Goal: Task Accomplishment & Management: Use online tool/utility

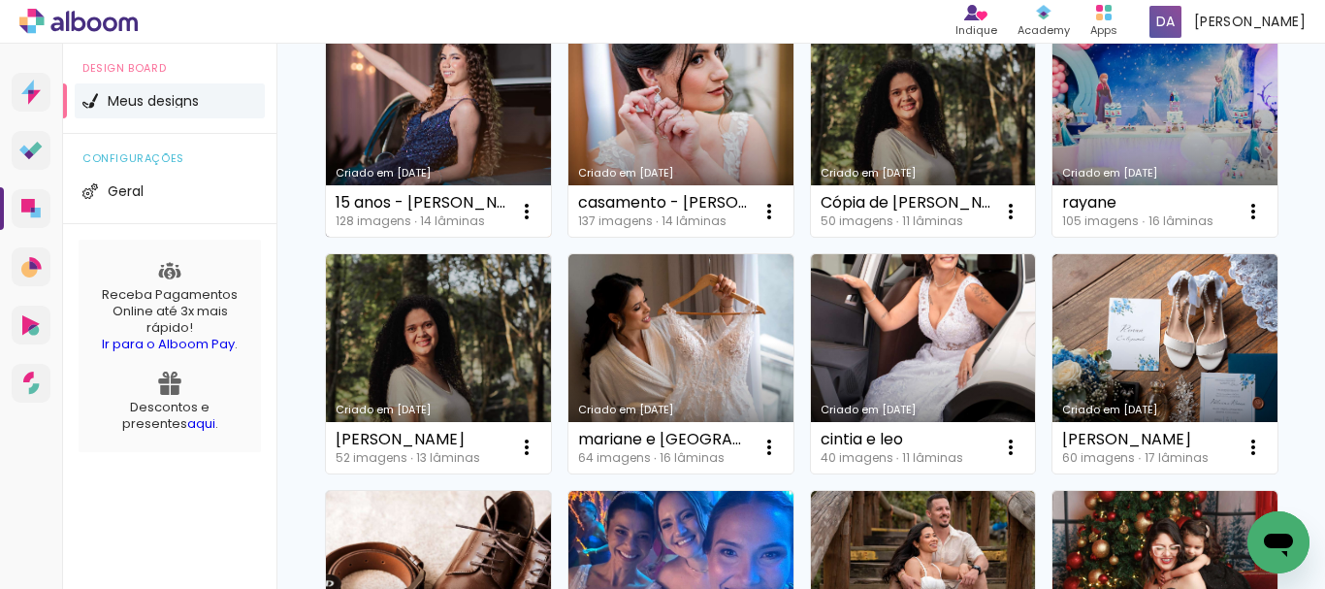
scroll to position [582, 0]
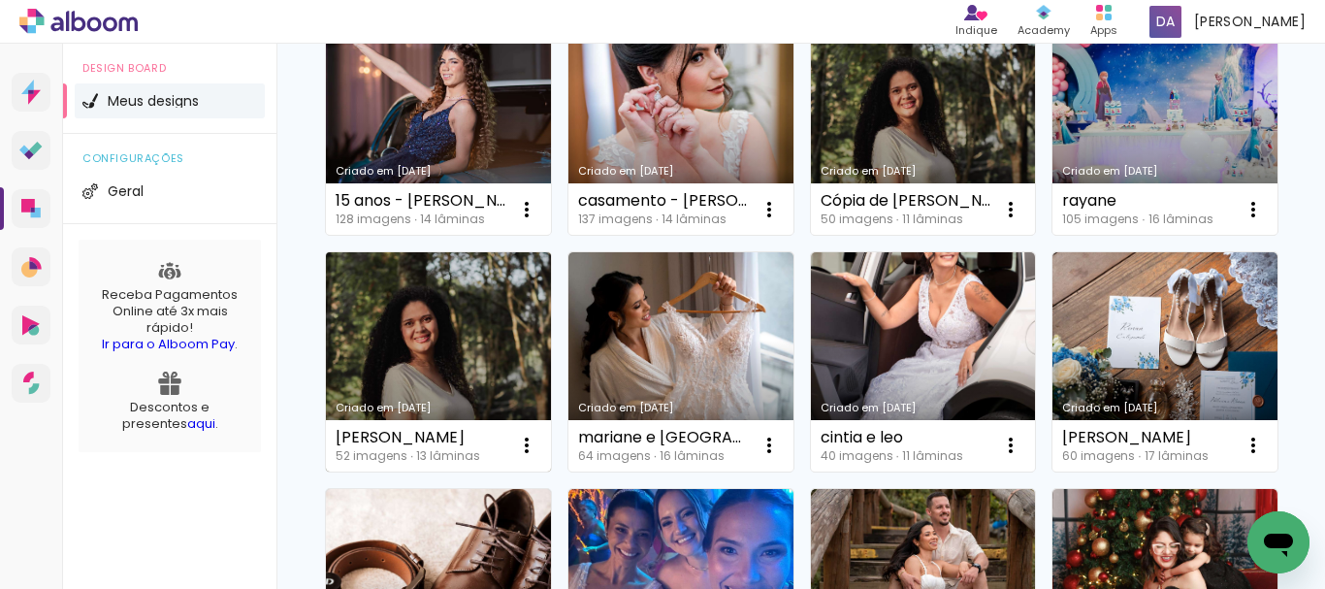
click at [551, 334] on link "Criado em [DATE]" at bounding box center [438, 361] width 225 height 219
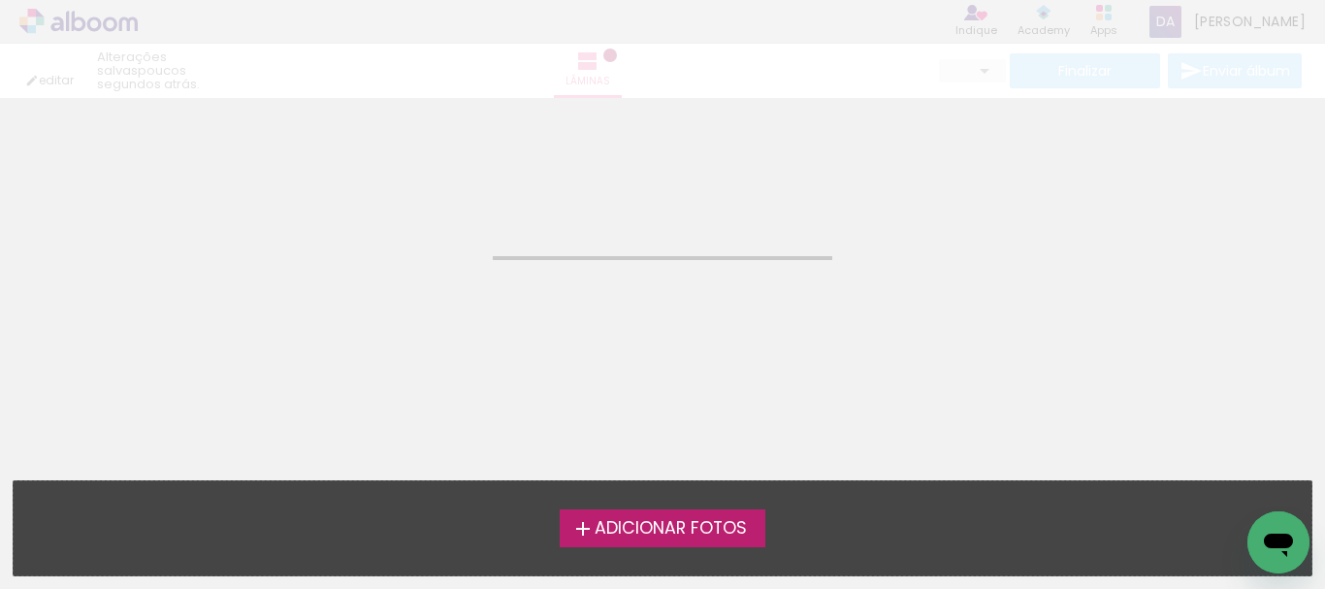
click at [909, 334] on neon-animated-pages "Confirmar Cancelar" at bounding box center [662, 343] width 1325 height 491
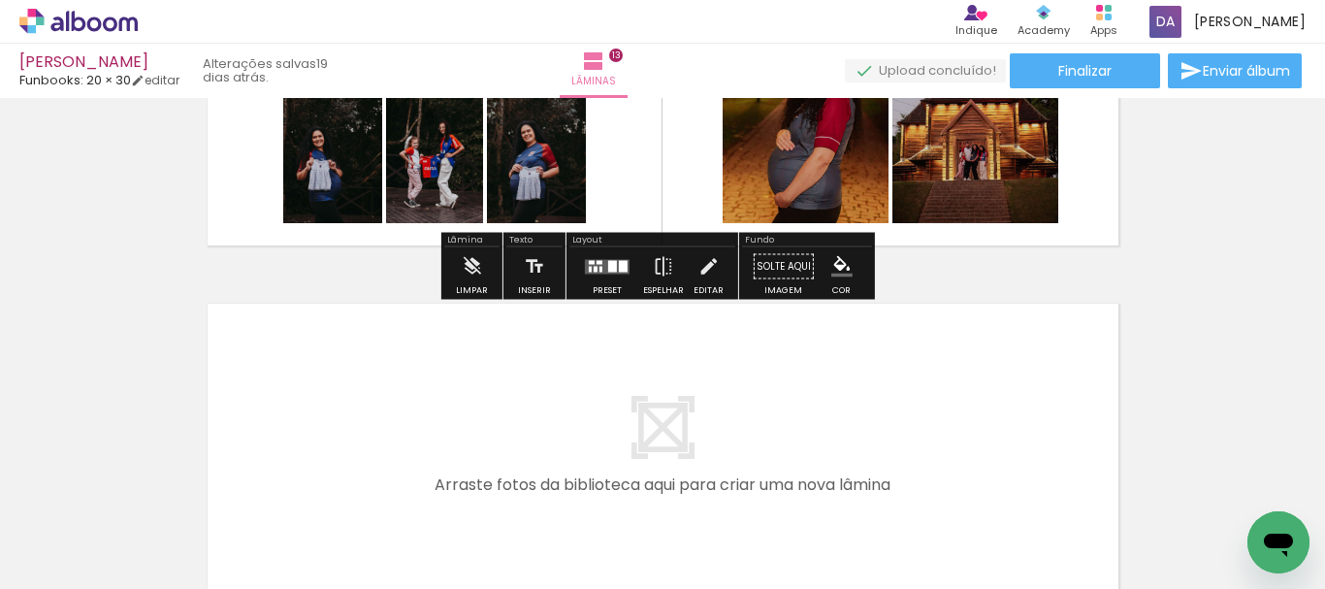
scroll to position [4096, 0]
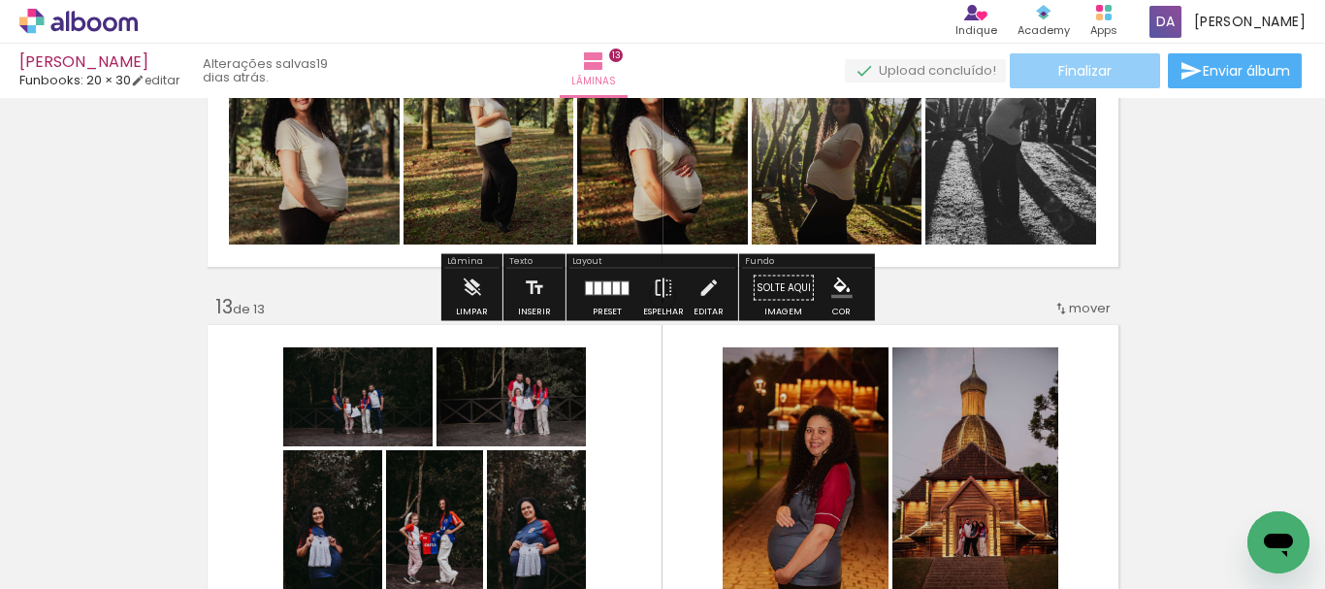
click at [1087, 61] on paper-button "Finalizar" at bounding box center [1085, 70] width 150 height 35
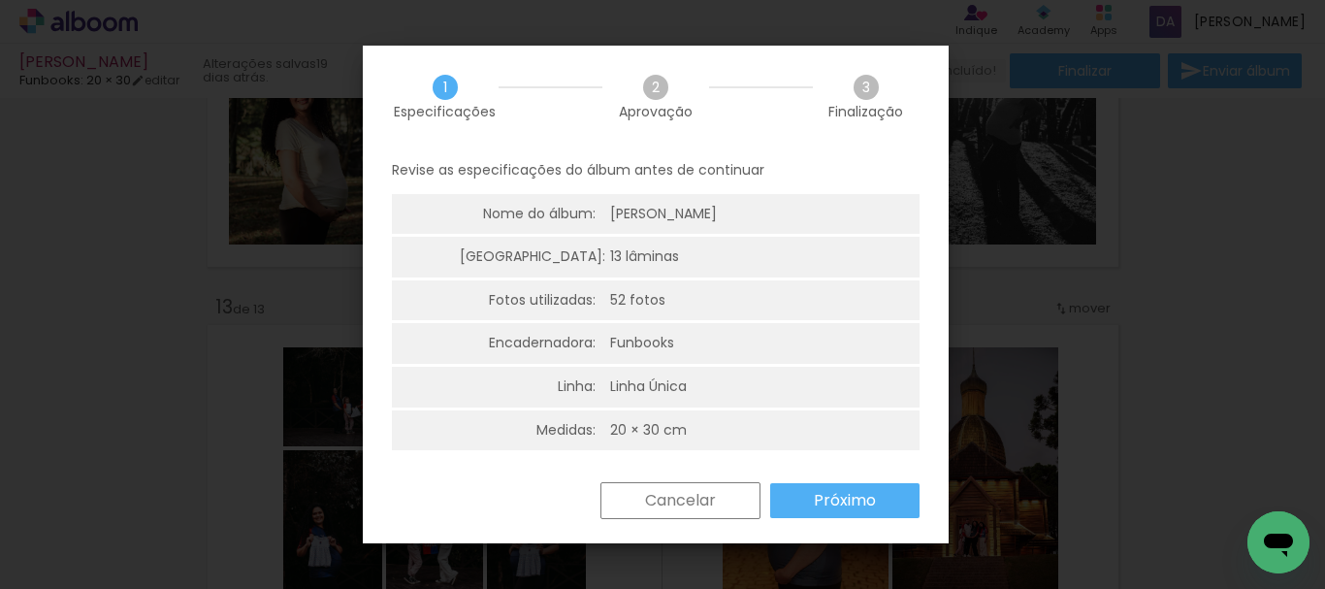
click at [0, 0] on slot "Próximo" at bounding box center [0, 0] width 0 height 0
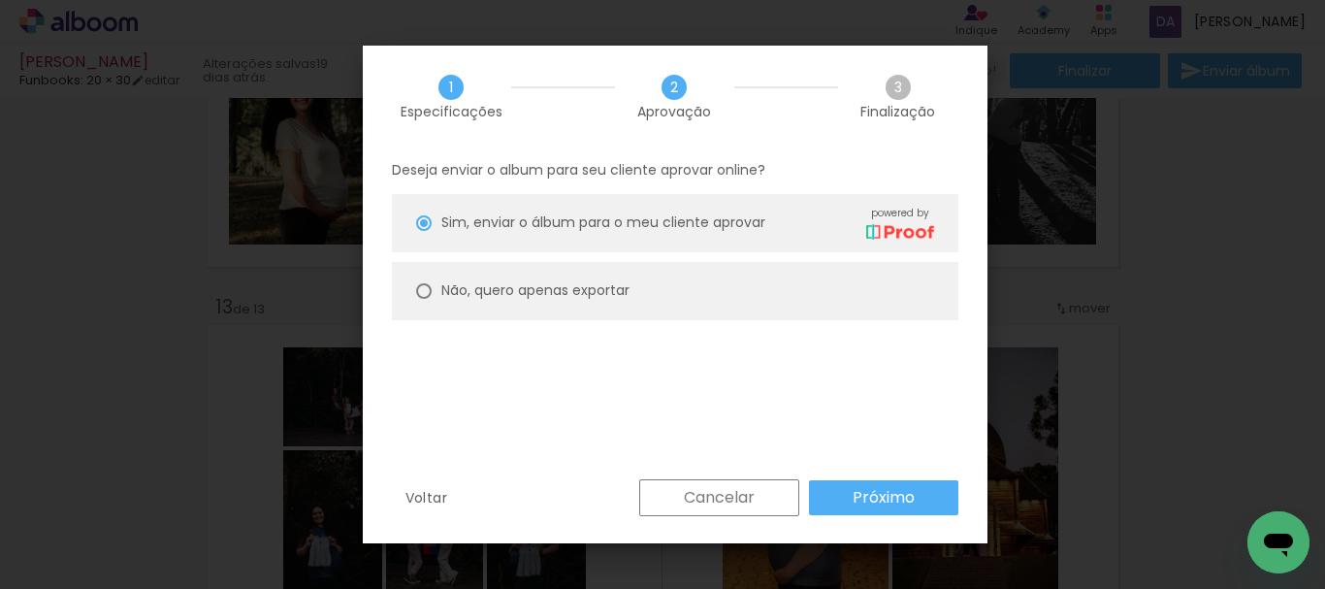
click at [0, 0] on slot "Não, quero apenas exportar" at bounding box center [0, 0] width 0 height 0
type paper-radio-button "on"
click at [0, 0] on slot "Próximo" at bounding box center [0, 0] width 0 height 0
type input "Alta, 300 DPI"
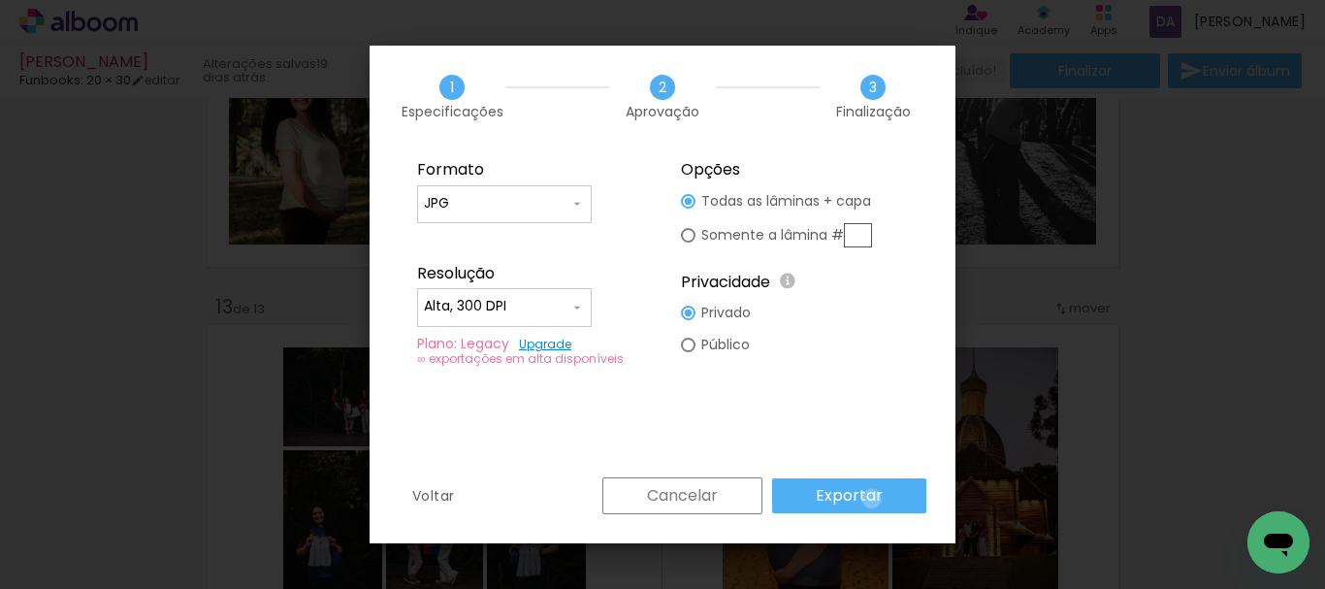
click at [0, 0] on slot "Exportar" at bounding box center [0, 0] width 0 height 0
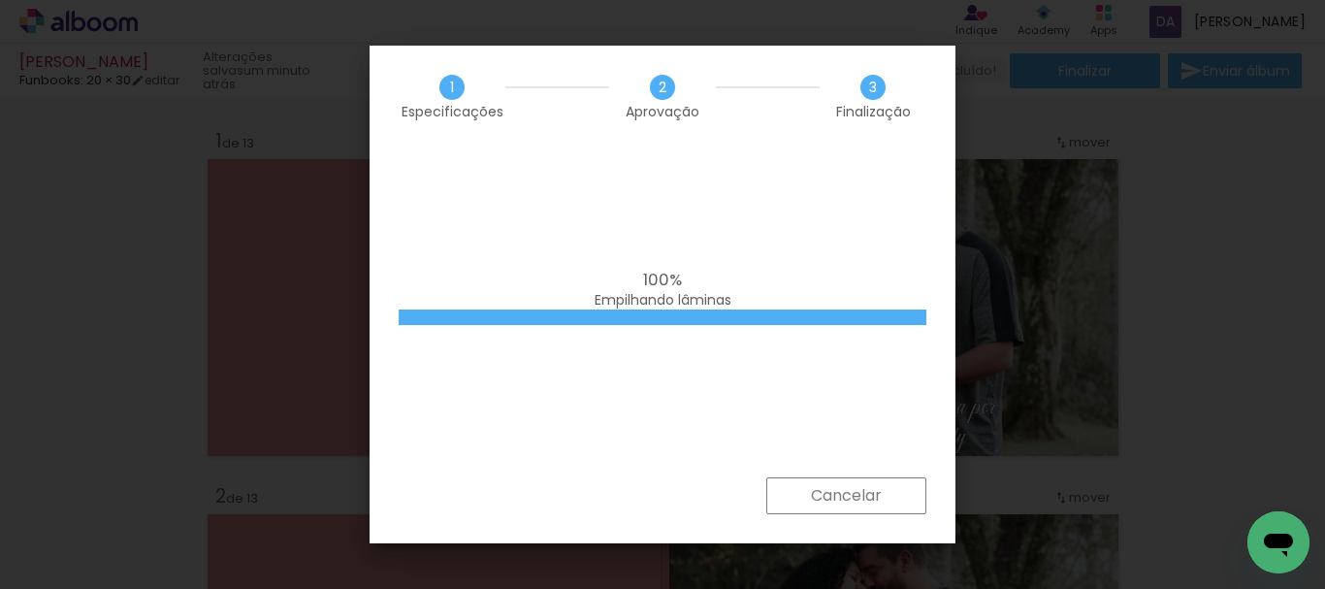
scroll to position [4096, 0]
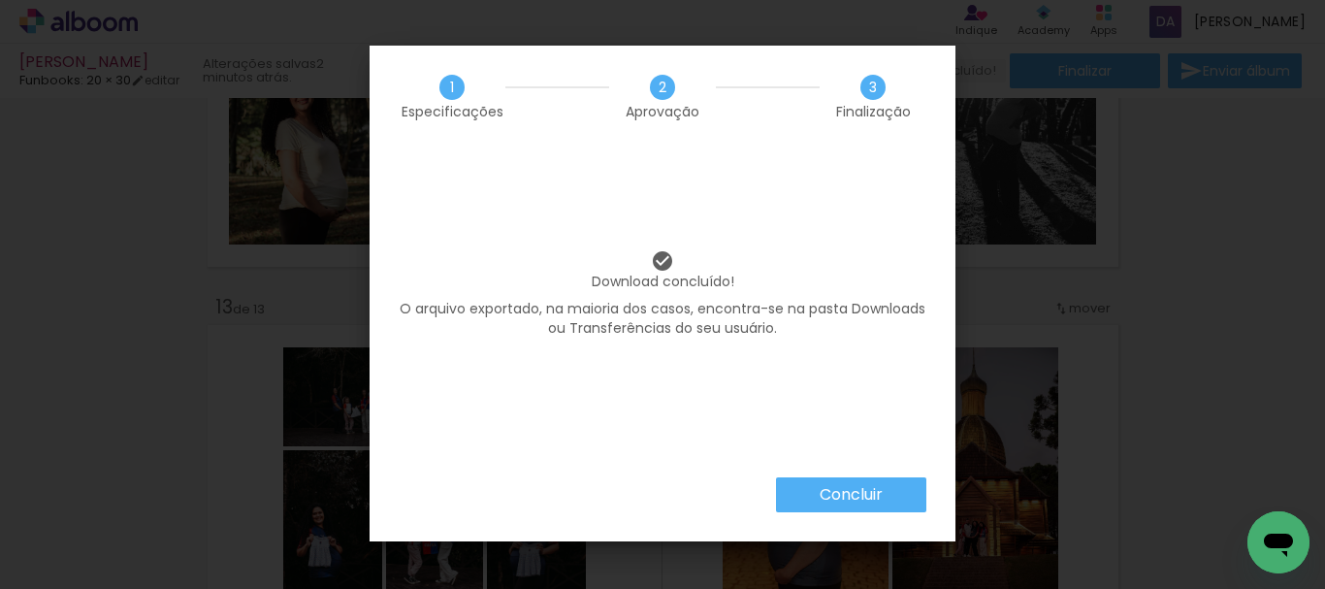
click at [817, 496] on paper-button "Concluir" at bounding box center [851, 494] width 150 height 35
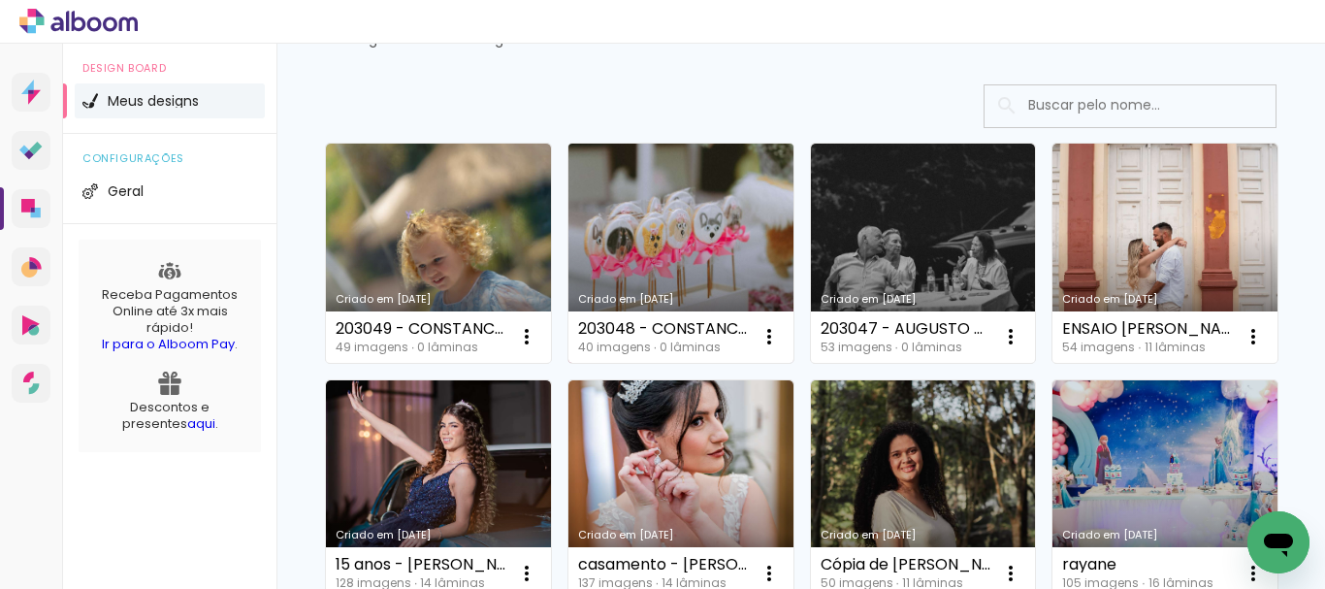
scroll to position [291, 0]
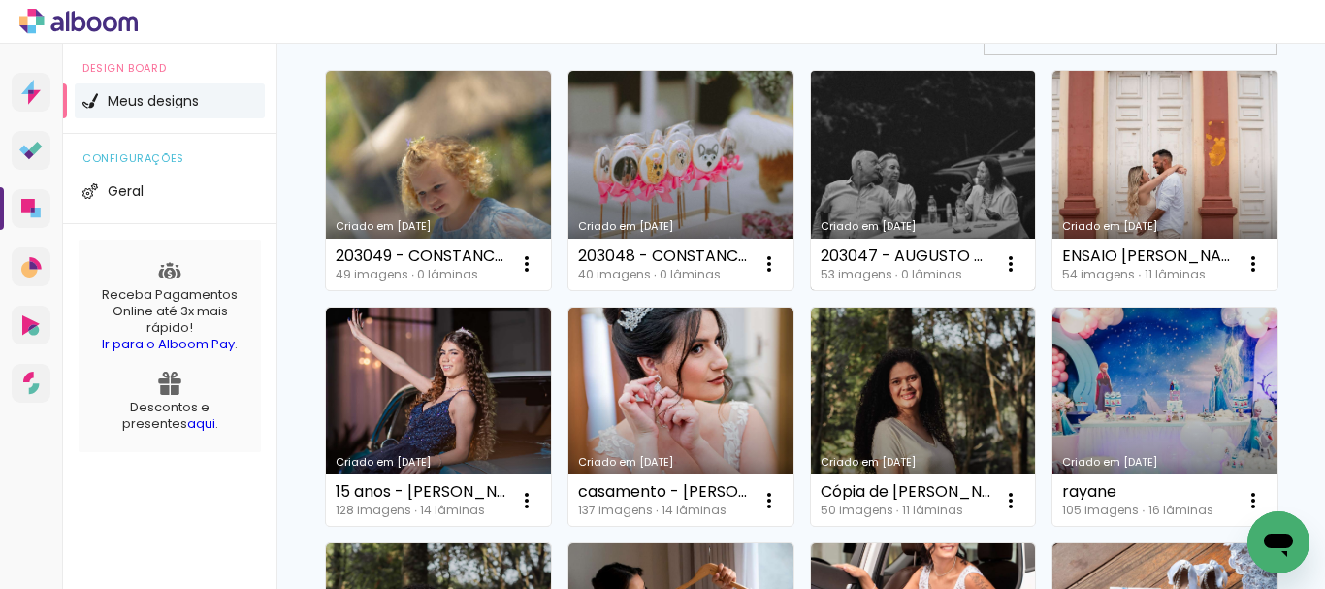
click at [920, 180] on link "Criado em [DATE]" at bounding box center [923, 180] width 225 height 219
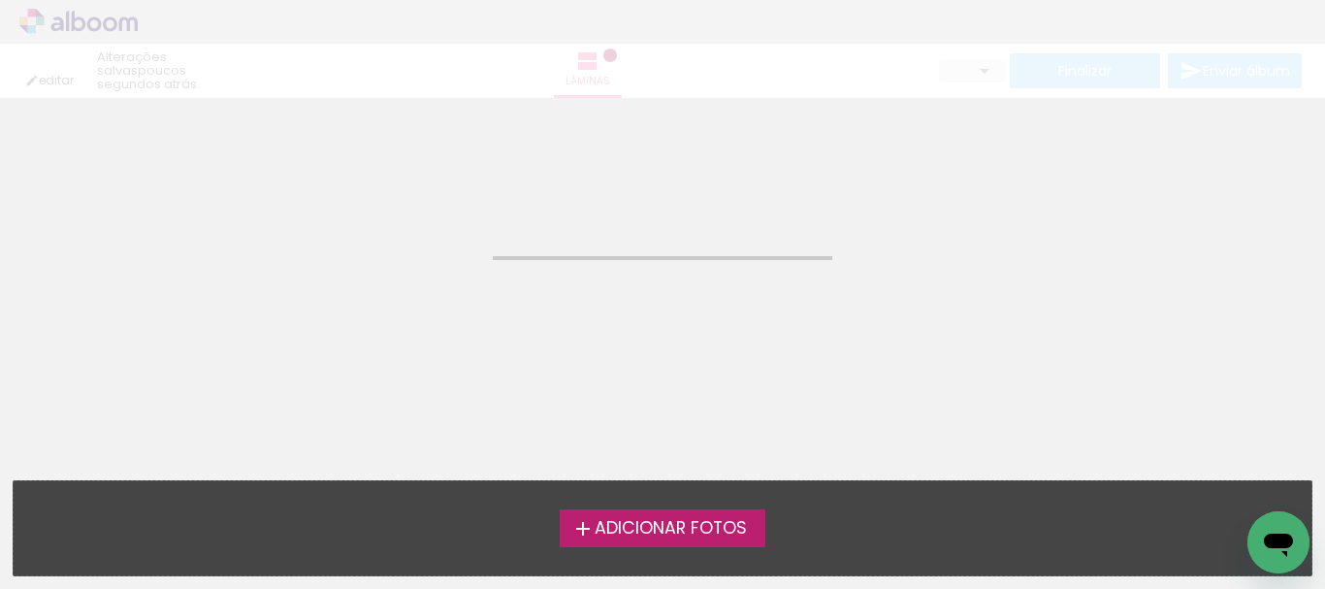
click at [920, 180] on neon-animatable "Confirmar Cancelar" at bounding box center [662, 196] width 1325 height 197
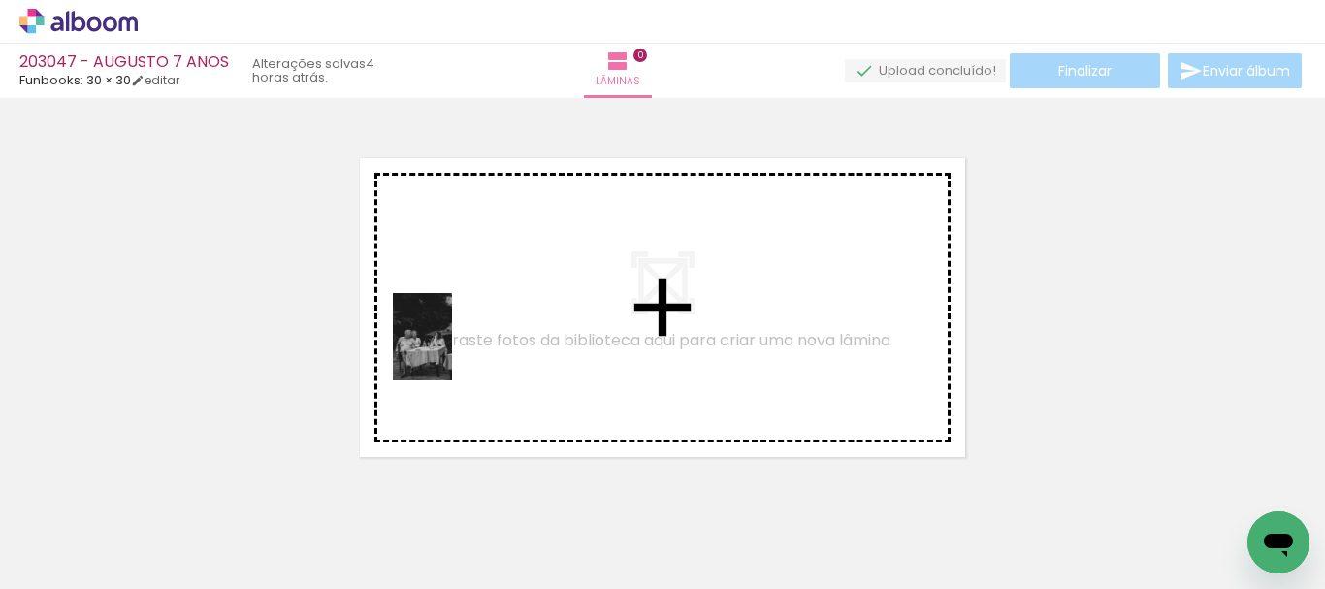
drag, startPoint x: 197, startPoint y: 528, endPoint x: 453, endPoint y: 350, distance: 311.7
click at [453, 350] on quentale-workspace at bounding box center [662, 294] width 1325 height 589
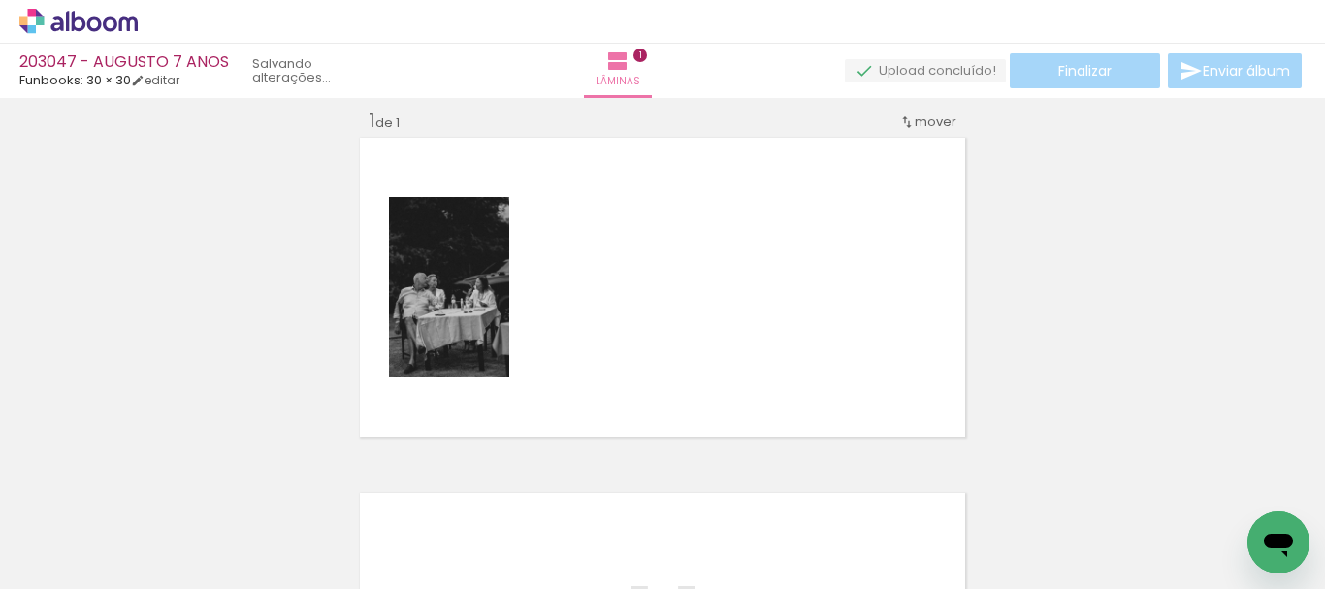
scroll to position [25, 0]
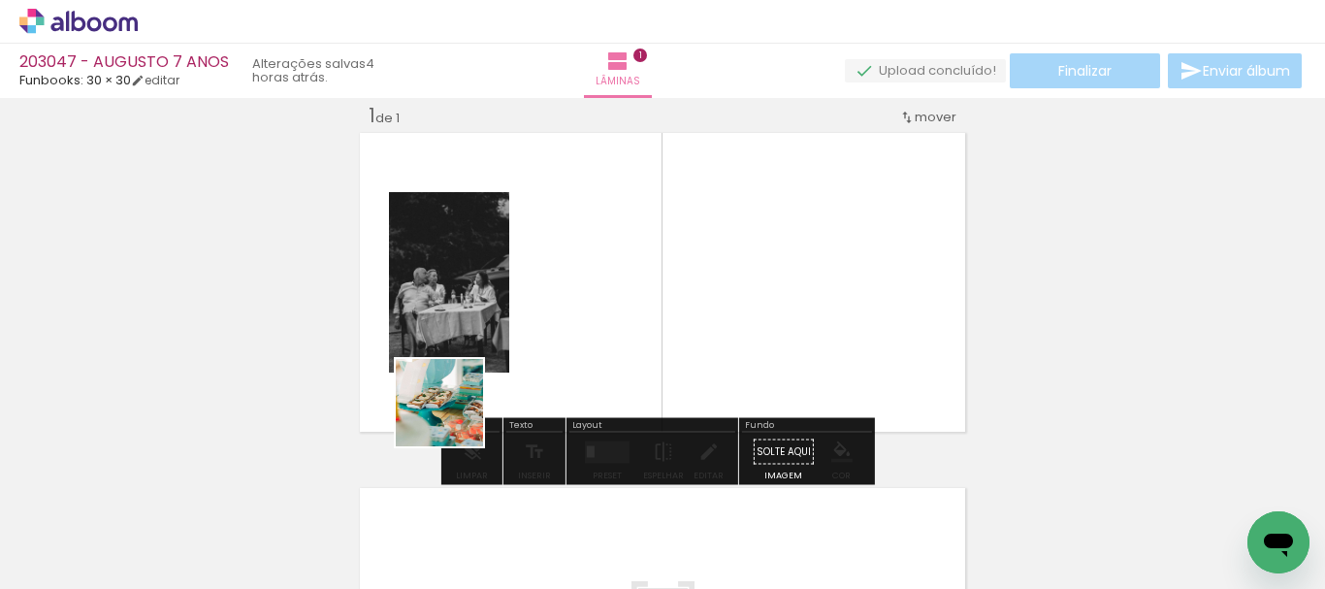
drag, startPoint x: 306, startPoint y: 515, endPoint x: 501, endPoint y: 488, distance: 196.9
click at [589, 350] on quentale-workspace at bounding box center [662, 294] width 1325 height 589
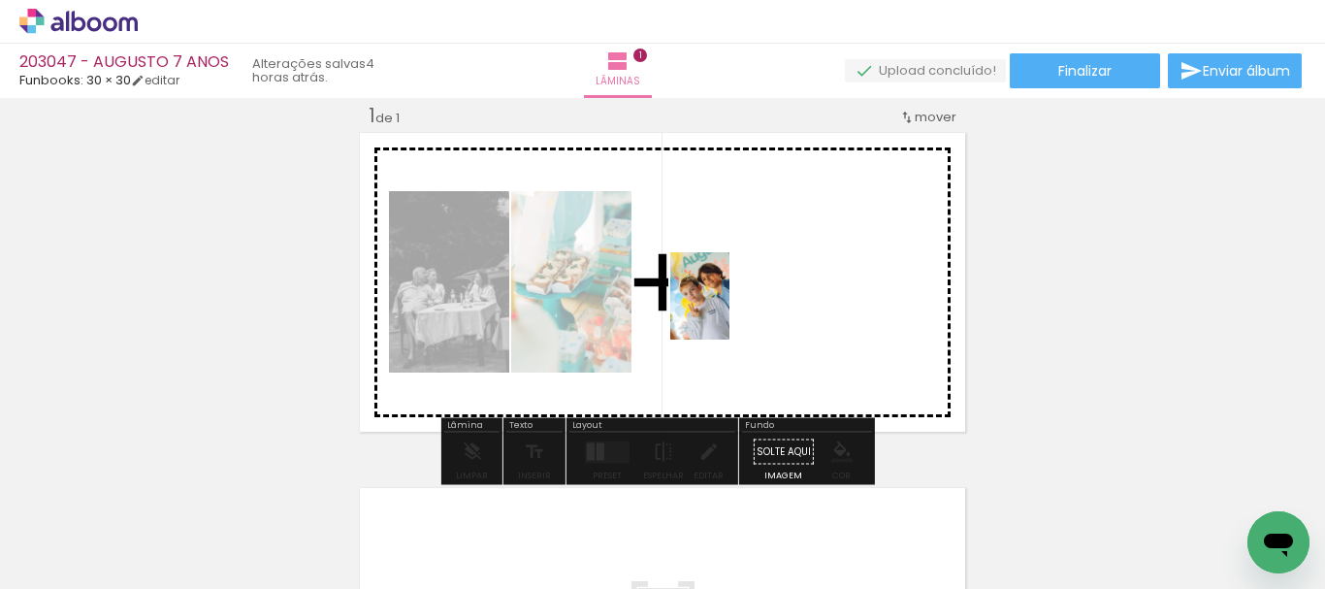
drag, startPoint x: 412, startPoint y: 524, endPoint x: 729, endPoint y: 310, distance: 381.6
click at [729, 310] on quentale-workspace at bounding box center [662, 294] width 1325 height 589
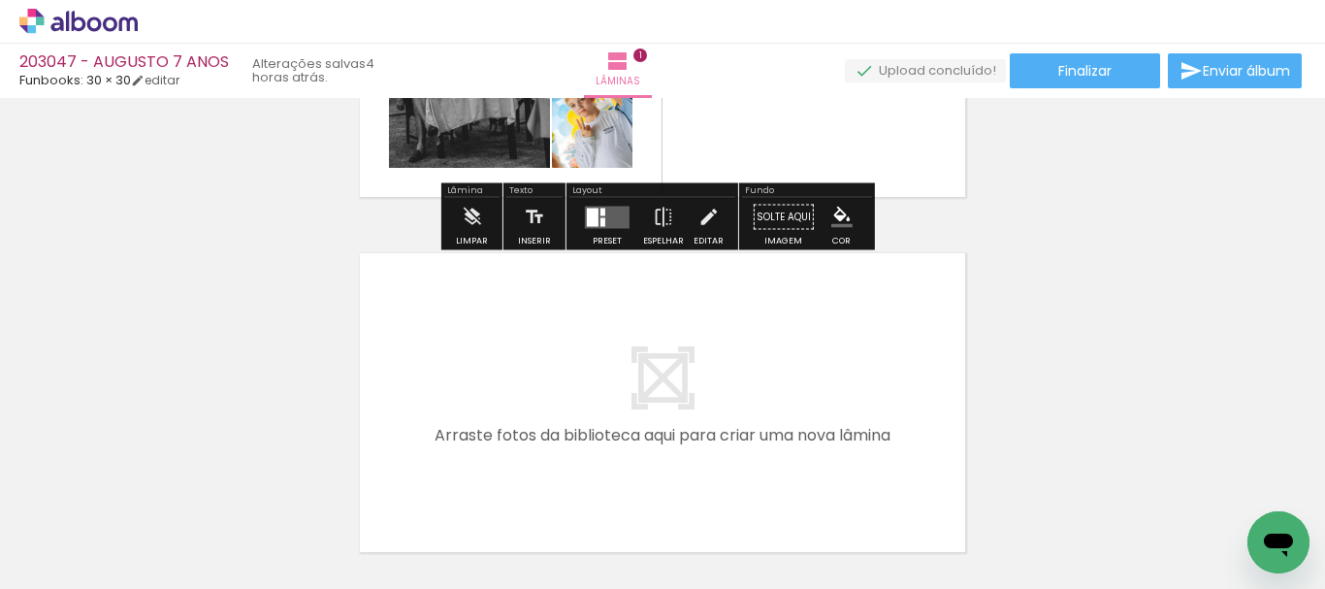
scroll to position [413, 0]
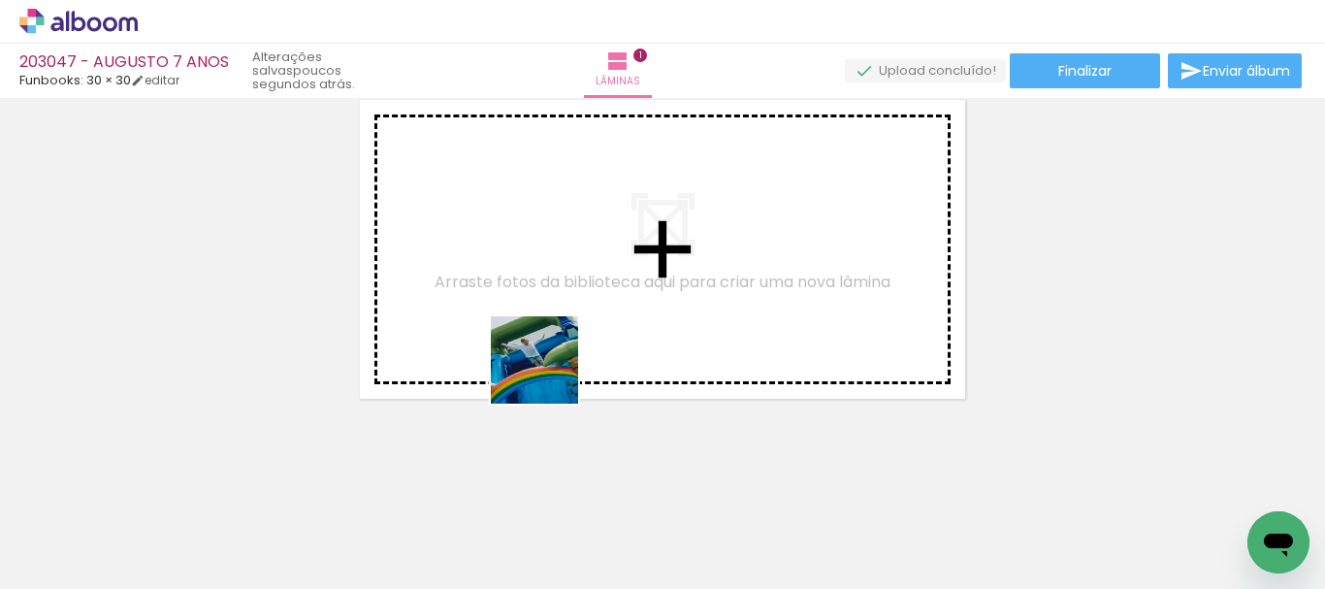
drag, startPoint x: 526, startPoint y: 507, endPoint x: 603, endPoint y: 530, distance: 79.8
click at [551, 327] on quentale-workspace at bounding box center [662, 294] width 1325 height 589
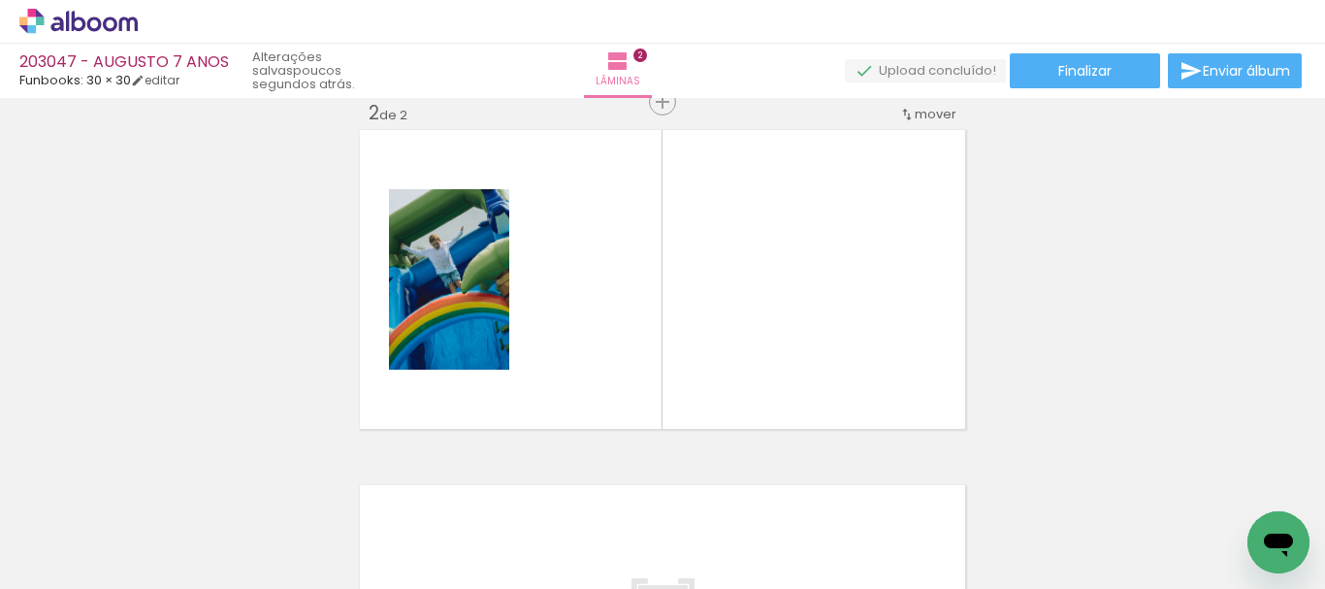
scroll to position [380, 0]
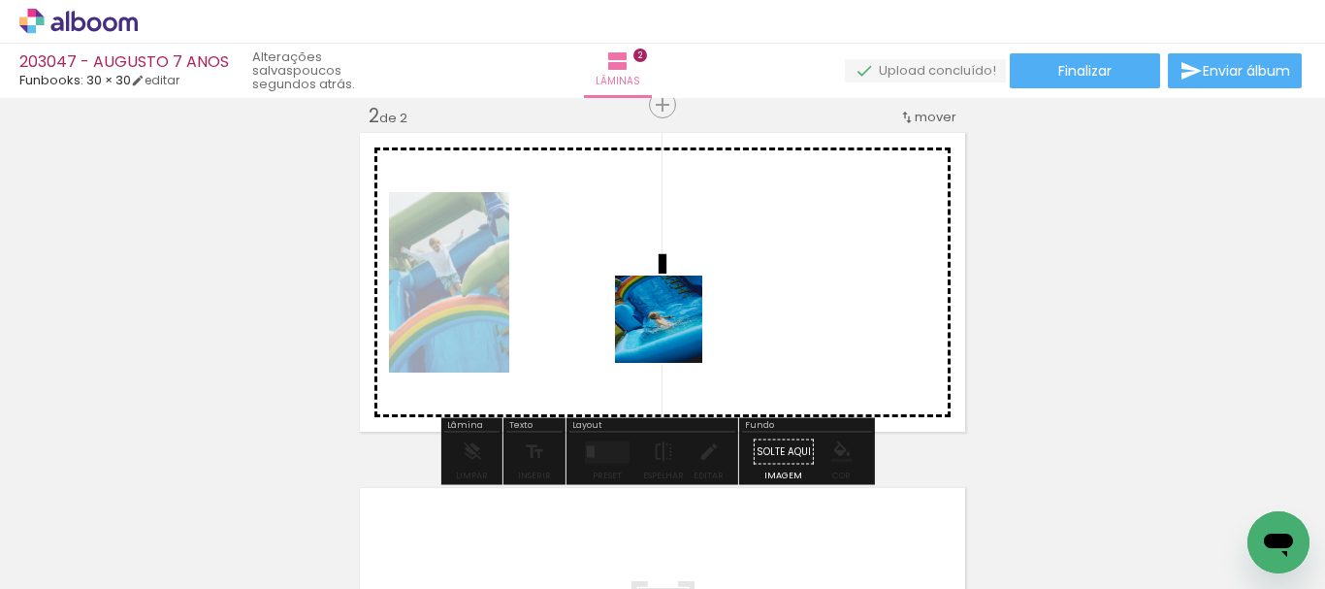
drag, startPoint x: 648, startPoint y: 487, endPoint x: 722, endPoint y: 463, distance: 77.6
click at [677, 272] on quentale-workspace at bounding box center [662, 294] width 1325 height 589
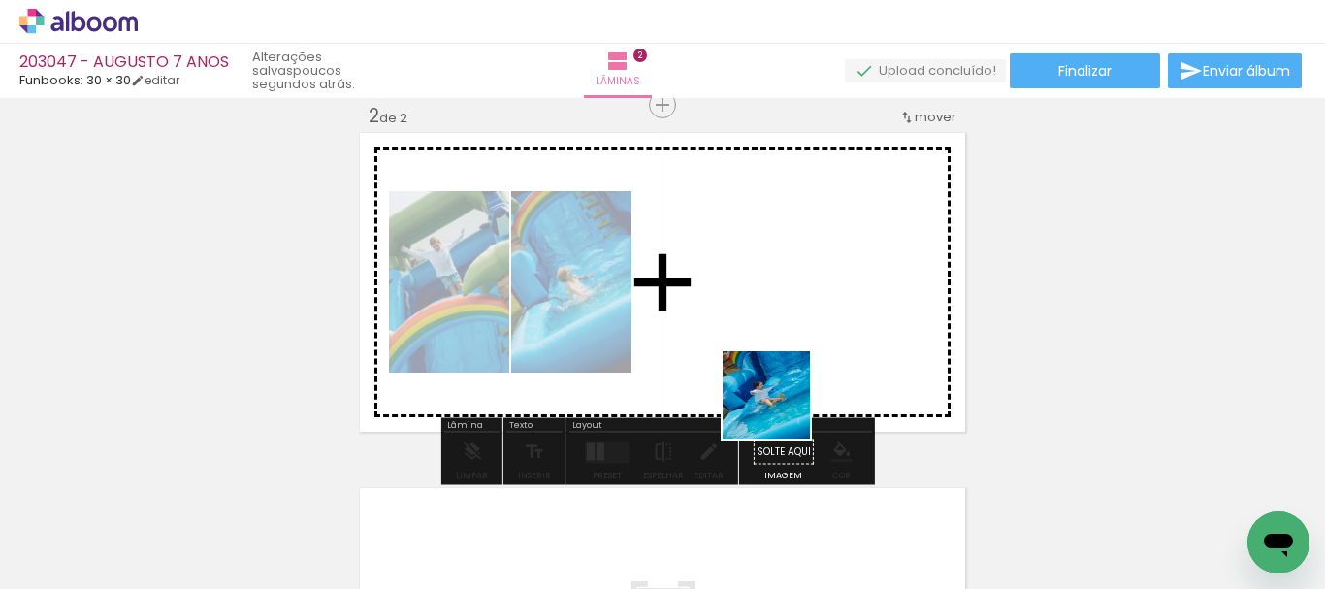
drag, startPoint x: 771, startPoint y: 488, endPoint x: 862, endPoint y: 482, distance: 90.4
click at [788, 324] on quentale-workspace at bounding box center [662, 294] width 1325 height 589
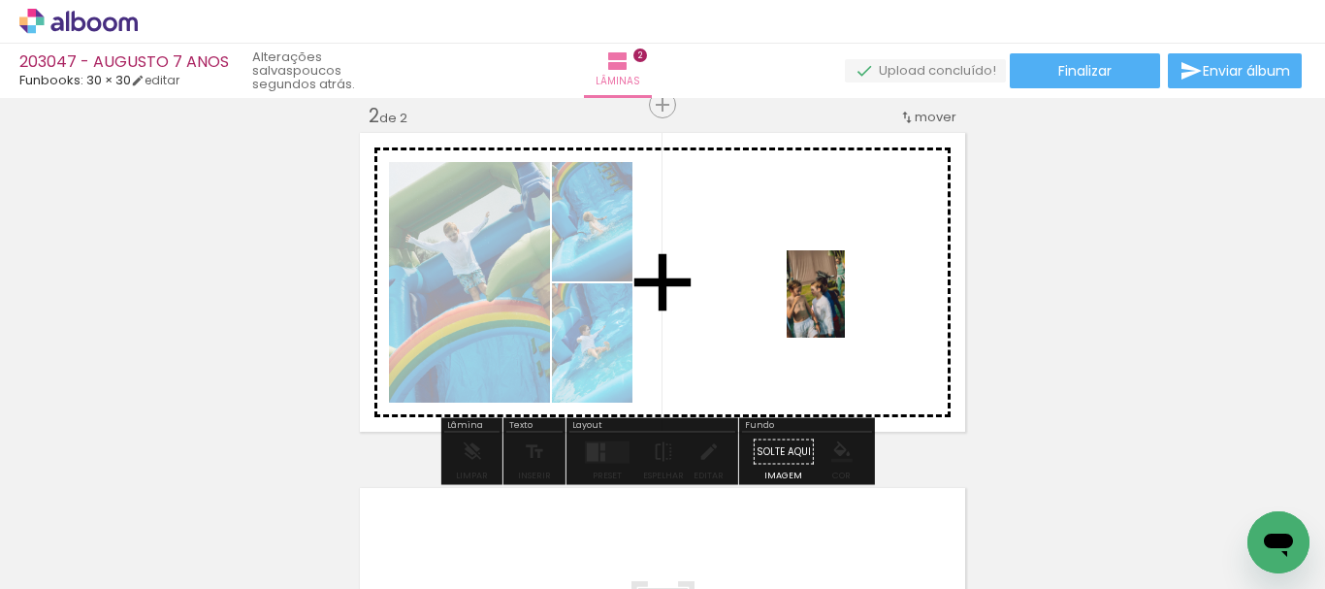
drag, startPoint x: 866, startPoint y: 534, endPoint x: 937, endPoint y: 499, distance: 79.0
click at [841, 309] on quentale-workspace at bounding box center [662, 294] width 1325 height 589
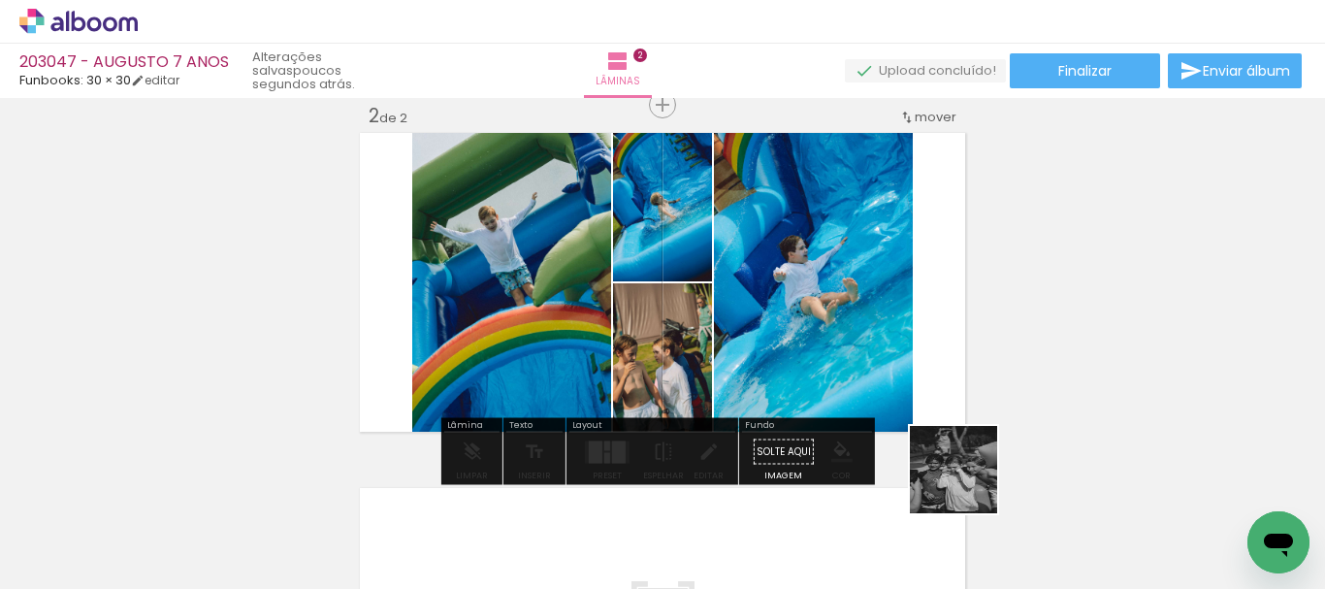
drag, startPoint x: 962, startPoint y: 540, endPoint x: 1084, endPoint y: 499, distance: 129.2
click at [922, 336] on quentale-workspace at bounding box center [662, 294] width 1325 height 589
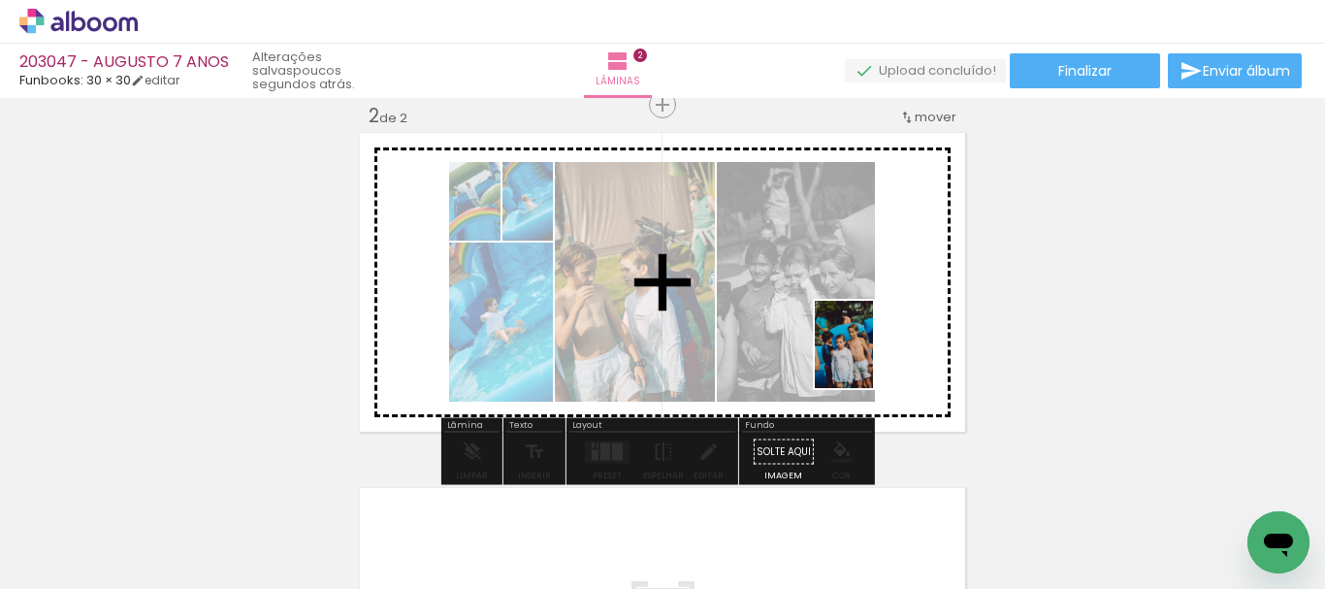
drag, startPoint x: 1074, startPoint y: 527, endPoint x: 1102, endPoint y: 489, distance: 47.2
click at [813, 342] on quentale-workspace at bounding box center [662, 294] width 1325 height 589
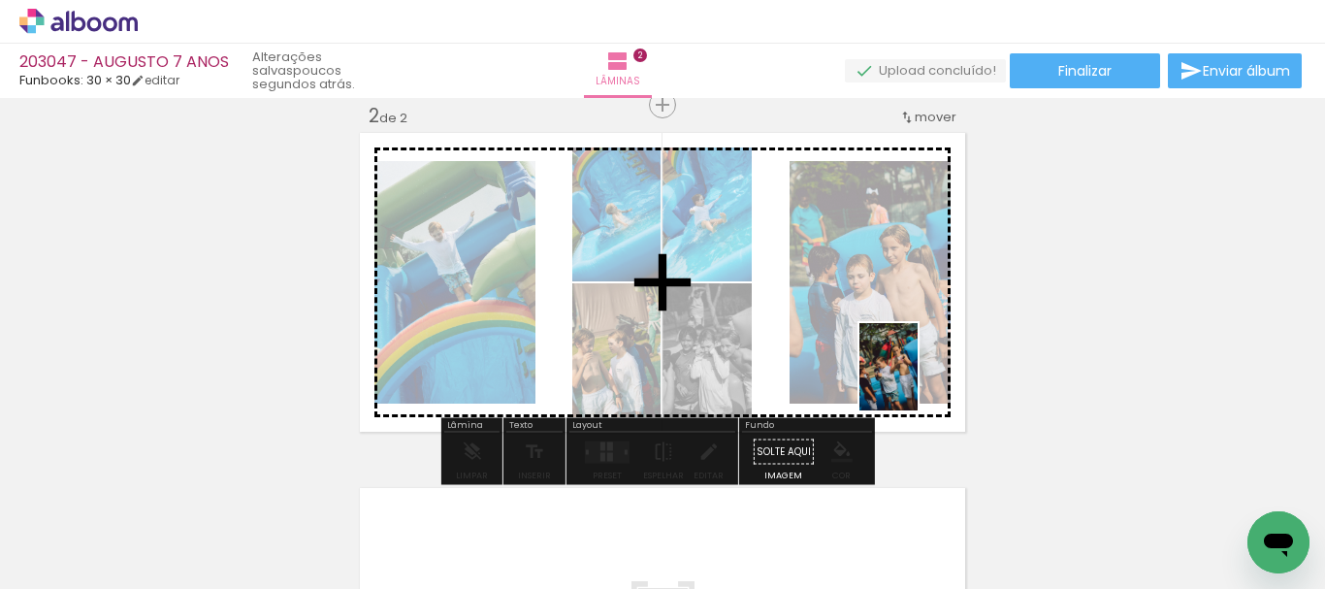
drag, startPoint x: 1172, startPoint y: 523, endPoint x: 928, endPoint y: 475, distance: 249.1
click at [862, 371] on quentale-workspace at bounding box center [662, 294] width 1325 height 589
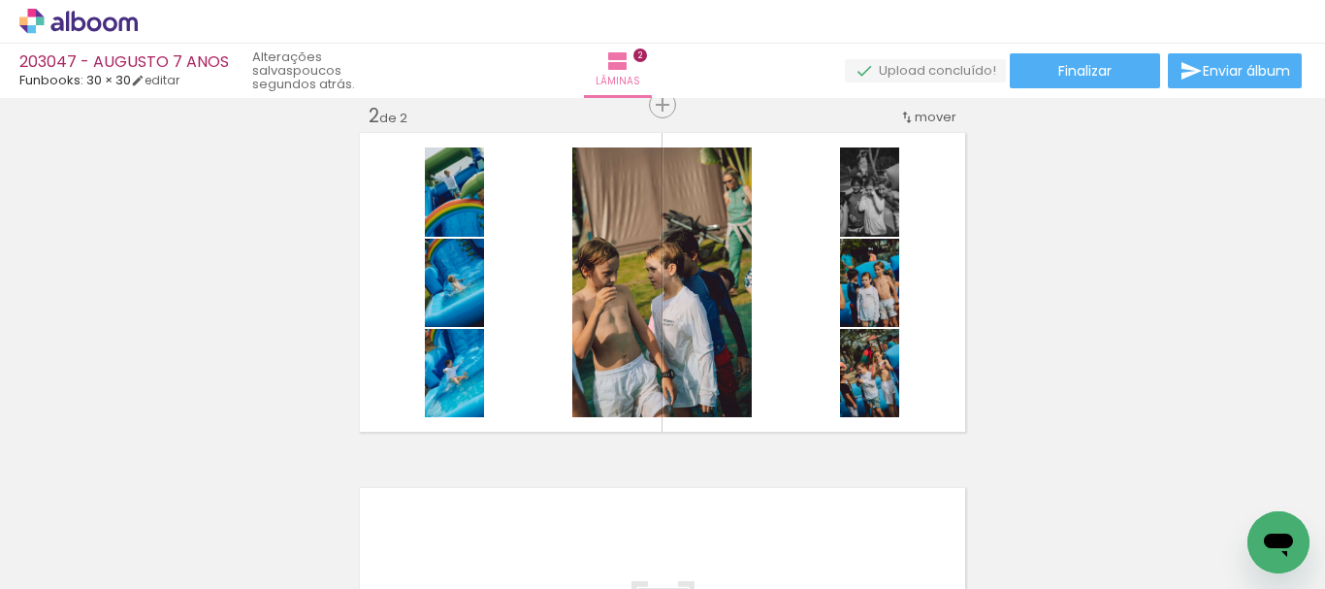
scroll to position [0, 512]
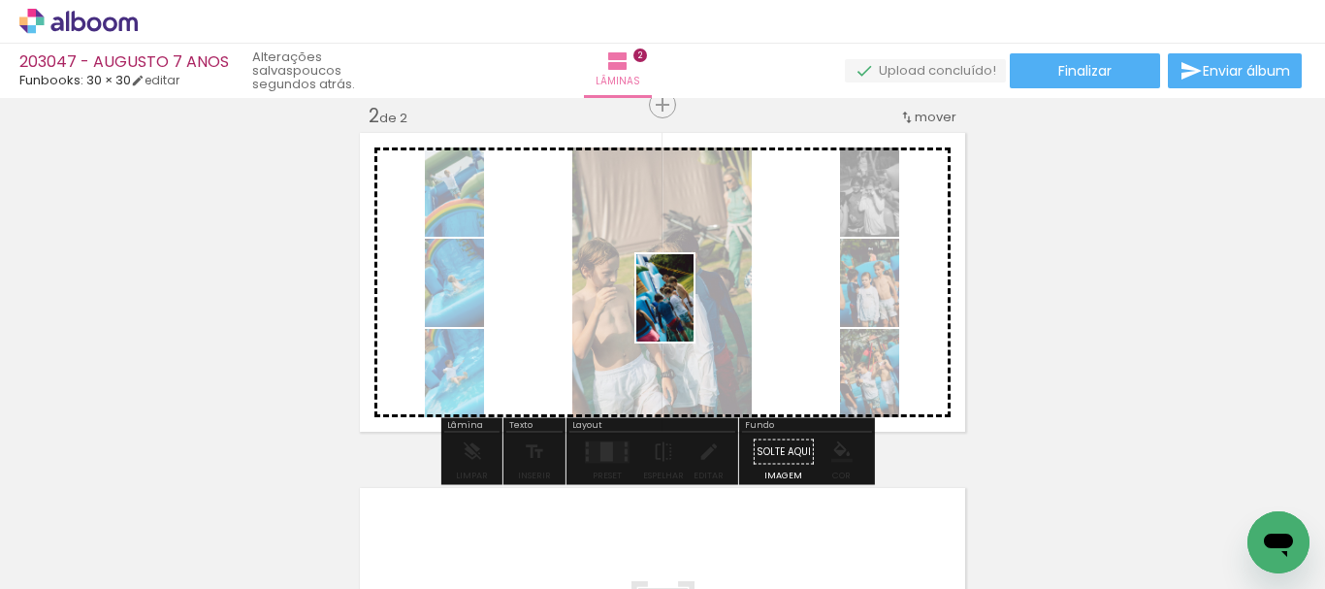
drag, startPoint x: 773, startPoint y: 530, endPoint x: 681, endPoint y: 411, distance: 150.0
click at [693, 298] on quentale-workspace at bounding box center [662, 294] width 1325 height 589
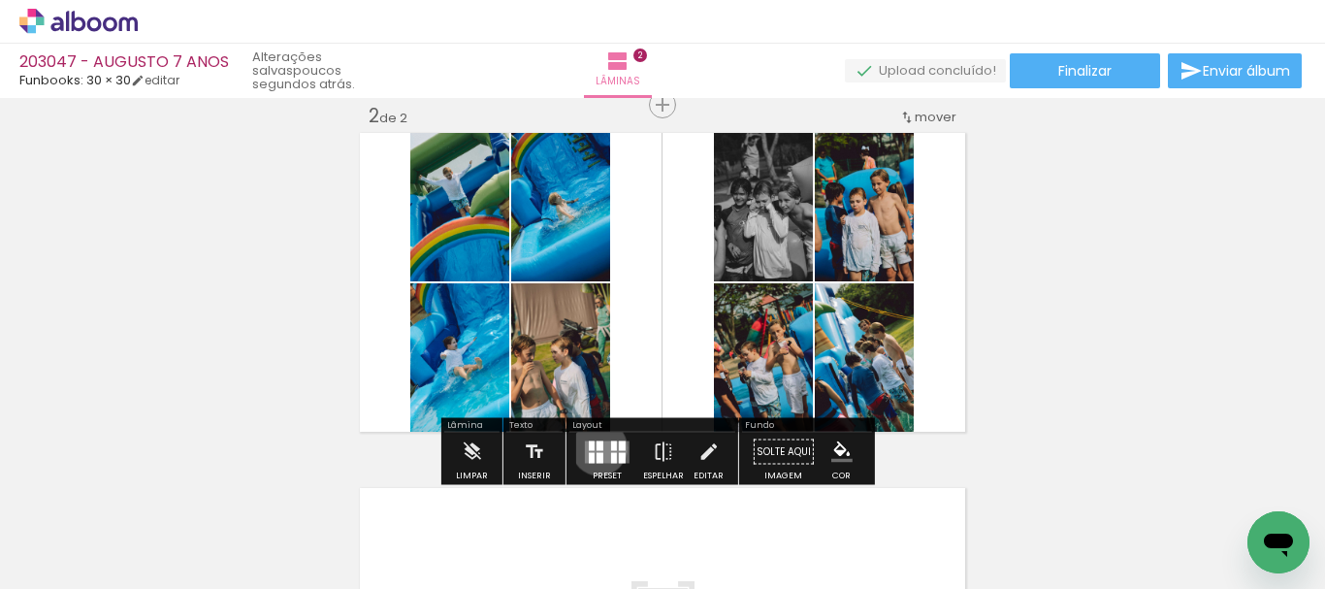
click at [597, 447] on div at bounding box center [600, 446] width 7 height 10
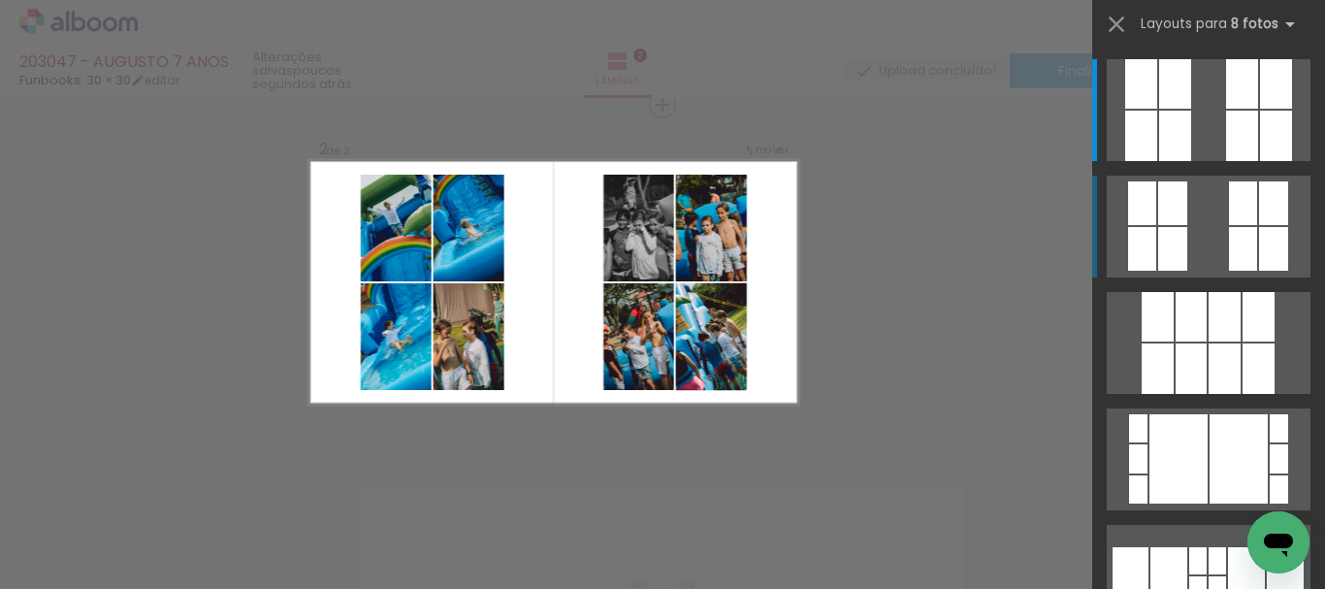
scroll to position [194, 0]
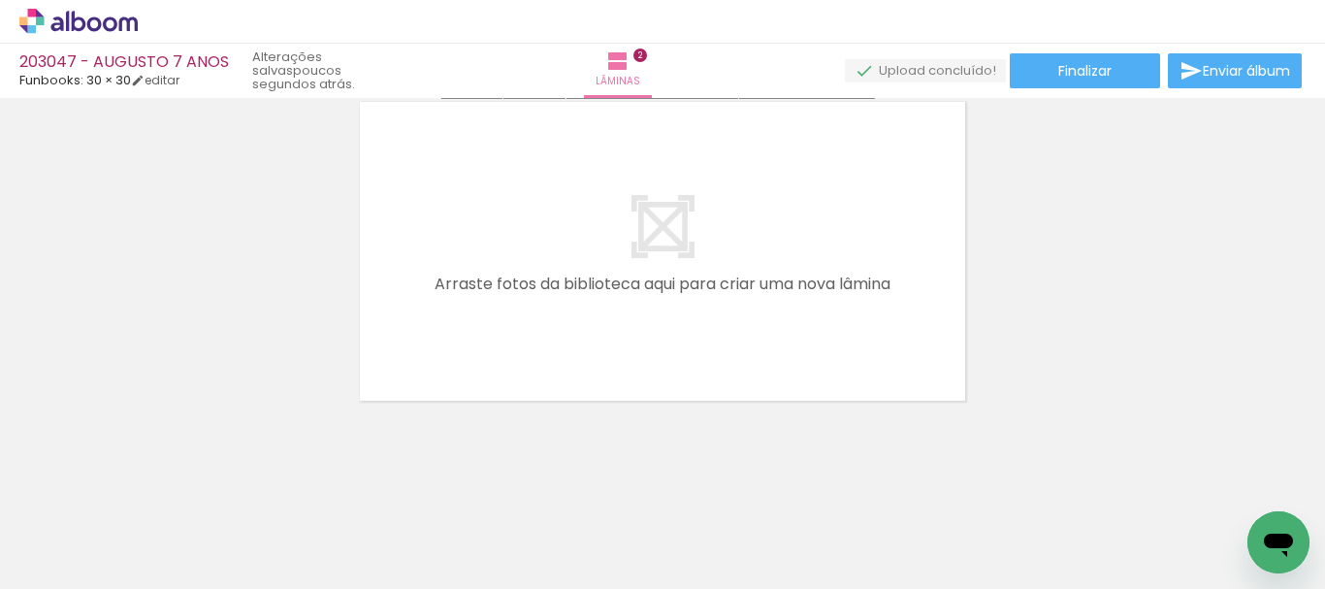
scroll to position [768, 0]
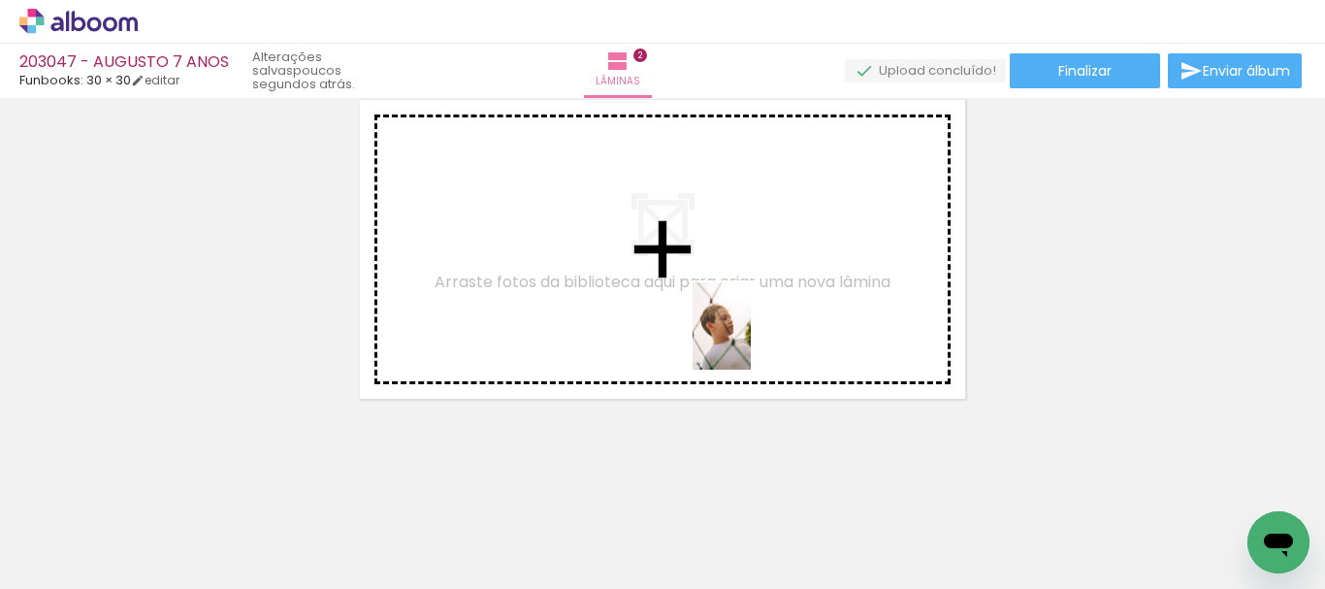
drag, startPoint x: 892, startPoint y: 531, endPoint x: 751, endPoint y: 341, distance: 236.6
click at [751, 341] on quentale-workspace at bounding box center [662, 294] width 1325 height 589
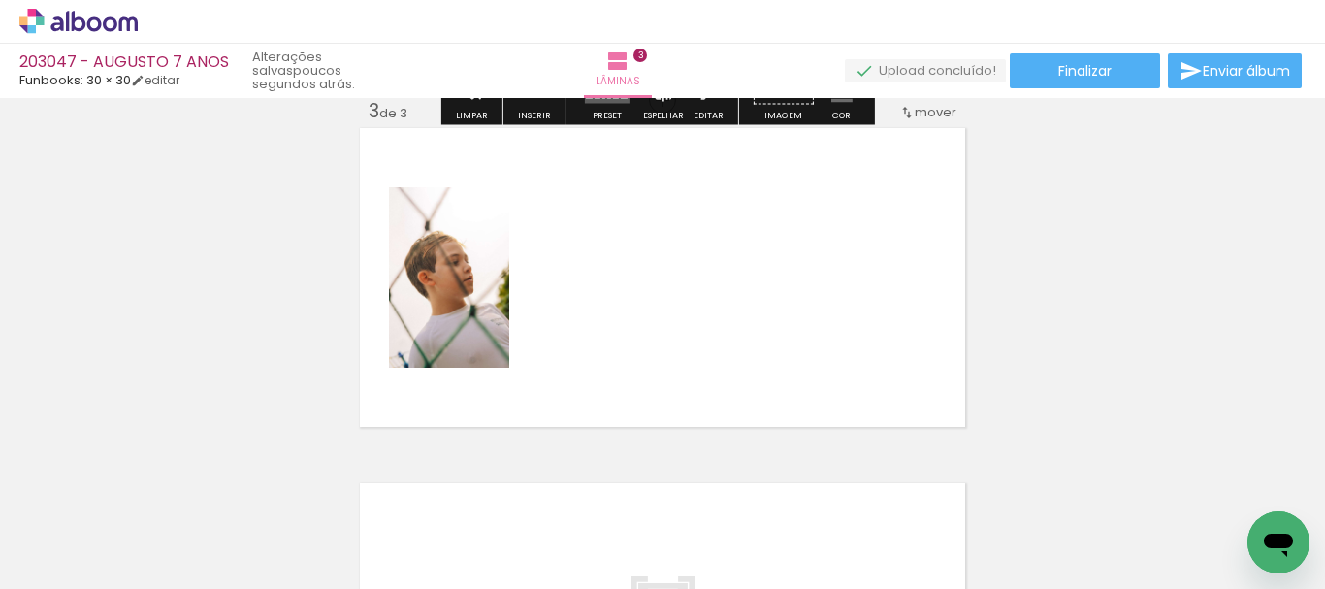
scroll to position [735, 0]
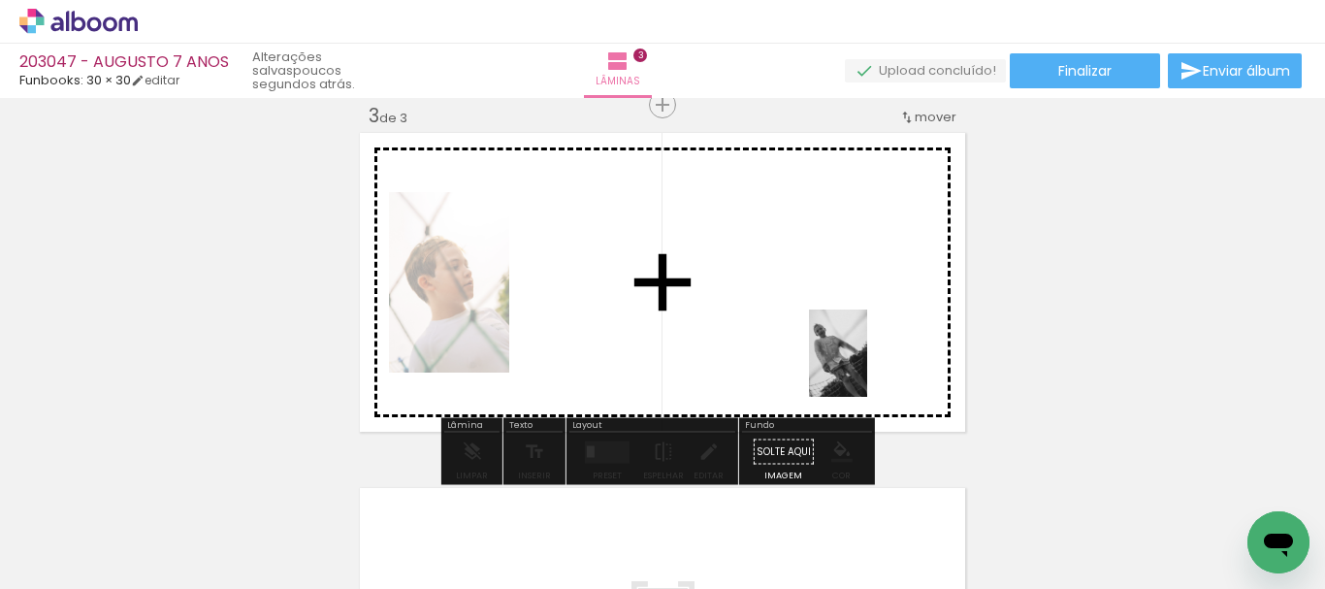
drag, startPoint x: 1017, startPoint y: 519, endPoint x: 1035, endPoint y: 468, distance: 54.6
click at [838, 347] on quentale-workspace at bounding box center [662, 294] width 1325 height 589
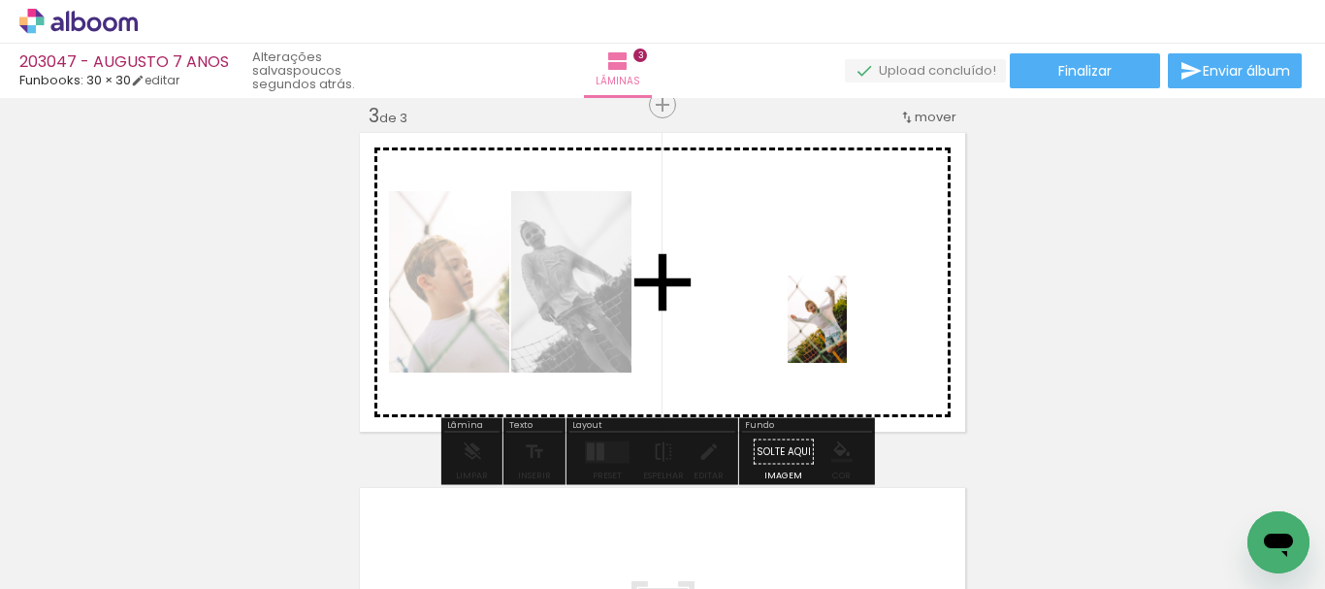
drag, startPoint x: 1085, startPoint y: 510, endPoint x: 1097, endPoint y: 450, distance: 61.5
click at [832, 328] on quentale-workspace at bounding box center [662, 294] width 1325 height 589
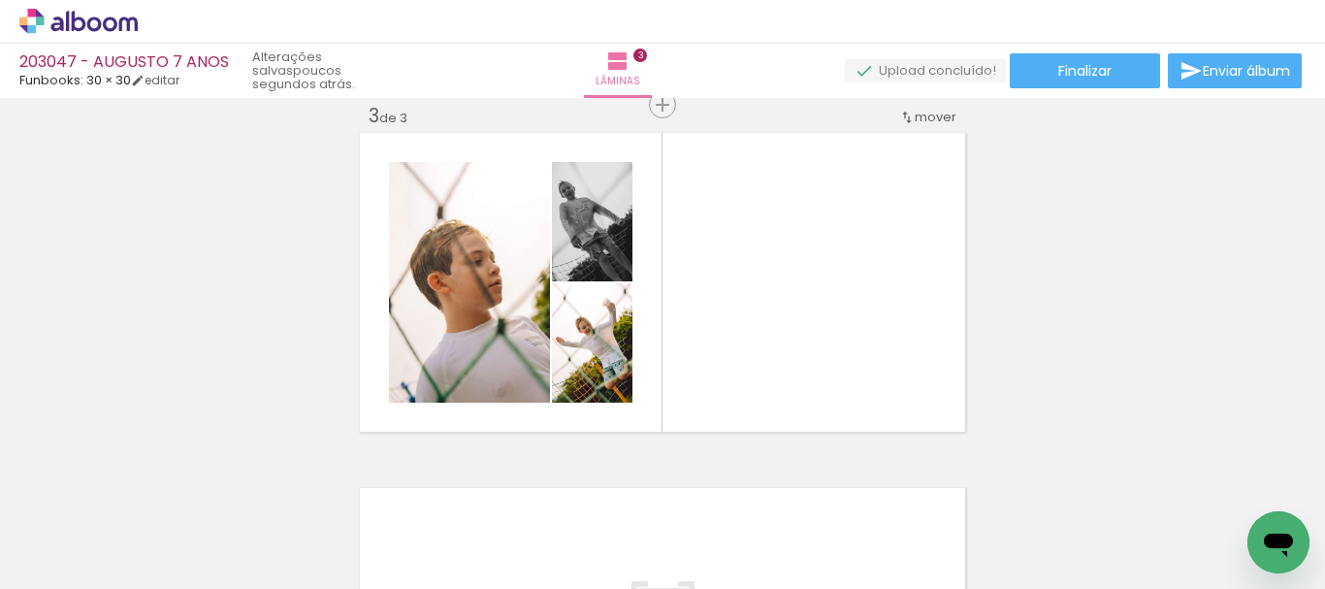
scroll to position [0, 1077]
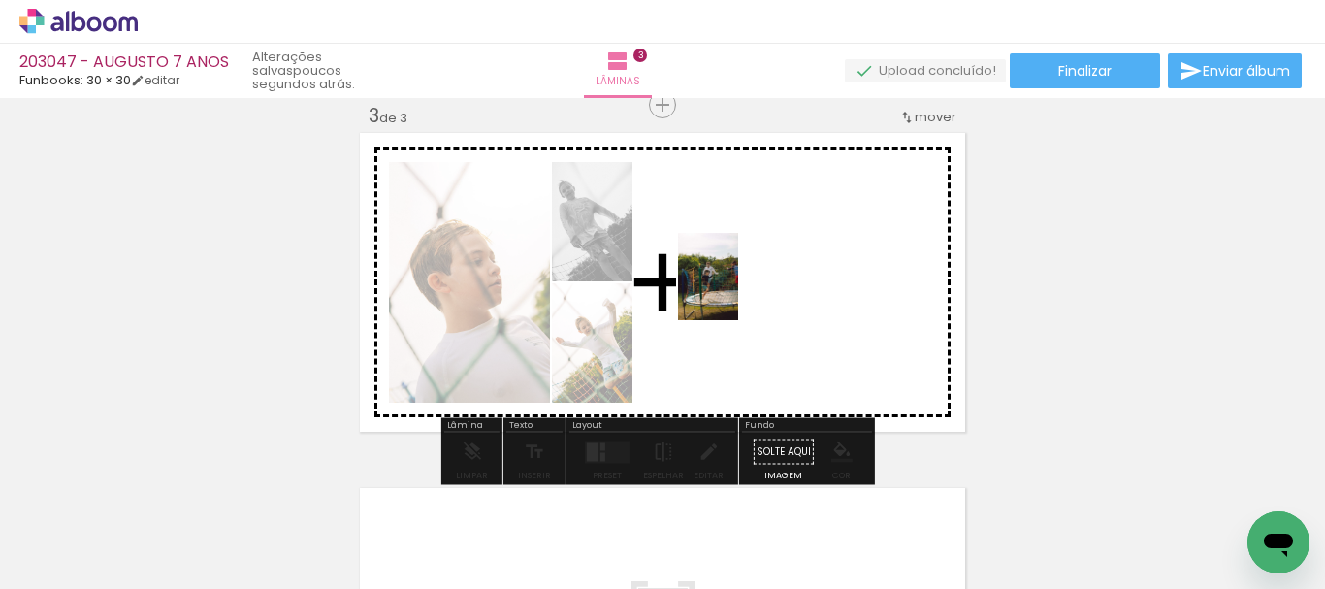
drag, startPoint x: 642, startPoint y: 523, endPoint x: 738, endPoint y: 482, distance: 104.3
click at [737, 288] on quentale-workspace at bounding box center [662, 294] width 1325 height 589
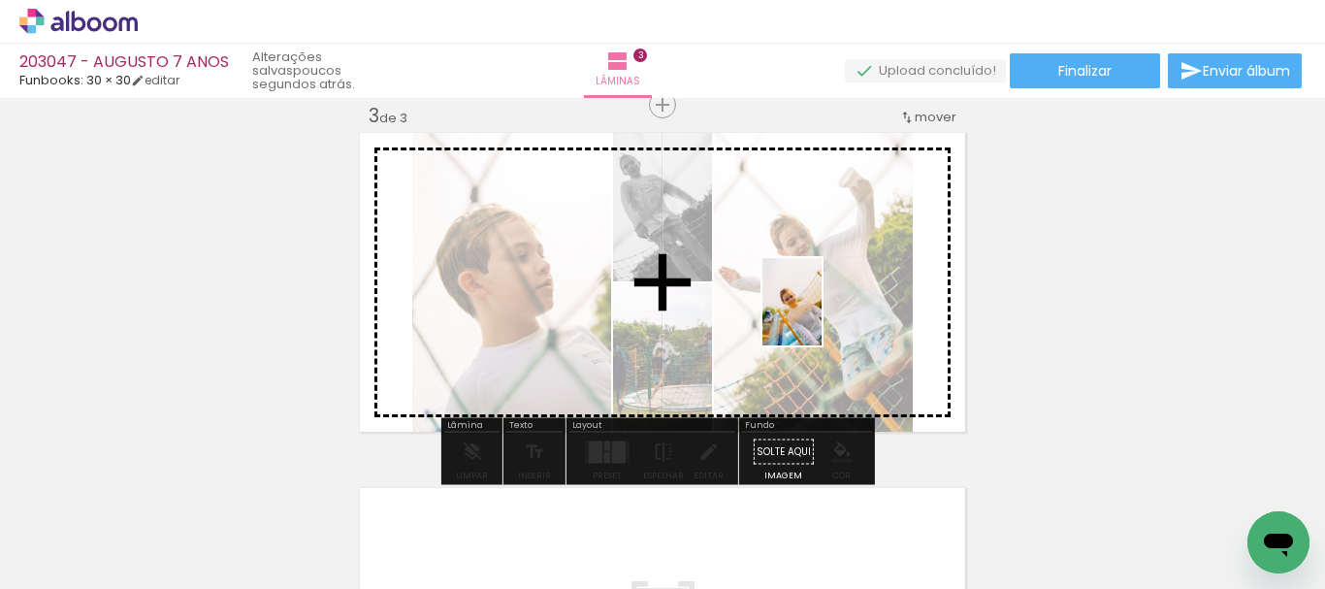
drag, startPoint x: 759, startPoint y: 539, endPoint x: 821, endPoint y: 316, distance: 230.7
click at [821, 316] on quentale-workspace at bounding box center [662, 294] width 1325 height 589
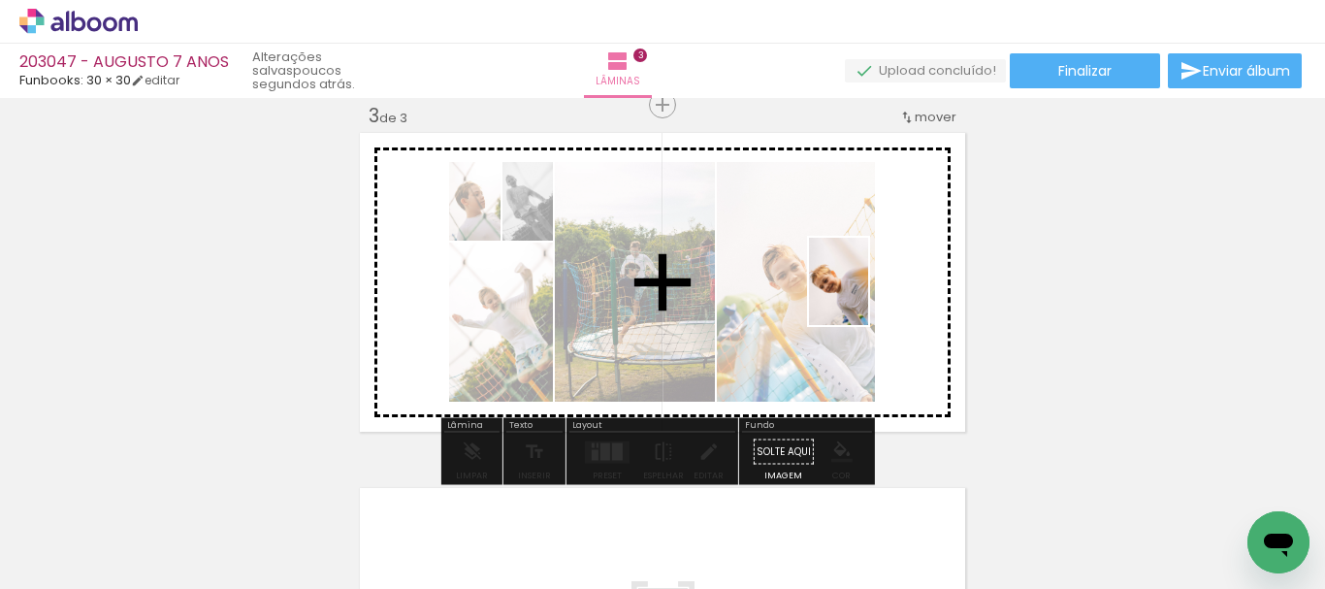
drag, startPoint x: 867, startPoint y: 505, endPoint x: 974, endPoint y: 519, distance: 107.7
click at [866, 295] on quentale-workspace at bounding box center [662, 294] width 1325 height 589
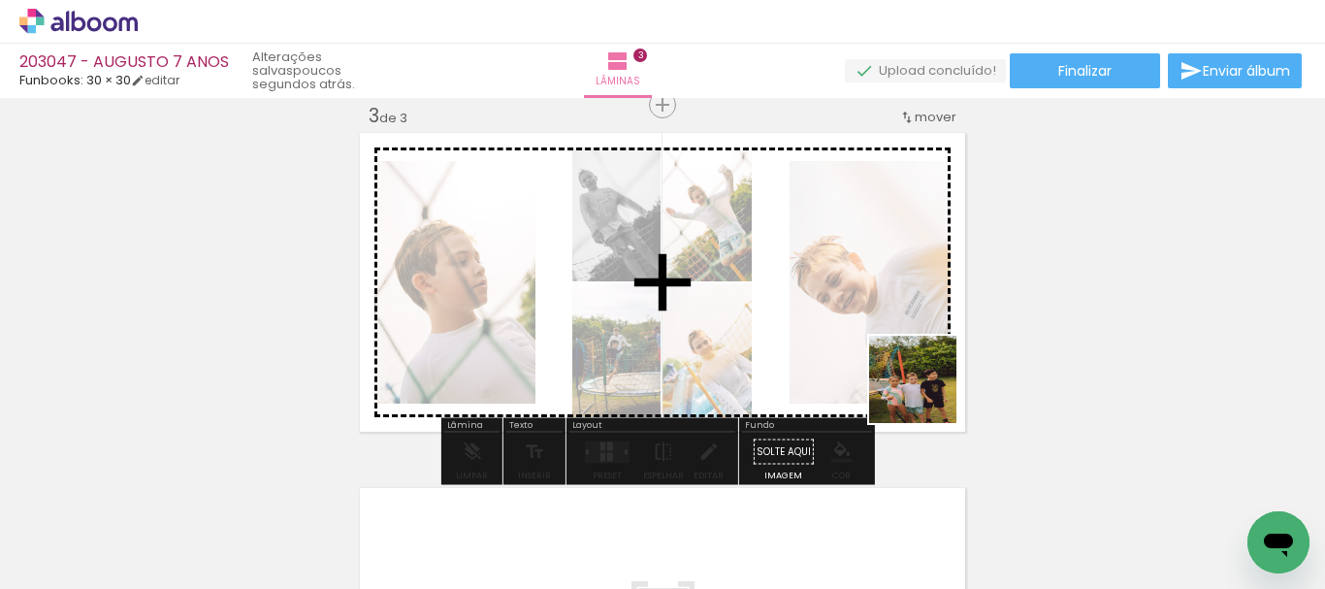
drag, startPoint x: 978, startPoint y: 522, endPoint x: 1012, endPoint y: 491, distance: 46.0
click at [884, 329] on quentale-workspace at bounding box center [662, 294] width 1325 height 589
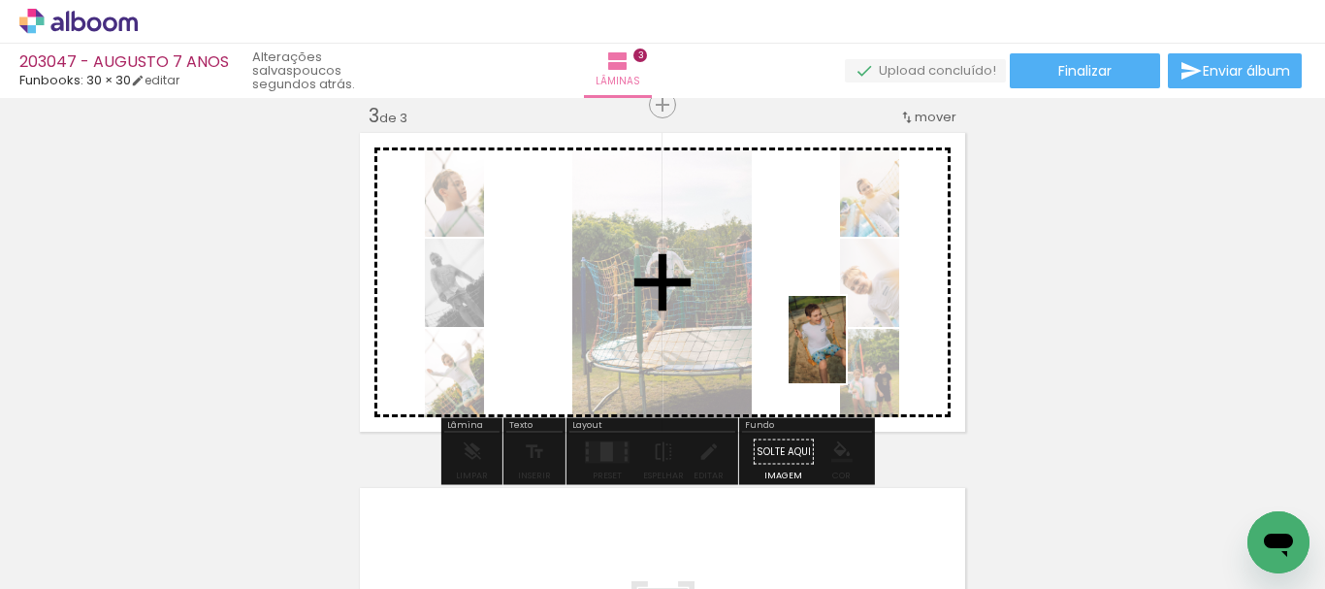
drag, startPoint x: 1064, startPoint y: 497, endPoint x: 887, endPoint y: 390, distance: 207.2
click at [845, 354] on quentale-workspace at bounding box center [662, 294] width 1325 height 589
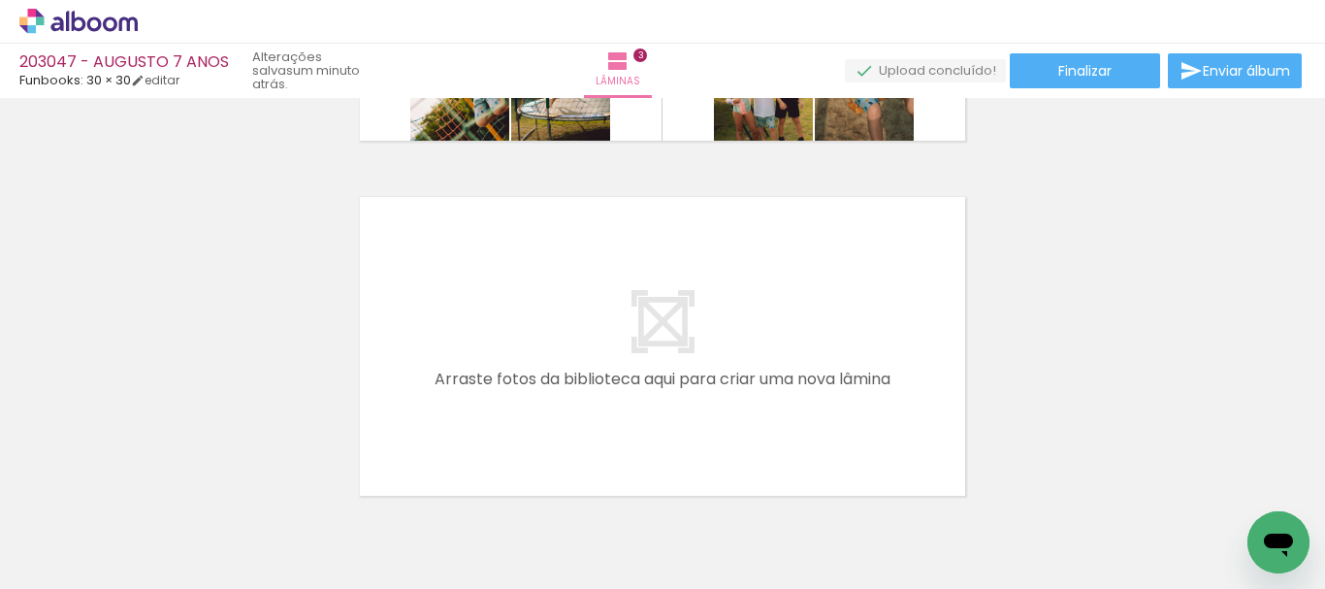
scroll to position [0, 1701]
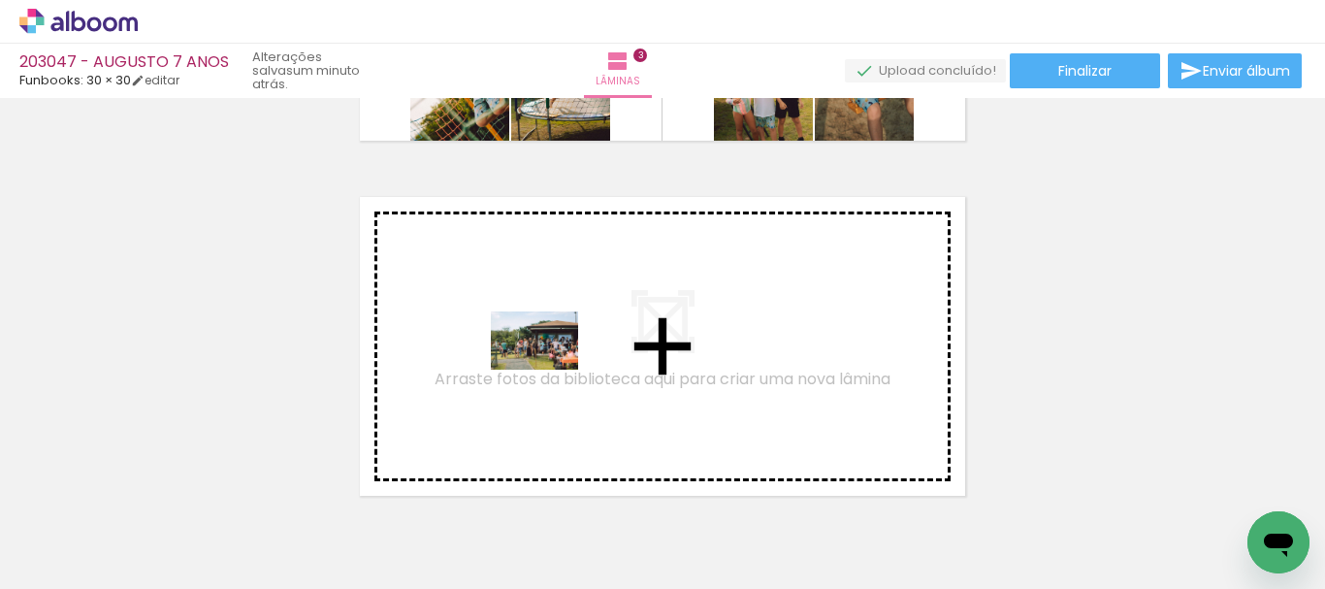
drag, startPoint x: 561, startPoint y: 531, endPoint x: 540, endPoint y: 363, distance: 169.1
click at [540, 363] on quentale-workspace at bounding box center [662, 294] width 1325 height 589
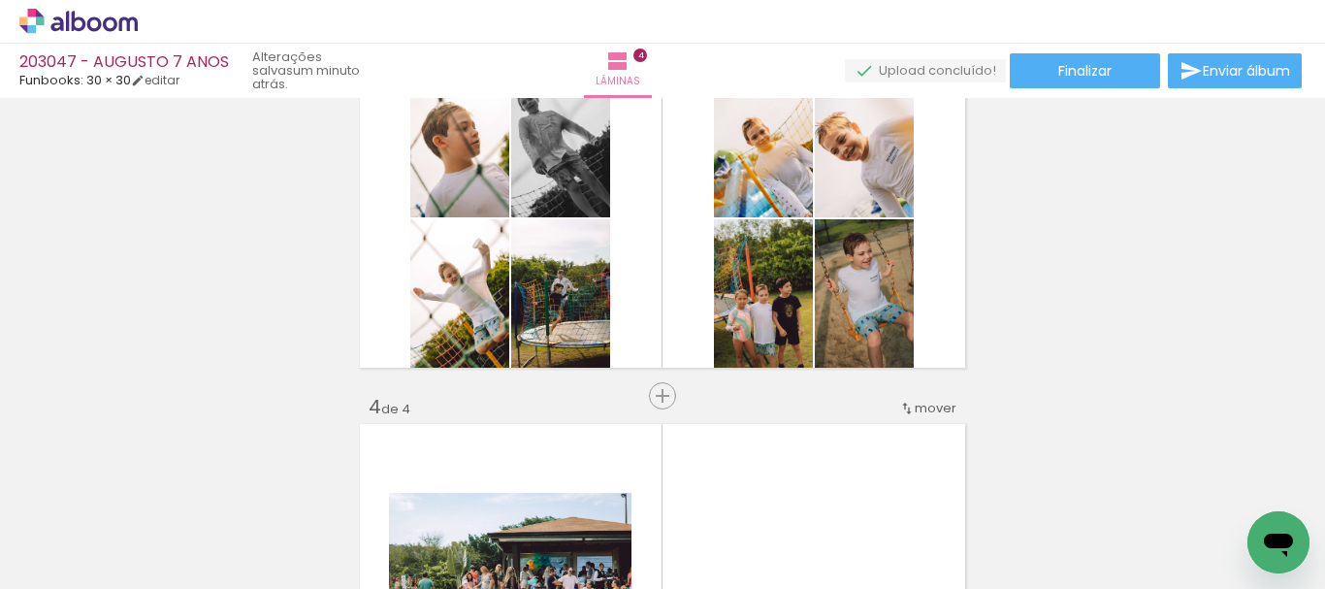
scroll to position [897, 0]
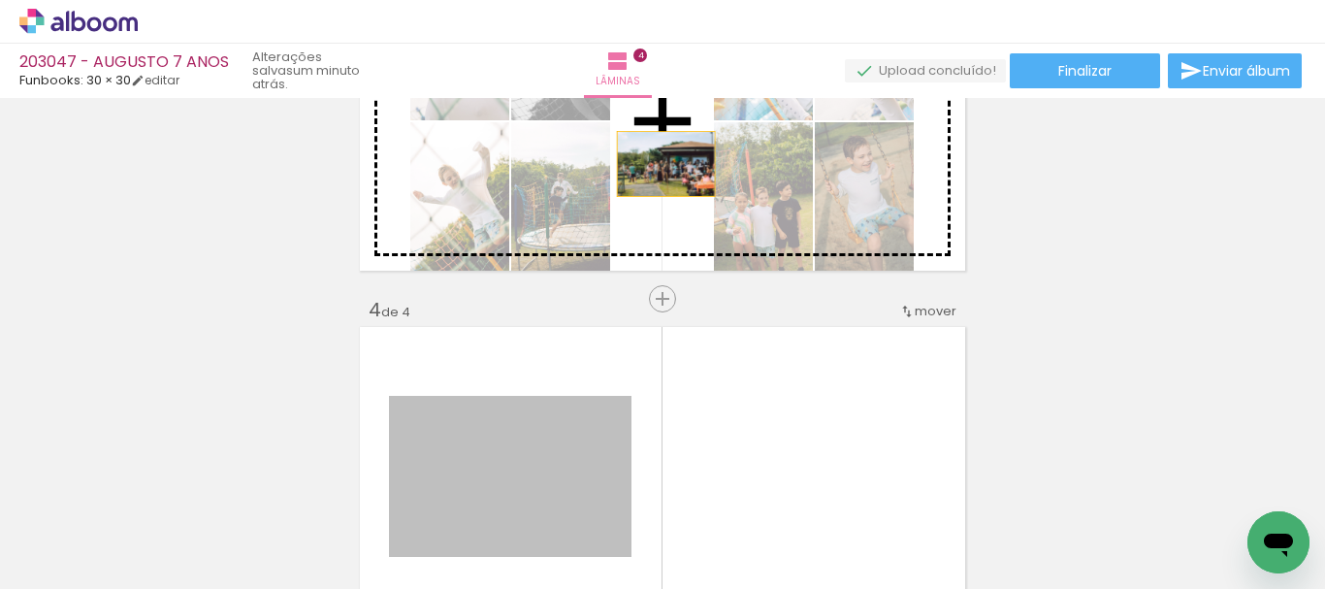
drag, startPoint x: 601, startPoint y: 453, endPoint x: 657, endPoint y: 164, distance: 294.6
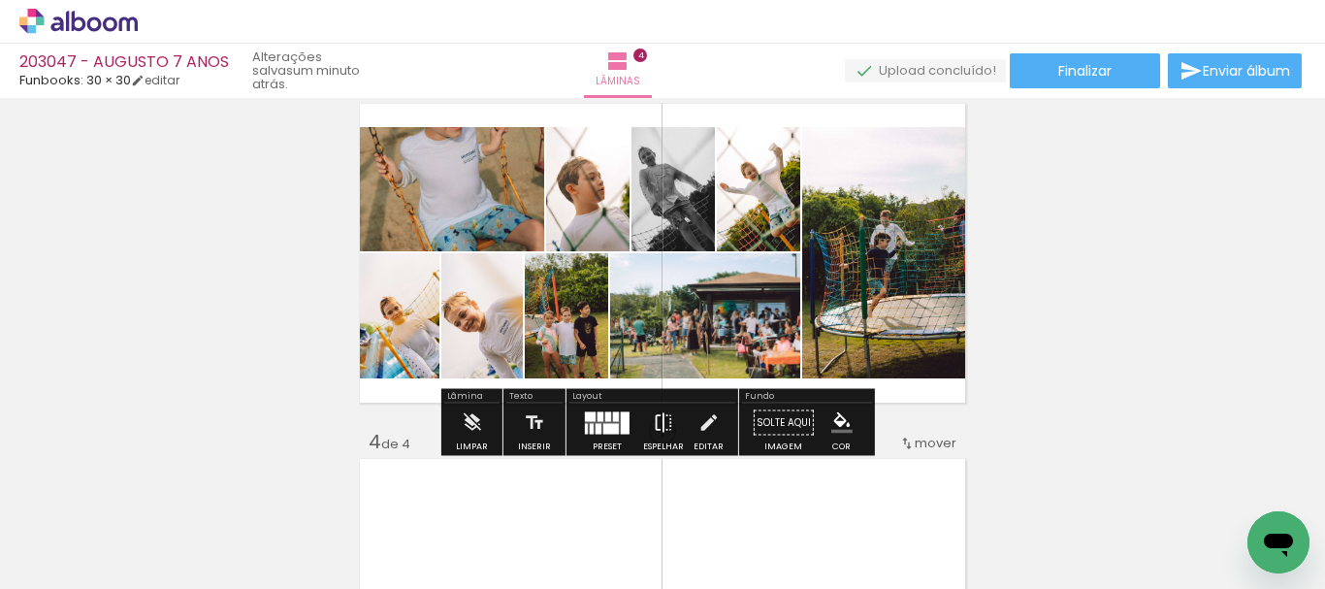
scroll to position [800, 0]
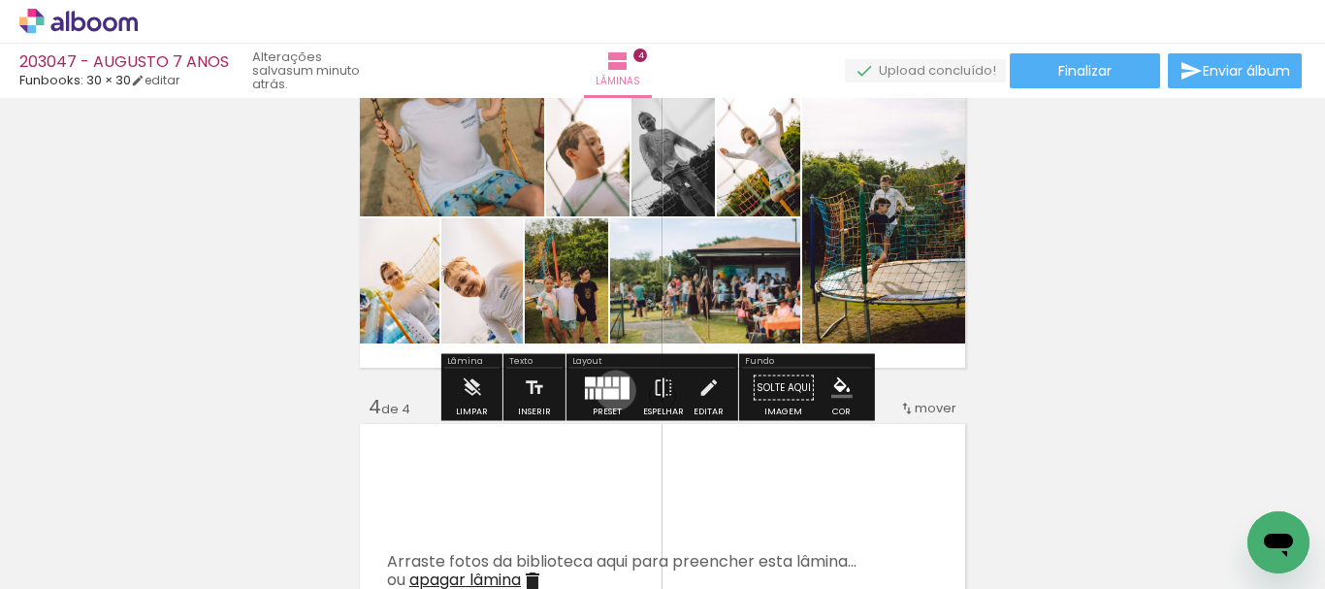
click at [611, 390] on div at bounding box center [612, 393] width 16 height 11
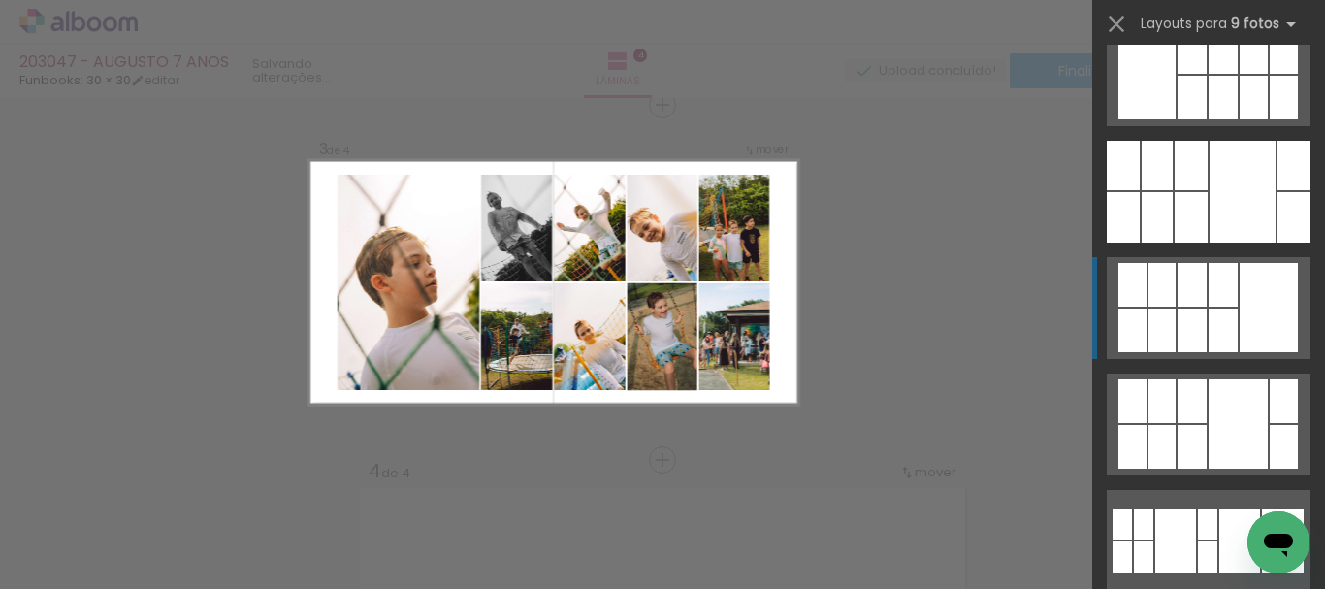
scroll to position [0, 0]
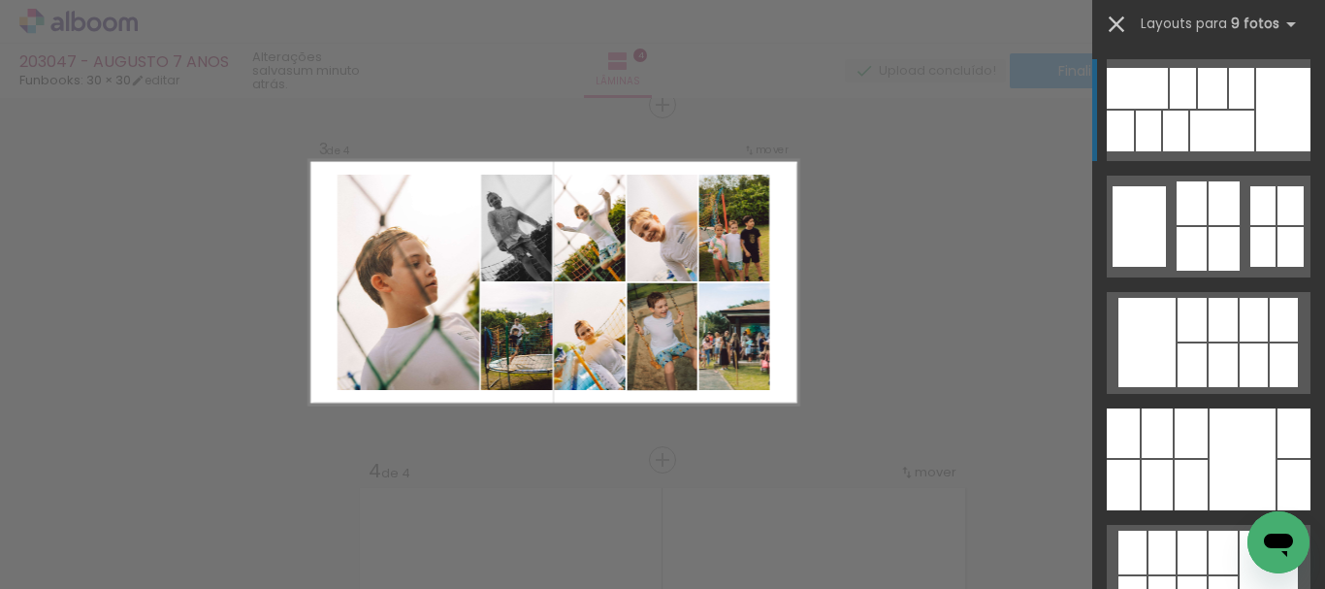
click at [1122, 26] on iron-icon at bounding box center [1116, 24] width 27 height 27
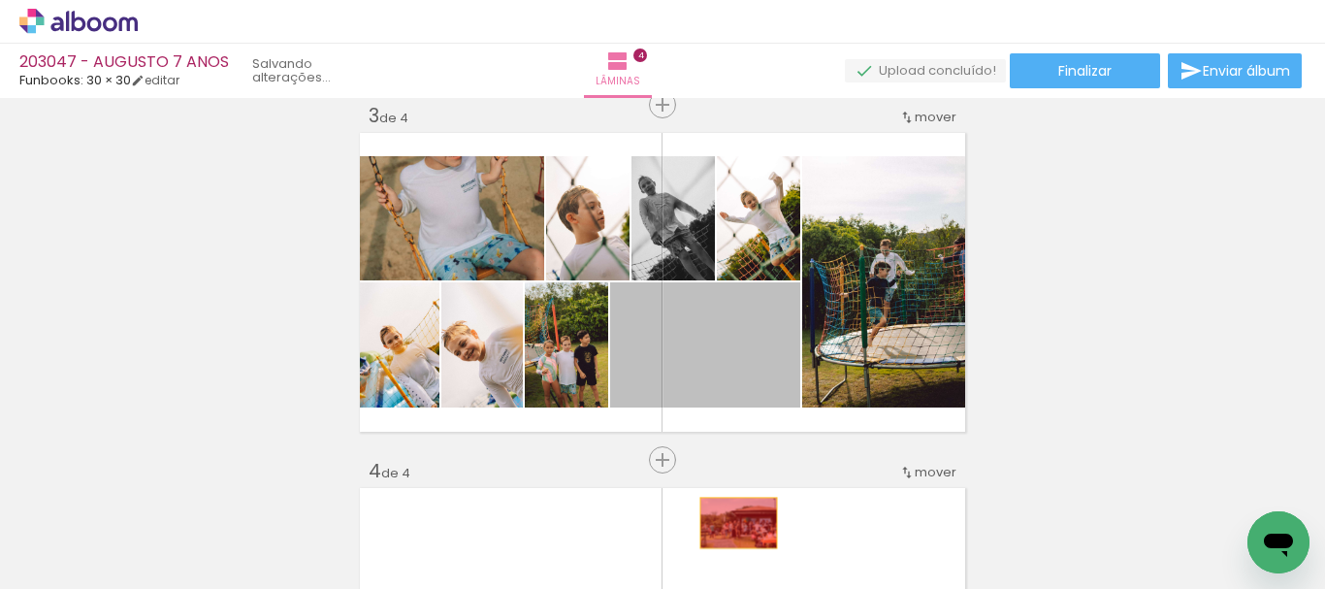
drag, startPoint x: 714, startPoint y: 366, endPoint x: 733, endPoint y: 524, distance: 159.2
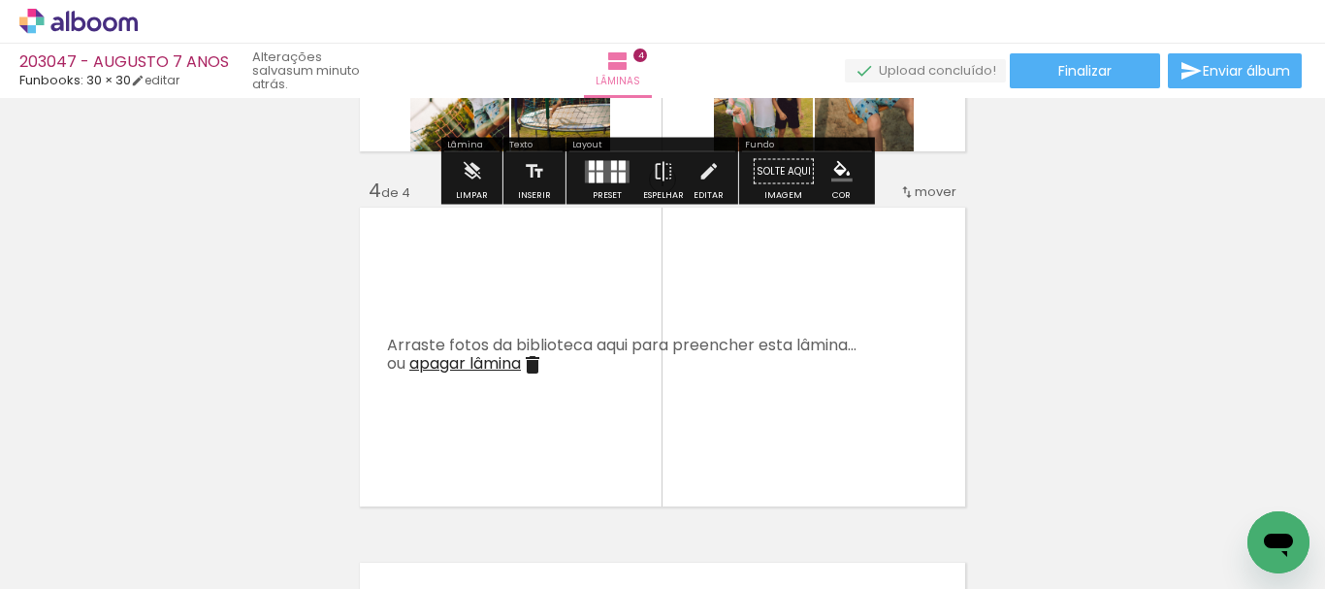
scroll to position [1027, 0]
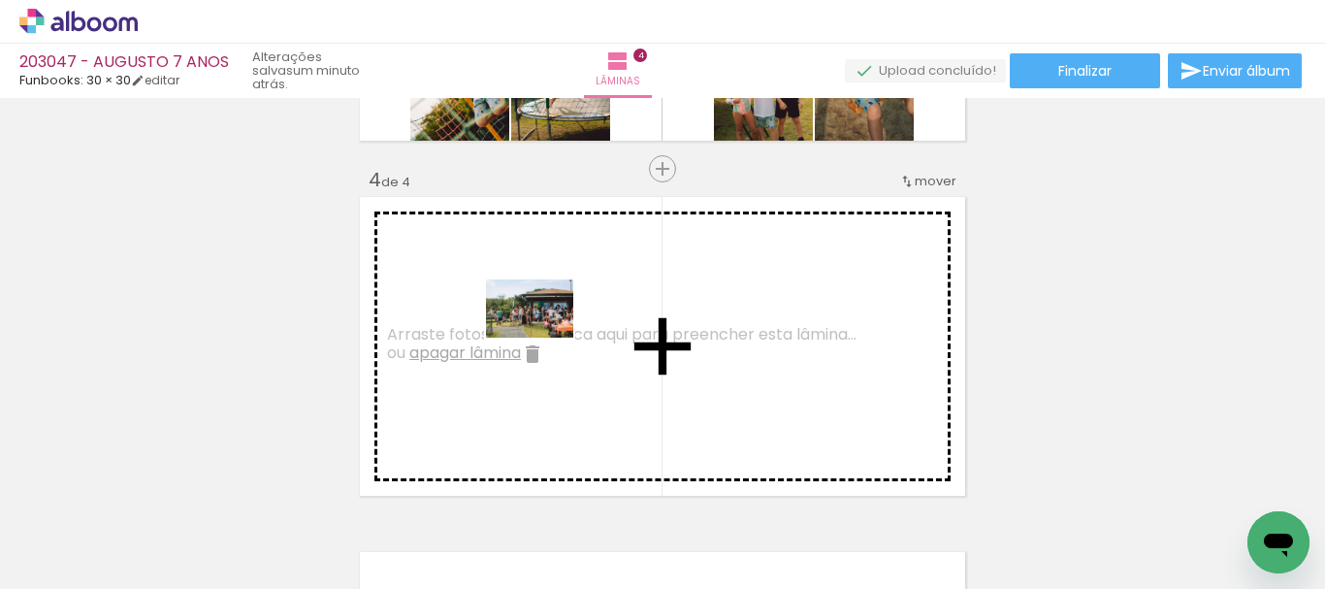
drag, startPoint x: 546, startPoint y: 527, endPoint x: 544, endPoint y: 338, distance: 189.2
click at [544, 338] on quentale-workspace at bounding box center [662, 294] width 1325 height 589
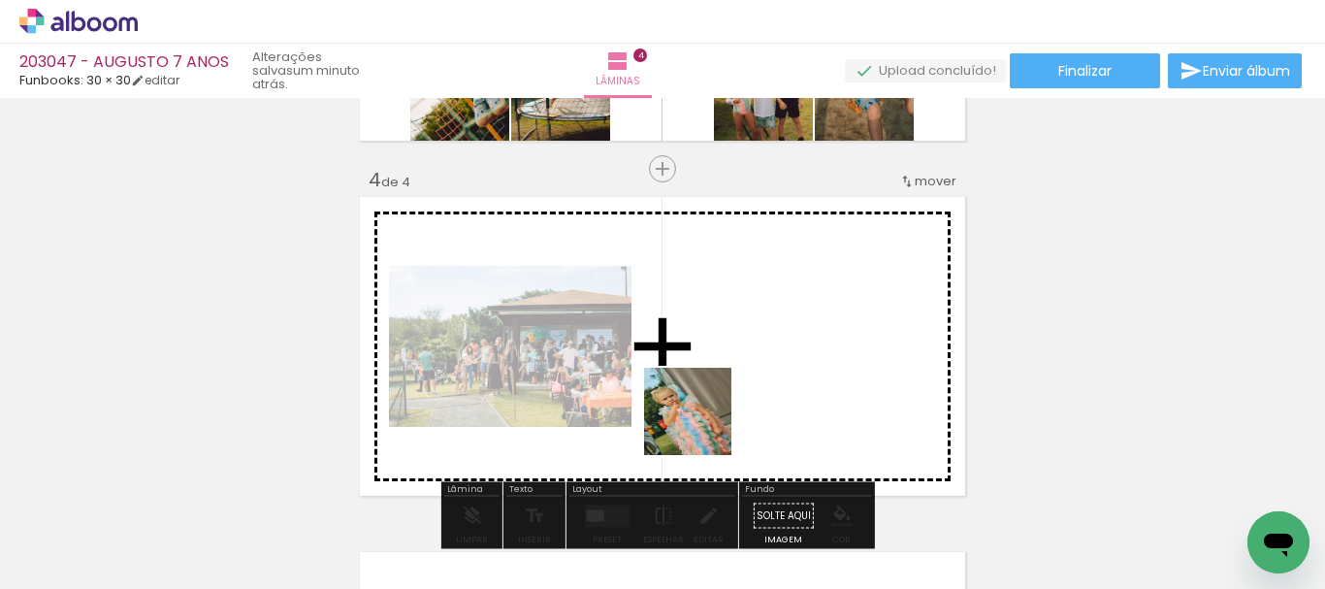
drag, startPoint x: 685, startPoint y: 490, endPoint x: 732, endPoint y: 332, distance: 164.9
click at [732, 332] on quentale-workspace at bounding box center [662, 294] width 1325 height 589
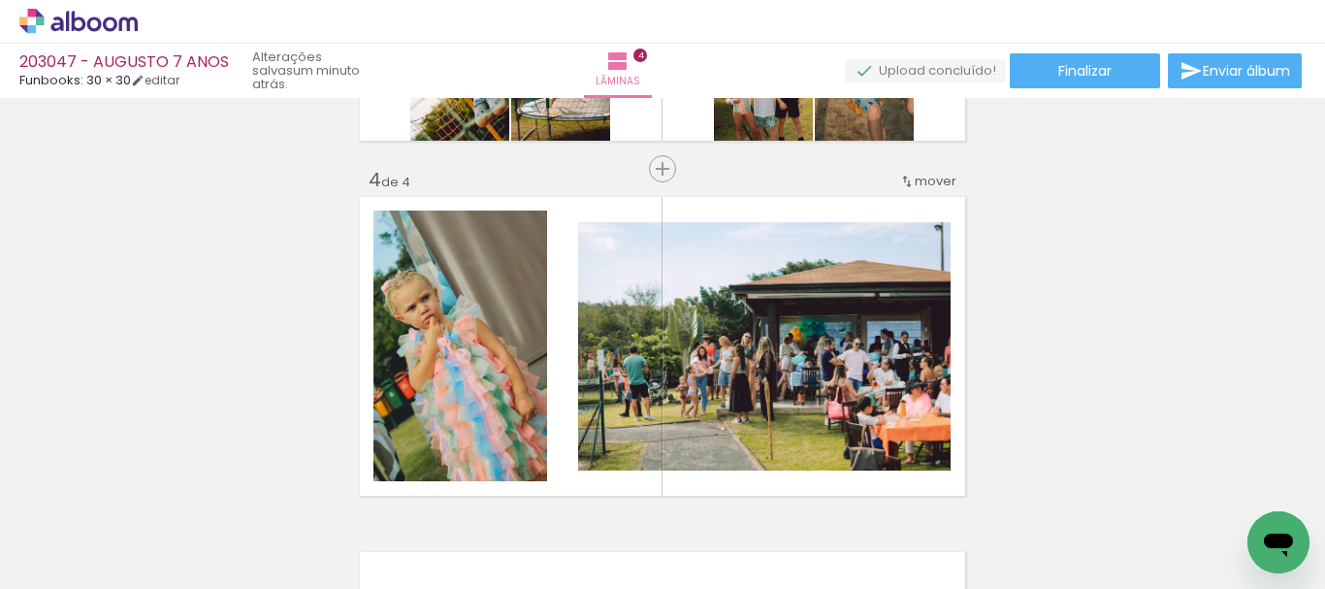
scroll to position [0, 2111]
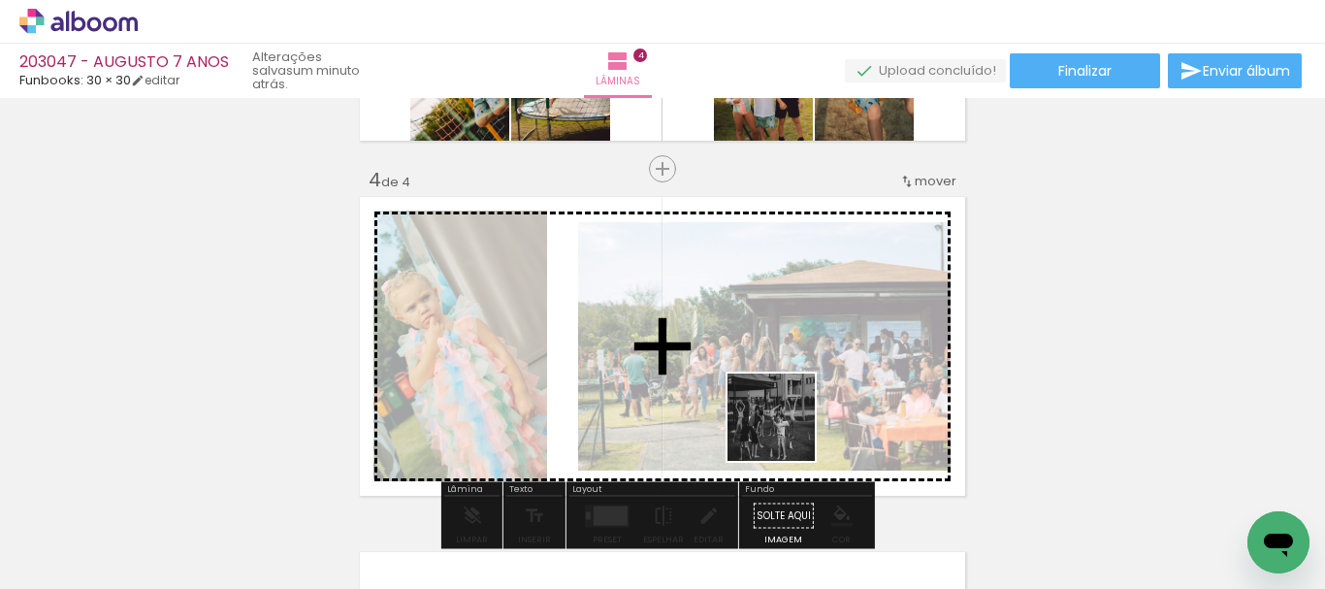
drag, startPoint x: 792, startPoint y: 488, endPoint x: 892, endPoint y: 492, distance: 100.0
click at [767, 373] on quentale-workspace at bounding box center [662, 294] width 1325 height 589
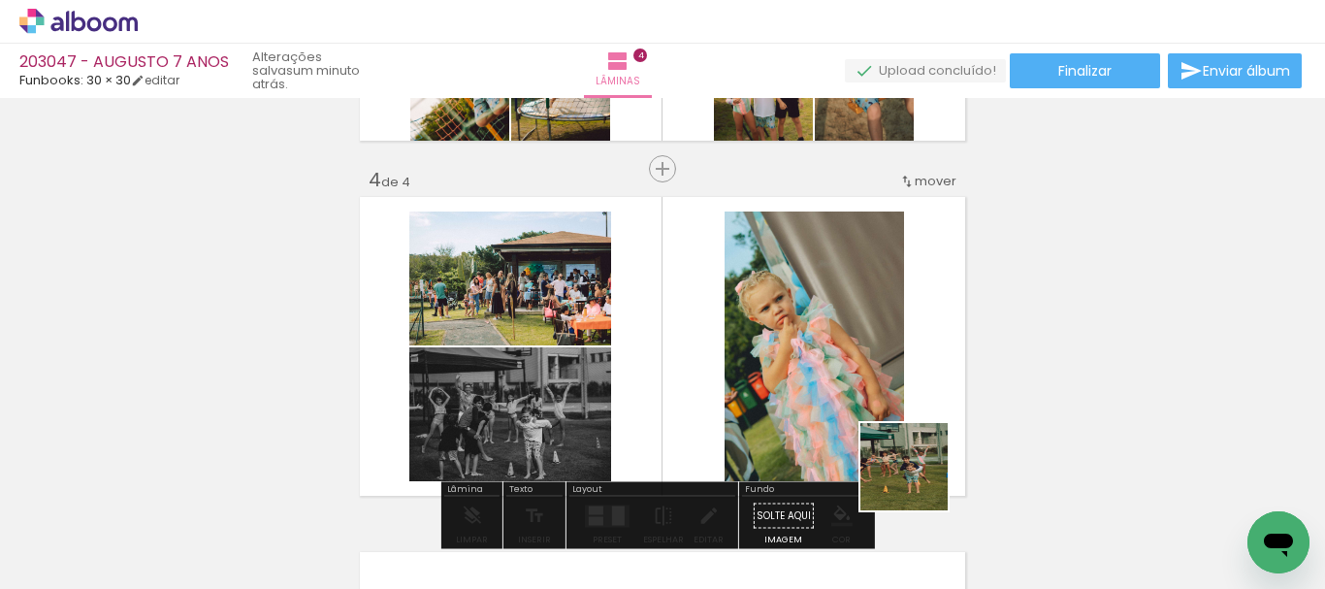
drag, startPoint x: 919, startPoint y: 481, endPoint x: 980, endPoint y: 487, distance: 61.4
click at [835, 346] on quentale-workspace at bounding box center [662, 294] width 1325 height 589
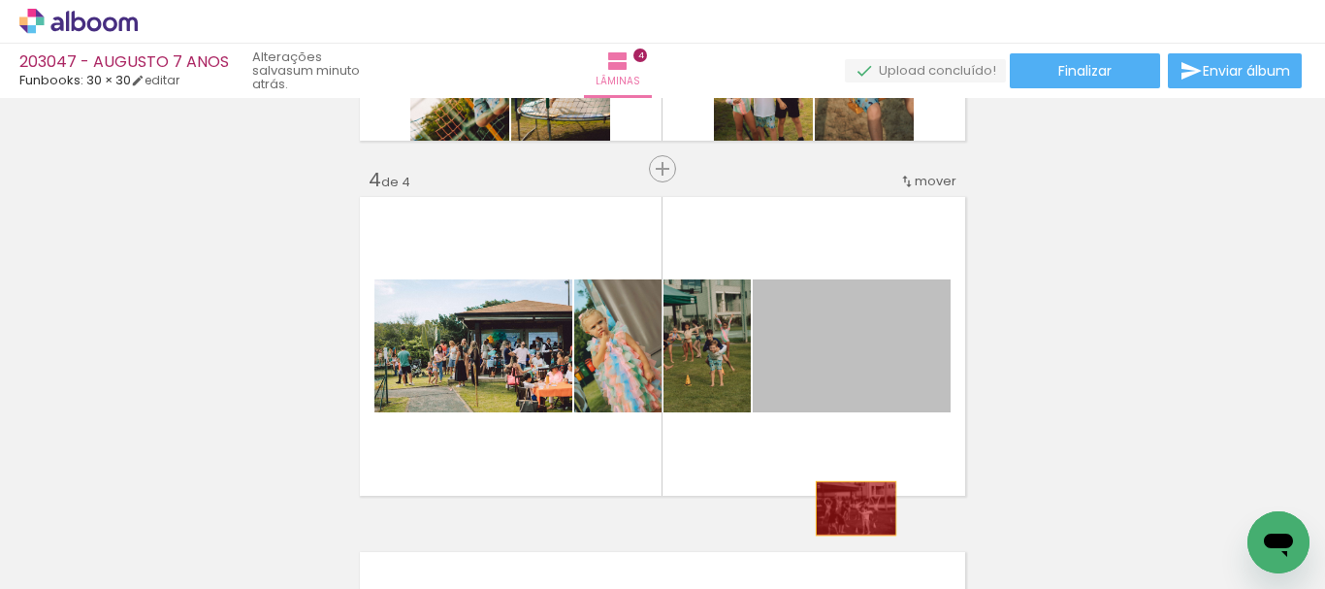
drag, startPoint x: 836, startPoint y: 355, endPoint x: 865, endPoint y: 527, distance: 174.0
click at [851, 523] on quentale-workspace at bounding box center [662, 294] width 1325 height 589
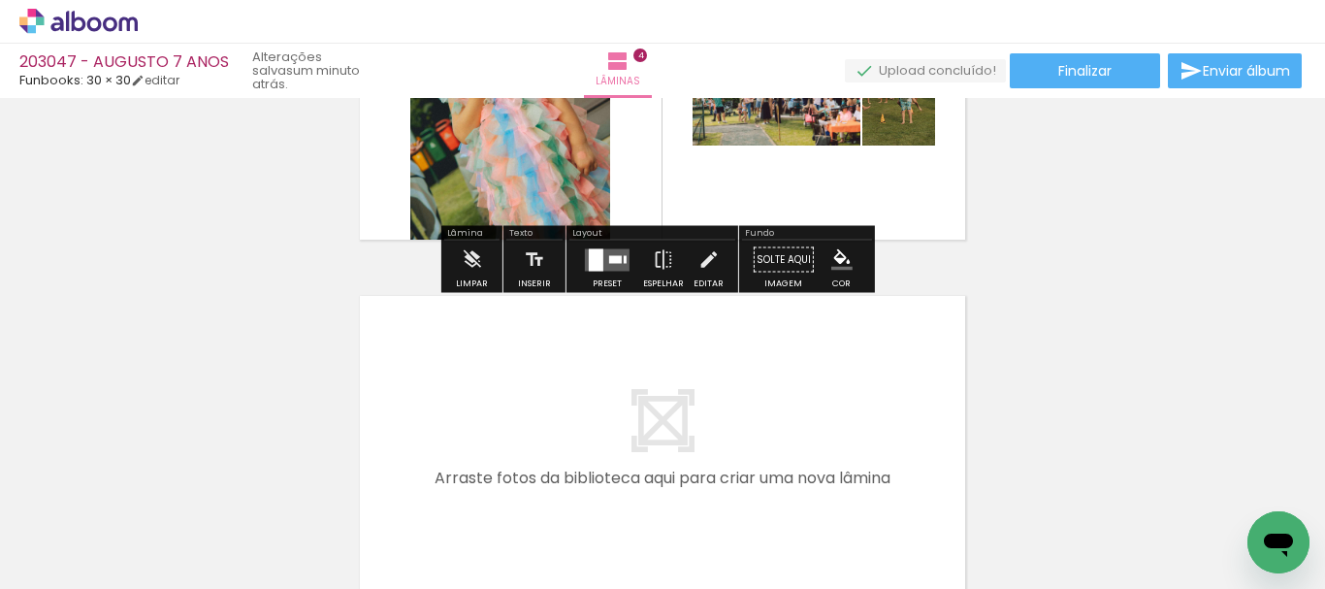
scroll to position [1318, 0]
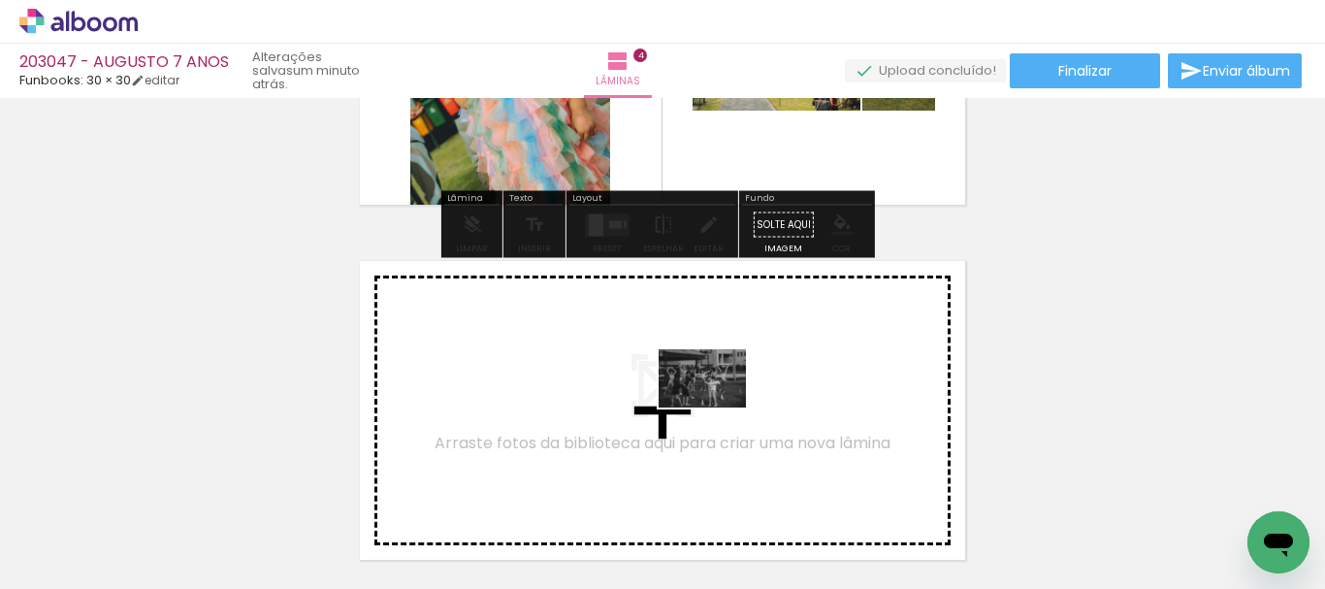
drag, startPoint x: 810, startPoint y: 535, endPoint x: 717, endPoint y: 408, distance: 157.6
click at [717, 408] on quentale-workspace at bounding box center [662, 294] width 1325 height 589
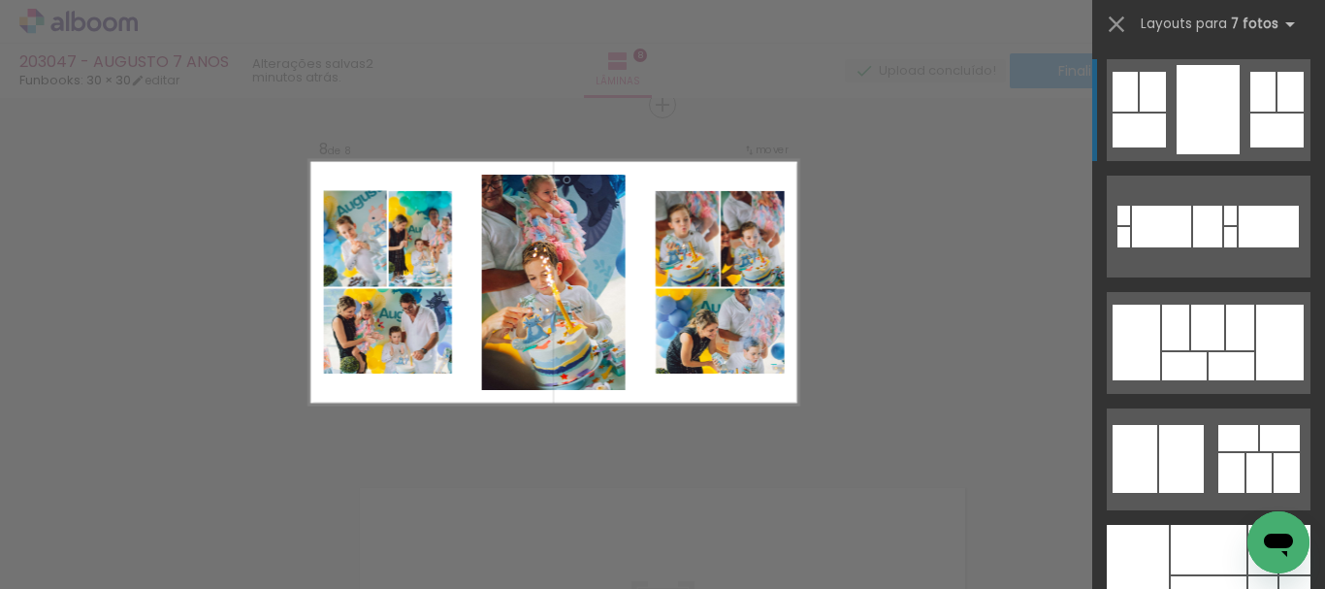
scroll to position [0, 4174]
click at [1193, 206] on div at bounding box center [1207, 227] width 29 height 42
click at [1196, 206] on div at bounding box center [1207, 227] width 29 height 42
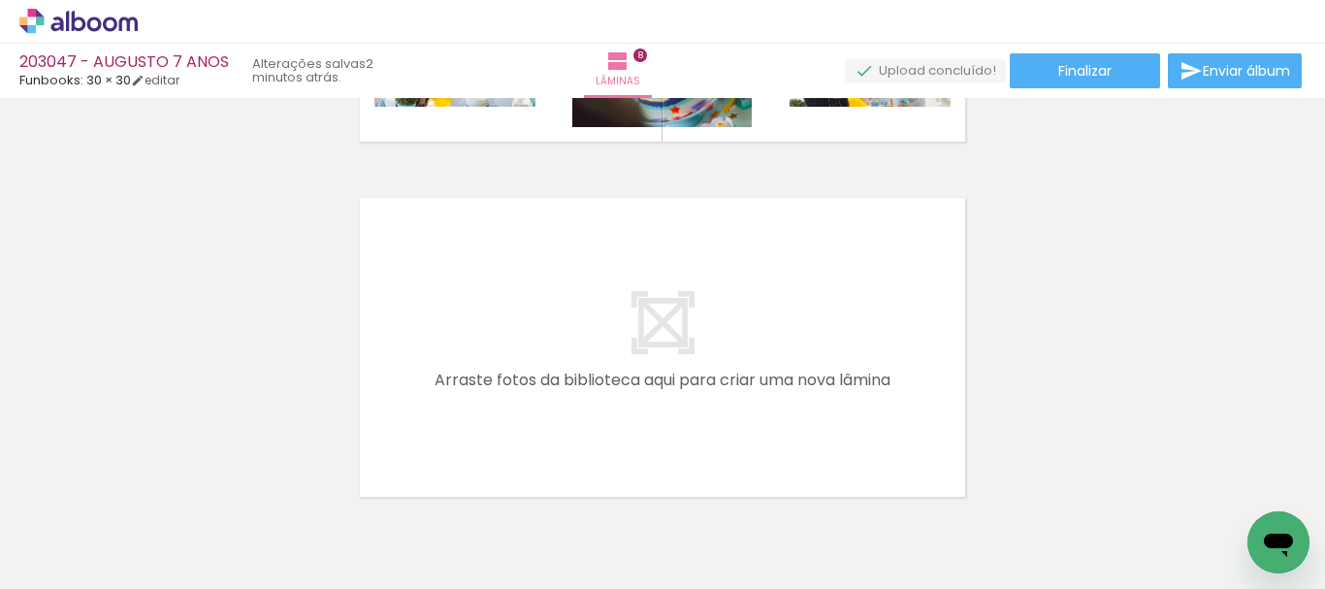
scroll to position [2802, 0]
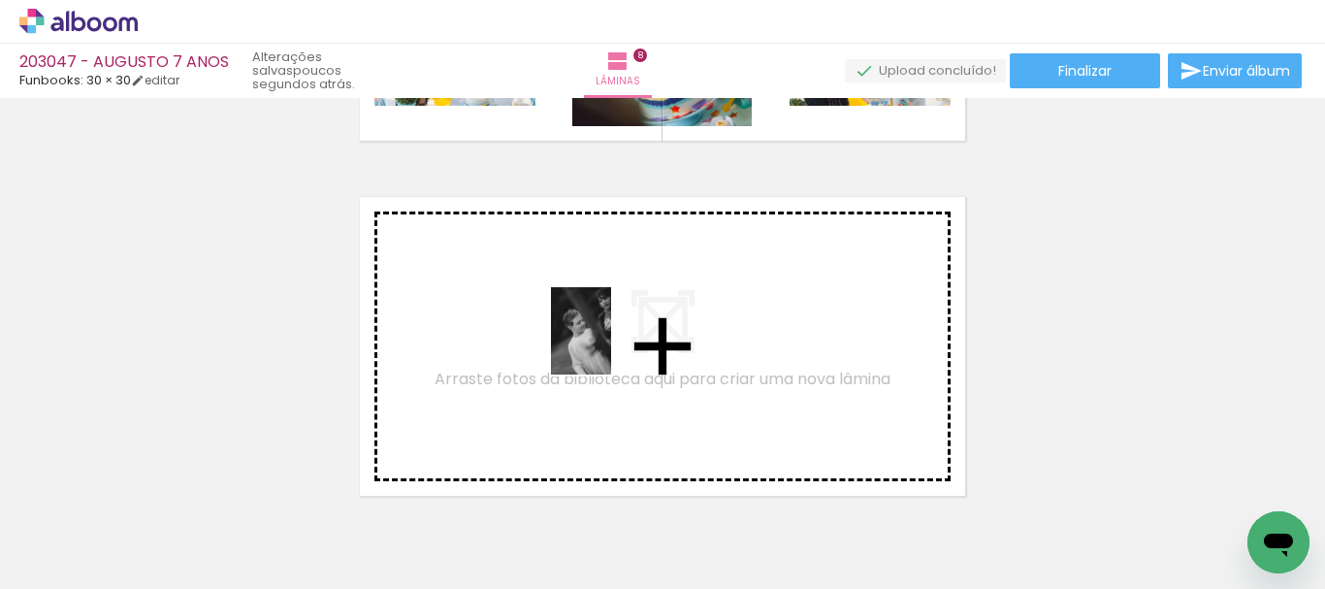
drag, startPoint x: 702, startPoint y: 526, endPoint x: 804, endPoint y: 484, distance: 111.0
click at [612, 344] on quentale-workspace at bounding box center [662, 294] width 1325 height 589
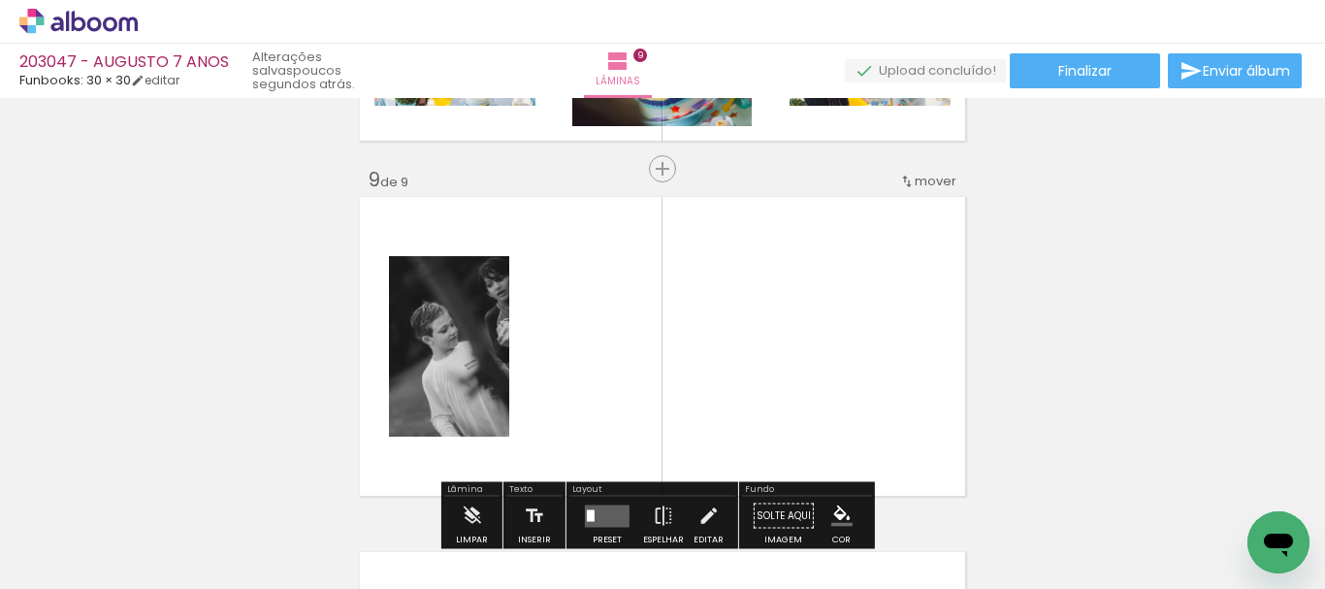
scroll to position [2866, 0]
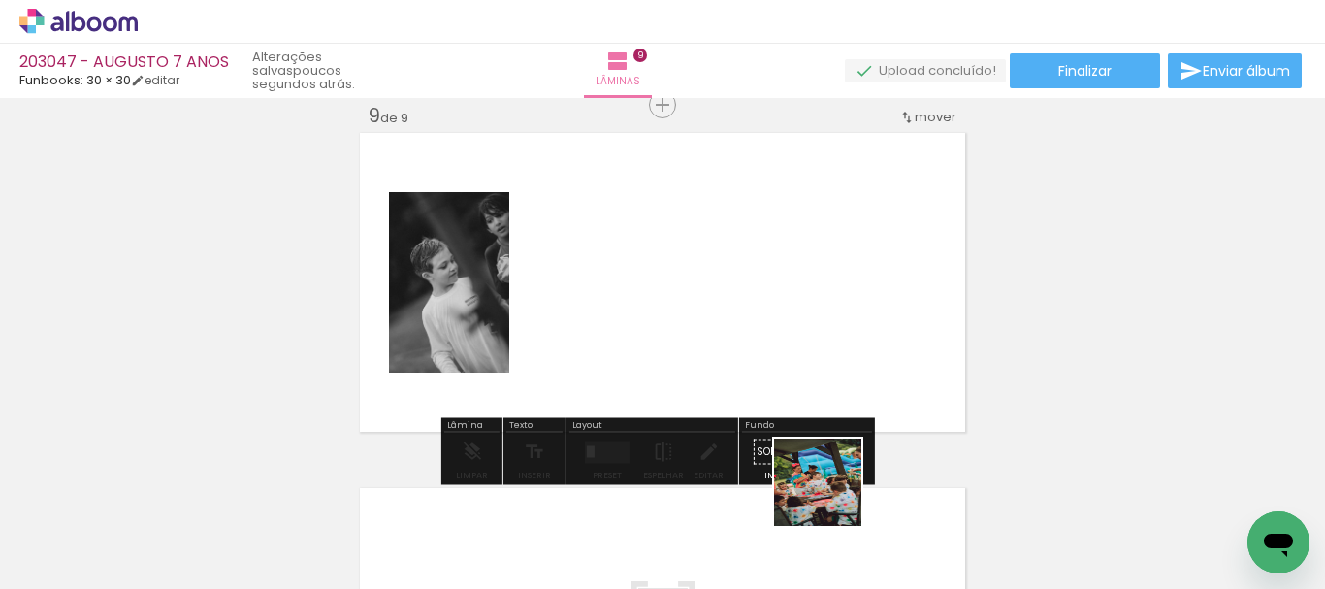
drag, startPoint x: 827, startPoint y: 536, endPoint x: 893, endPoint y: 476, distance: 88.6
click at [805, 338] on quentale-workspace at bounding box center [662, 294] width 1325 height 589
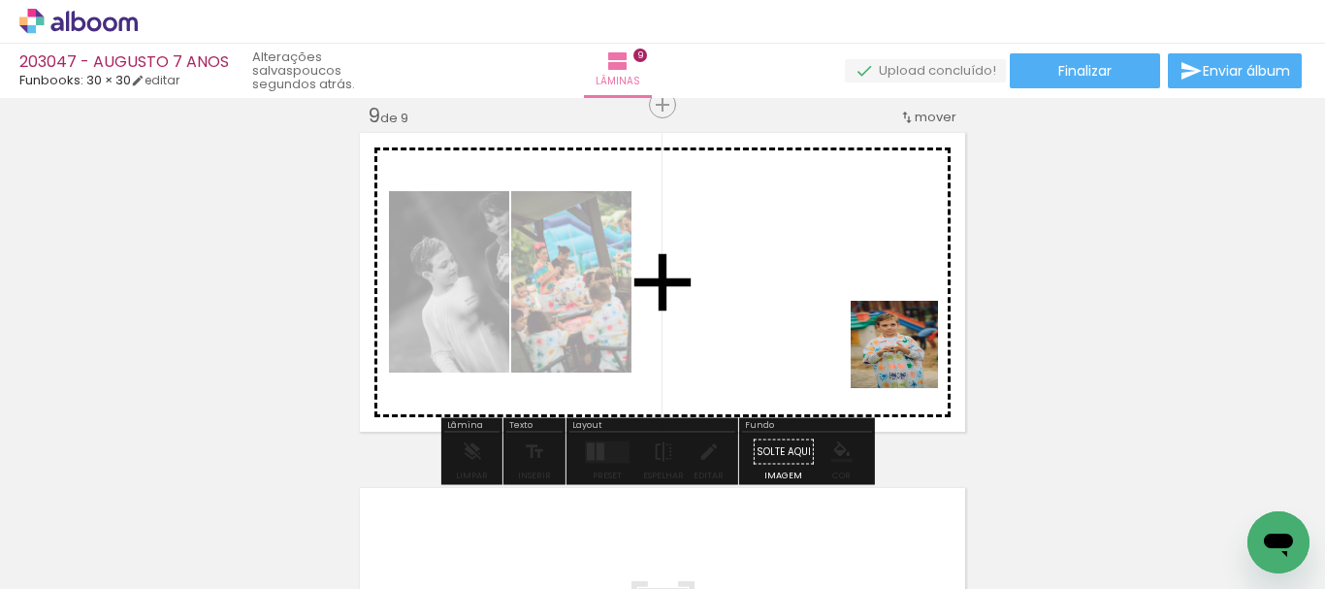
drag, startPoint x: 922, startPoint y: 516, endPoint x: 1091, endPoint y: 499, distance: 169.7
click at [904, 342] on quentale-workspace at bounding box center [662, 294] width 1325 height 589
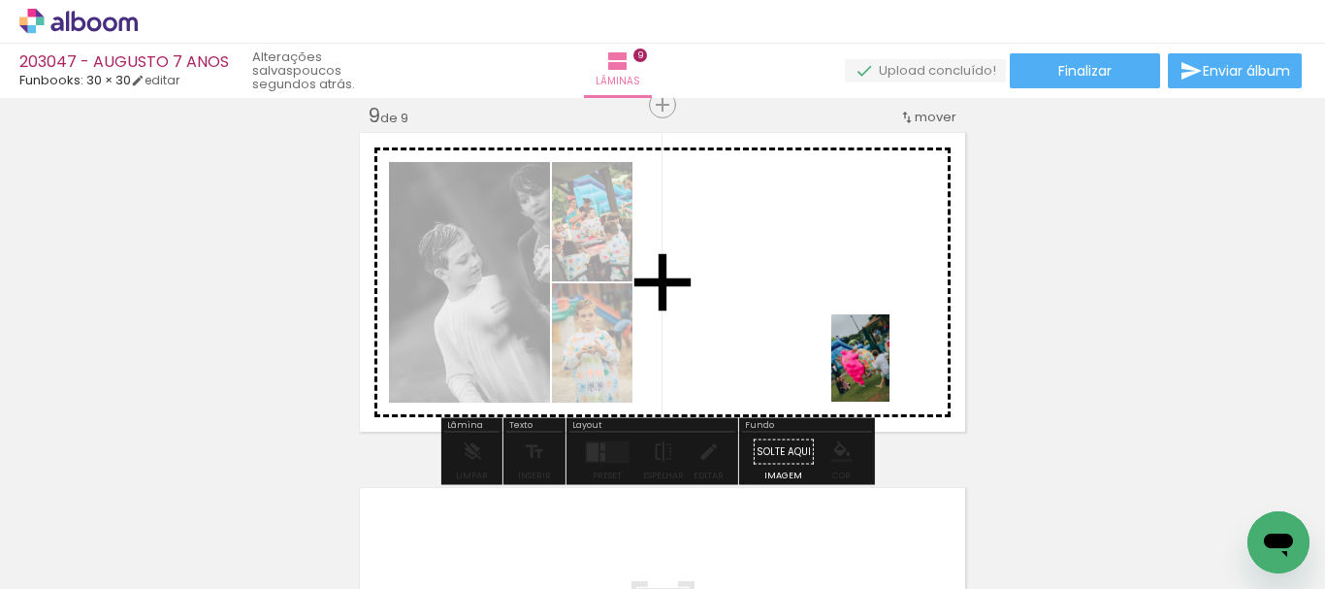
drag, startPoint x: 1243, startPoint y: 505, endPoint x: 877, endPoint y: 374, distance: 388.5
click at [877, 365] on quentale-workspace at bounding box center [662, 294] width 1325 height 589
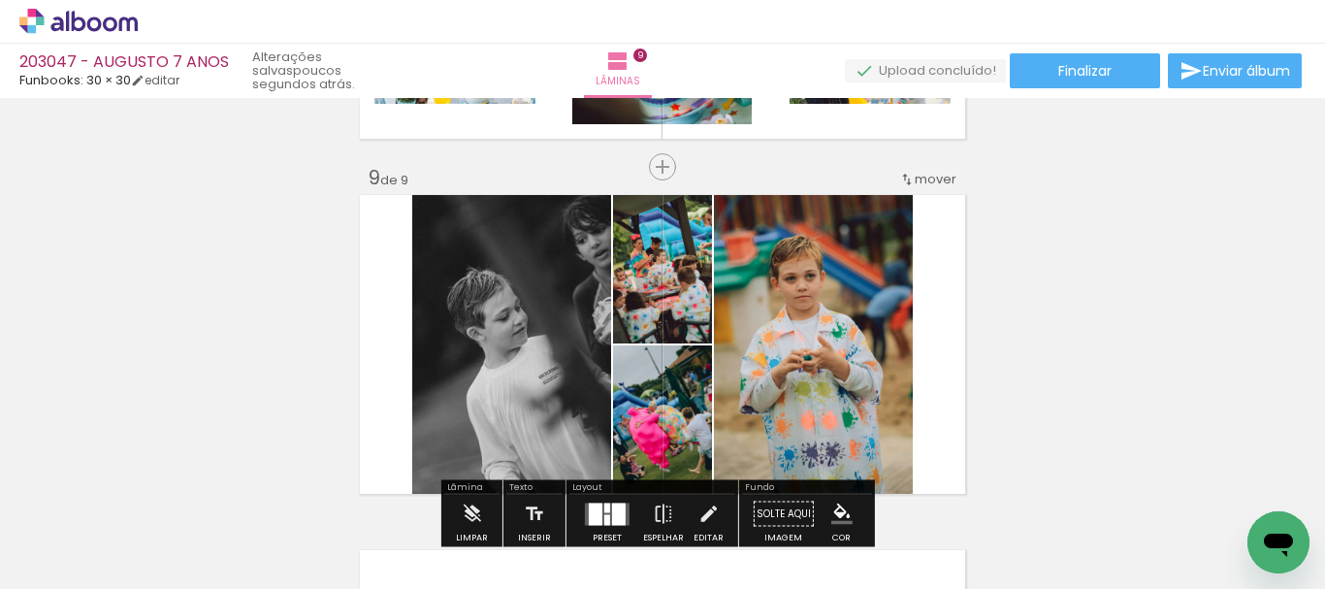
scroll to position [2769, 0]
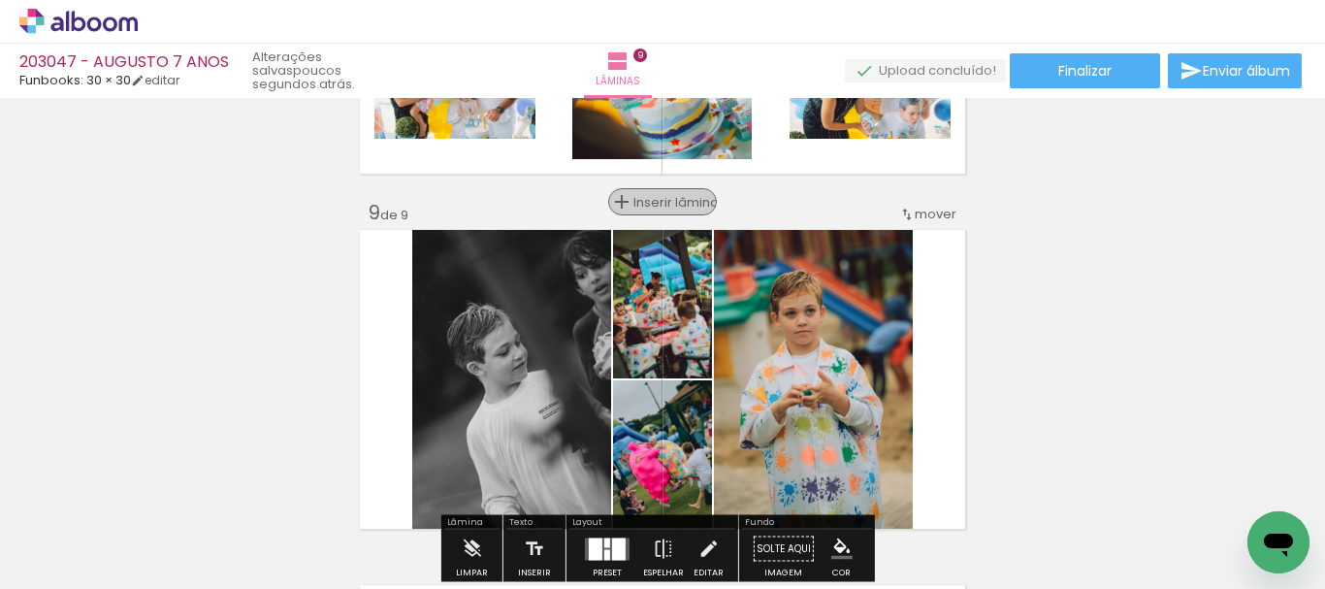
click at [659, 205] on span "Inserir lâmina" at bounding box center [672, 202] width 76 height 13
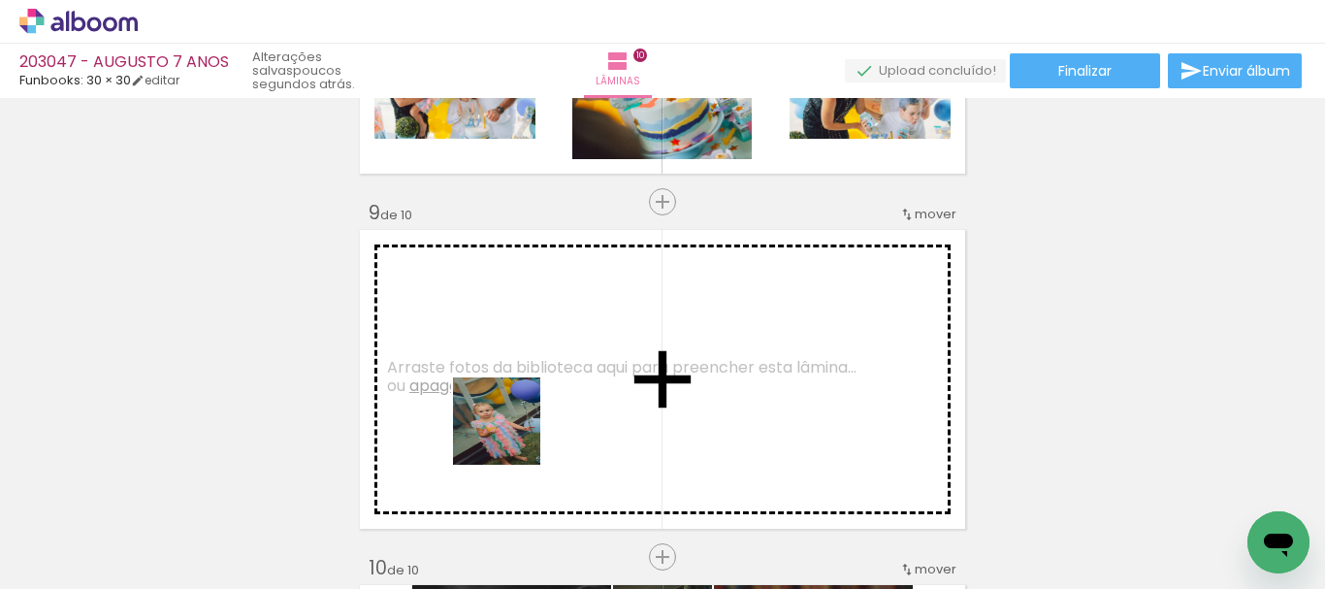
drag, startPoint x: 511, startPoint y: 436, endPoint x: 647, endPoint y: 519, distance: 159.4
click at [512, 403] on quentale-workspace at bounding box center [662, 294] width 1325 height 589
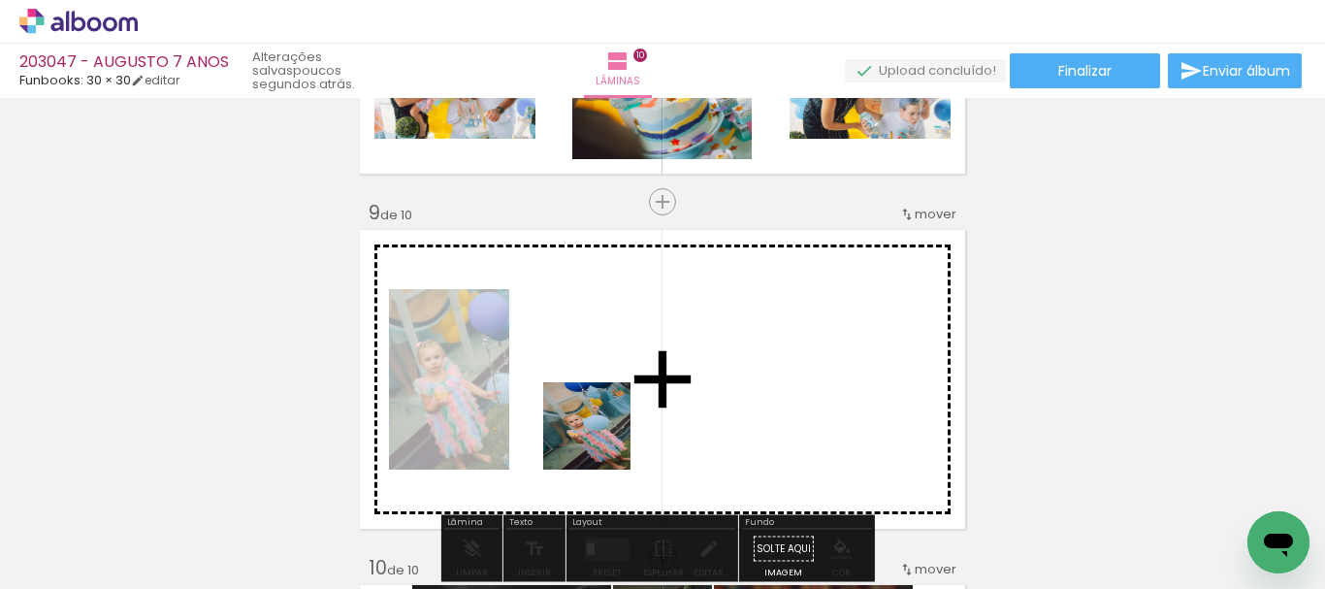
drag, startPoint x: 602, startPoint y: 516, endPoint x: 798, endPoint y: 505, distance: 196.3
click at [601, 370] on quentale-workspace at bounding box center [662, 294] width 1325 height 589
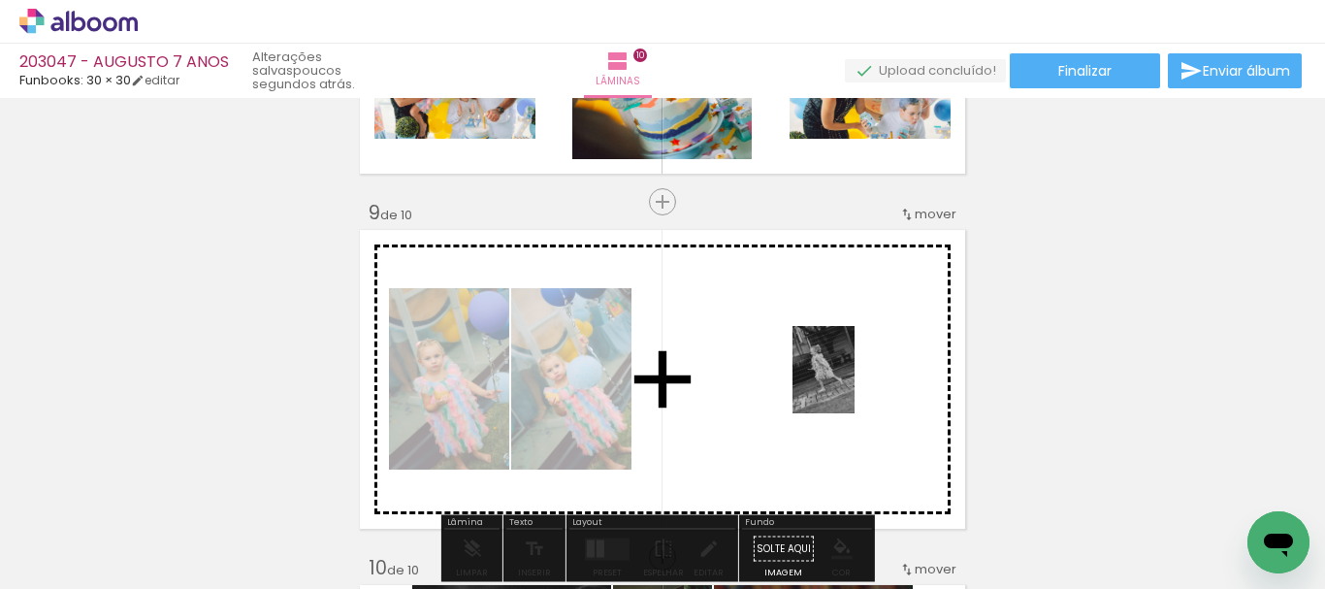
drag, startPoint x: 1034, startPoint y: 519, endPoint x: 1088, endPoint y: 517, distance: 53.4
click at [838, 379] on quentale-workspace at bounding box center [662, 294] width 1325 height 589
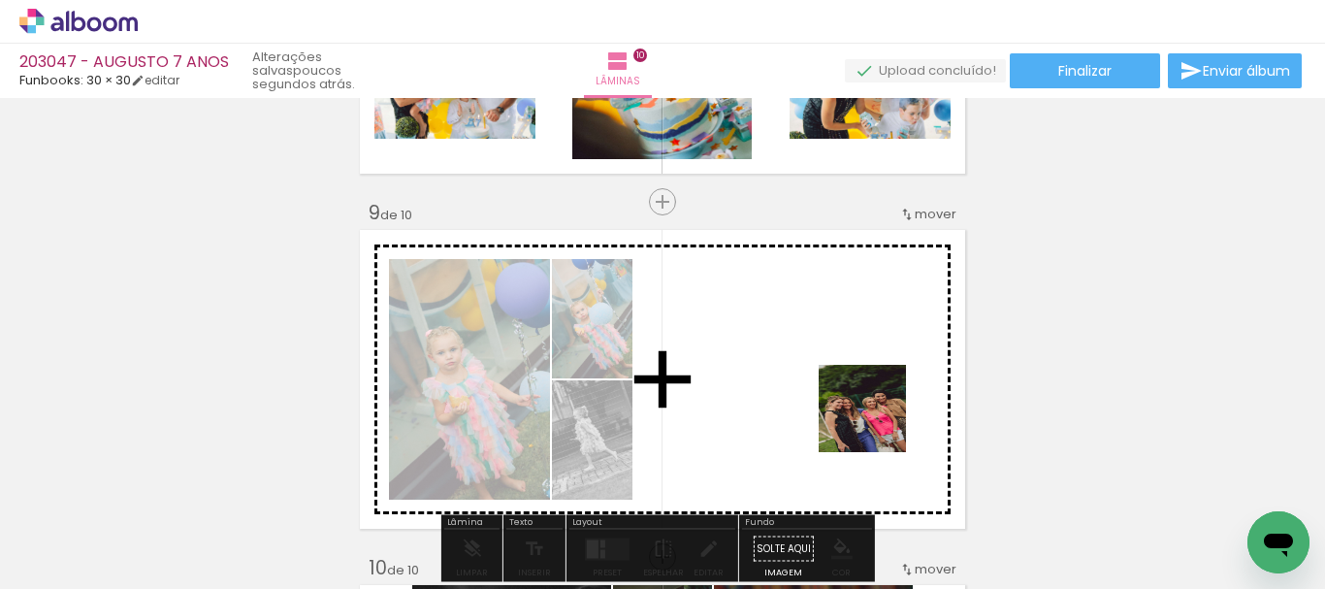
drag, startPoint x: 1156, startPoint y: 541, endPoint x: 866, endPoint y: 435, distance: 308.2
click at [743, 382] on quentale-workspace at bounding box center [662, 294] width 1325 height 589
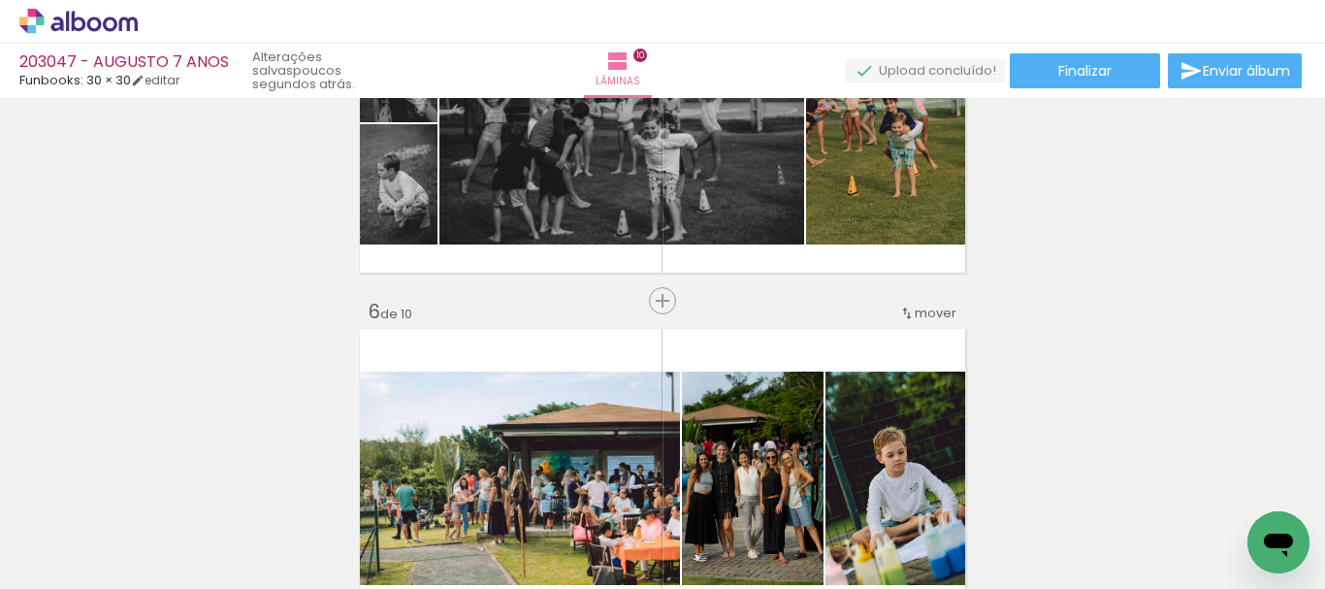
scroll to position [1799, 0]
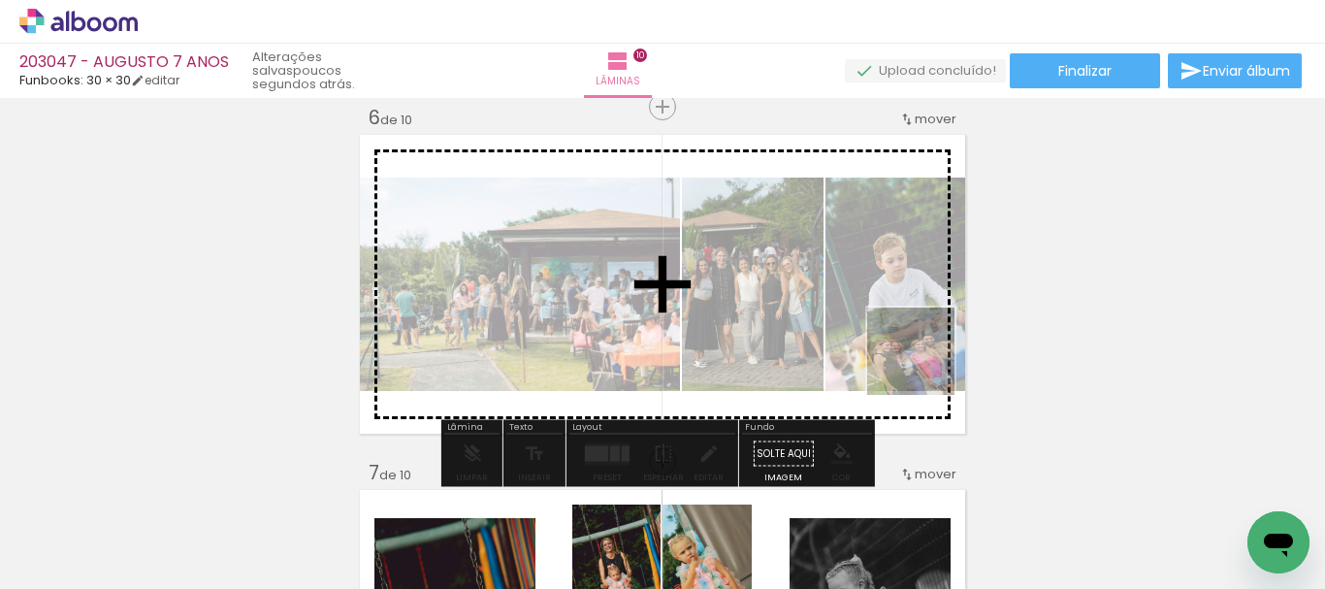
drag, startPoint x: 1162, startPoint y: 531, endPoint x: 823, endPoint y: 345, distance: 386.9
click at [827, 308] on quentale-workspace at bounding box center [662, 294] width 1325 height 589
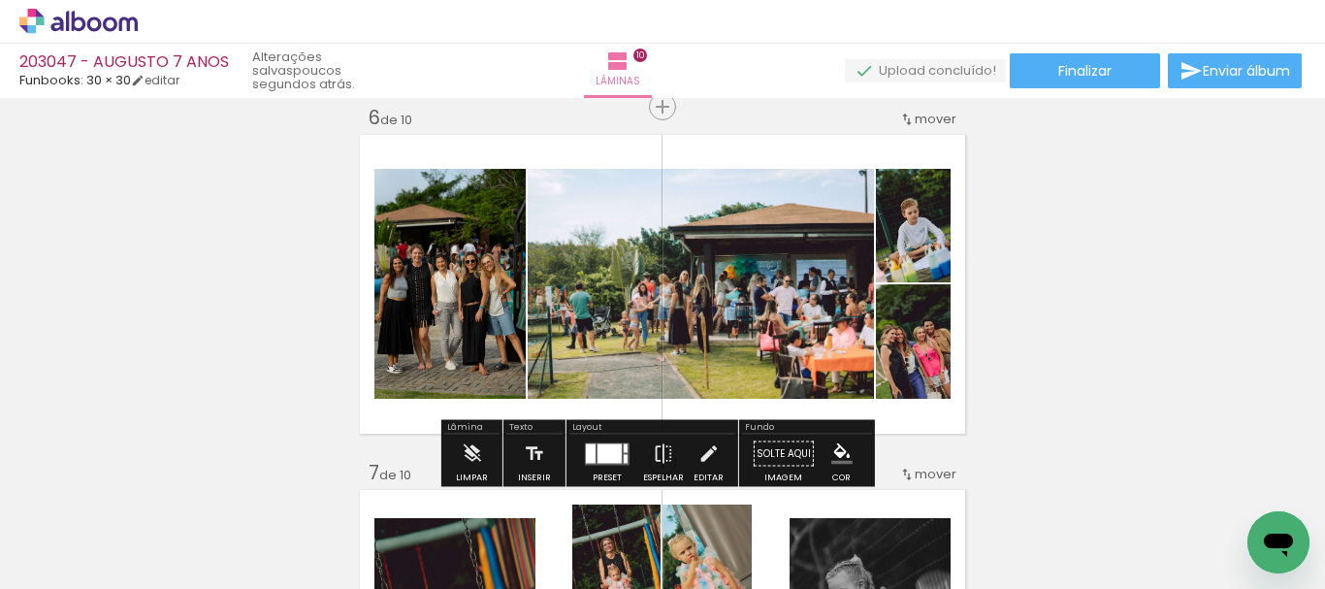
click at [599, 454] on div at bounding box center [610, 452] width 24 height 19
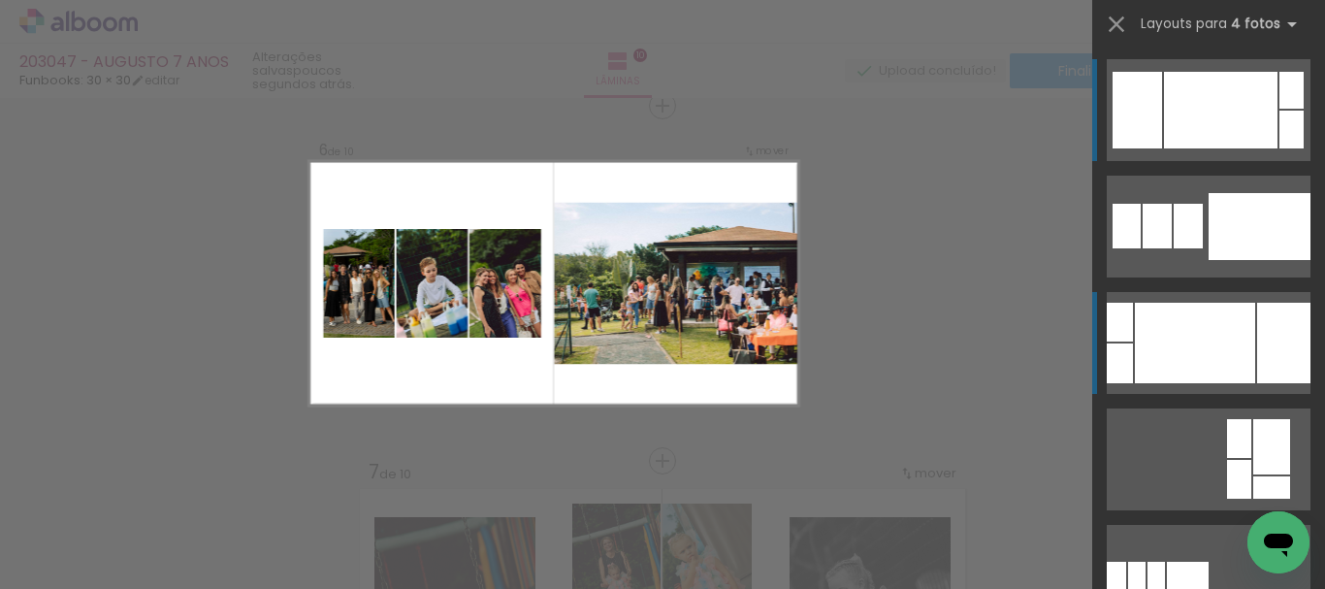
scroll to position [1801, 0]
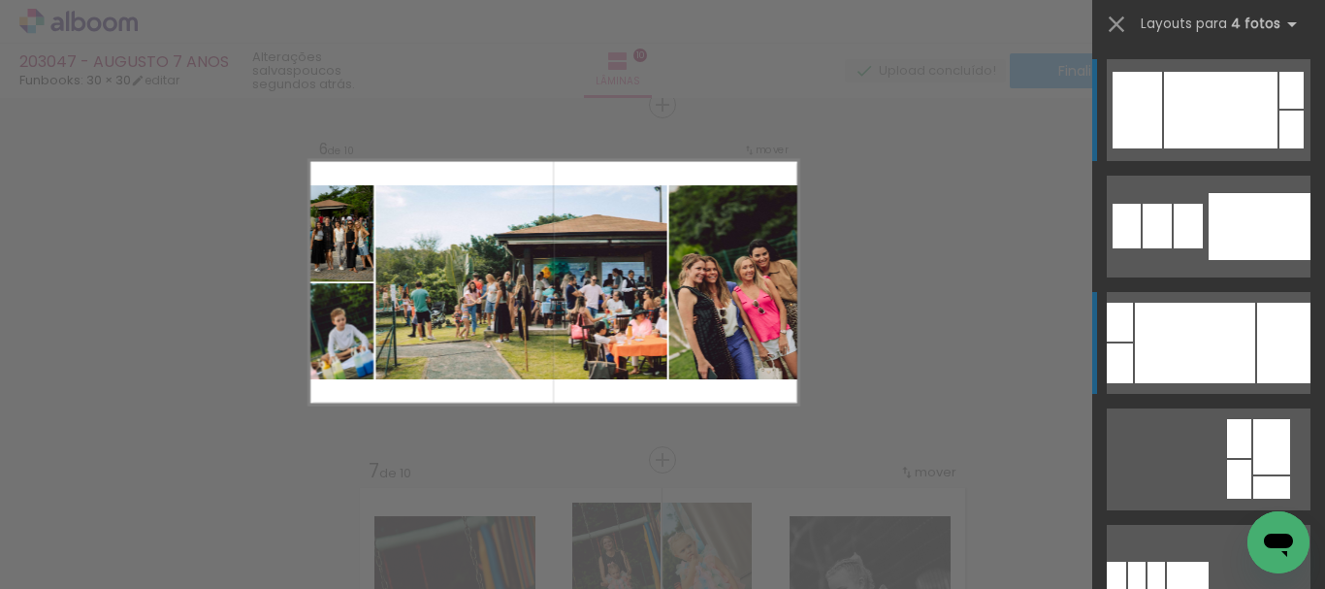
click at [1227, 355] on div at bounding box center [1195, 343] width 120 height 81
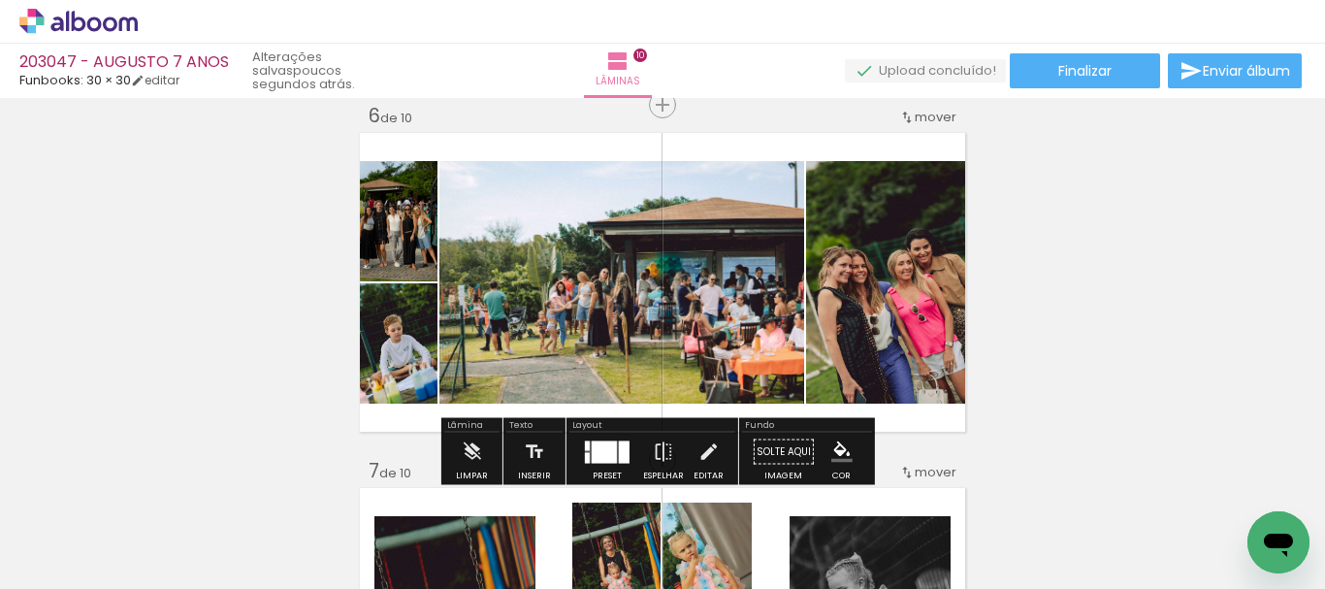
click at [585, 454] on div at bounding box center [587, 457] width 5 height 11
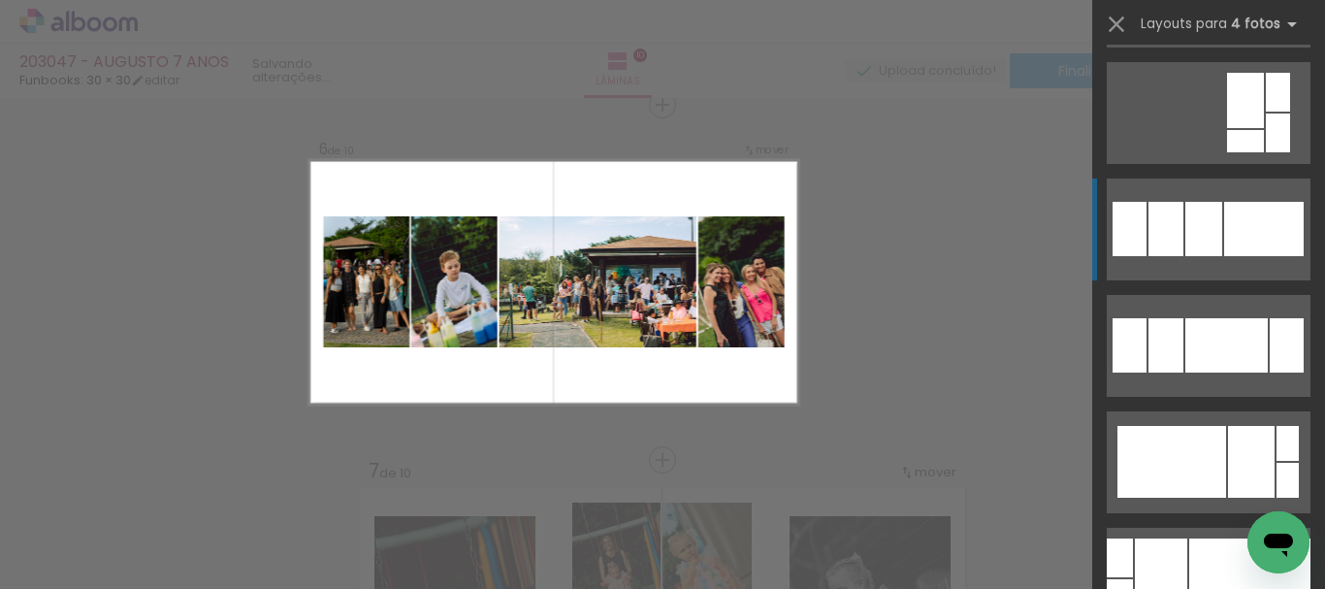
scroll to position [1300, 0]
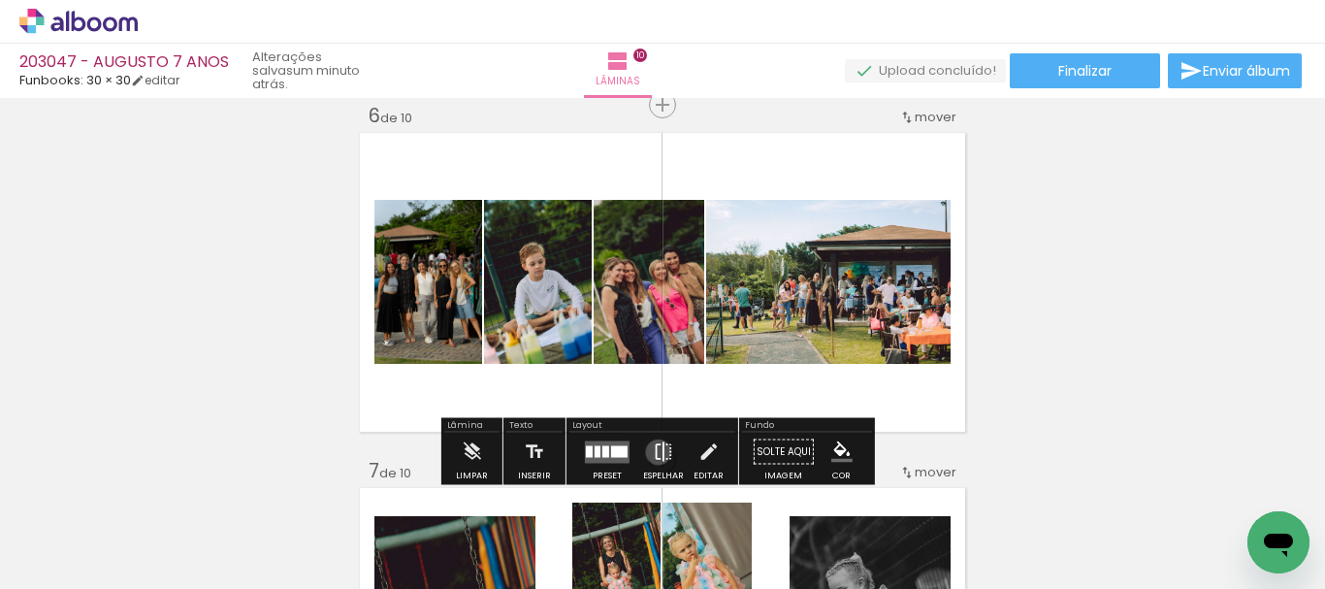
click at [654, 451] on iron-icon at bounding box center [663, 452] width 21 height 39
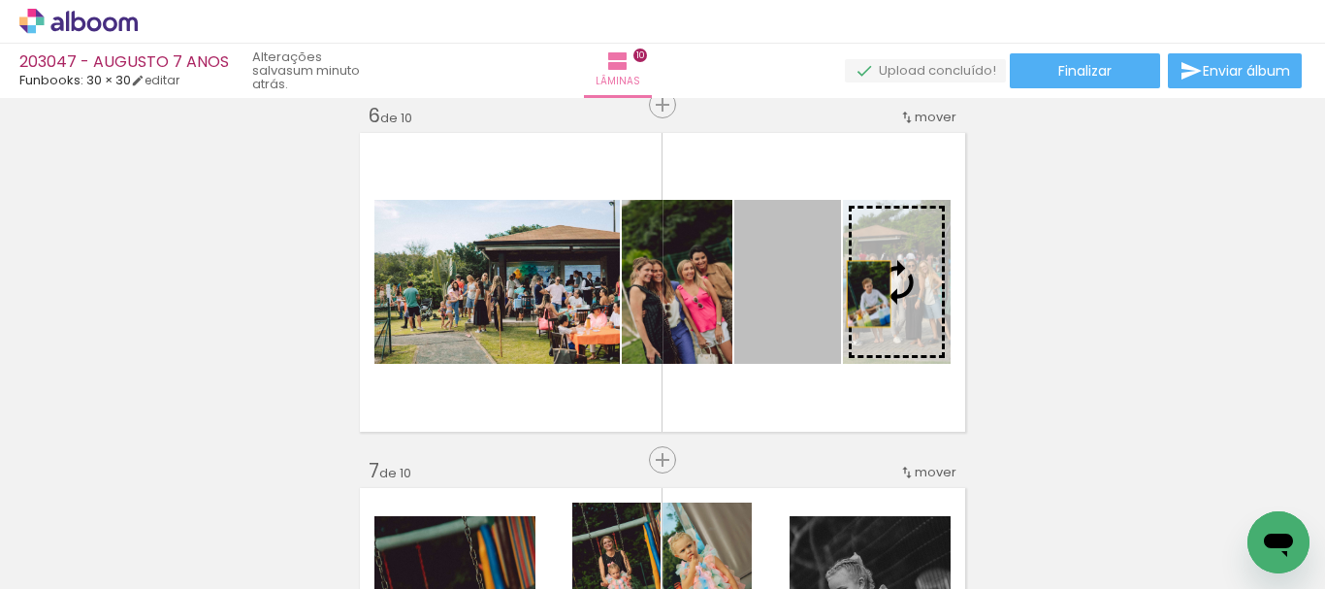
drag, startPoint x: 795, startPoint y: 312, endPoint x: 883, endPoint y: 307, distance: 88.5
click at [0, 0] on slot at bounding box center [0, 0] width 0 height 0
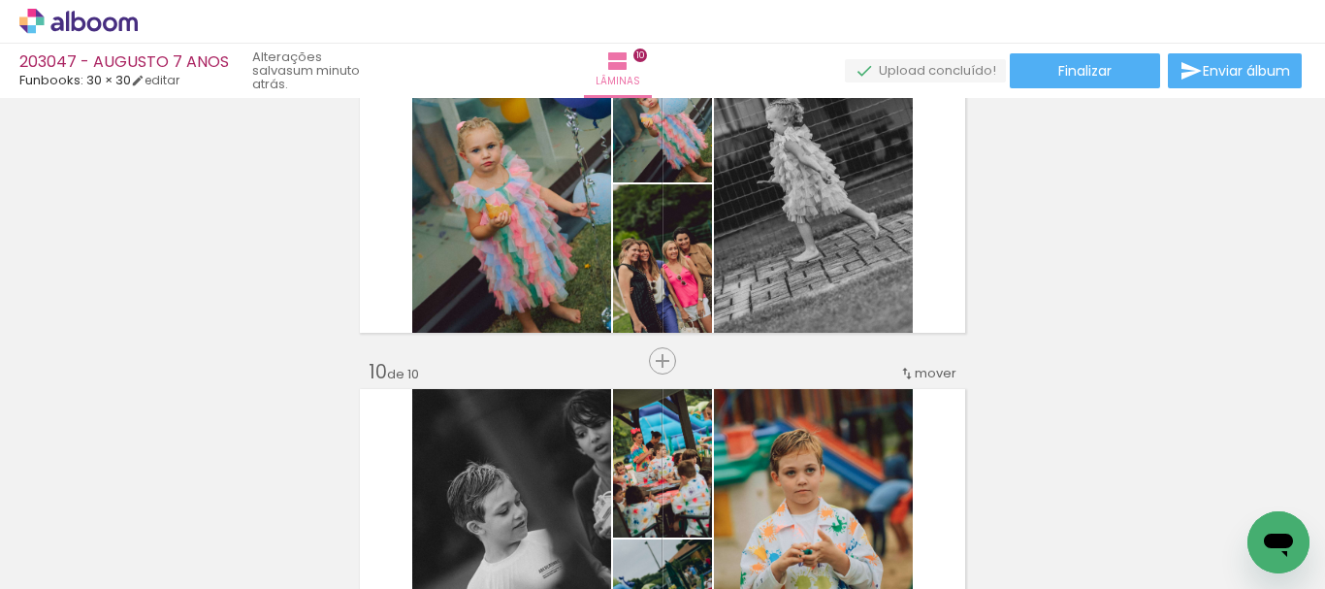
scroll to position [2868, 0]
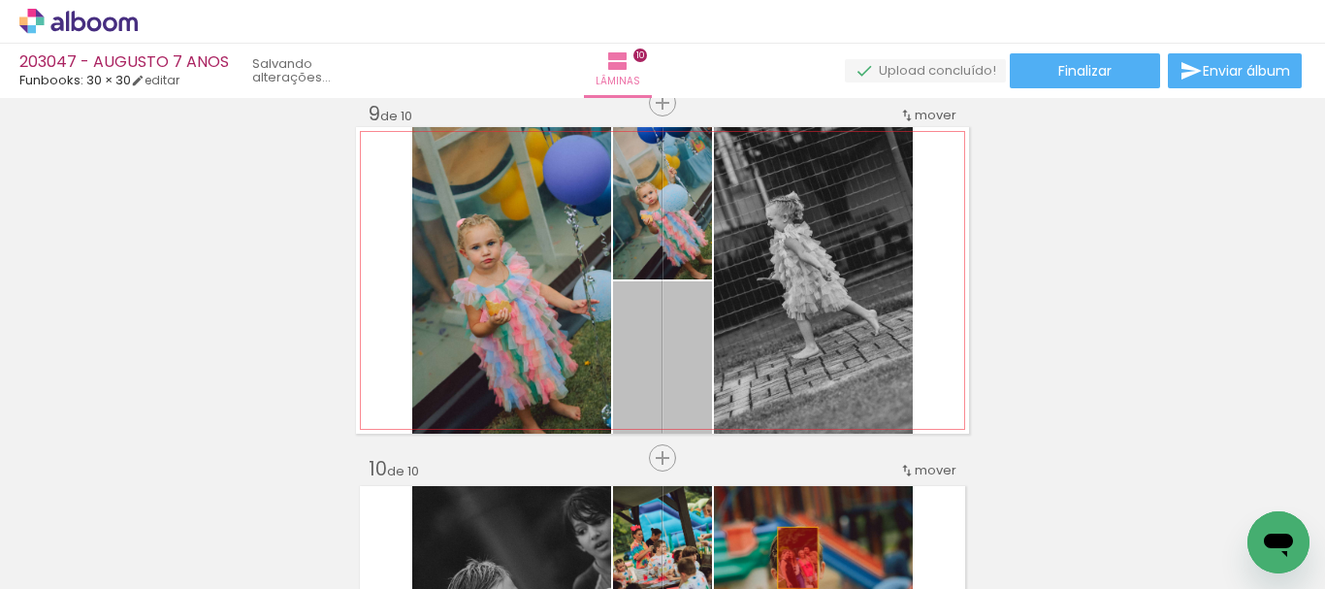
drag, startPoint x: 687, startPoint y: 377, endPoint x: 783, endPoint y: 462, distance: 127.9
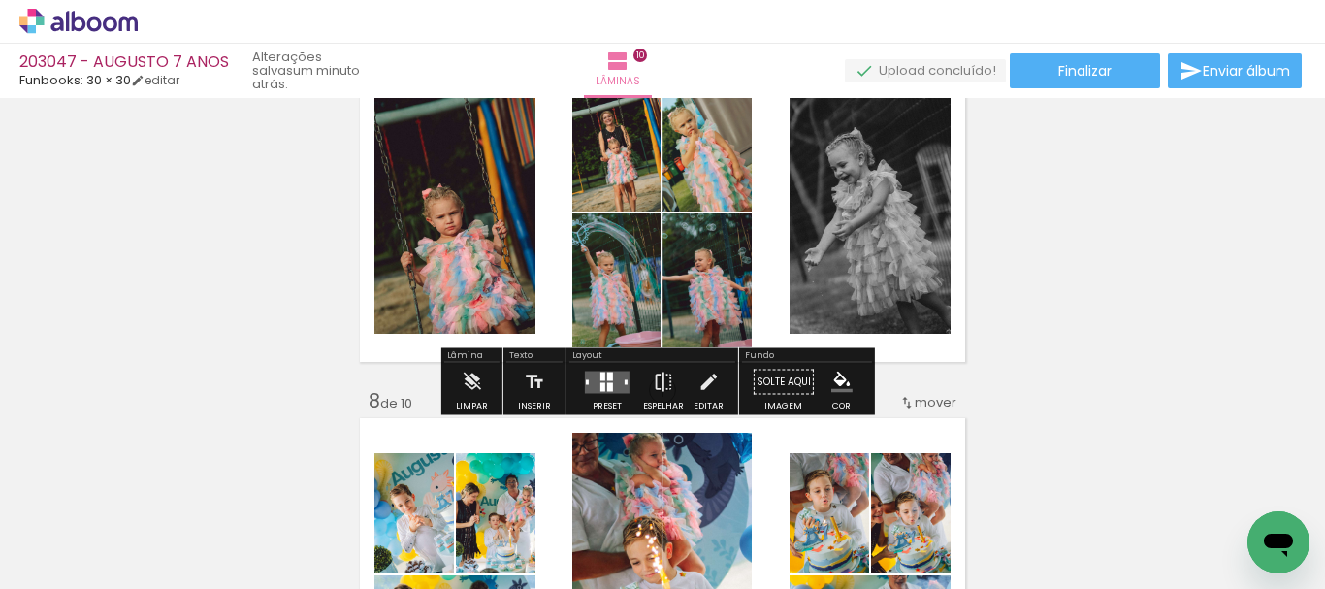
scroll to position [2286, 0]
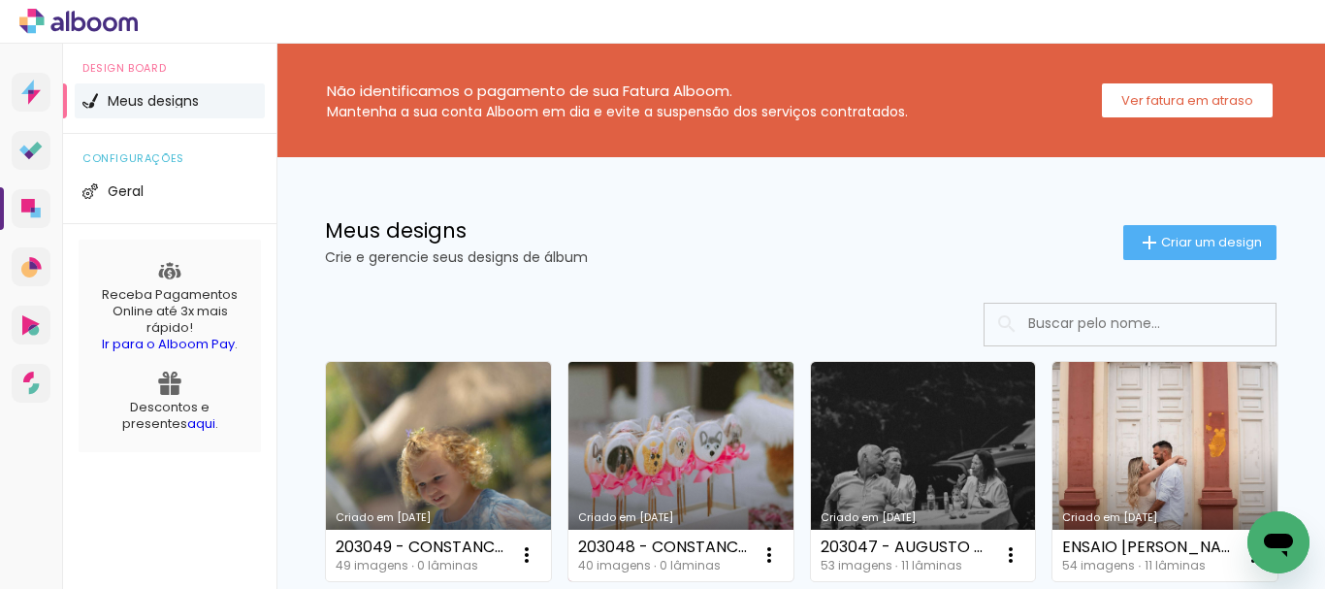
click at [682, 446] on link "Criado em [DATE]" at bounding box center [681, 471] width 225 height 219
click at [0, 0] on neon-animated-pages "Confirmar Cancelar" at bounding box center [0, 0] width 0 height 0
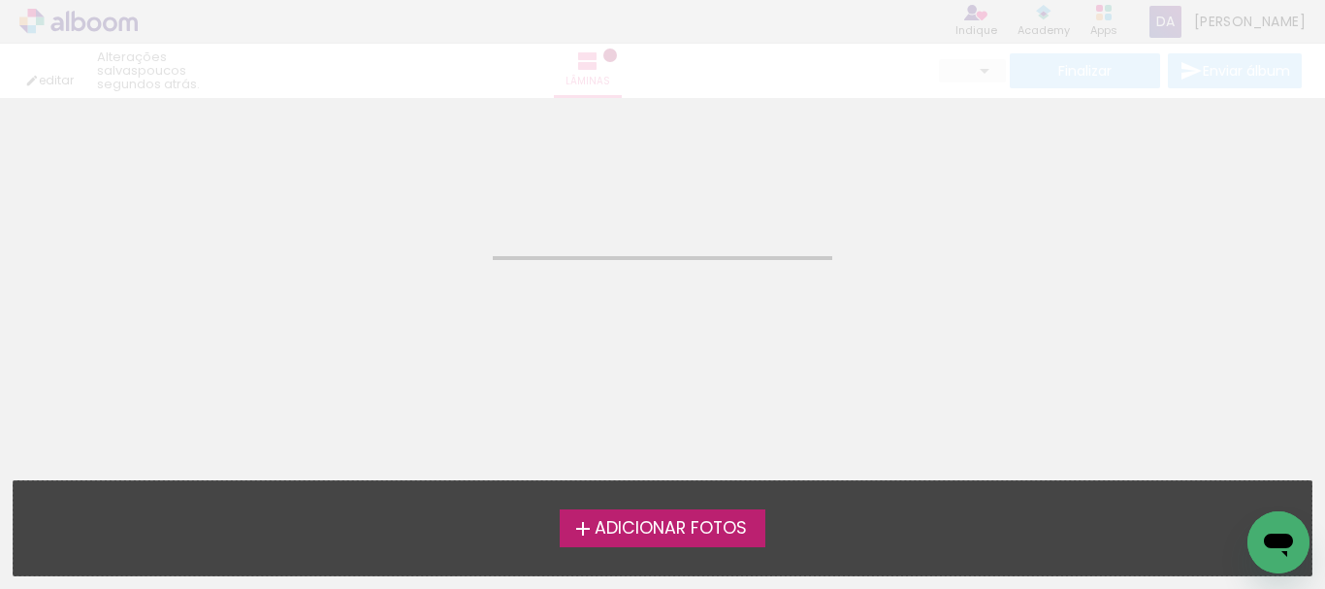
click at [682, 446] on neon-animated-pages "Confirmar Cancelar" at bounding box center [662, 343] width 1325 height 491
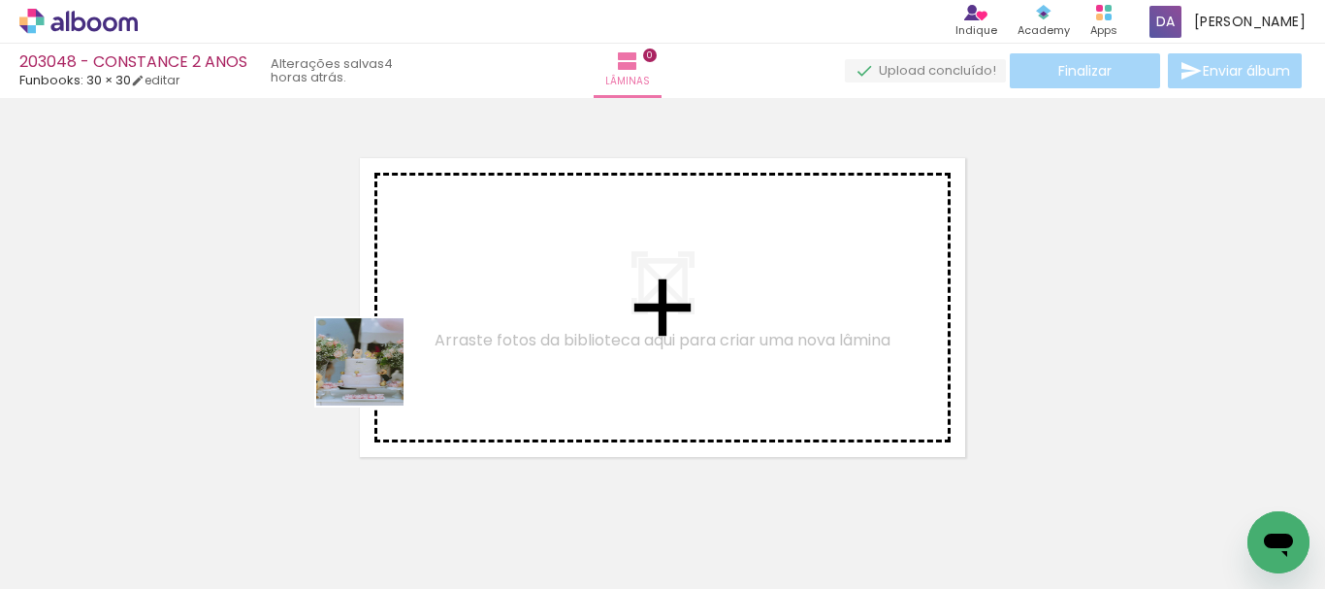
drag, startPoint x: 297, startPoint y: 534, endPoint x: 447, endPoint y: 398, distance: 202.7
click at [411, 354] on quentale-workspace at bounding box center [662, 294] width 1325 height 589
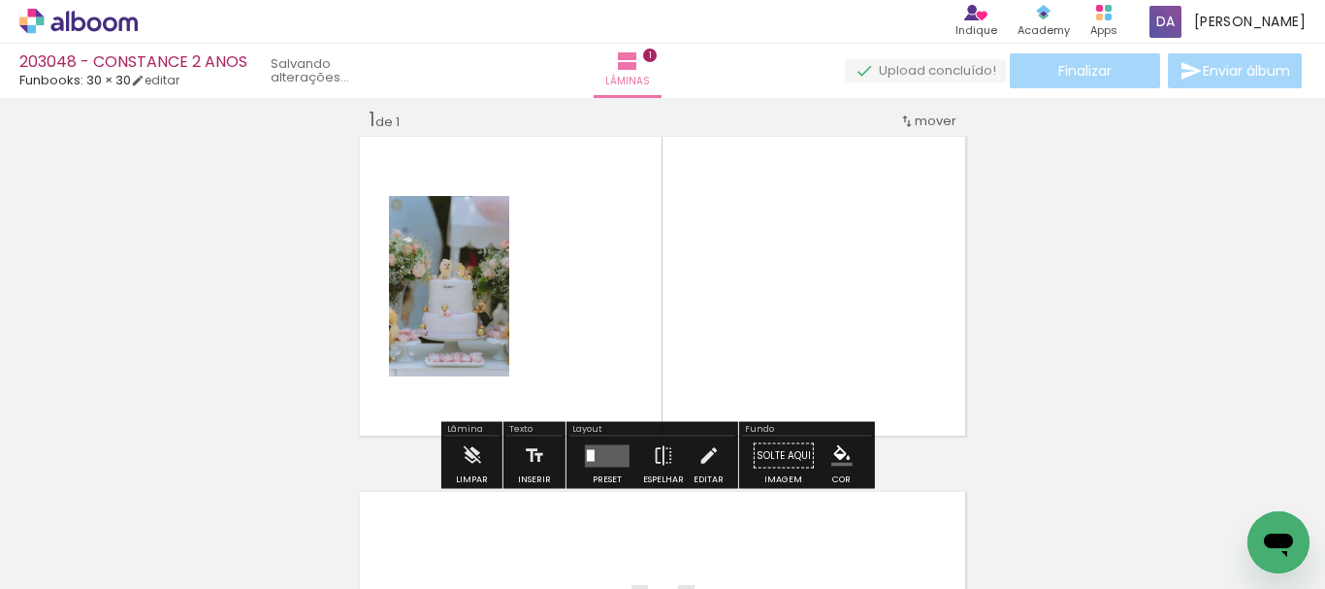
scroll to position [25, 0]
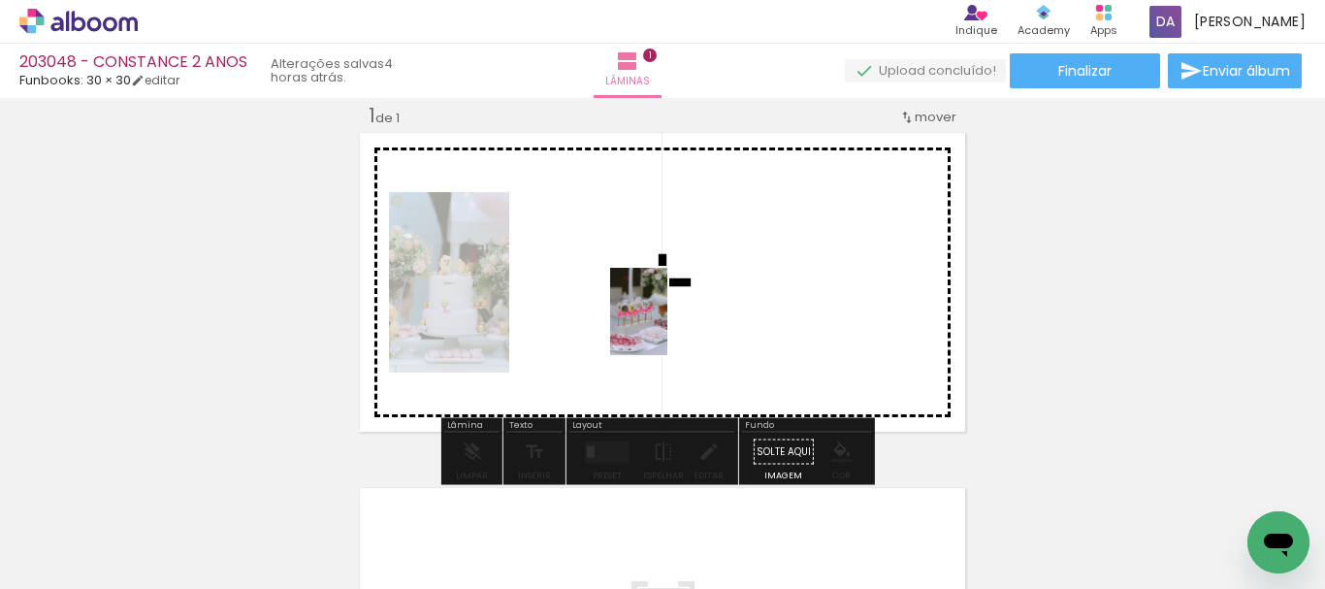
drag, startPoint x: 198, startPoint y: 536, endPoint x: 700, endPoint y: 367, distance: 529.3
click at [677, 320] on quentale-workspace at bounding box center [662, 294] width 1325 height 589
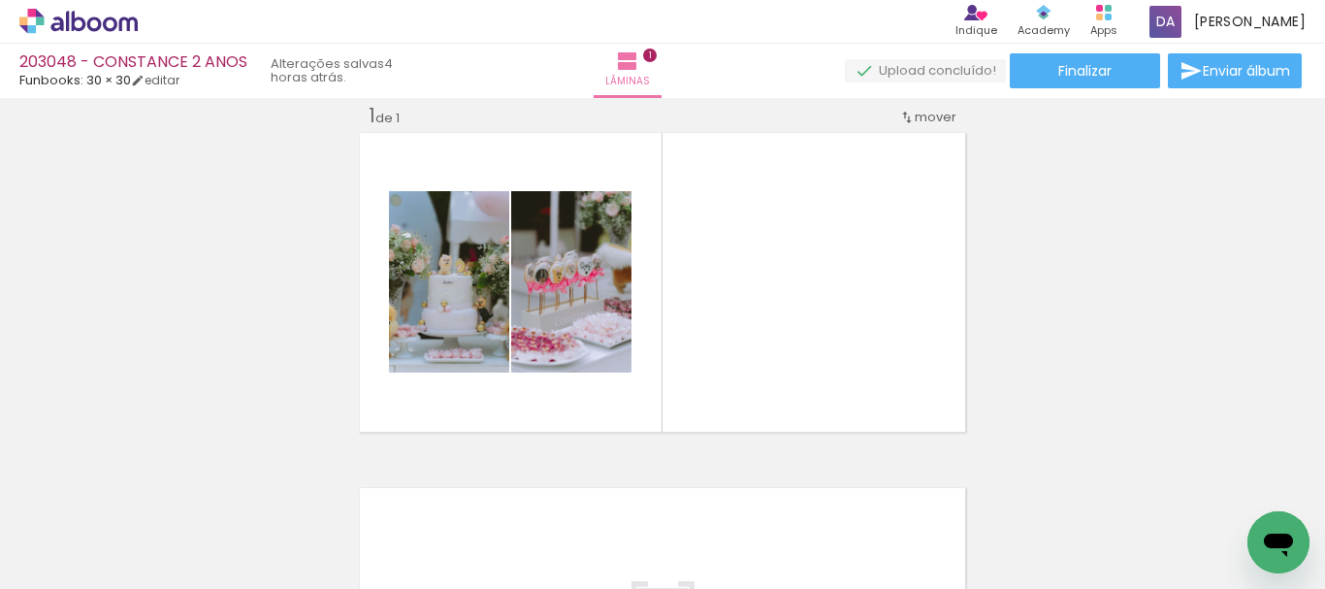
scroll to position [0, 1484]
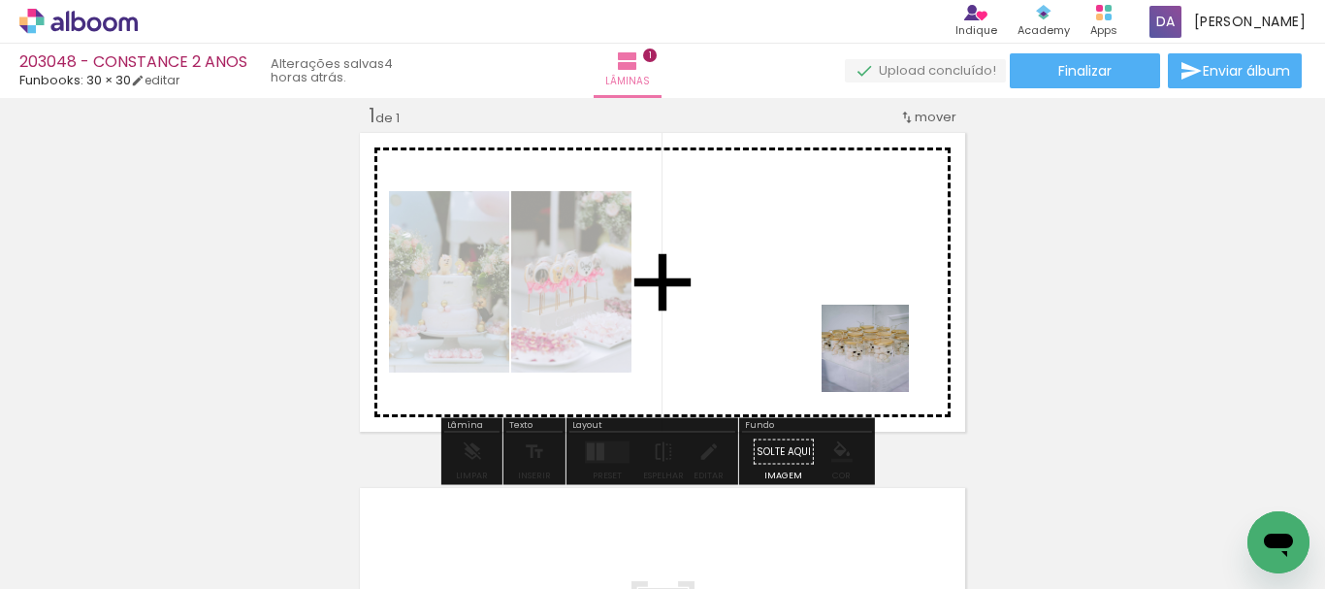
drag, startPoint x: 895, startPoint y: 529, endPoint x: 964, endPoint y: 459, distance: 98.8
click at [862, 331] on quentale-workspace at bounding box center [662, 294] width 1325 height 589
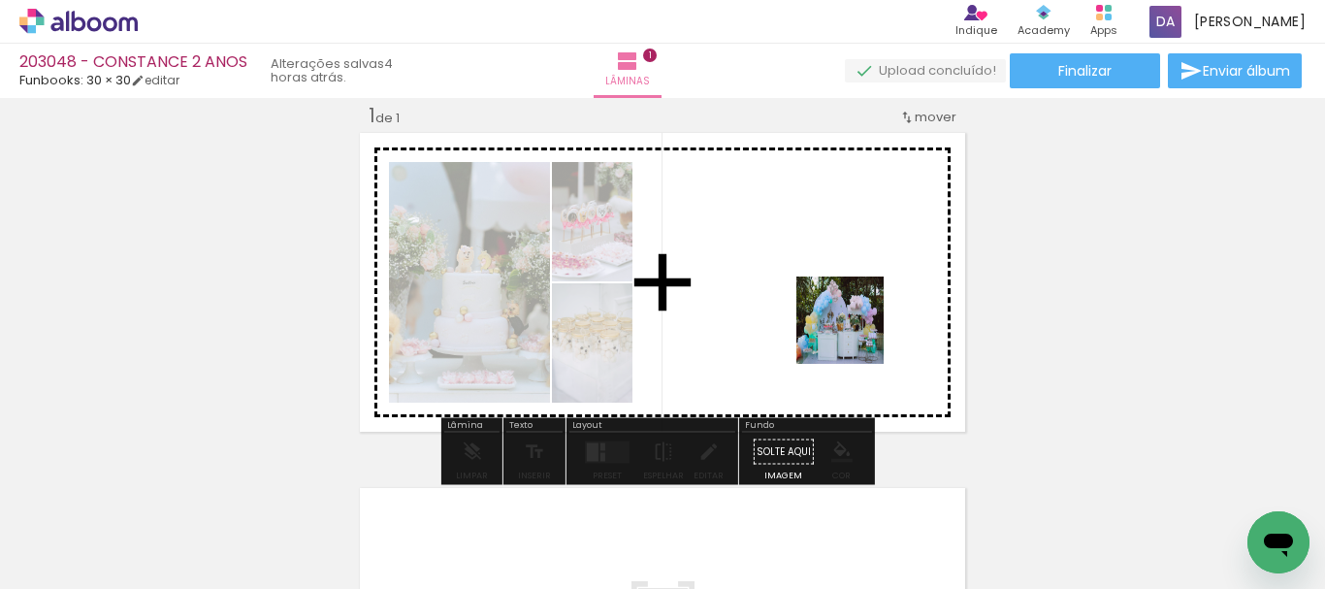
drag, startPoint x: 1008, startPoint y: 530, endPoint x: 844, endPoint y: 407, distance: 205.1
click at [806, 317] on quentale-workspace at bounding box center [662, 294] width 1325 height 589
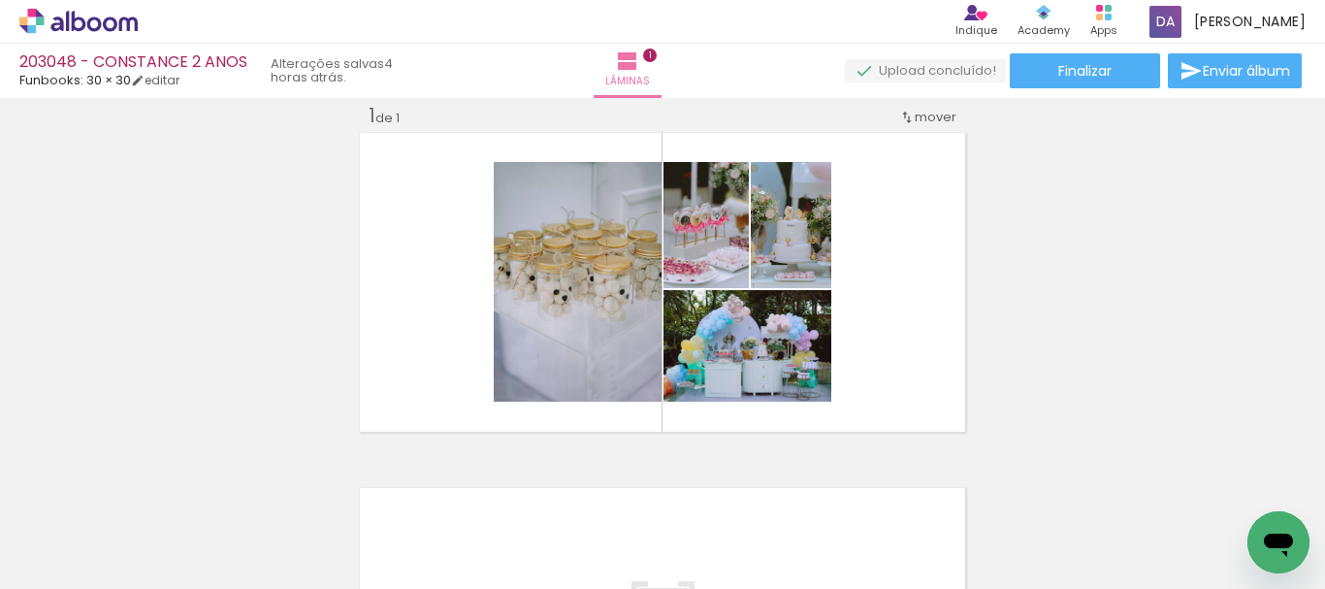
scroll to position [0, 0]
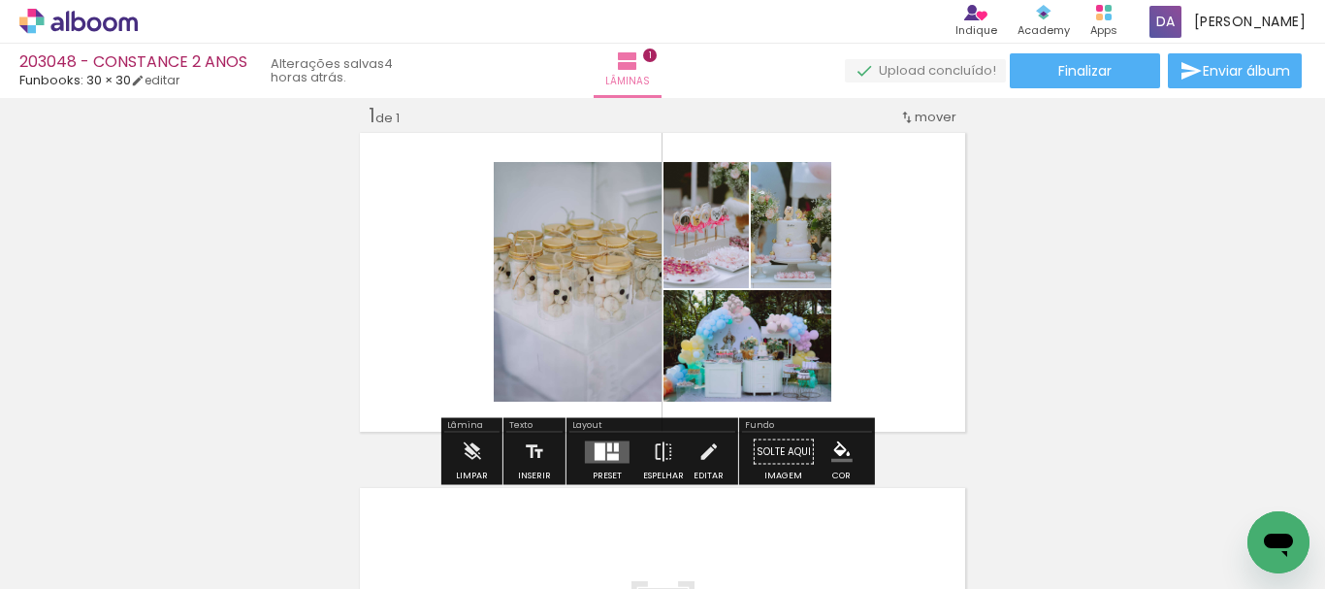
click at [607, 446] on div at bounding box center [609, 446] width 5 height 9
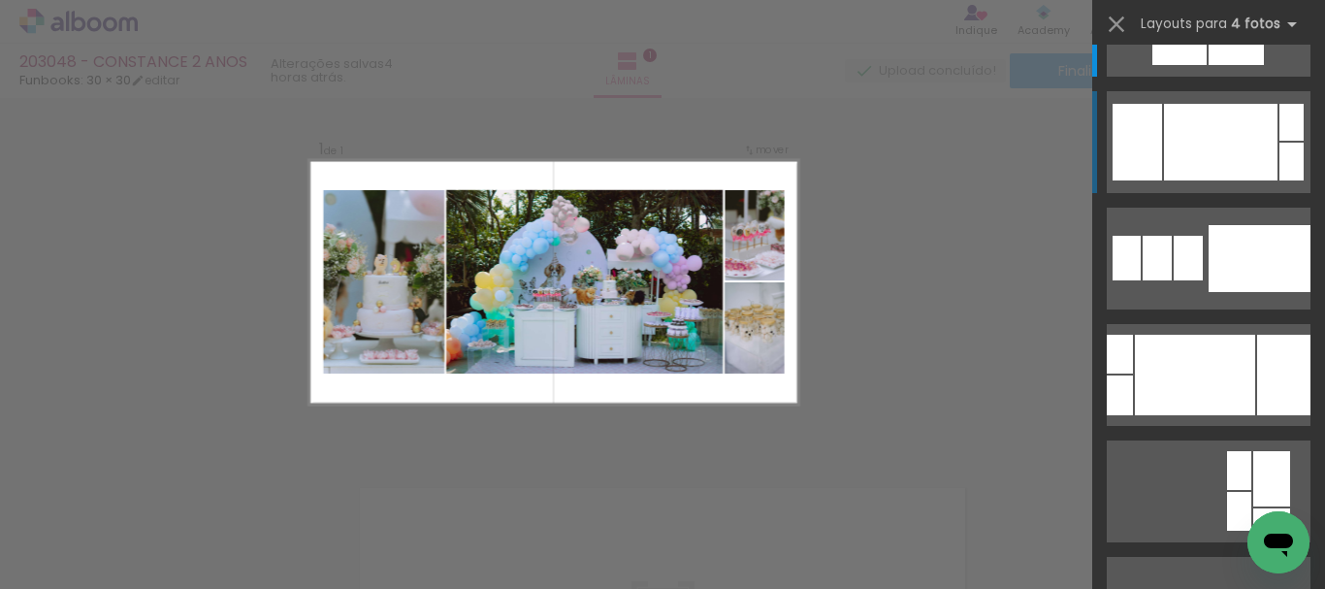
scroll to position [194, 0]
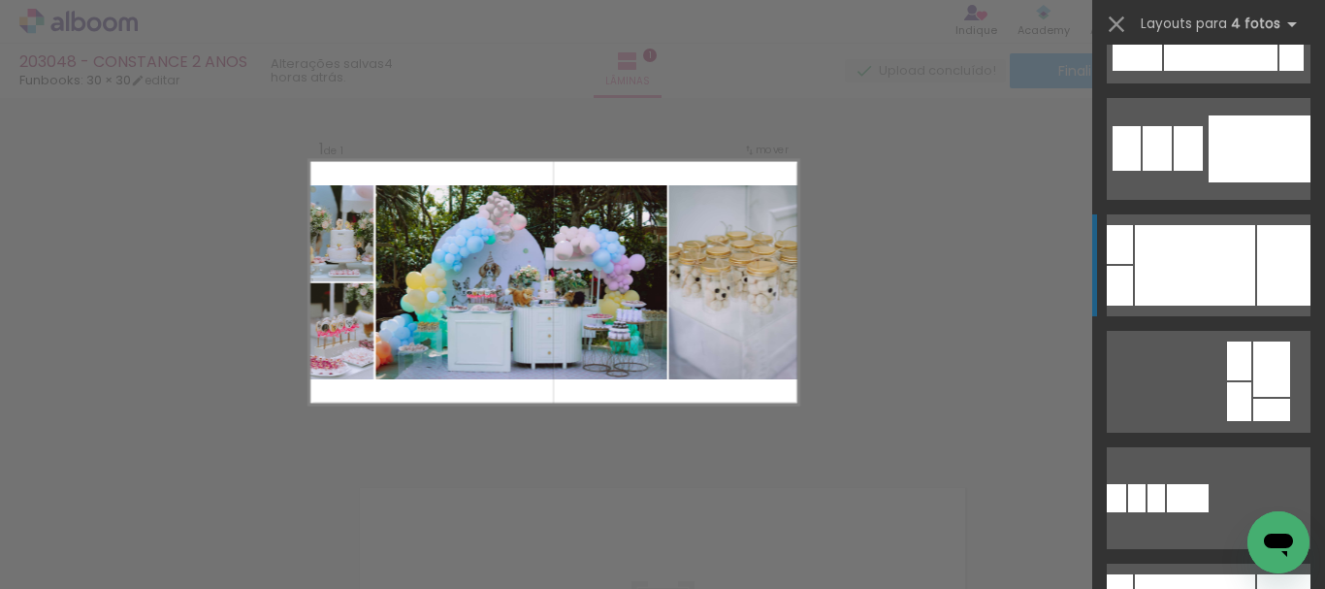
click at [1234, 263] on div at bounding box center [1195, 265] width 120 height 81
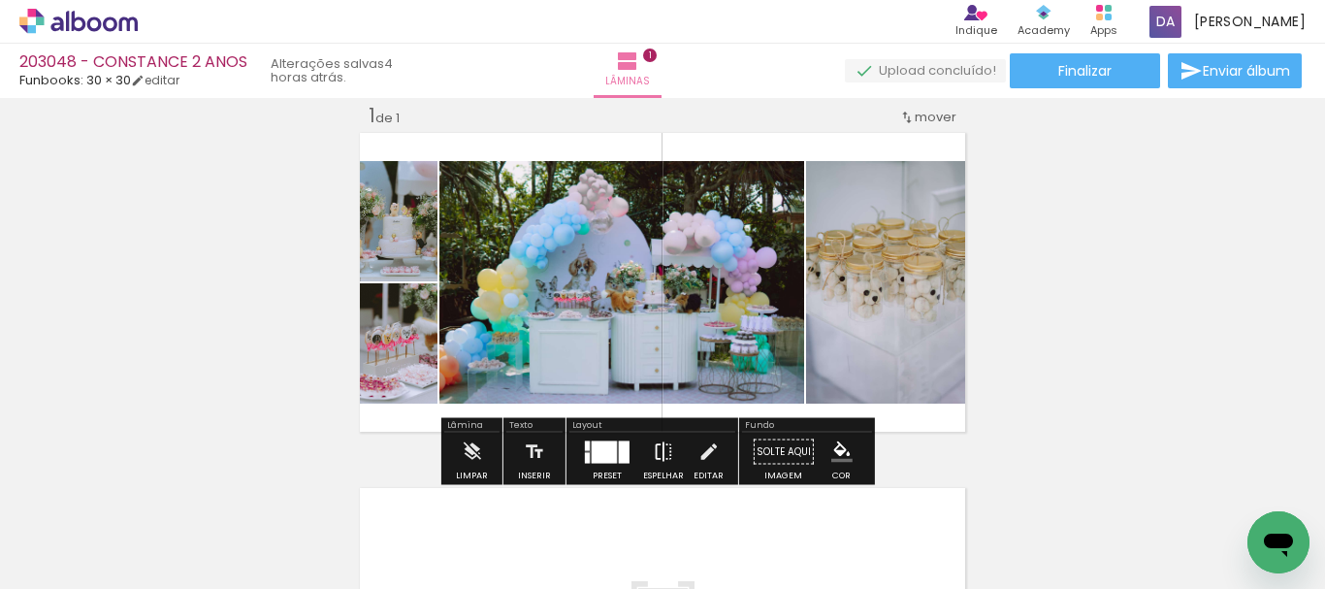
click at [664, 454] on iron-icon at bounding box center [663, 452] width 21 height 39
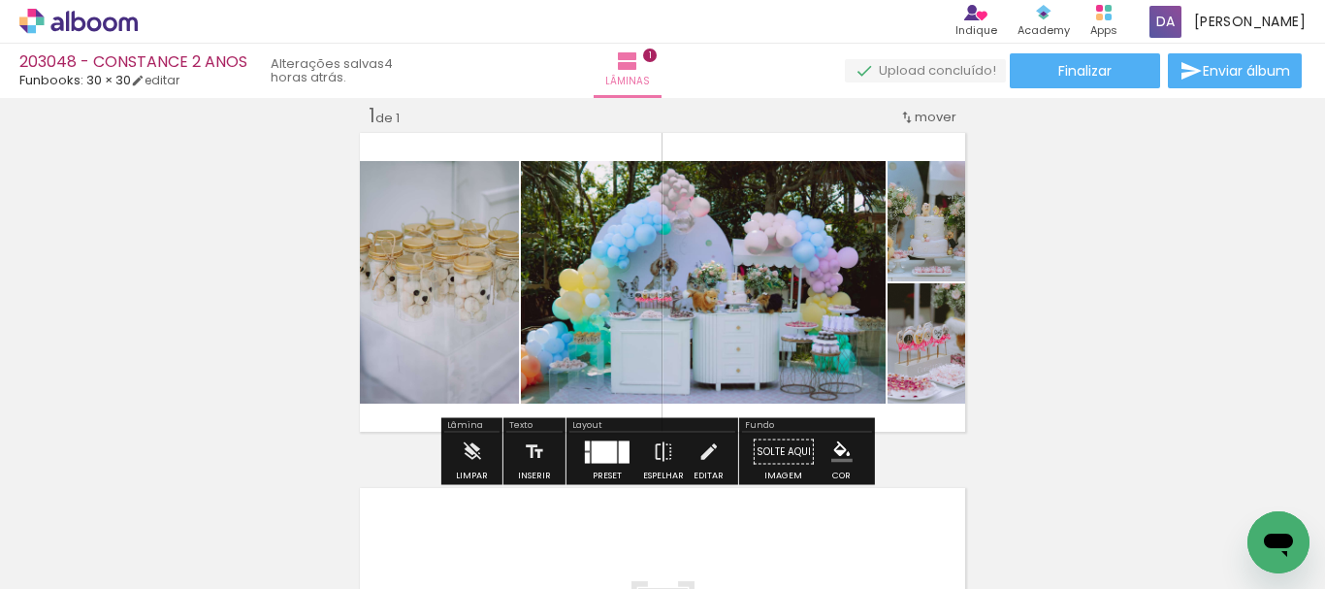
click at [604, 447] on div at bounding box center [604, 452] width 25 height 22
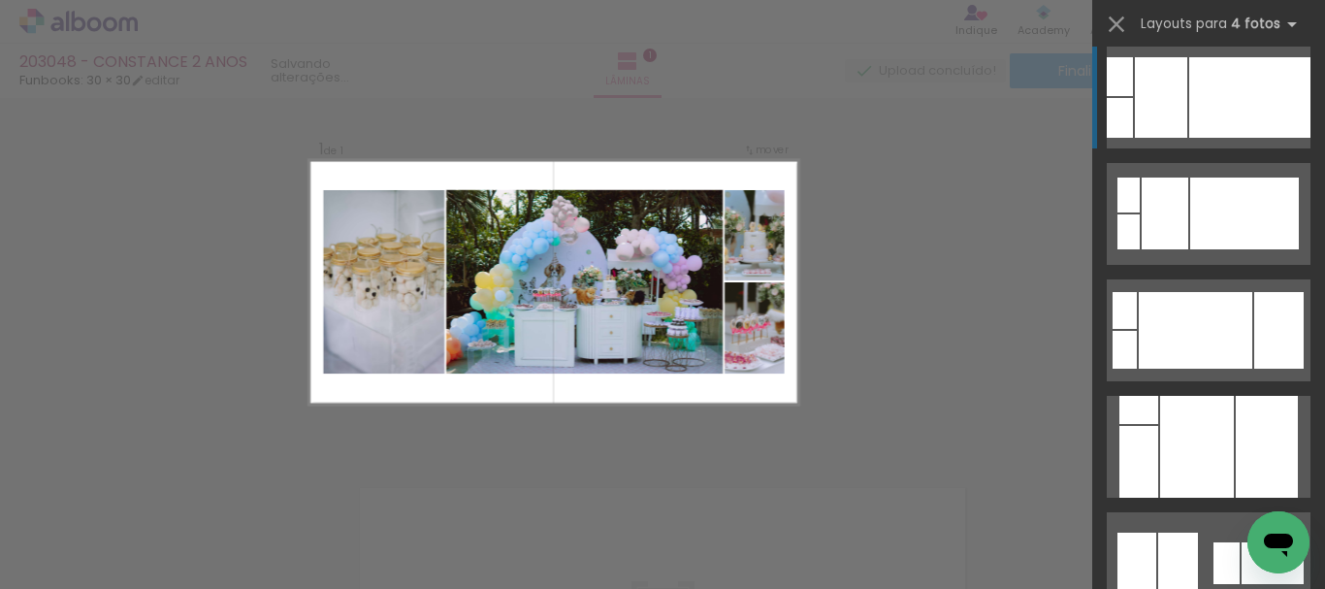
scroll to position [1902, 0]
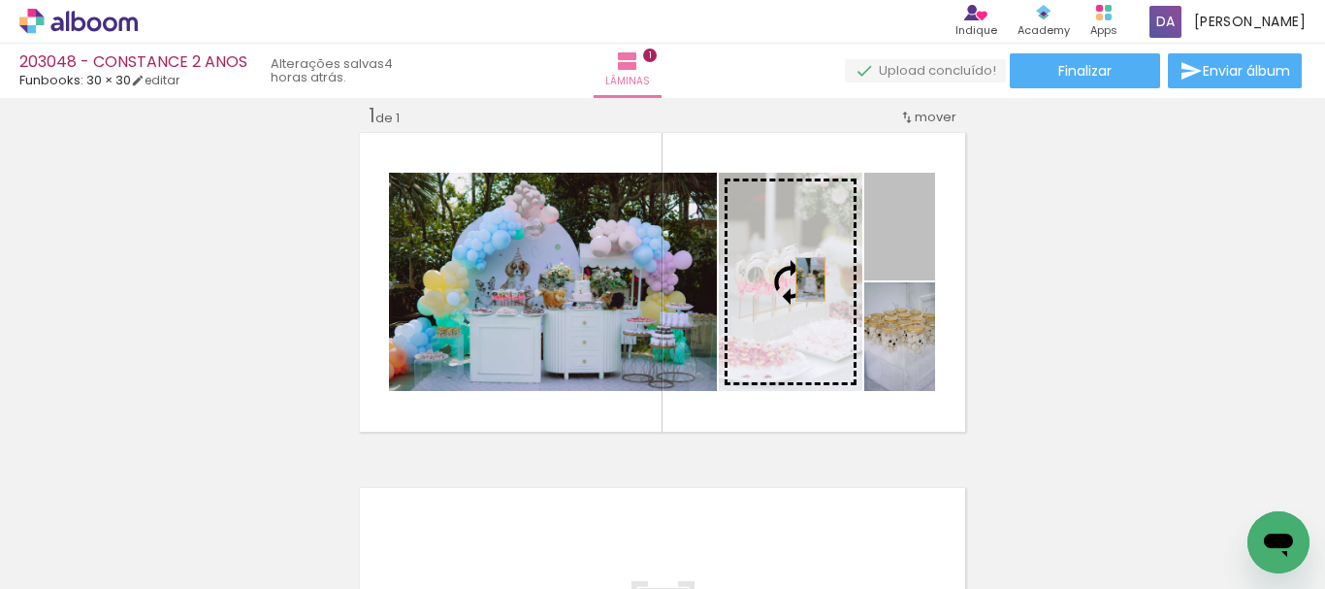
drag, startPoint x: 913, startPoint y: 238, endPoint x: 802, endPoint y: 283, distance: 119.6
click at [0, 0] on slot at bounding box center [0, 0] width 0 height 0
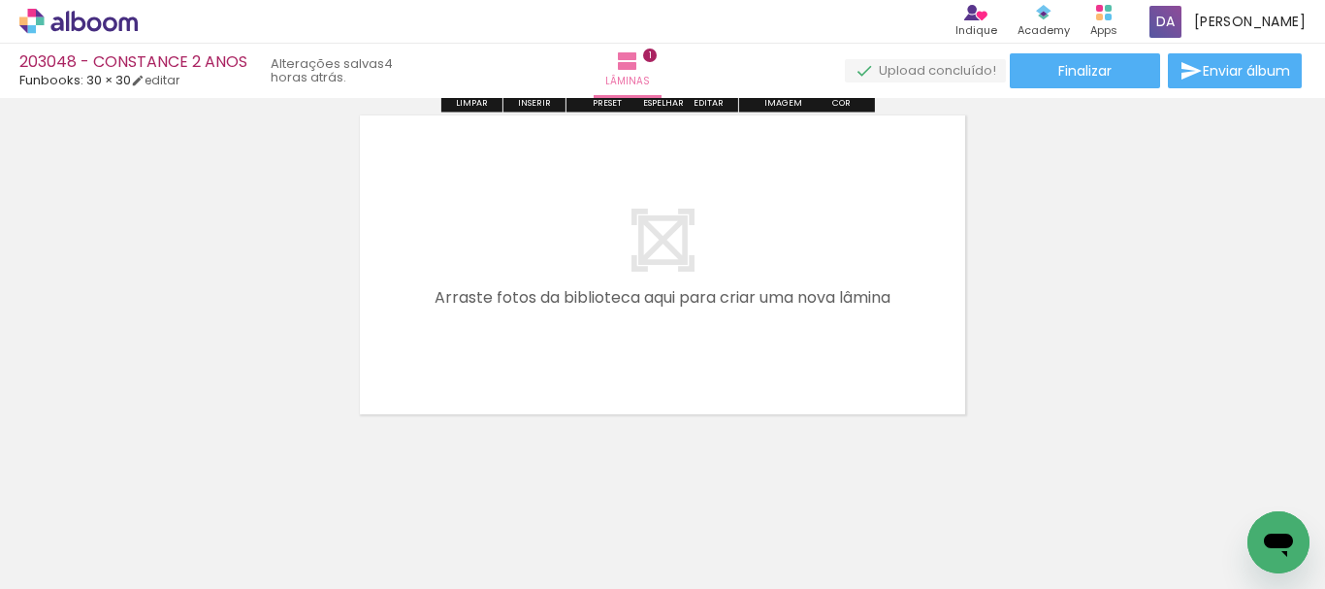
scroll to position [413, 0]
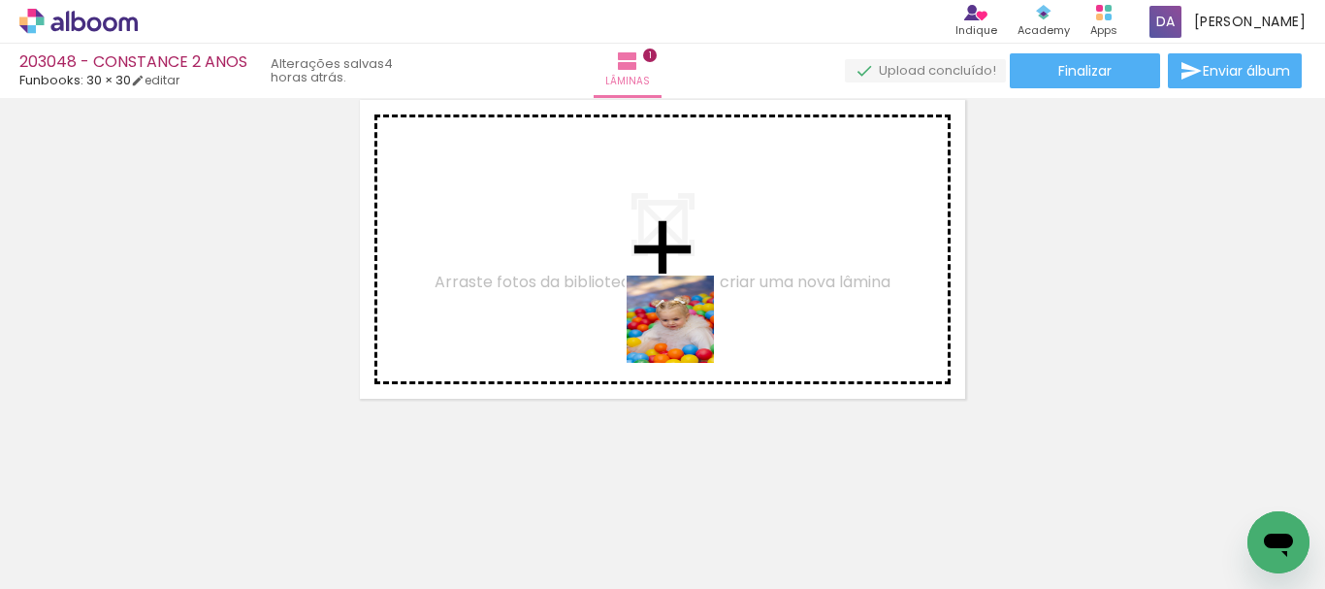
drag, startPoint x: 736, startPoint y: 538, endPoint x: 645, endPoint y: 416, distance: 151.8
click at [671, 304] on quentale-workspace at bounding box center [662, 294] width 1325 height 589
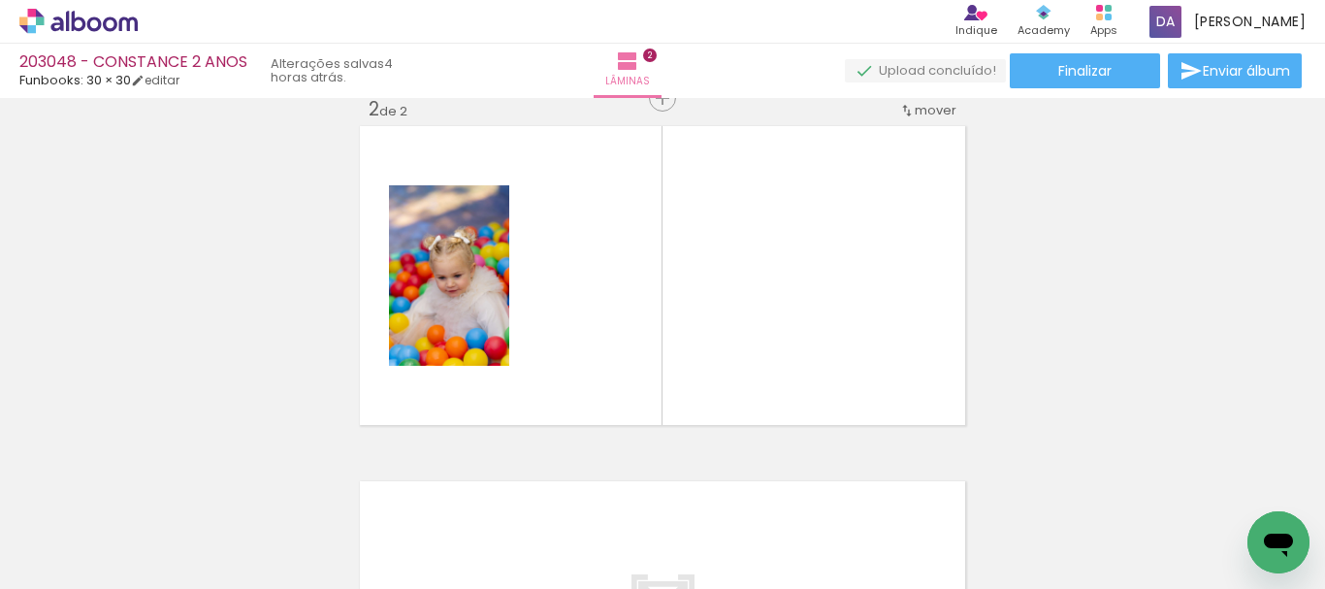
scroll to position [380, 0]
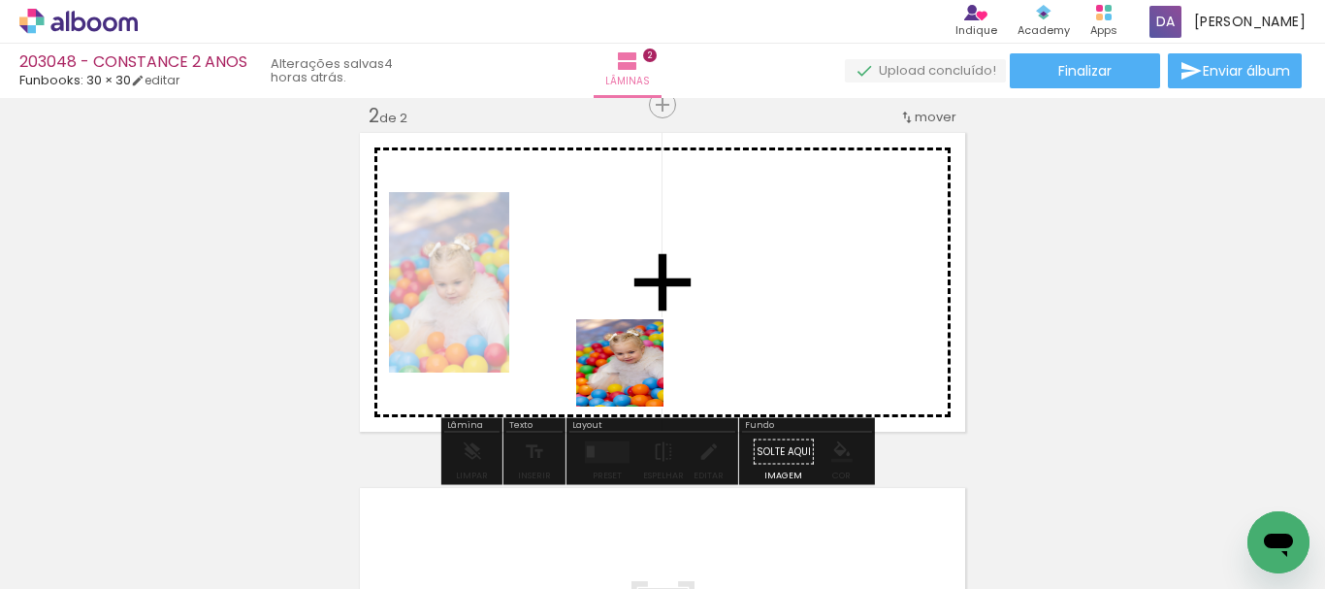
drag, startPoint x: 638, startPoint y: 546, endPoint x: 826, endPoint y: 431, distance: 220.0
click at [635, 309] on quentale-workspace at bounding box center [662, 294] width 1325 height 589
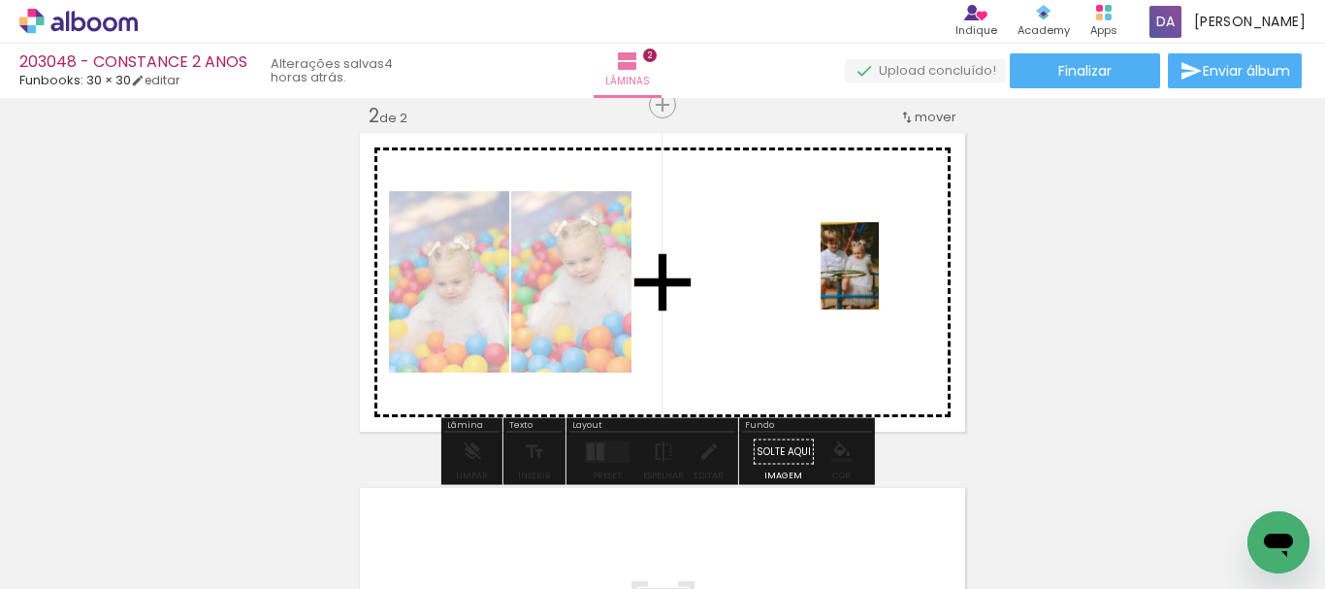
drag, startPoint x: 975, startPoint y: 534, endPoint x: 948, endPoint y: 375, distance: 160.5
click at [867, 263] on quentale-workspace at bounding box center [662, 294] width 1325 height 589
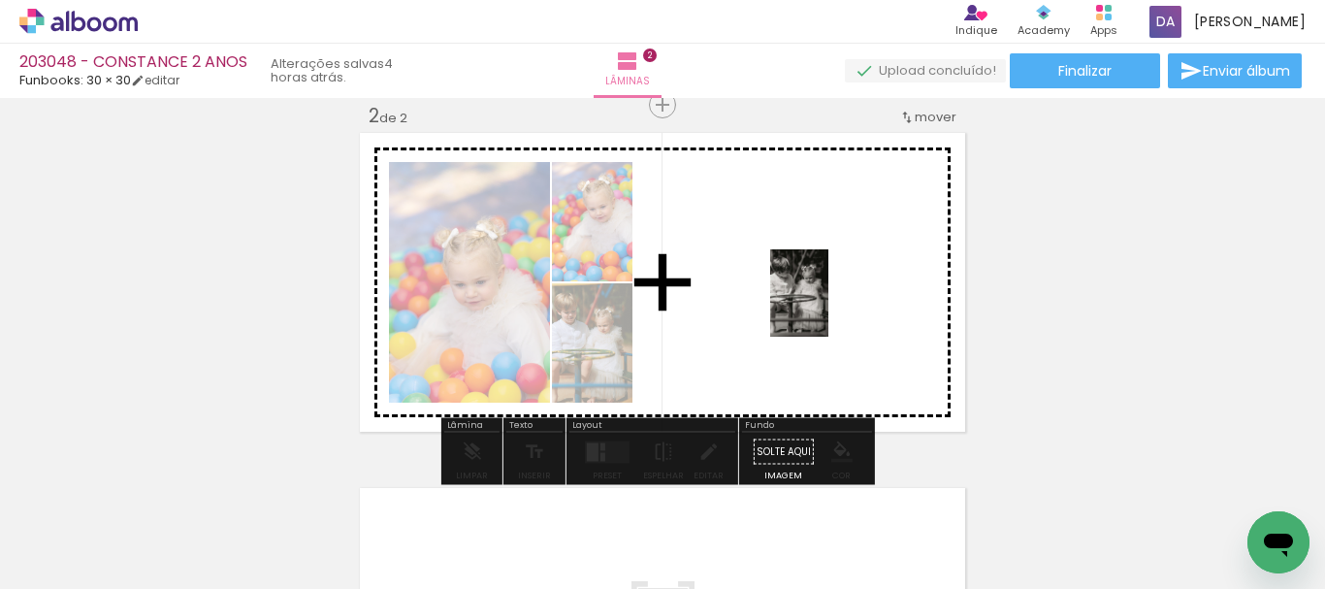
drag, startPoint x: 1072, startPoint y: 536, endPoint x: 838, endPoint y: 316, distance: 320.6
click at [816, 299] on quentale-workspace at bounding box center [662, 294] width 1325 height 589
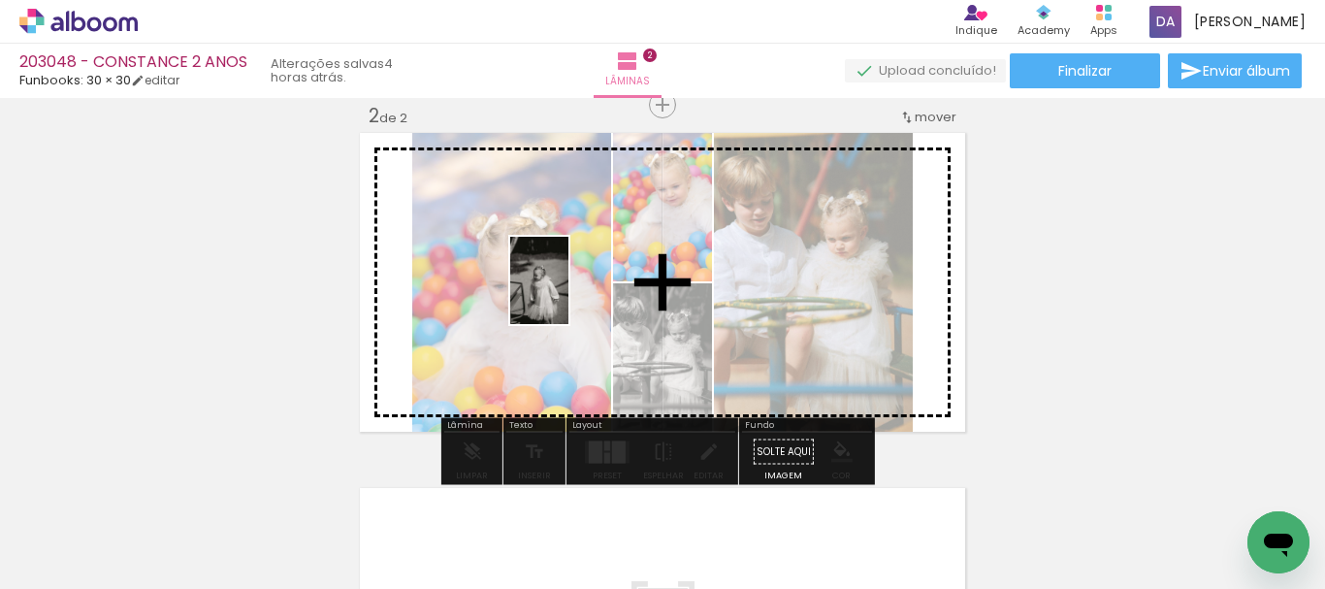
drag, startPoint x: 416, startPoint y: 536, endPoint x: 578, endPoint y: 287, distance: 296.6
click at [578, 287] on quentale-workspace at bounding box center [662, 294] width 1325 height 589
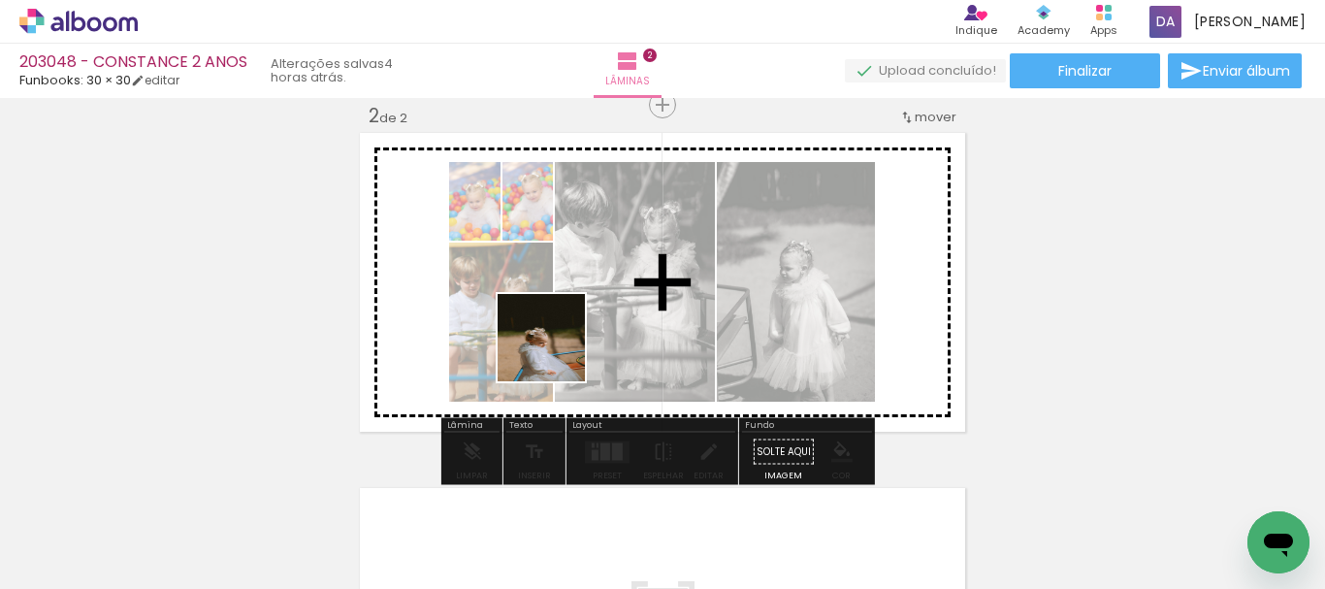
drag, startPoint x: 532, startPoint y: 504, endPoint x: 749, endPoint y: 371, distance: 254.8
click at [572, 290] on quentale-workspace at bounding box center [662, 294] width 1325 height 589
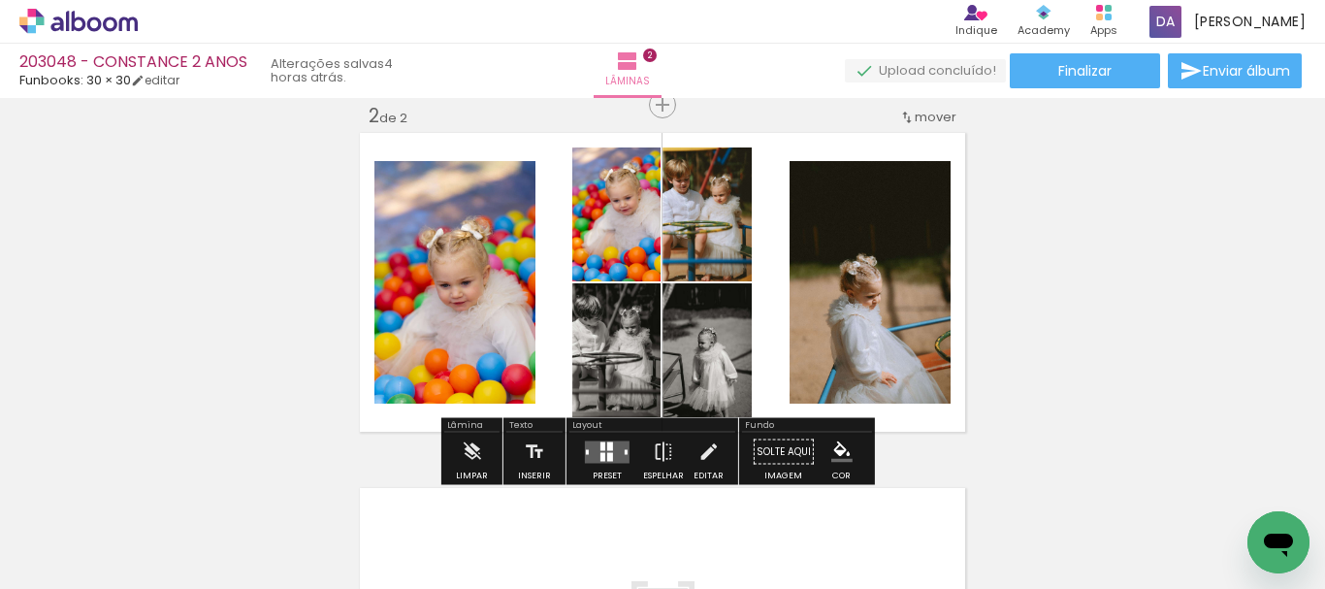
click at [581, 452] on div at bounding box center [607, 452] width 52 height 39
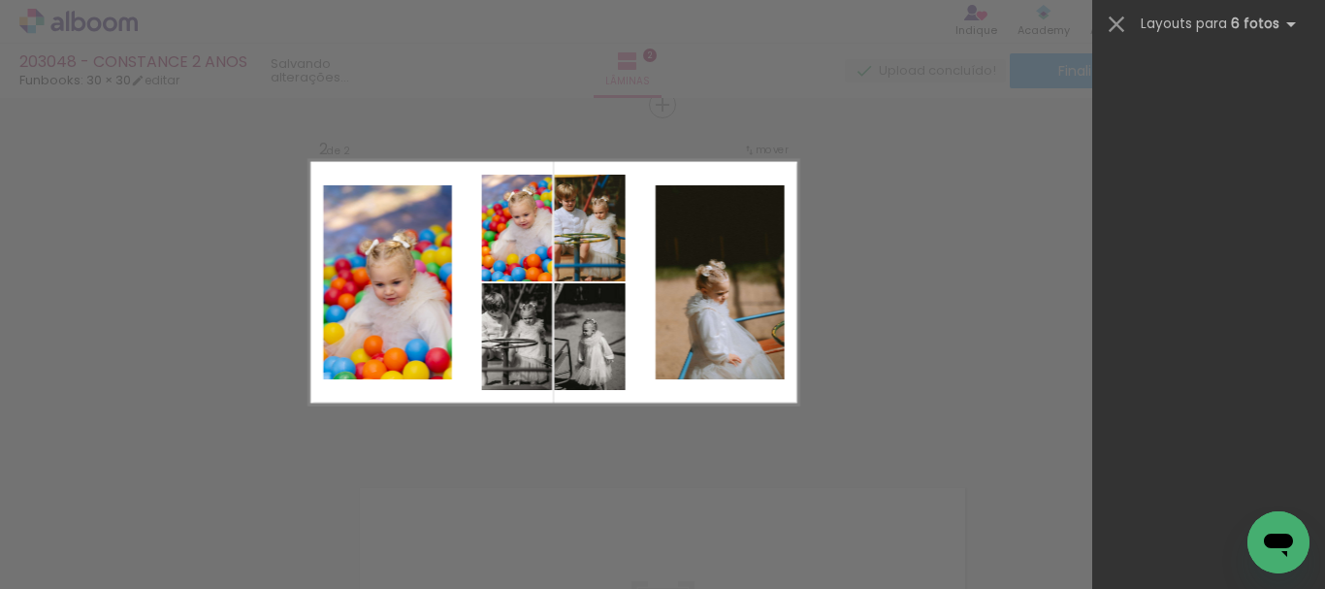
scroll to position [0, 0]
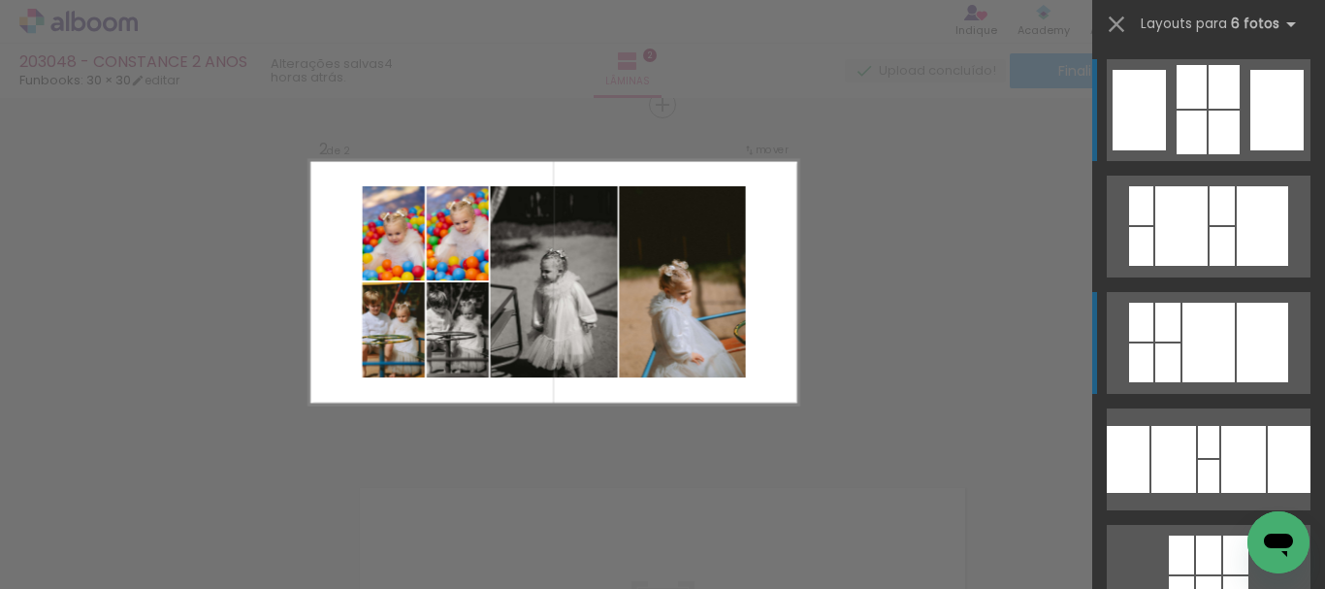
click at [1251, 150] on div at bounding box center [1277, 110] width 53 height 81
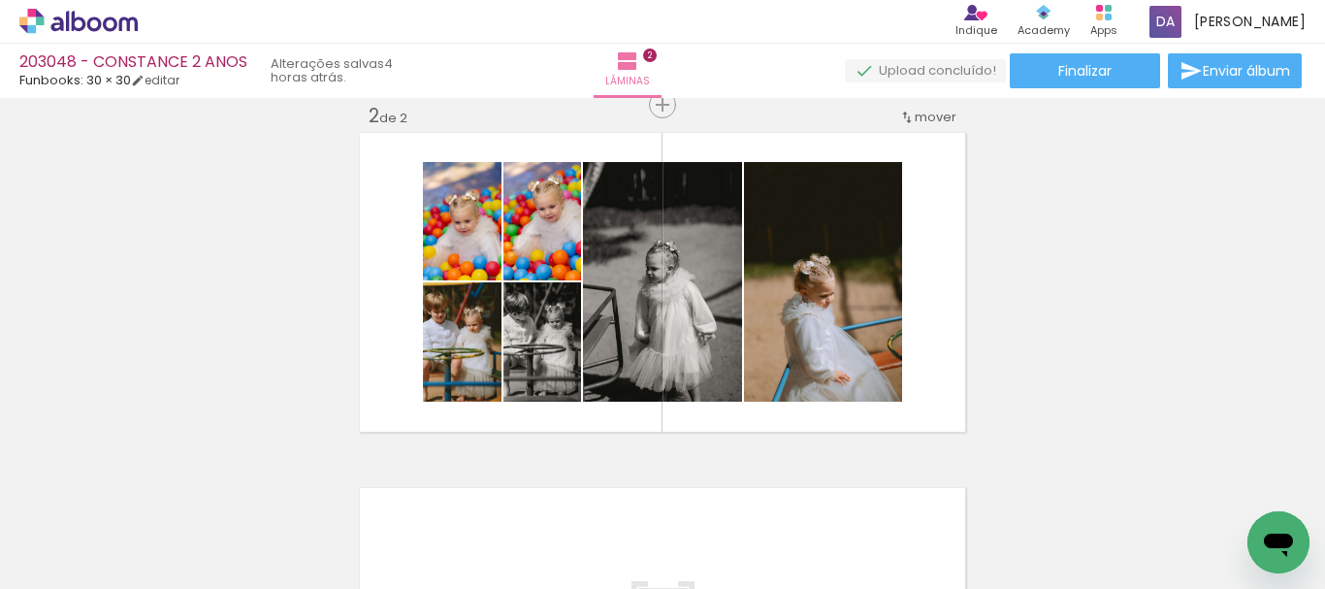
scroll to position [0, 534]
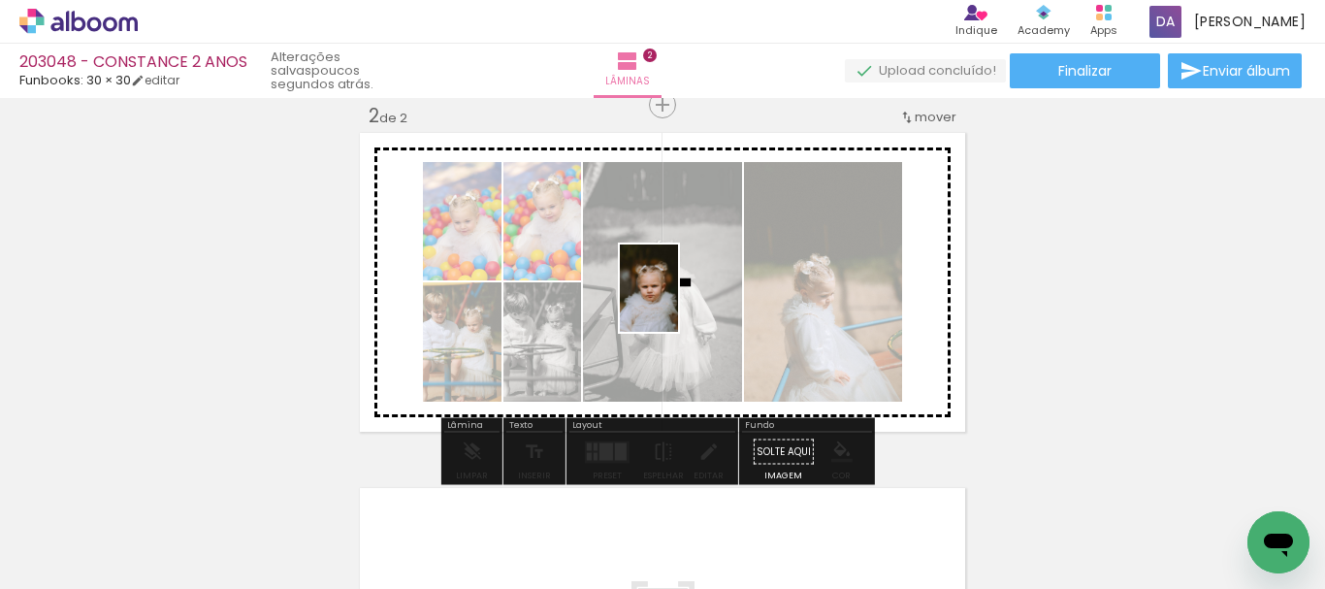
drag, startPoint x: 320, startPoint y: 545, endPoint x: 678, endPoint y: 303, distance: 432.5
click at [678, 303] on quentale-workspace at bounding box center [662, 294] width 1325 height 589
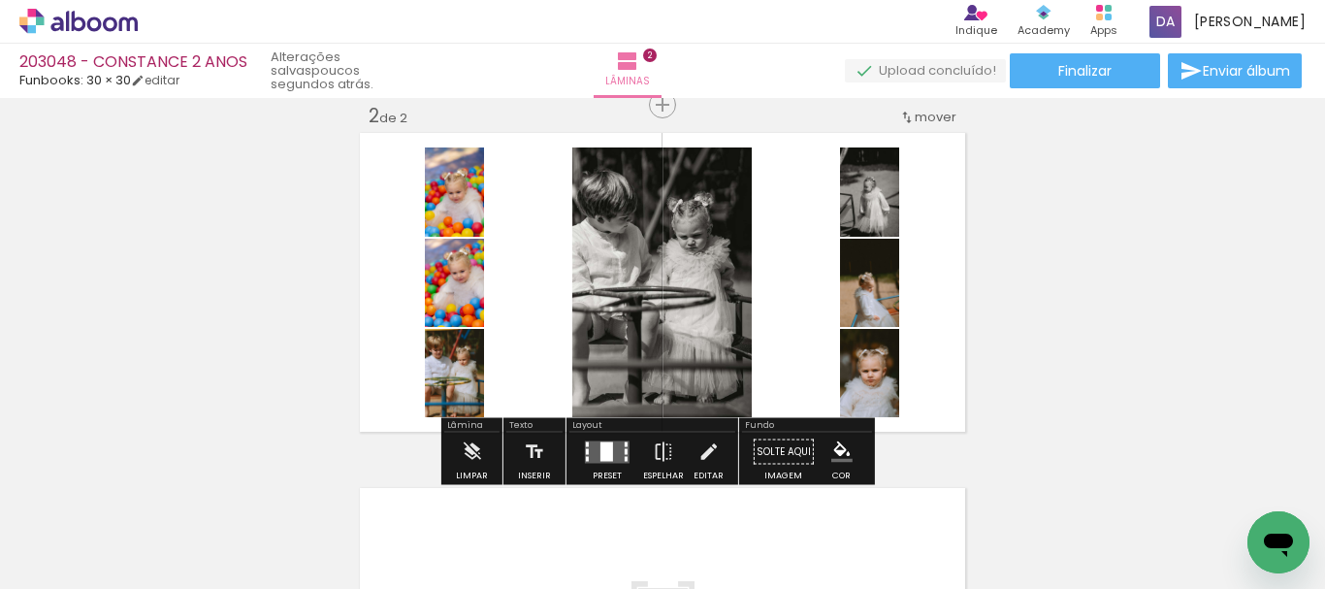
click at [609, 456] on quentale-layouter at bounding box center [607, 452] width 45 height 22
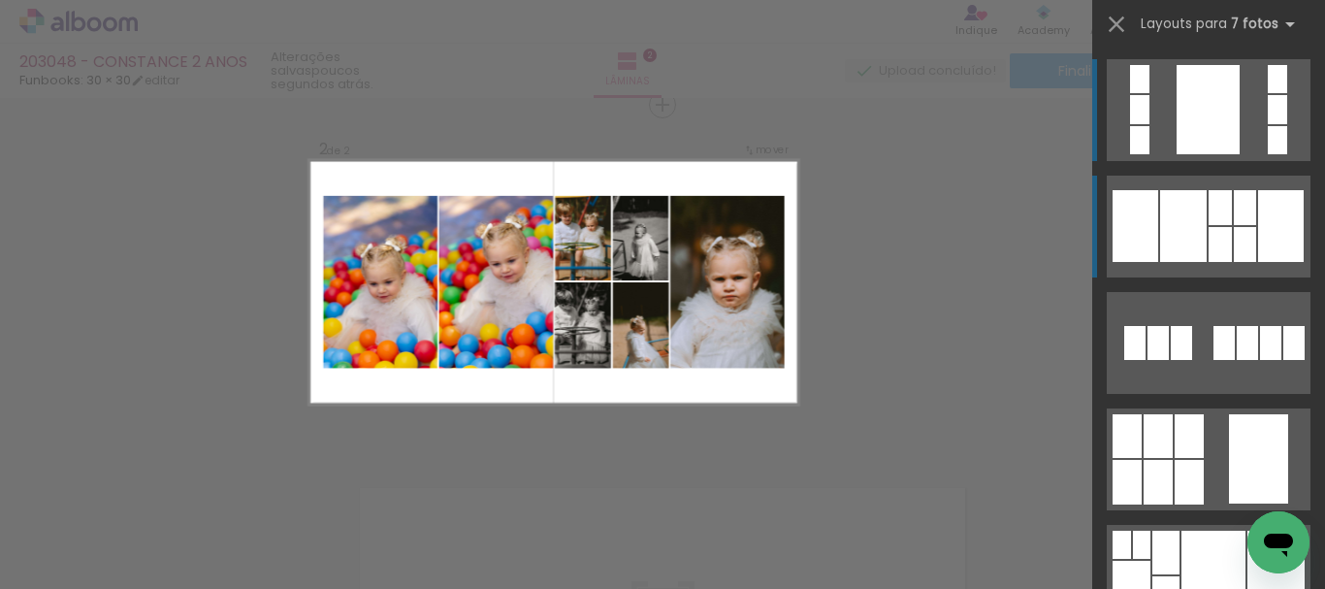
click at [1268, 124] on div at bounding box center [1277, 109] width 19 height 29
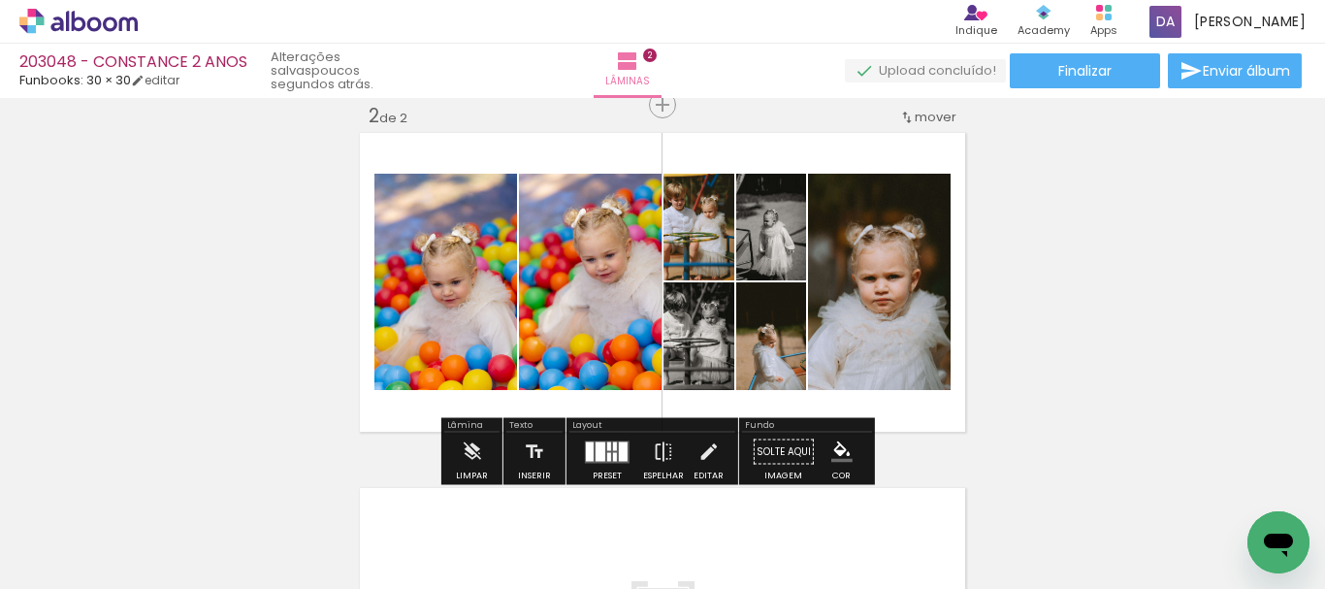
scroll to position [477, 0]
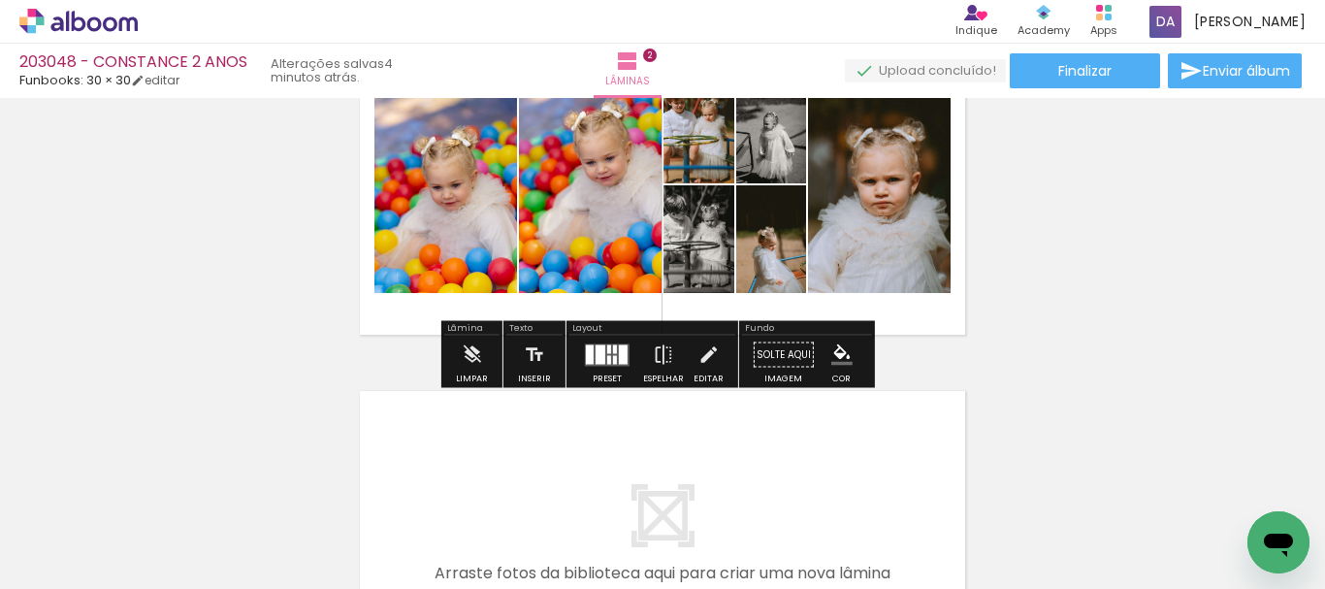
click at [607, 358] on div at bounding box center [609, 359] width 4 height 9
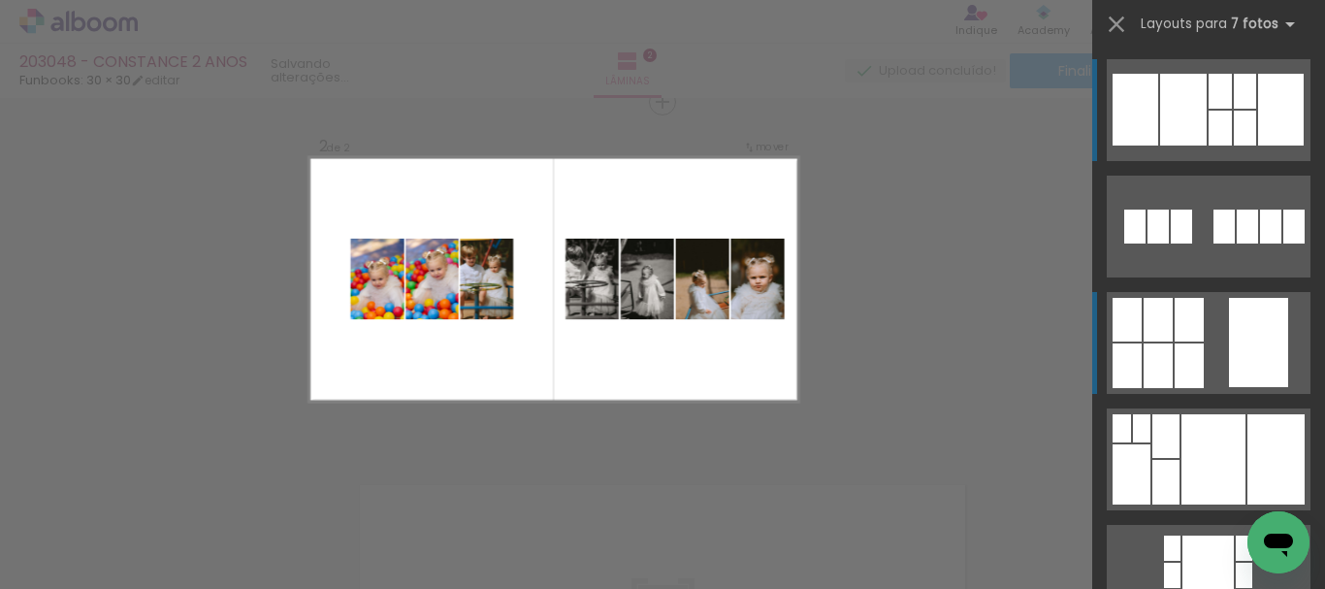
scroll to position [380, 0]
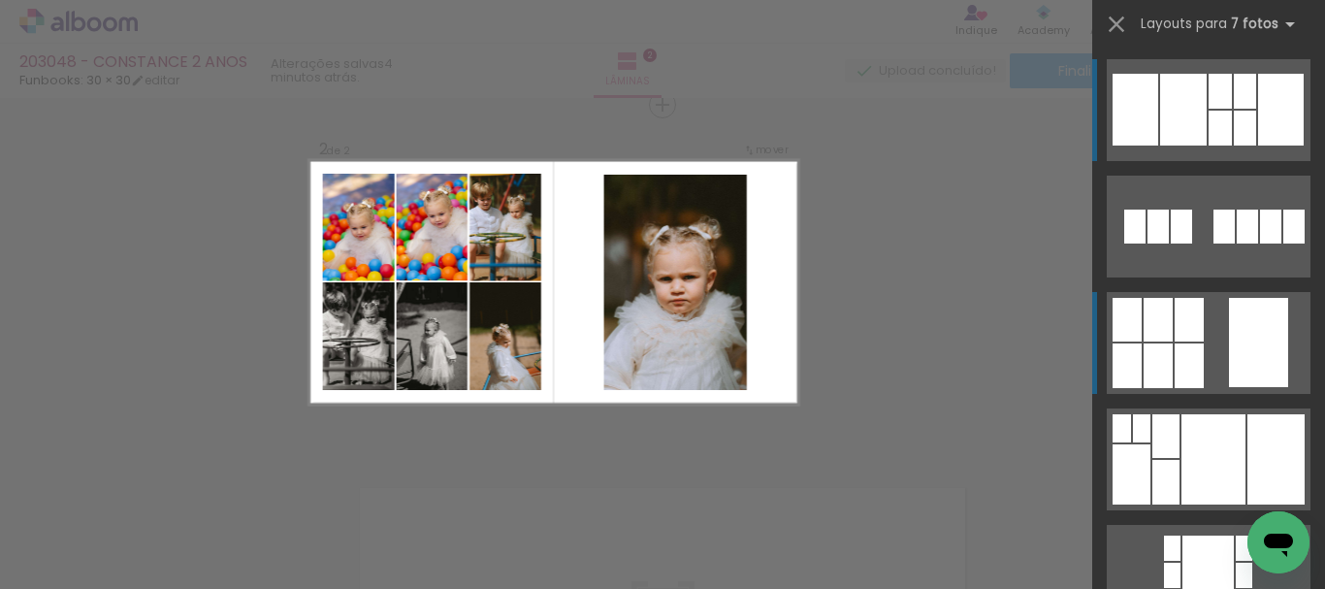
click at [1150, 38] on div at bounding box center [1139, 24] width 19 height 28
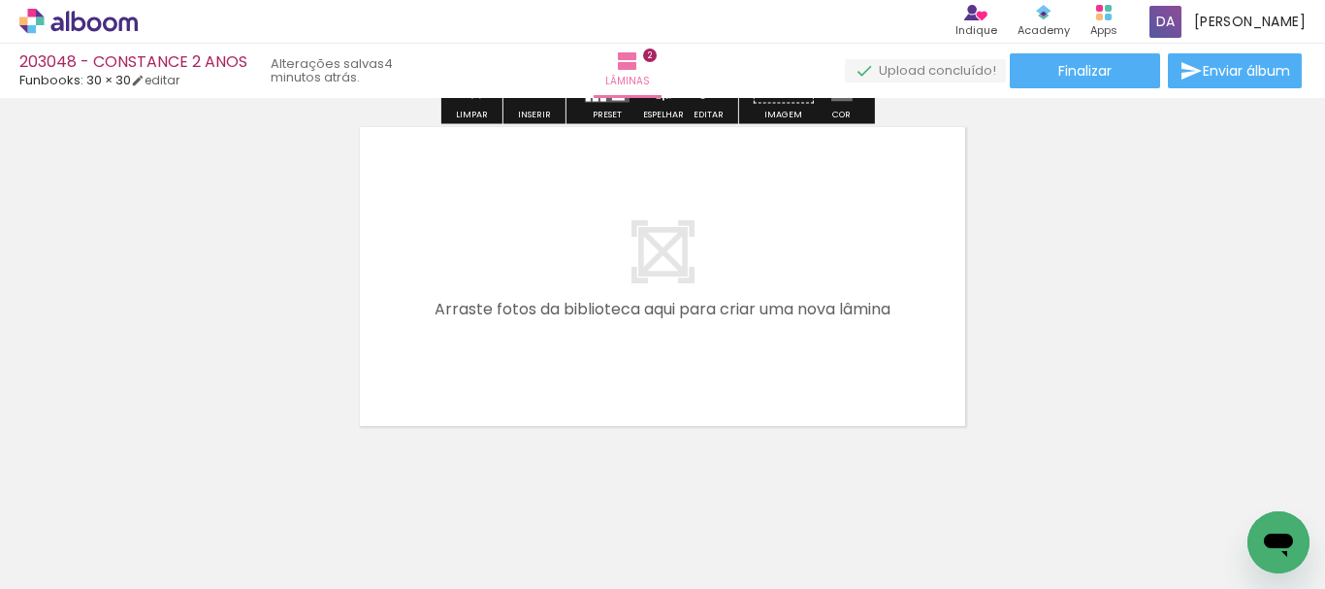
scroll to position [768, 0]
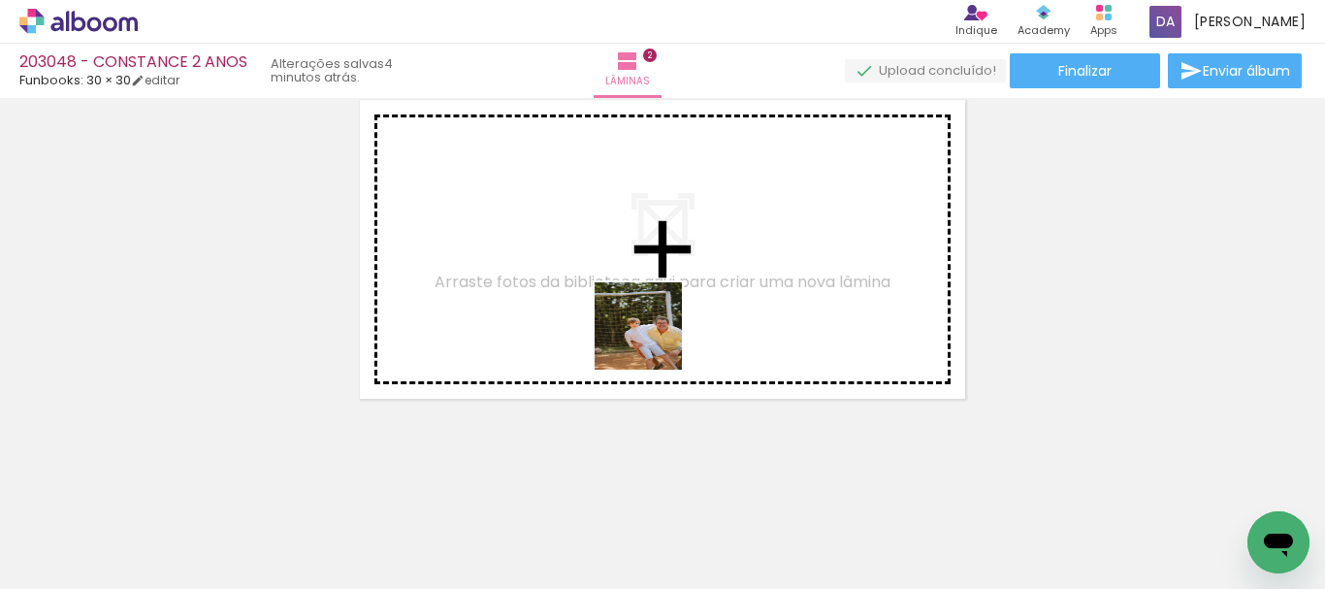
drag, startPoint x: 646, startPoint y: 539, endPoint x: 771, endPoint y: 478, distance: 139.3
click at [654, 328] on quentale-workspace at bounding box center [662, 294] width 1325 height 589
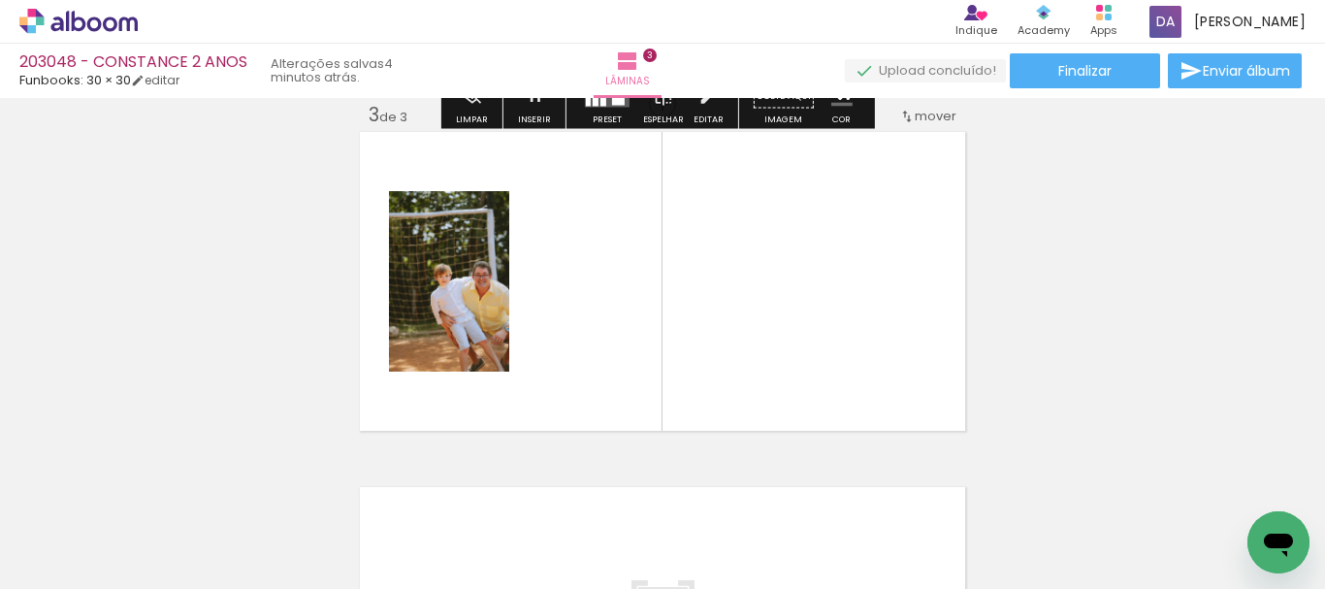
scroll to position [735, 0]
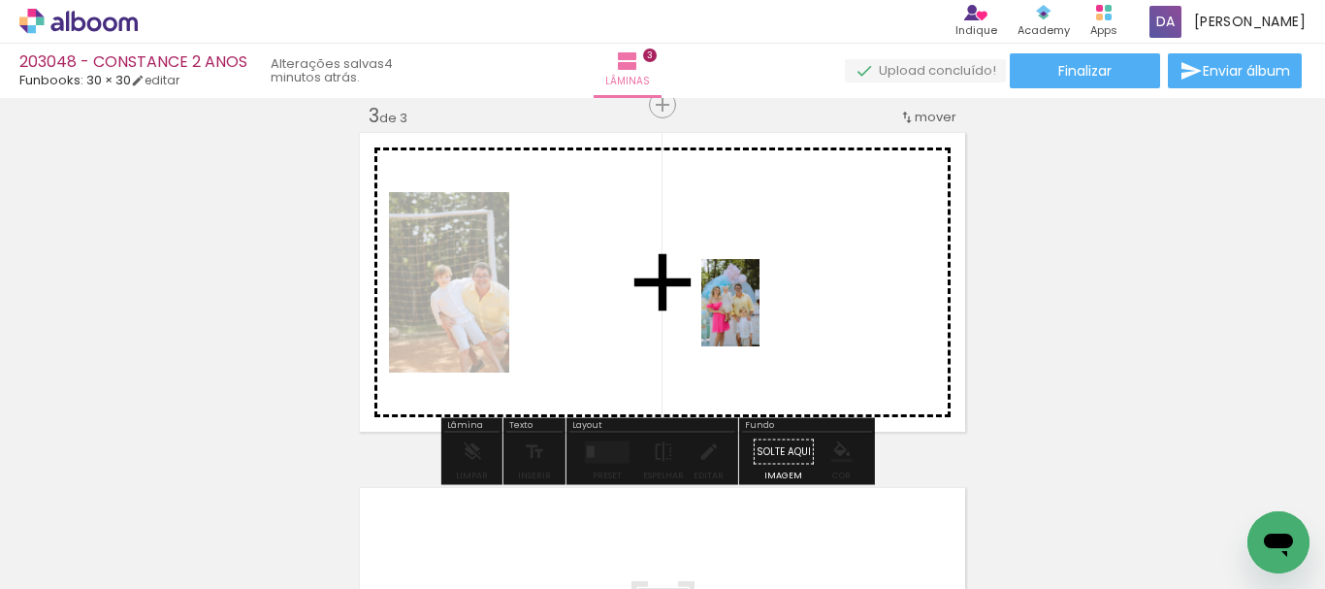
drag, startPoint x: 758, startPoint y: 525, endPoint x: 760, endPoint y: 317, distance: 207.6
click at [760, 317] on quentale-workspace at bounding box center [662, 294] width 1325 height 589
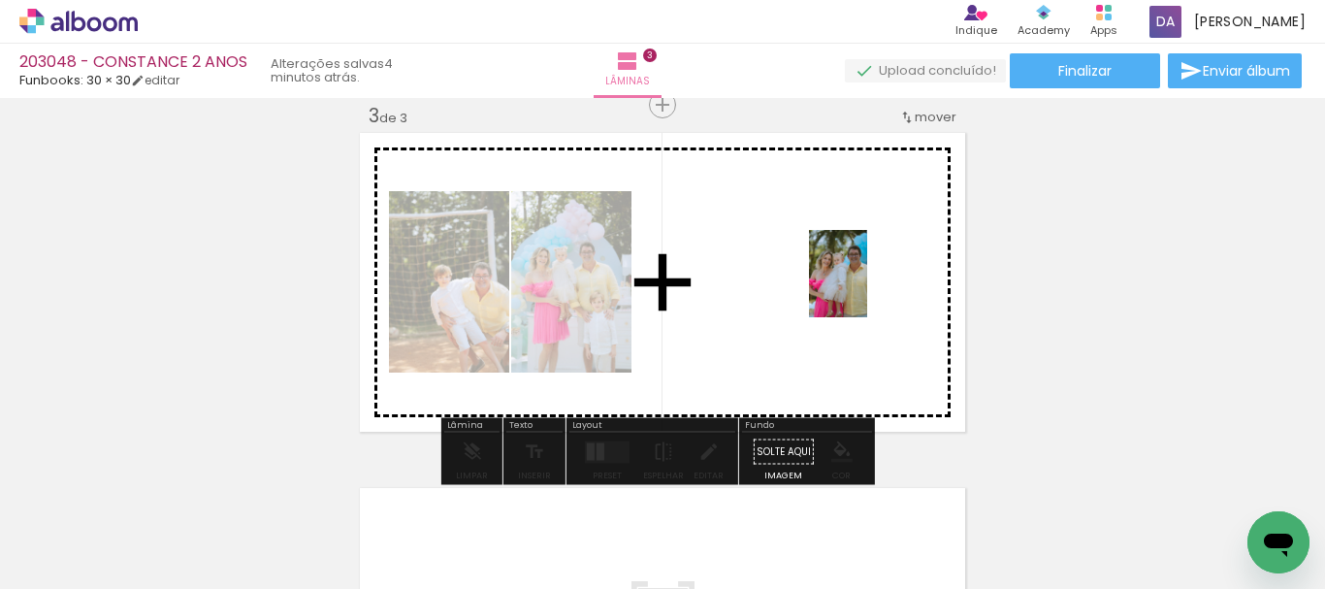
drag, startPoint x: 867, startPoint y: 519, endPoint x: 867, endPoint y: 288, distance: 230.9
click at [867, 288] on quentale-workspace at bounding box center [662, 294] width 1325 height 589
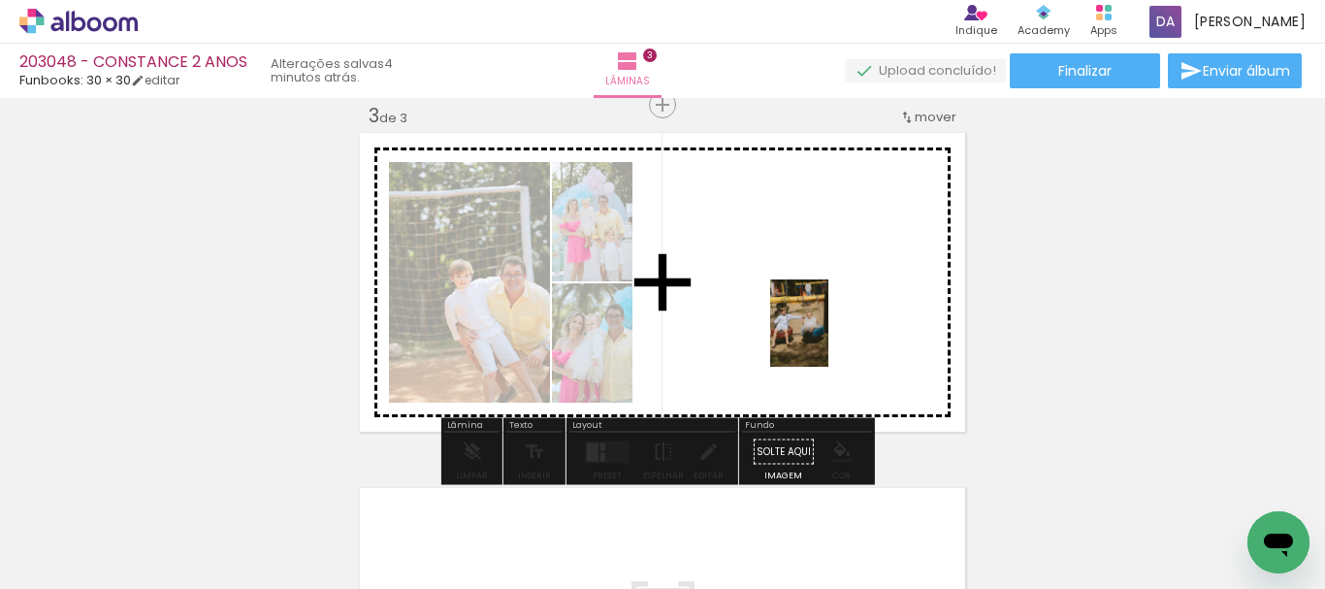
drag, startPoint x: 1088, startPoint y: 527, endPoint x: 831, endPoint y: 350, distance: 311.9
click at [829, 337] on quentale-workspace at bounding box center [662, 294] width 1325 height 589
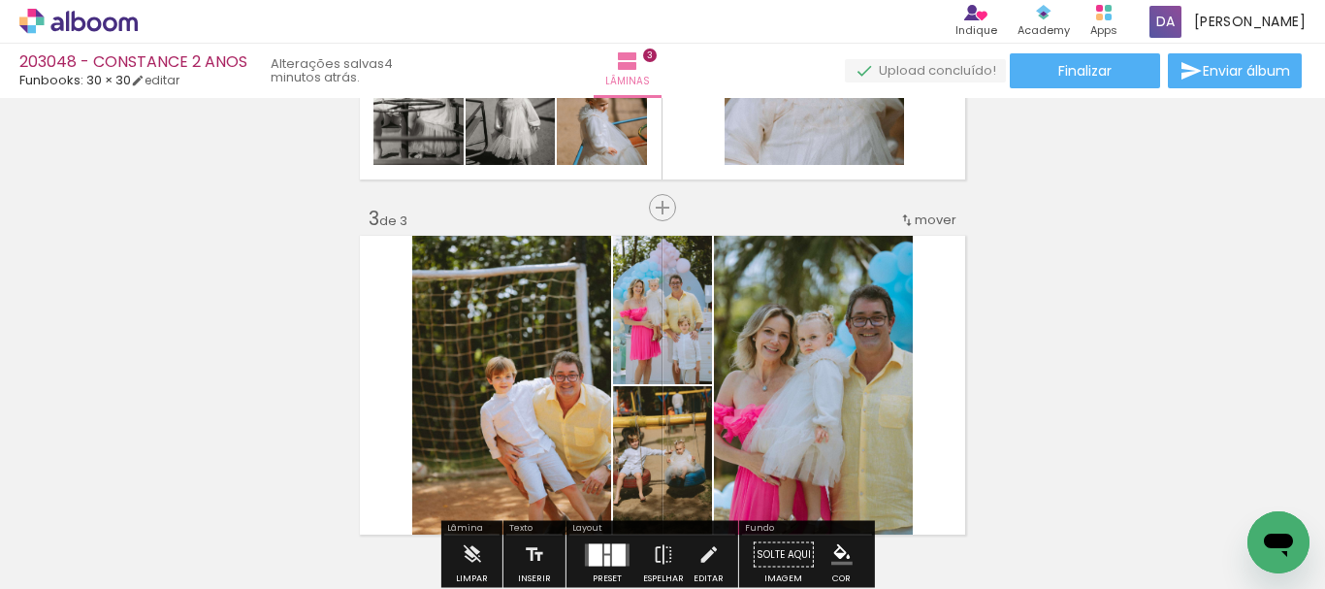
scroll to position [638, 0]
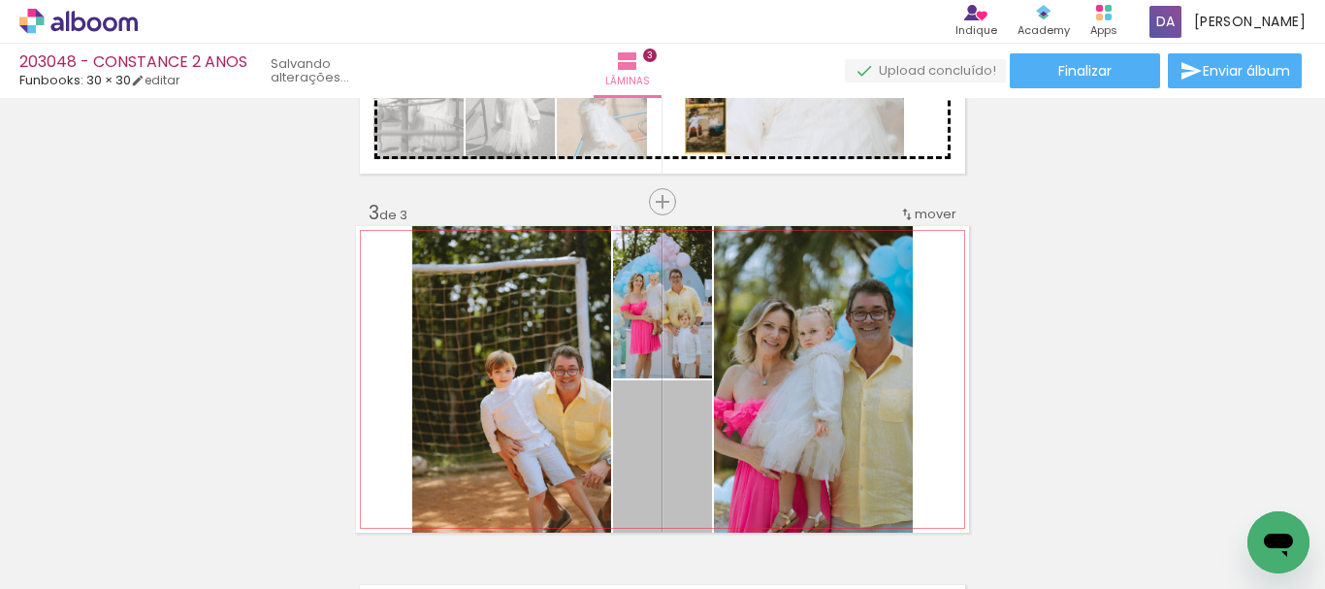
drag, startPoint x: 684, startPoint y: 455, endPoint x: 696, endPoint y: 121, distance: 334.0
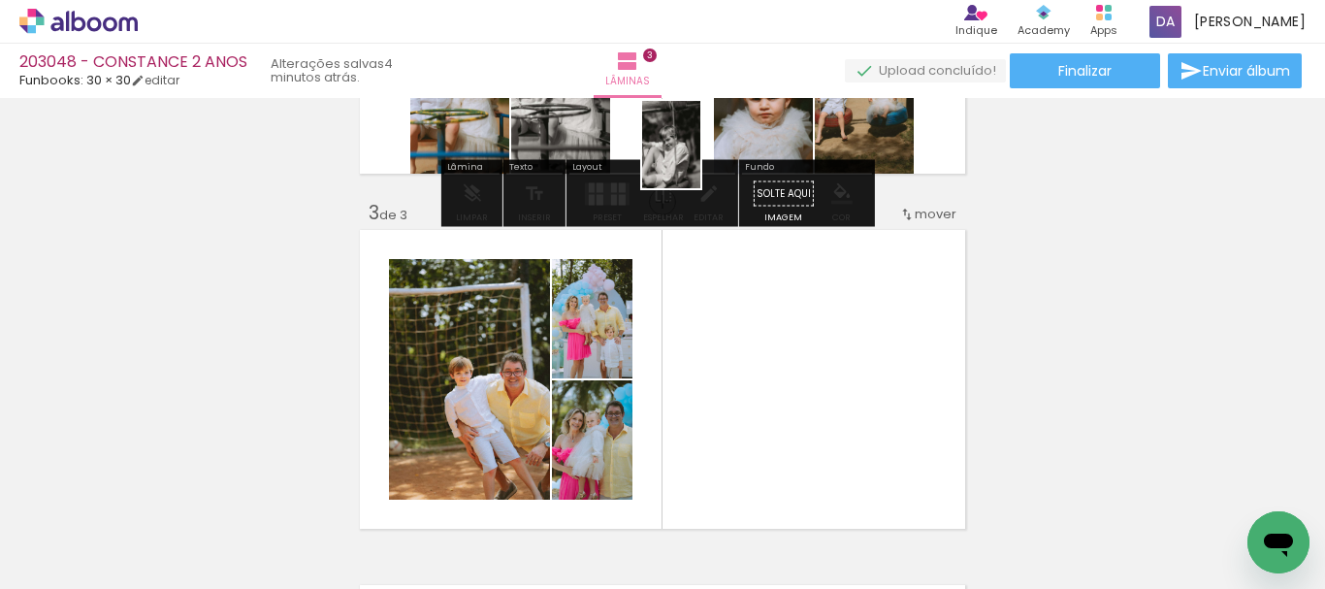
drag, startPoint x: 968, startPoint y: 522, endPoint x: 669, endPoint y: 140, distance: 485.2
click at [669, 140] on quentale-workspace at bounding box center [662, 294] width 1325 height 589
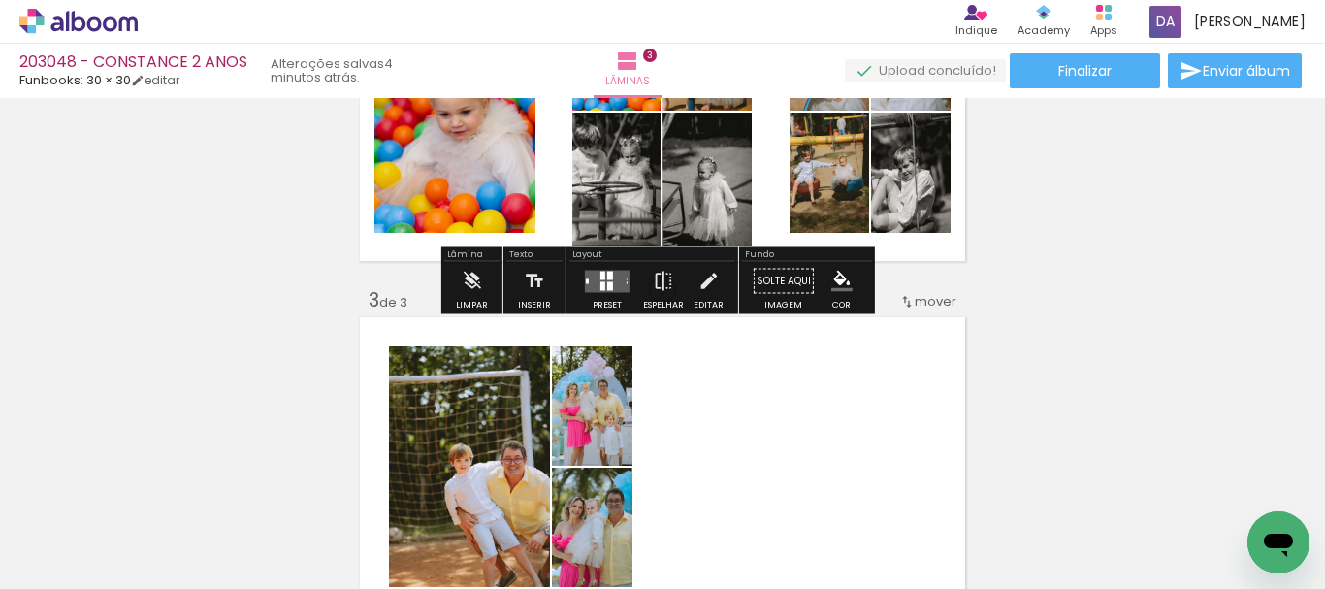
scroll to position [347, 0]
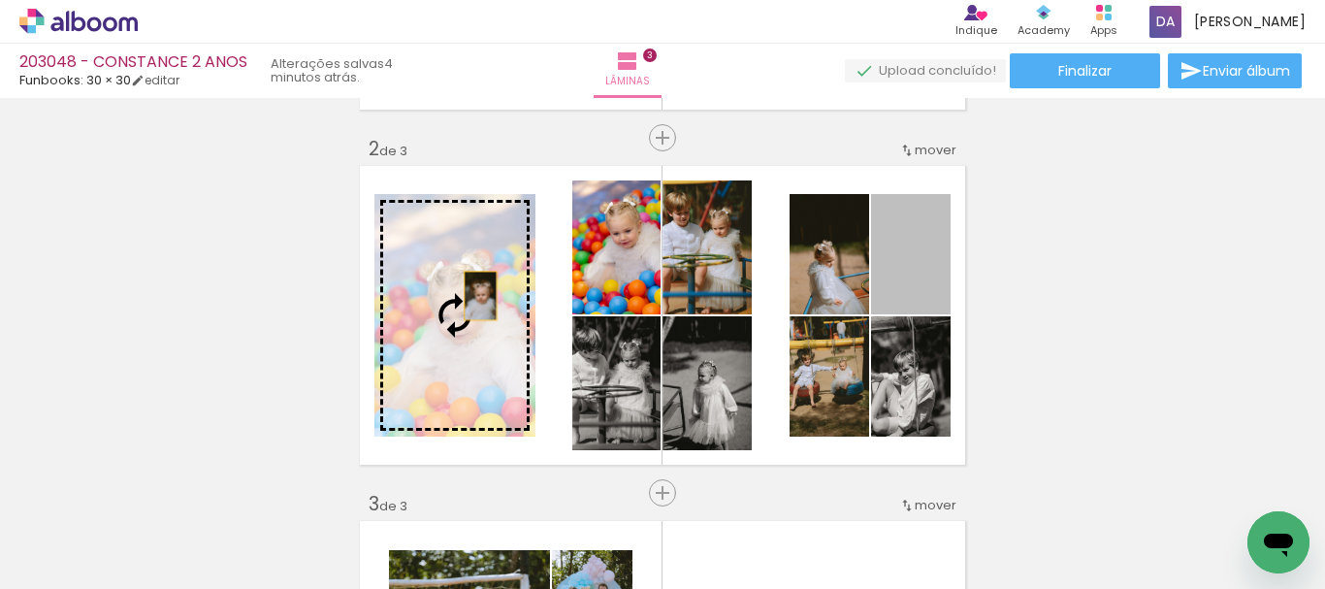
drag, startPoint x: 915, startPoint y: 278, endPoint x: 472, endPoint y: 295, distance: 443.7
click at [0, 0] on slot at bounding box center [0, 0] width 0 height 0
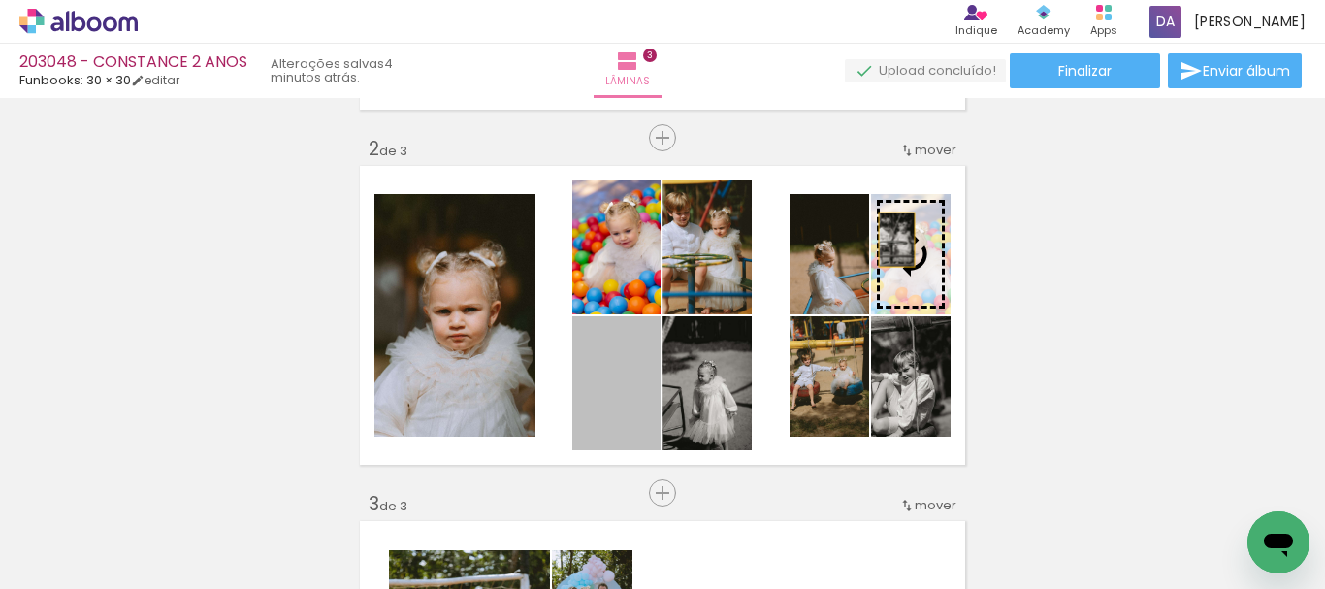
drag, startPoint x: 610, startPoint y: 408, endPoint x: 890, endPoint y: 240, distance: 326.0
click at [0, 0] on slot at bounding box center [0, 0] width 0 height 0
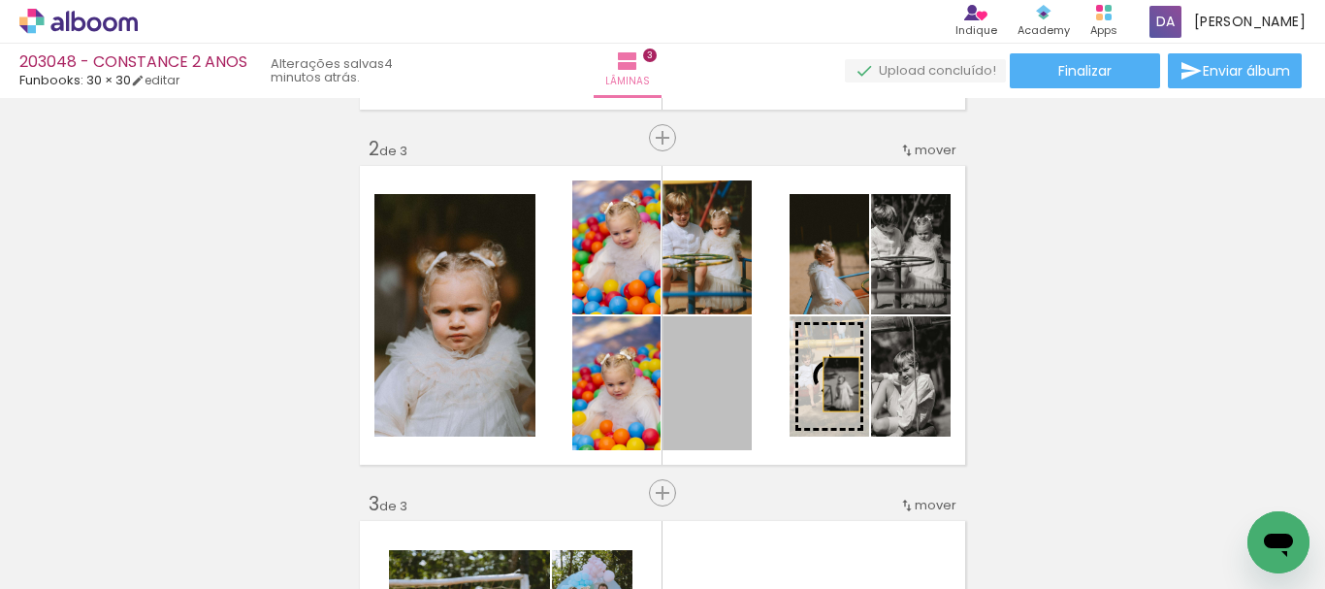
drag, startPoint x: 675, startPoint y: 414, endPoint x: 821, endPoint y: 389, distance: 147.7
click at [0, 0] on slot at bounding box center [0, 0] width 0 height 0
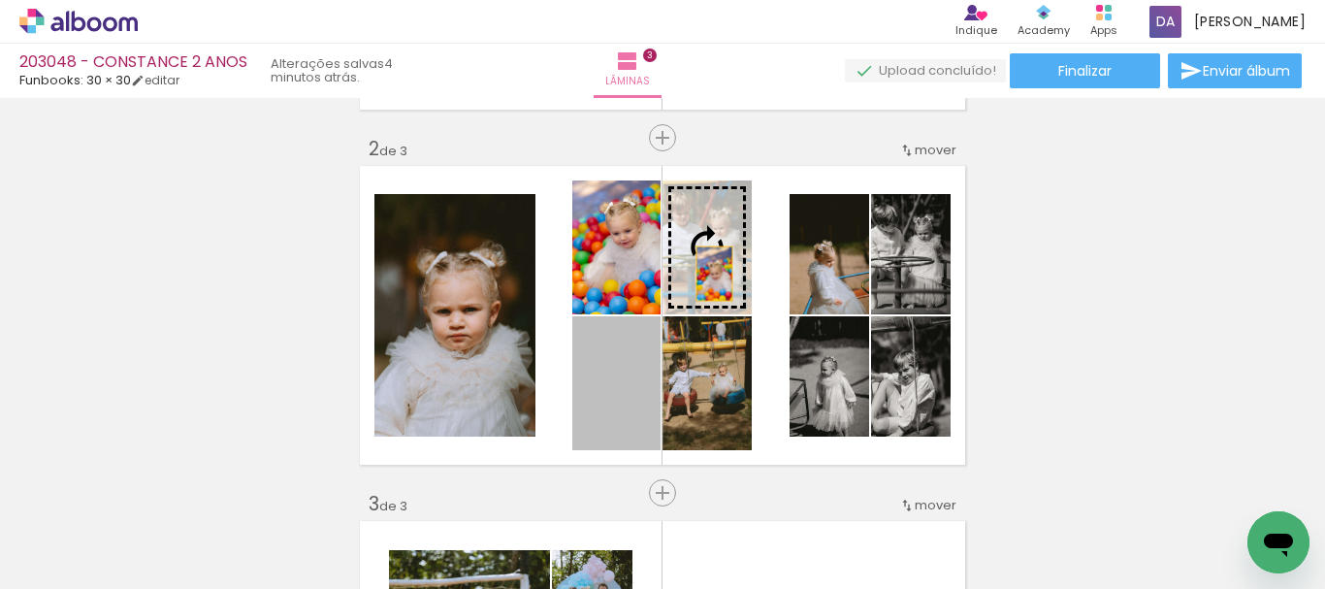
drag, startPoint x: 581, startPoint y: 408, endPoint x: 714, endPoint y: 250, distance: 206.6
click at [0, 0] on slot at bounding box center [0, 0] width 0 height 0
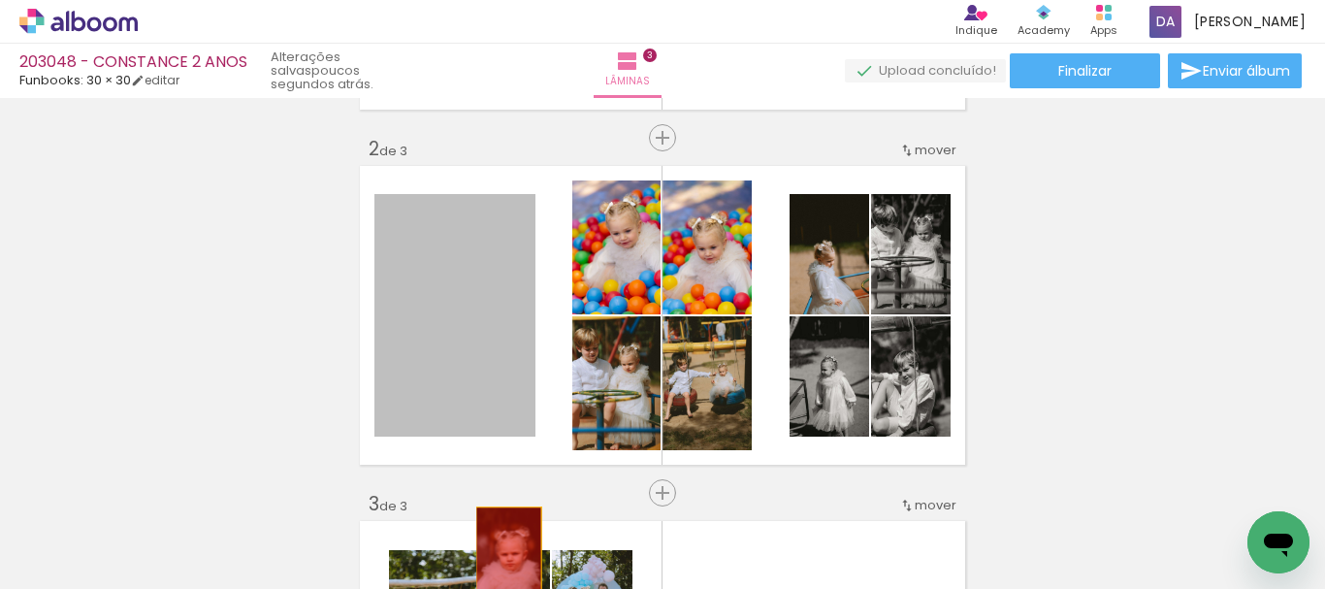
drag, startPoint x: 433, startPoint y: 362, endPoint x: 778, endPoint y: 540, distance: 388.8
click at [507, 554] on quentale-workspace at bounding box center [662, 294] width 1325 height 589
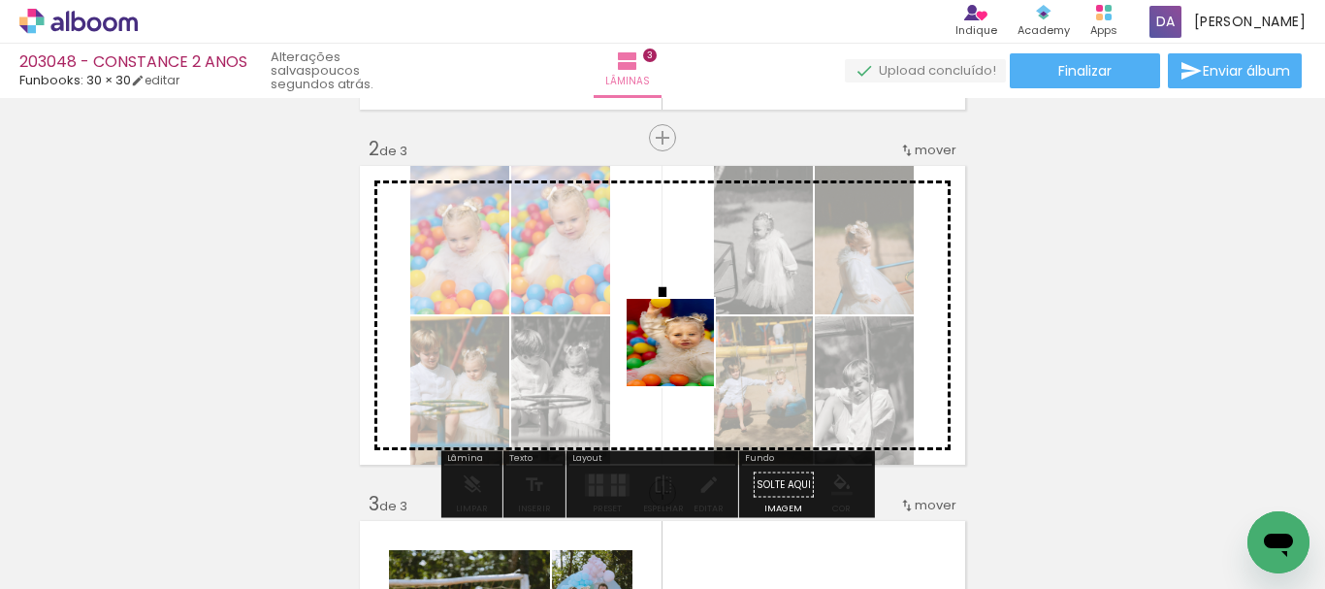
drag, startPoint x: 832, startPoint y: 534, endPoint x: 672, endPoint y: 362, distance: 234.1
click at [668, 337] on quentale-workspace at bounding box center [662, 294] width 1325 height 589
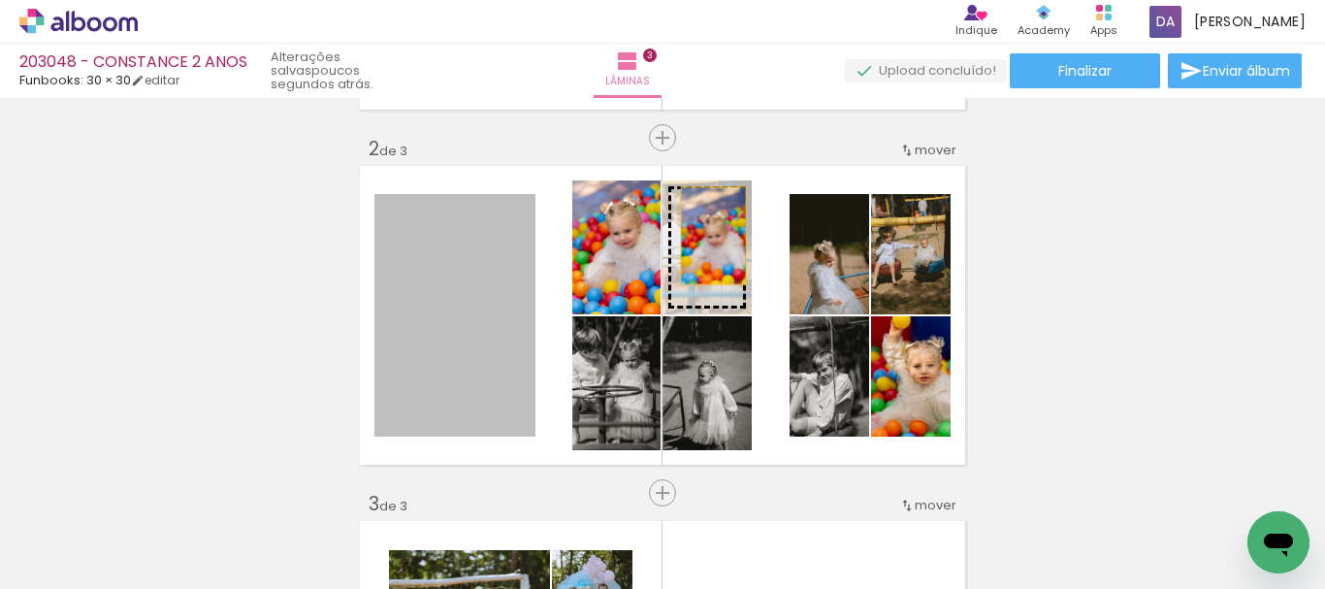
drag, startPoint x: 470, startPoint y: 356, endPoint x: 707, endPoint y: 235, distance: 266.9
click at [0, 0] on slot at bounding box center [0, 0] width 0 height 0
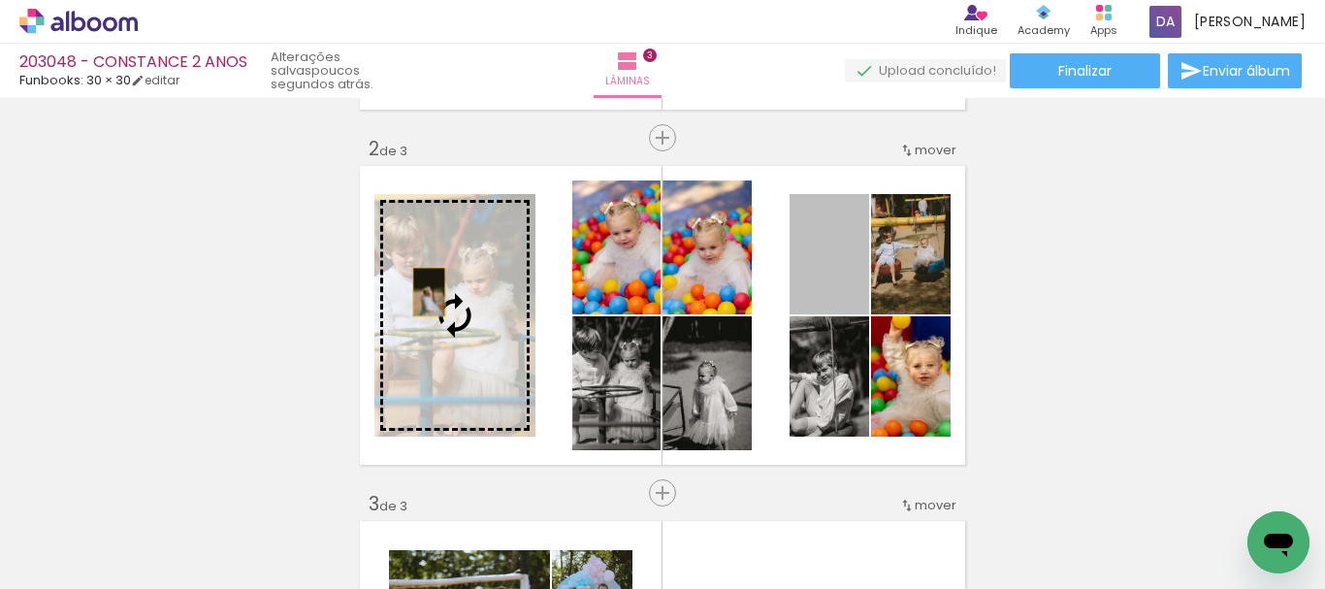
drag, startPoint x: 830, startPoint y: 276, endPoint x: 422, endPoint y: 292, distance: 407.9
click at [0, 0] on slot at bounding box center [0, 0] width 0 height 0
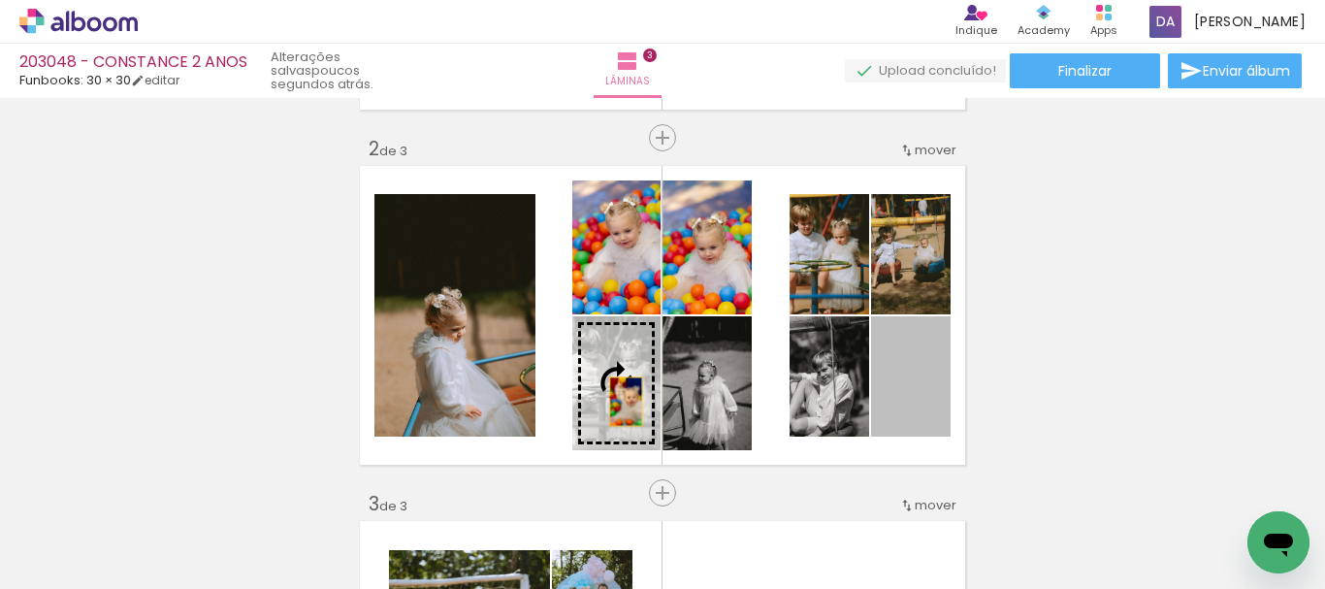
drag, startPoint x: 905, startPoint y: 402, endPoint x: 594, endPoint y: 396, distance: 311.5
click at [0, 0] on slot at bounding box center [0, 0] width 0 height 0
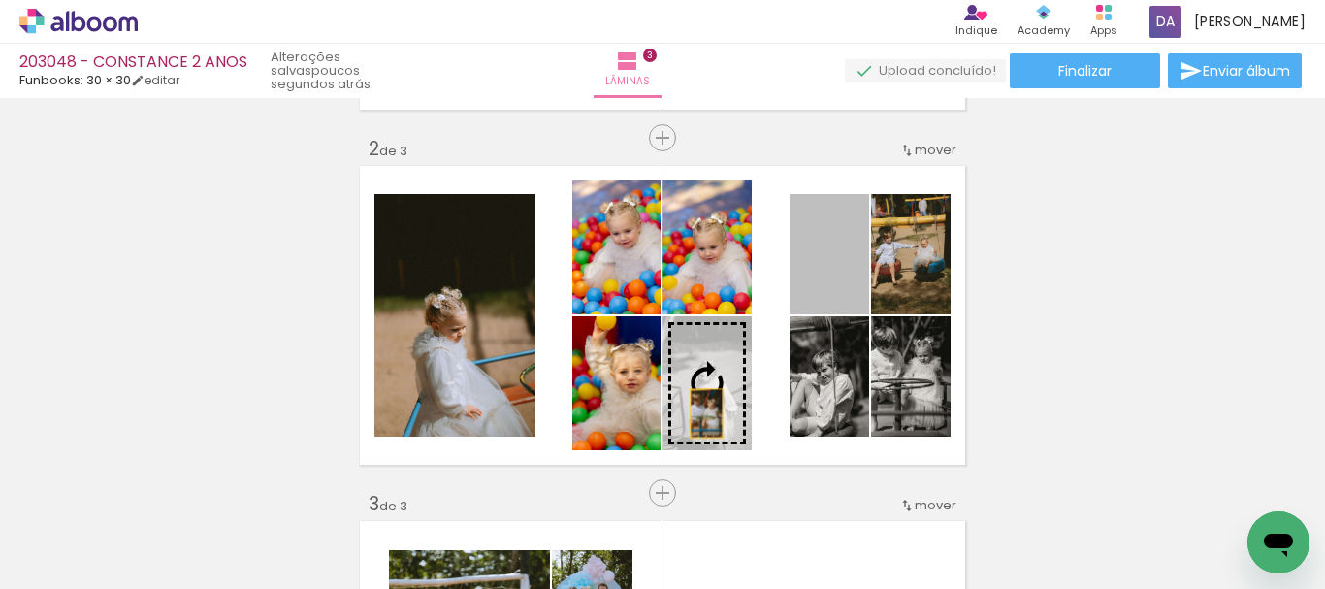
drag, startPoint x: 819, startPoint y: 281, endPoint x: 700, endPoint y: 413, distance: 177.9
click at [0, 0] on slot at bounding box center [0, 0] width 0 height 0
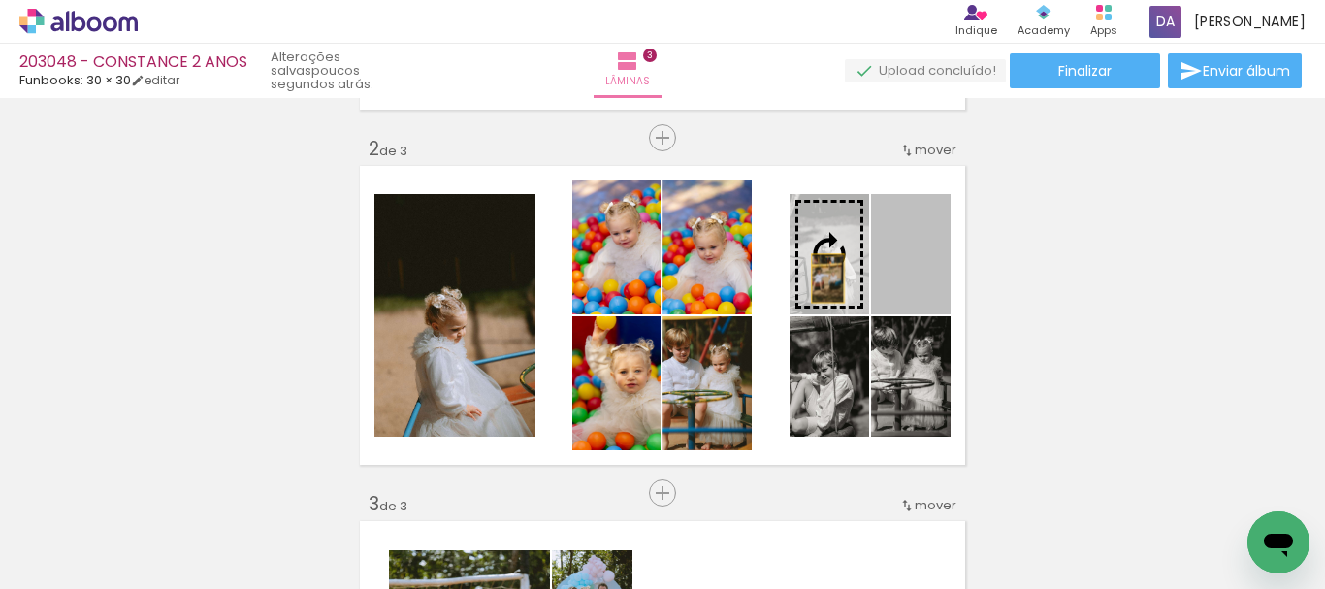
drag, startPoint x: 886, startPoint y: 281, endPoint x: 811, endPoint y: 274, distance: 75.1
click at [0, 0] on slot at bounding box center [0, 0] width 0 height 0
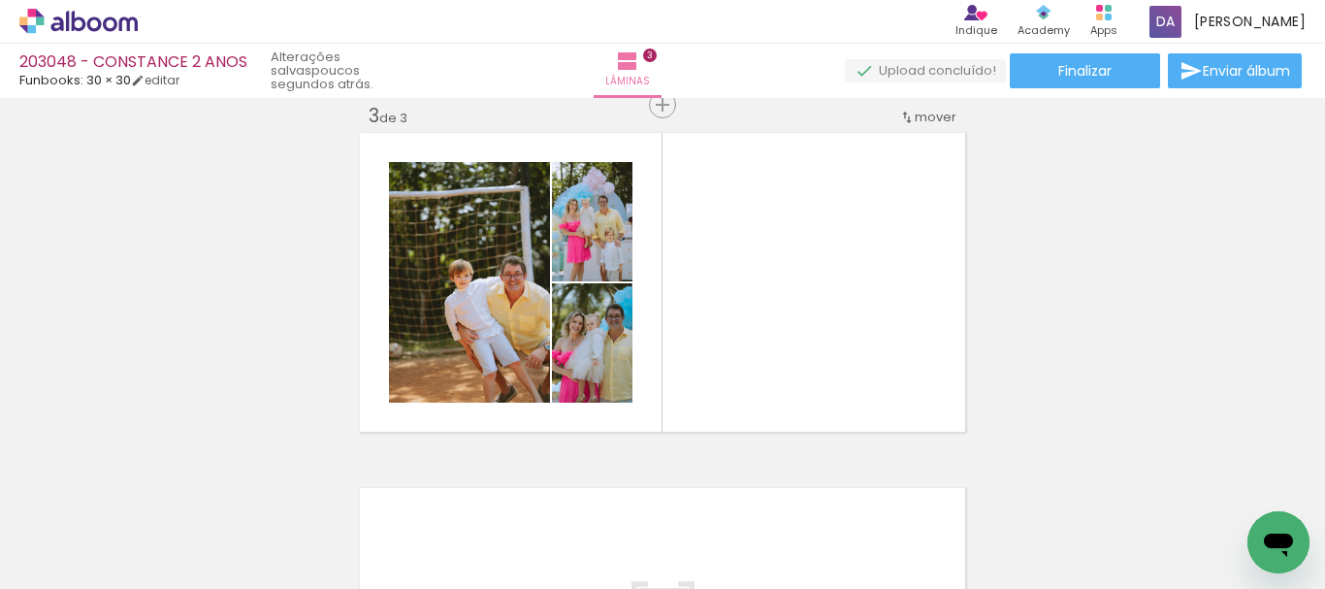
scroll to position [0, 1287]
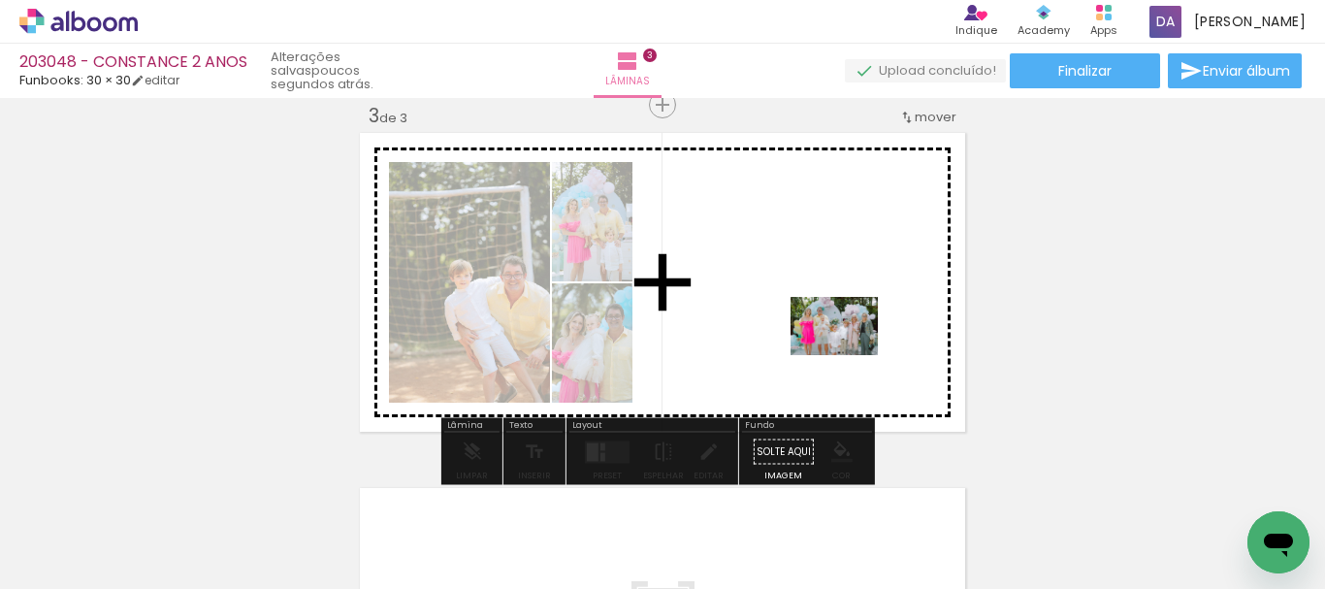
drag, startPoint x: 979, startPoint y: 530, endPoint x: 840, endPoint y: 347, distance: 229.2
click at [840, 347] on quentale-workspace at bounding box center [662, 294] width 1325 height 589
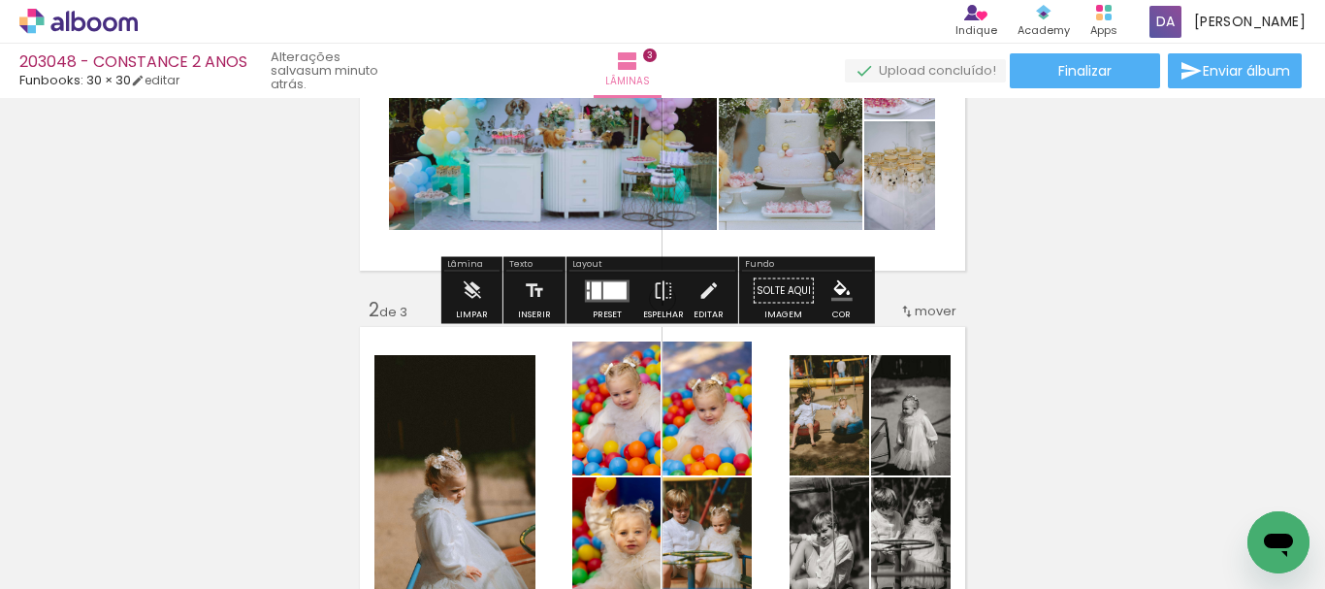
scroll to position [194, 0]
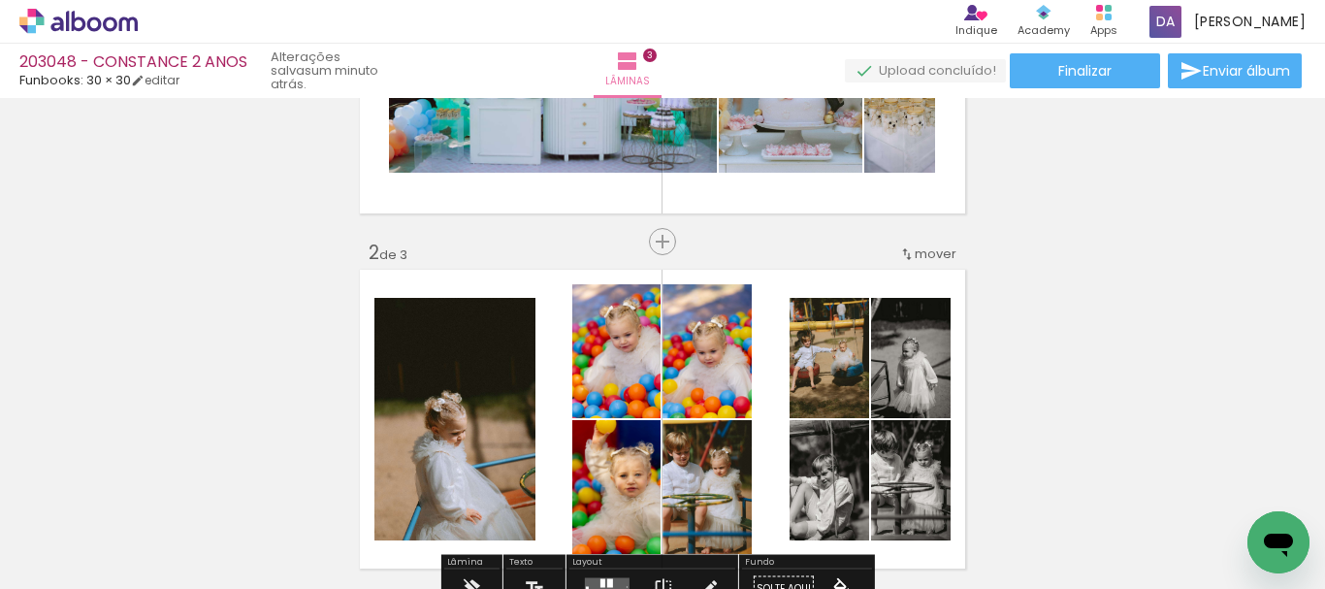
scroll to position [291, 0]
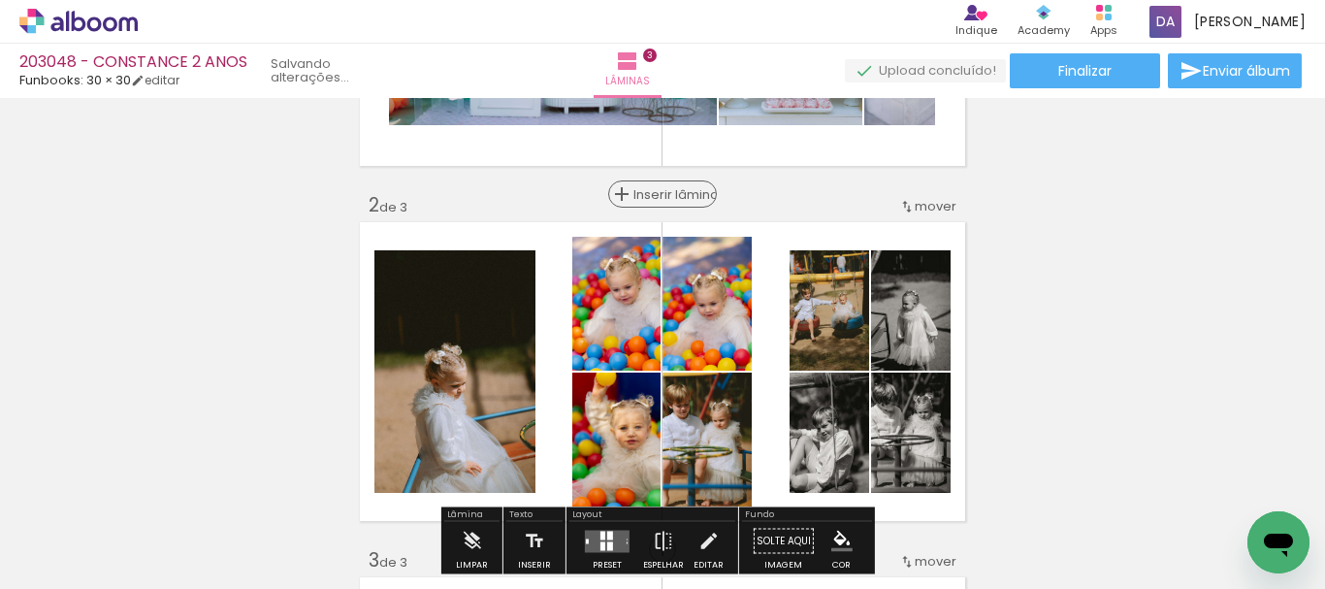
click at [658, 193] on span "Inserir lâmina" at bounding box center [672, 194] width 76 height 13
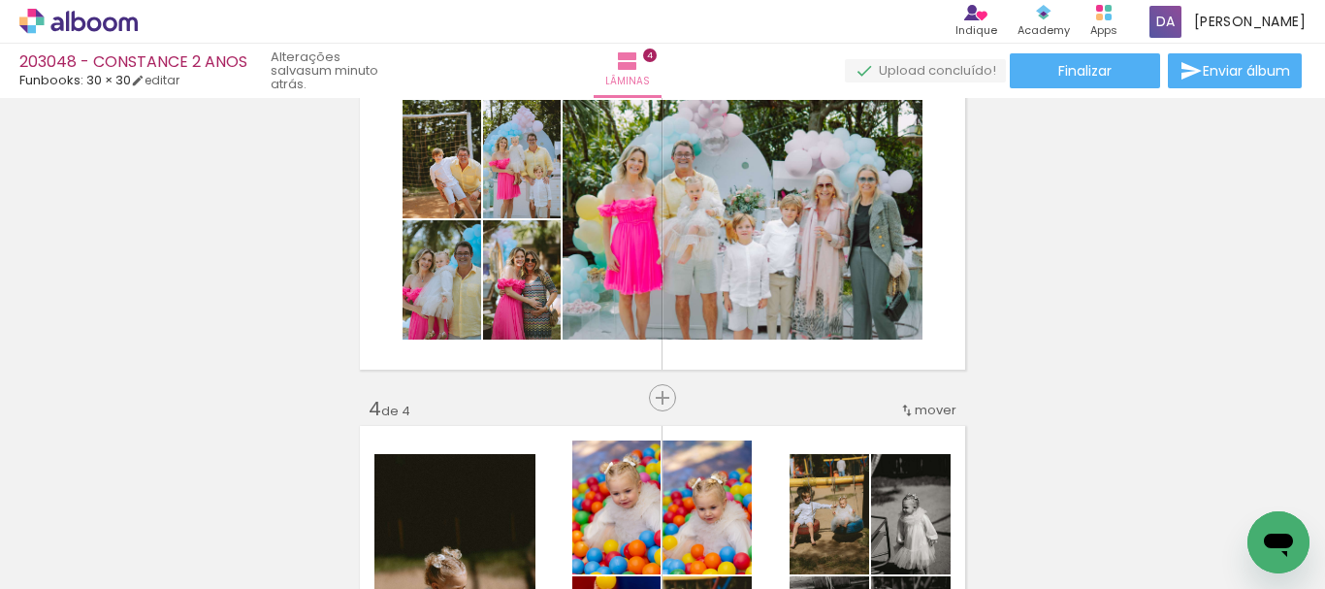
scroll to position [832, 0]
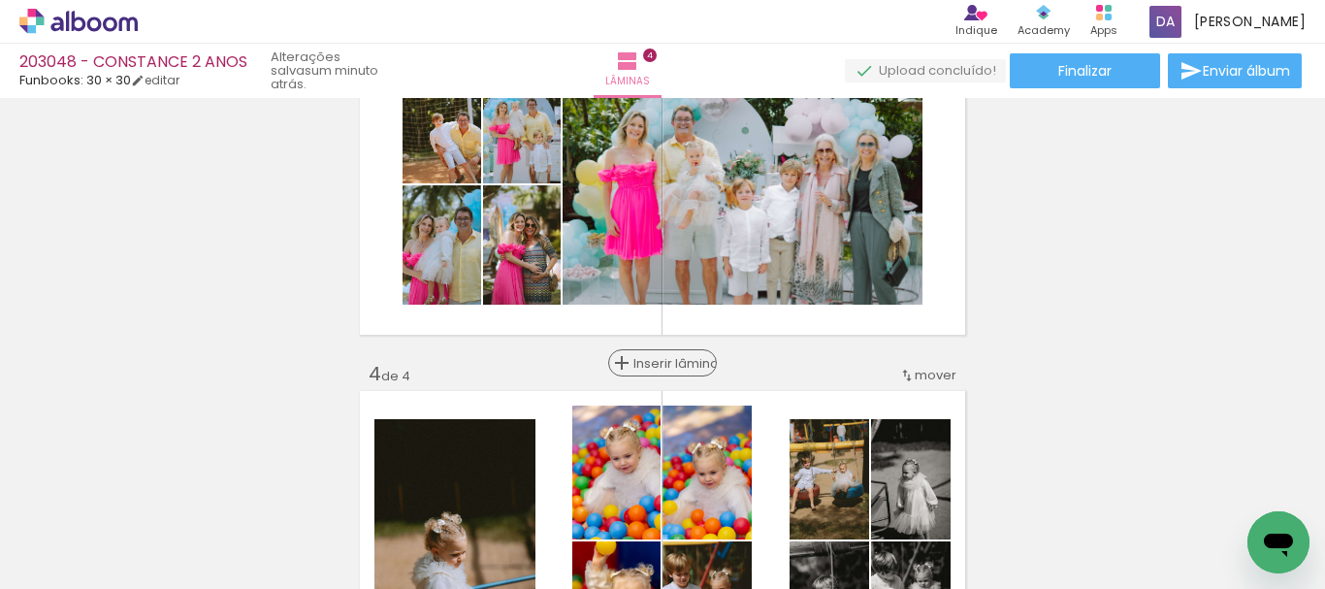
click at [656, 362] on span "Inserir lâmina" at bounding box center [672, 363] width 76 height 13
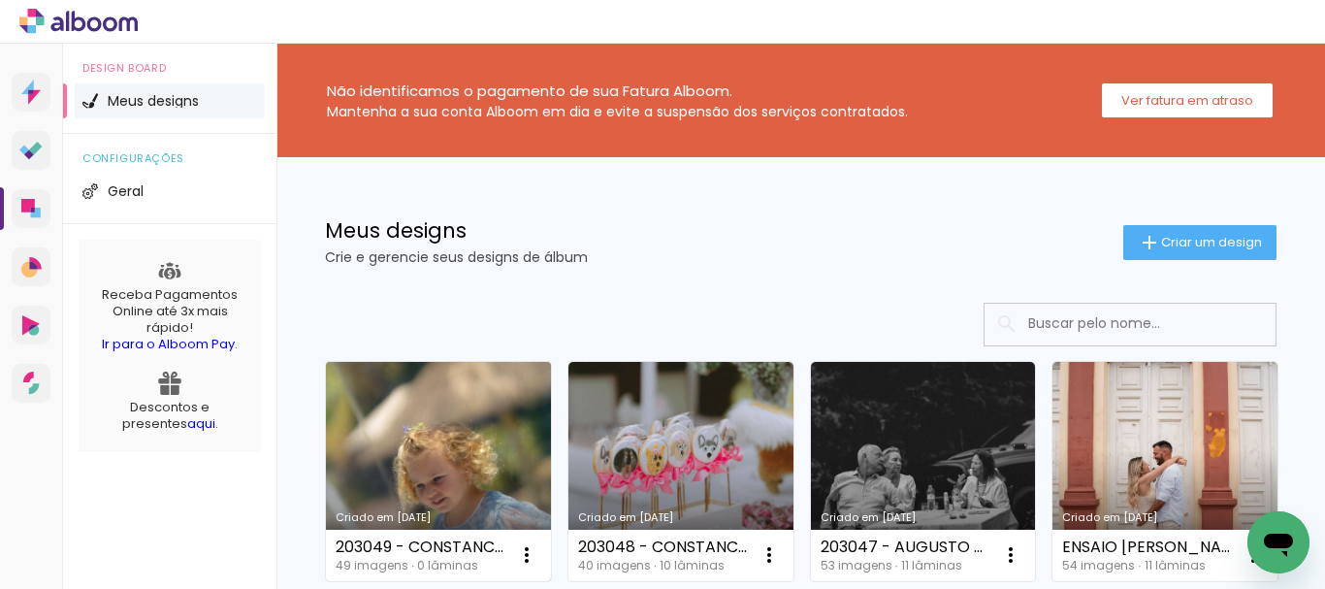
click at [427, 464] on link "Criado em [DATE]" at bounding box center [438, 471] width 225 height 219
click at [0, 0] on neon-animated-pages "Confirmar Cancelar" at bounding box center [0, 0] width 0 height 0
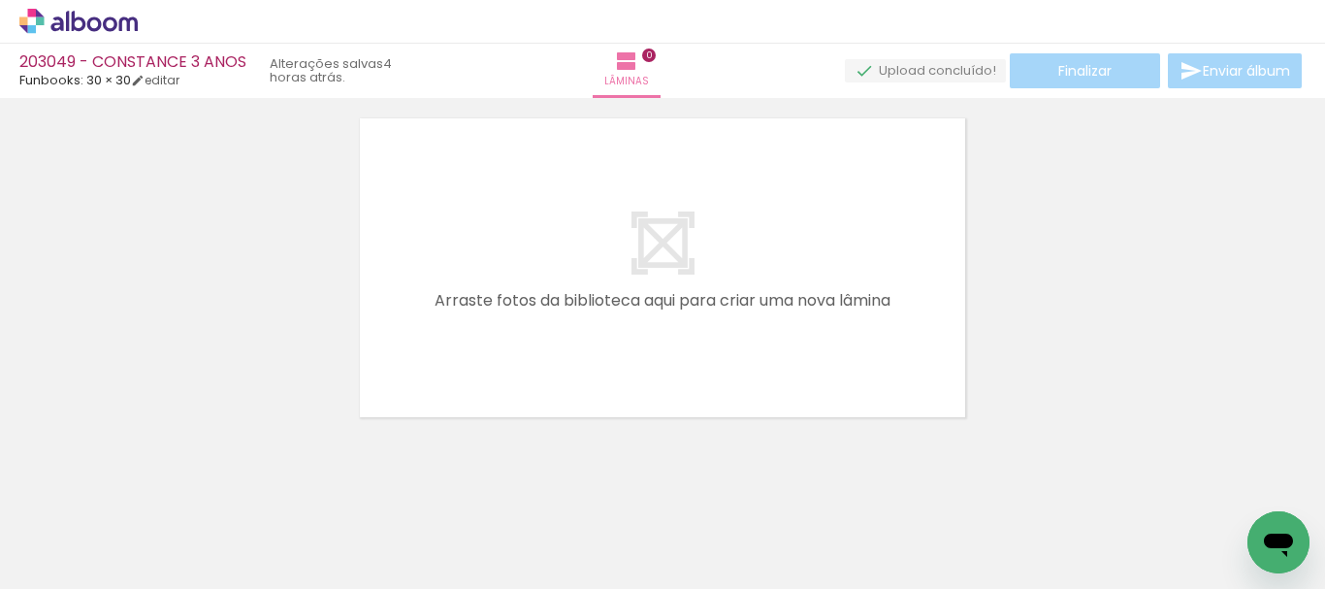
scroll to position [61, 0]
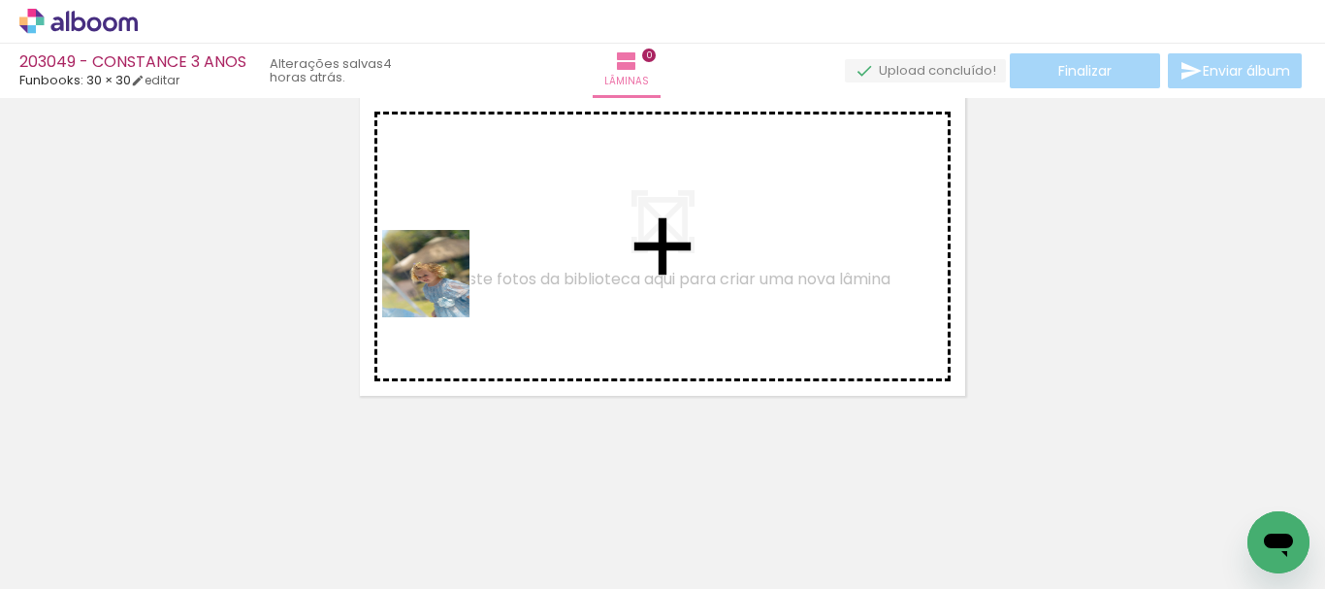
drag, startPoint x: 210, startPoint y: 542, endPoint x: 291, endPoint y: 539, distance: 81.6
click at [447, 282] on quentale-workspace at bounding box center [662, 294] width 1325 height 589
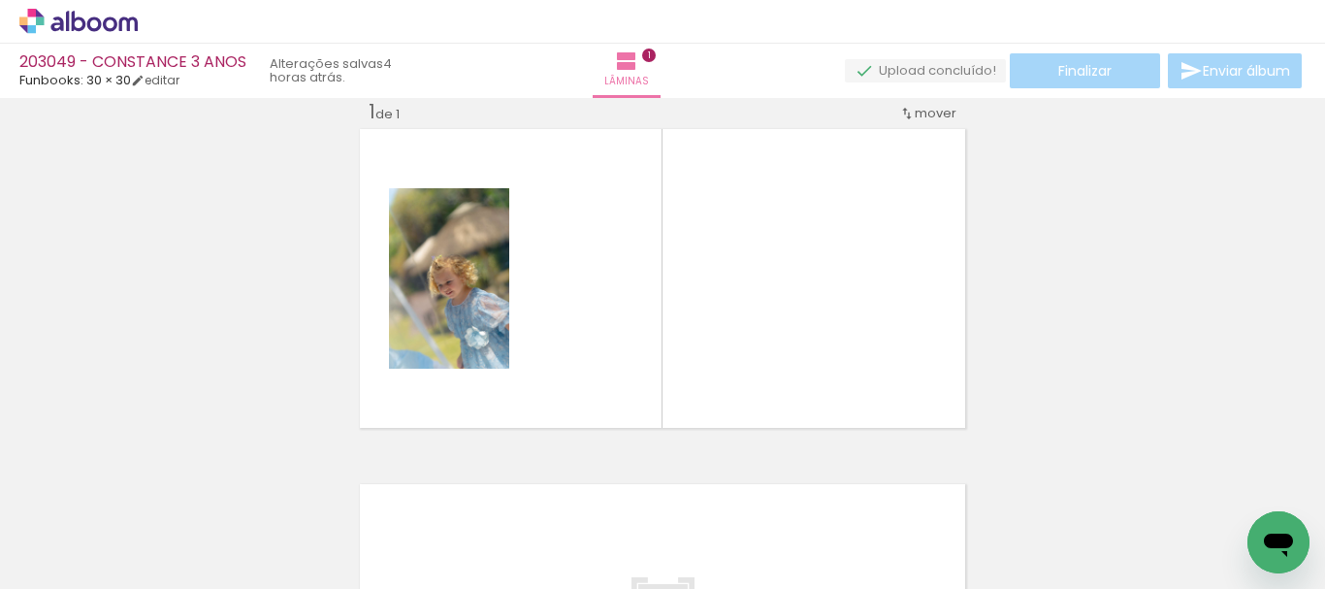
scroll to position [25, 0]
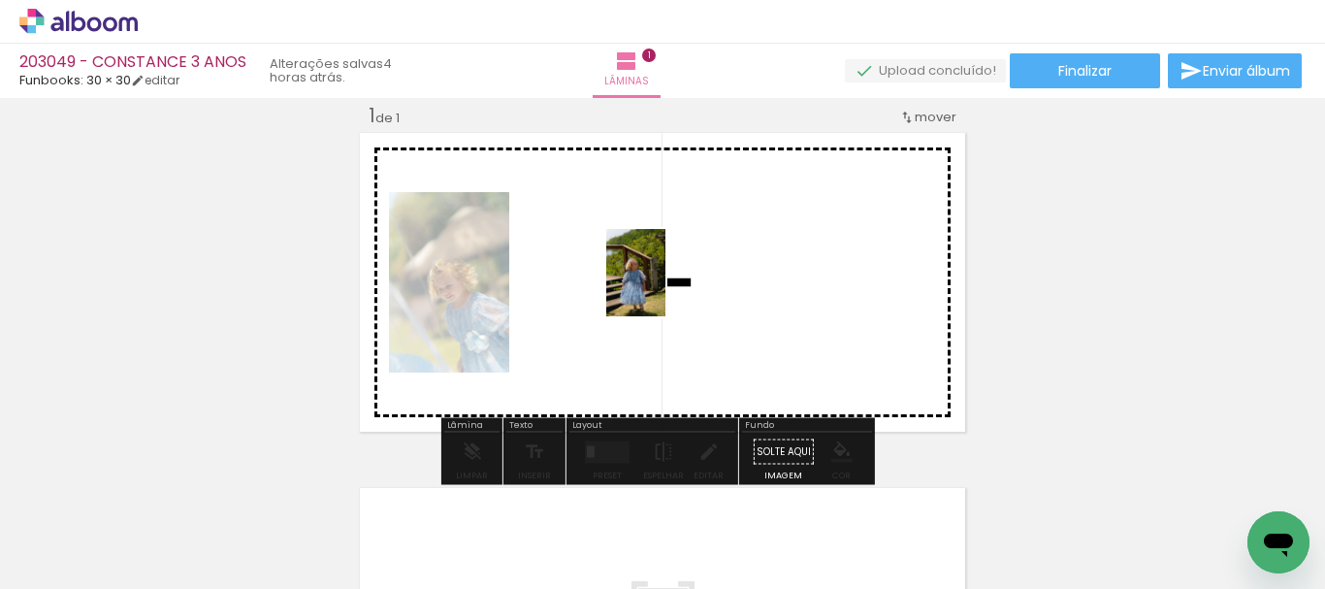
drag, startPoint x: 304, startPoint y: 519, endPoint x: 654, endPoint y: 343, distance: 392.3
click at [666, 286] on quentale-workspace at bounding box center [662, 294] width 1325 height 589
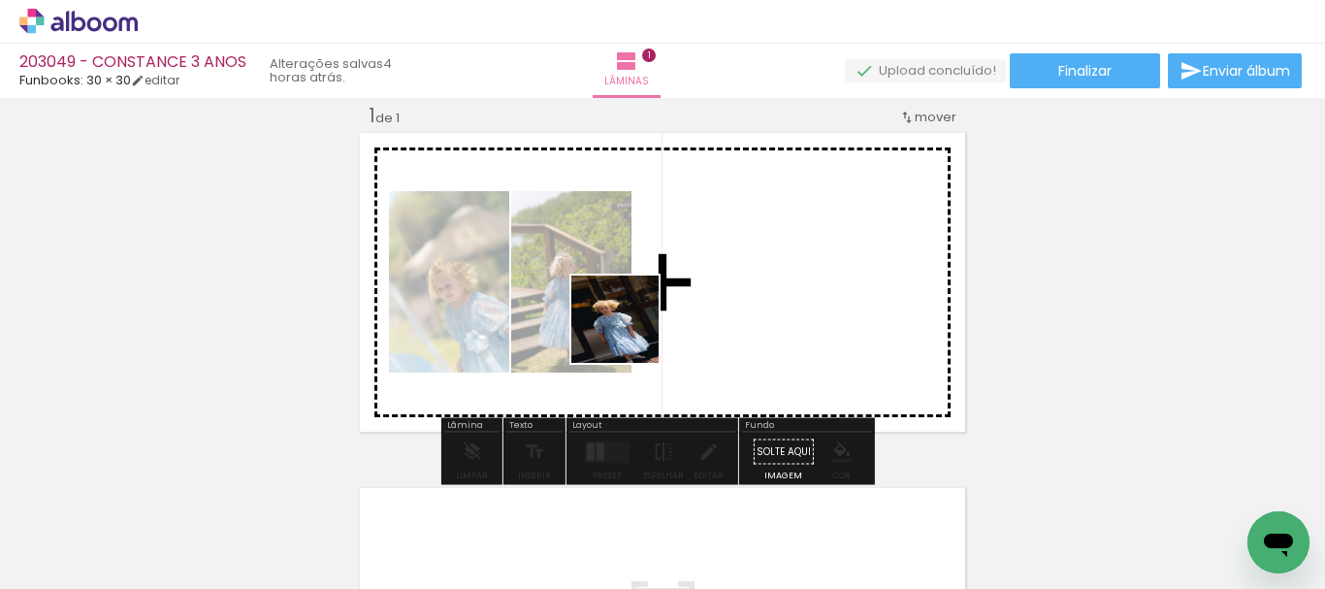
drag, startPoint x: 408, startPoint y: 529, endPoint x: 738, endPoint y: 379, distance: 362.2
click at [682, 311] on quentale-workspace at bounding box center [662, 294] width 1325 height 589
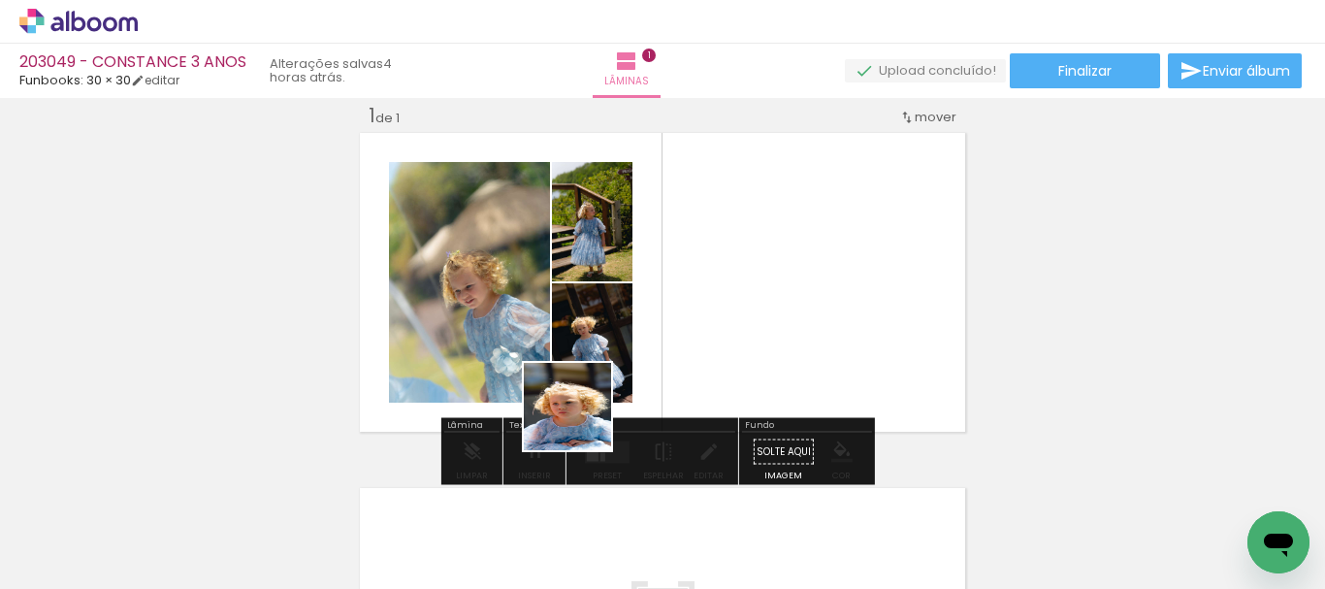
drag, startPoint x: 582, startPoint y: 421, endPoint x: 724, endPoint y: 279, distance: 200.3
click at [724, 279] on quentale-workspace at bounding box center [662, 294] width 1325 height 589
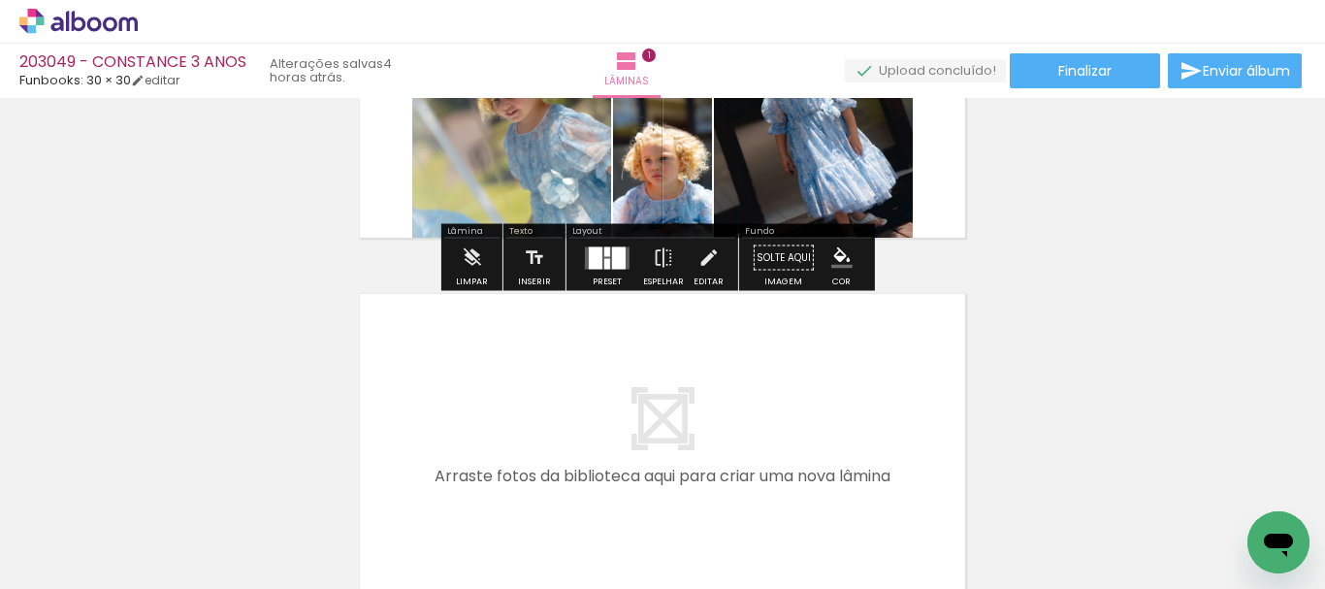
scroll to position [122, 0]
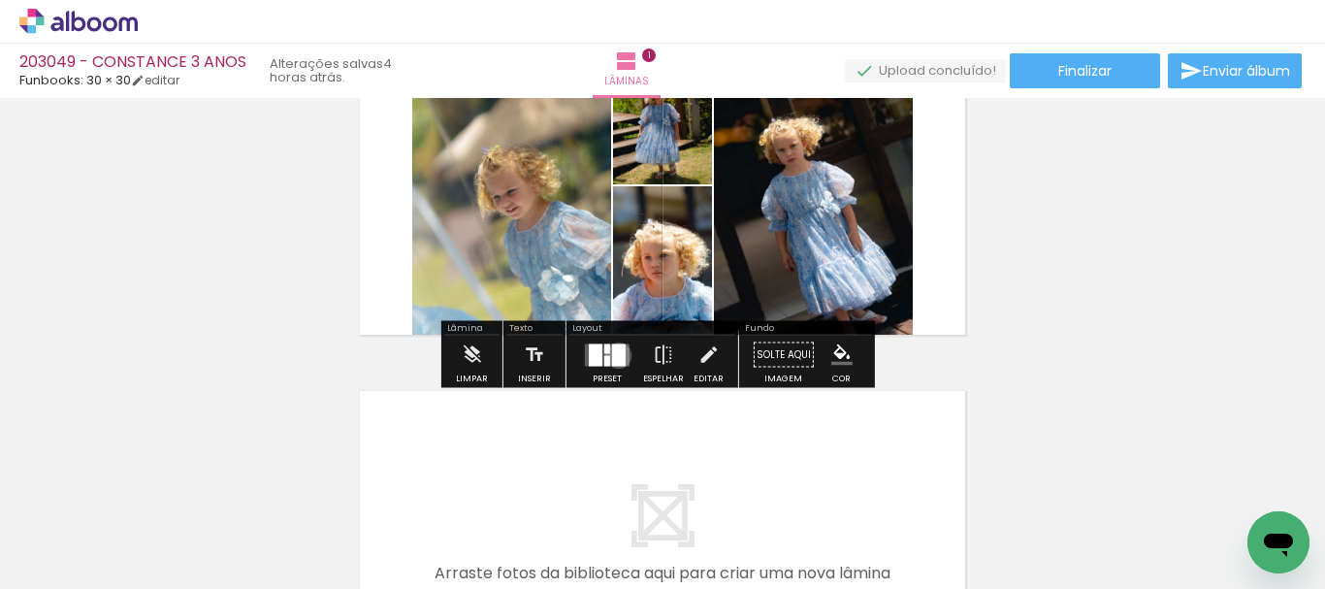
click at [614, 355] on div at bounding box center [619, 354] width 14 height 22
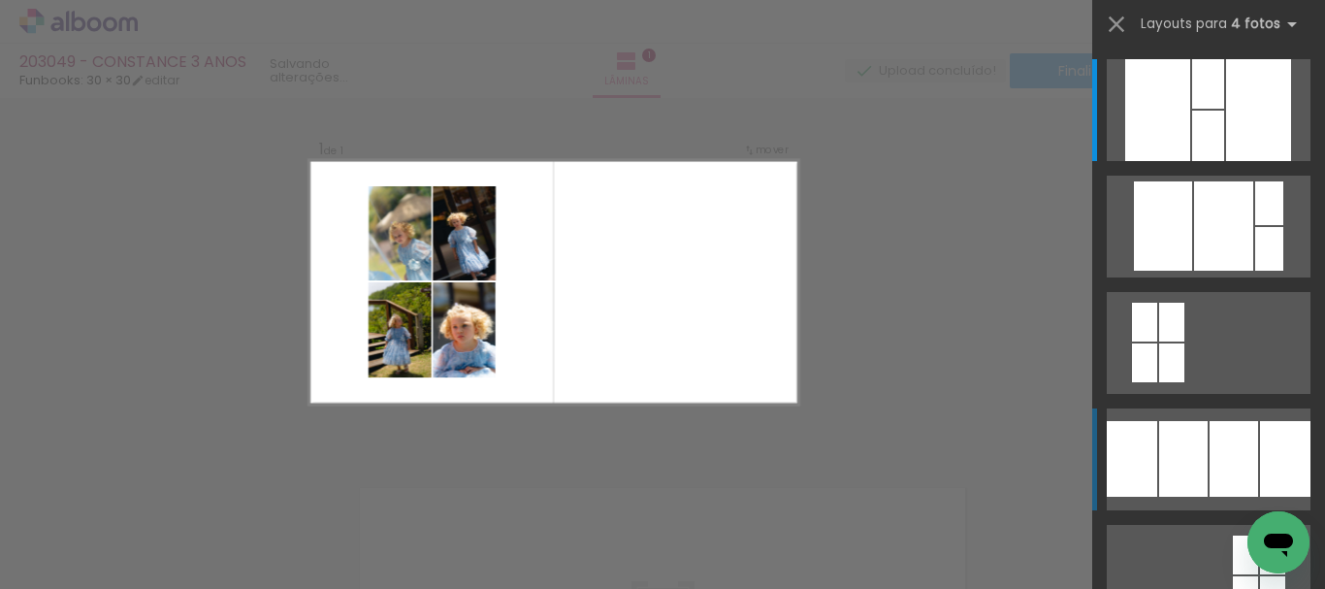
scroll to position [24, 0]
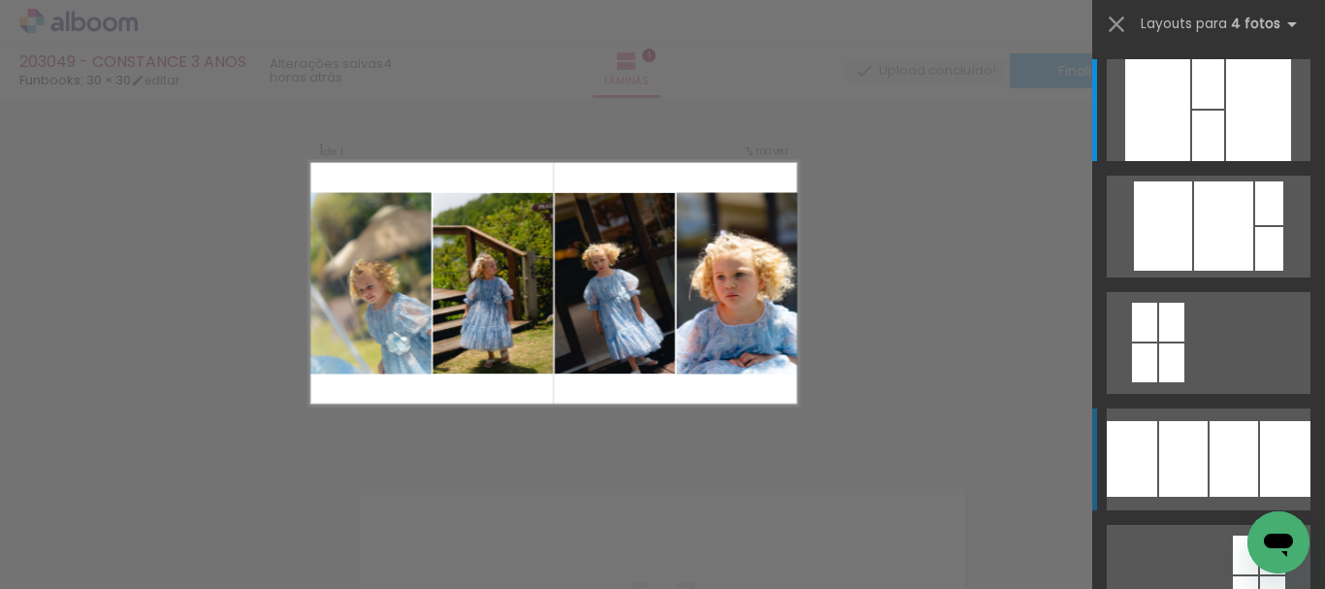
click at [1192, 109] on div at bounding box center [1208, 83] width 32 height 49
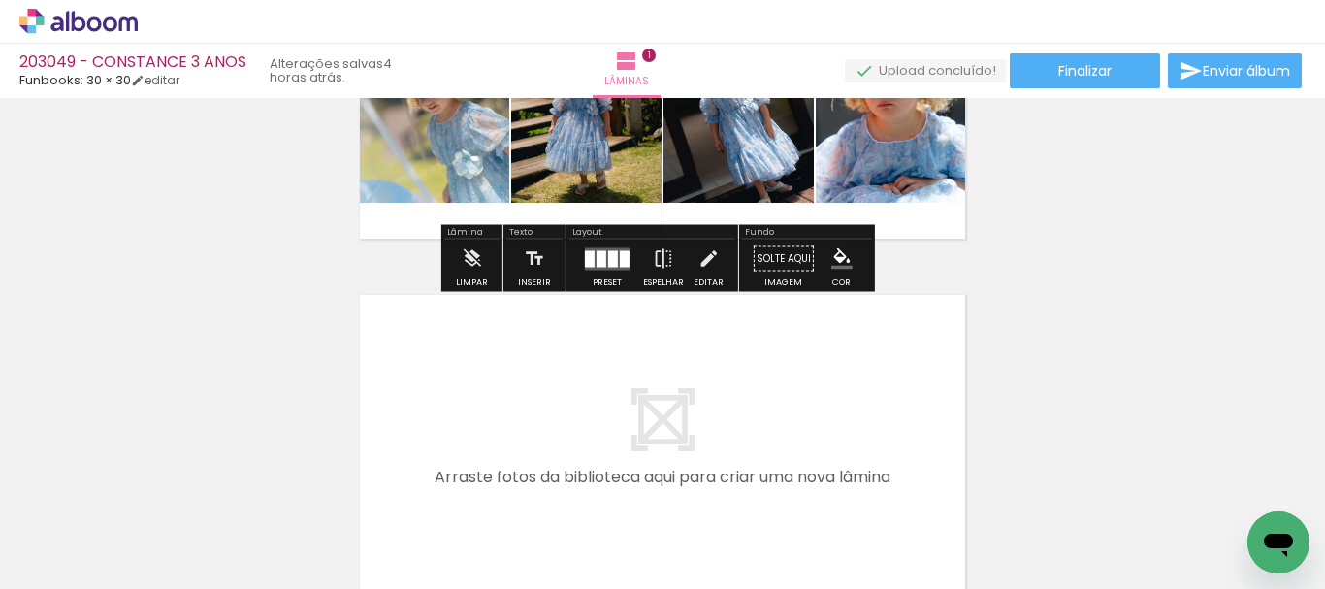
scroll to position [412, 0]
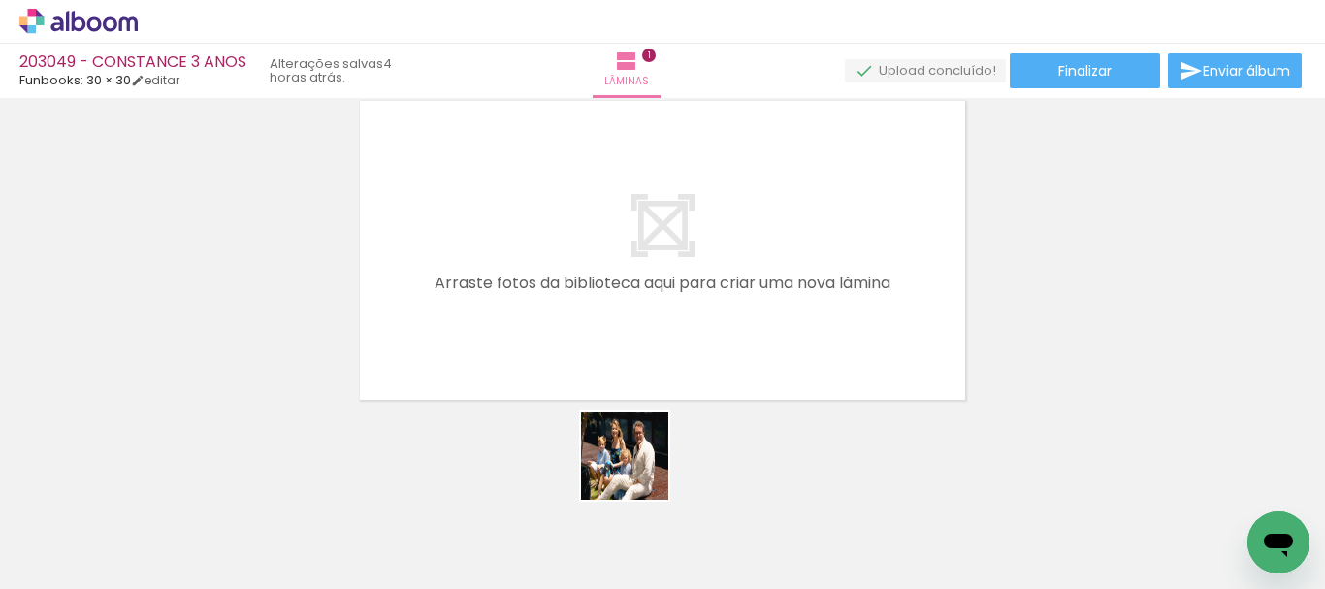
drag, startPoint x: 643, startPoint y: 538, endPoint x: 610, endPoint y: 363, distance: 177.7
click at [593, 380] on quentale-workspace at bounding box center [662, 294] width 1325 height 589
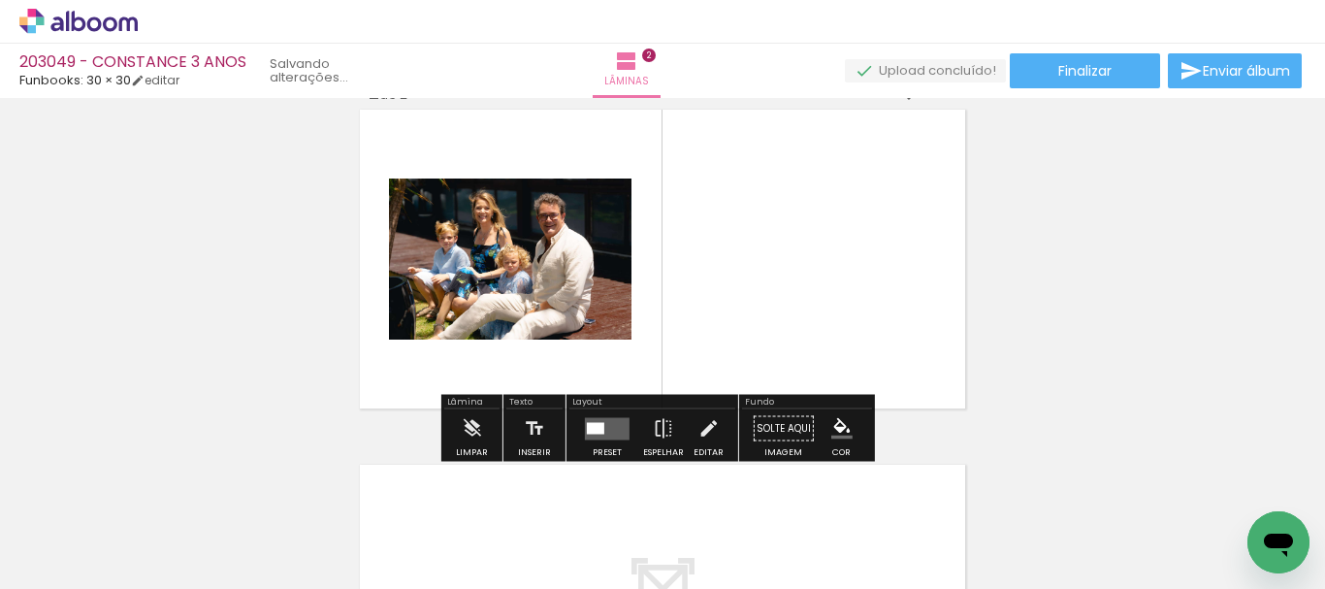
scroll to position [380, 0]
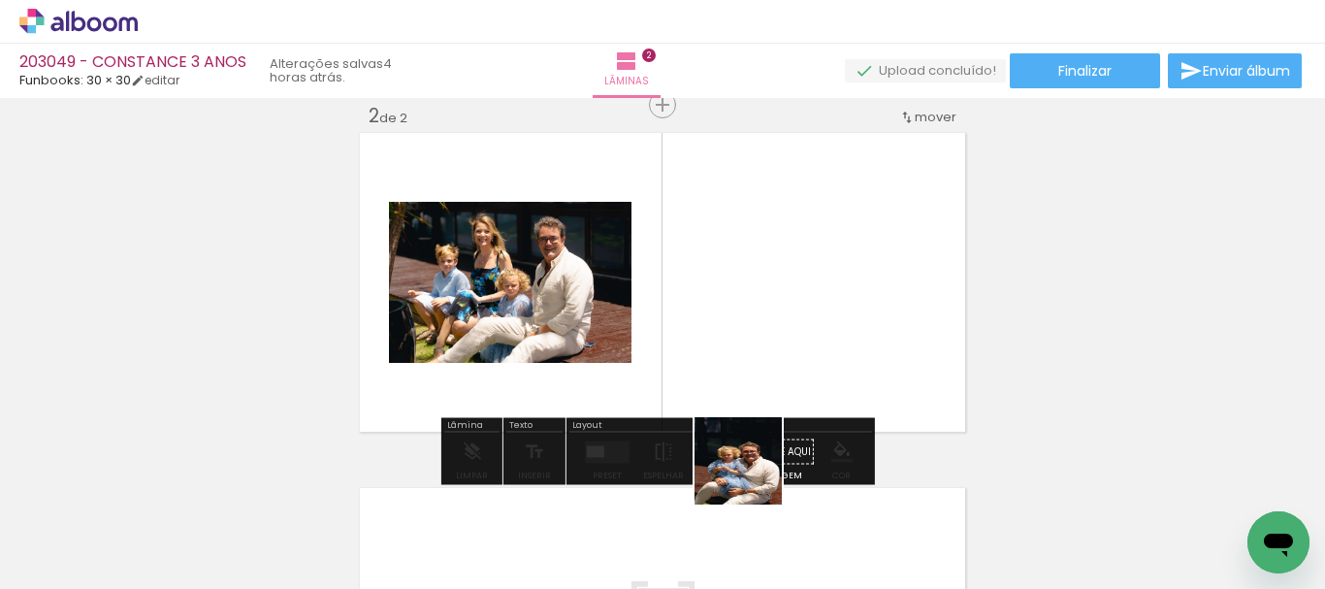
drag, startPoint x: 753, startPoint y: 475, endPoint x: 828, endPoint y: 481, distance: 74.9
click at [762, 321] on quentale-workspace at bounding box center [662, 294] width 1325 height 589
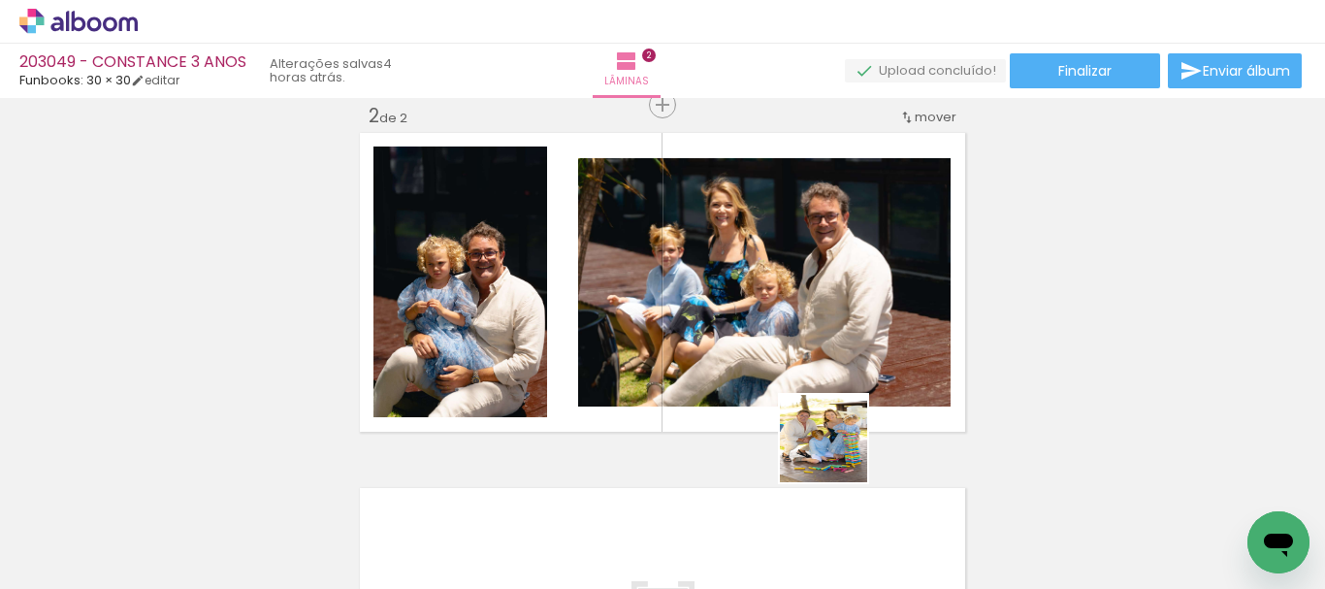
drag, startPoint x: 857, startPoint y: 540, endPoint x: 644, endPoint y: 354, distance: 282.6
click at [640, 327] on quentale-workspace at bounding box center [662, 294] width 1325 height 589
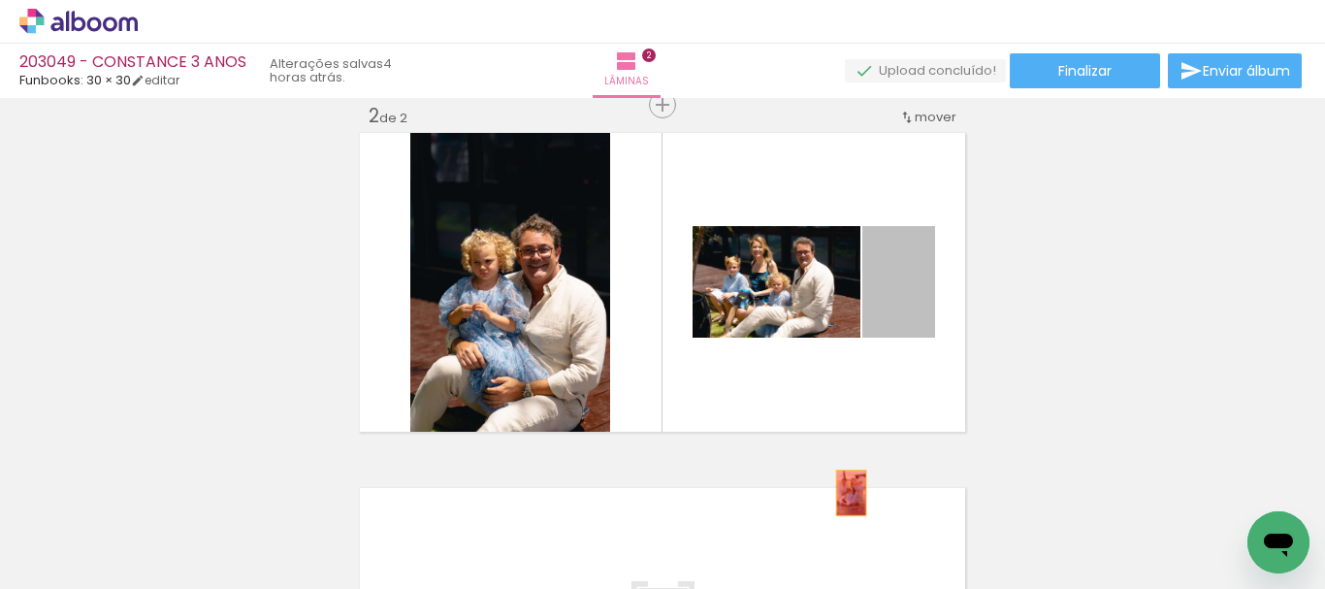
drag, startPoint x: 904, startPoint y: 308, endPoint x: 843, endPoint y: 515, distance: 216.5
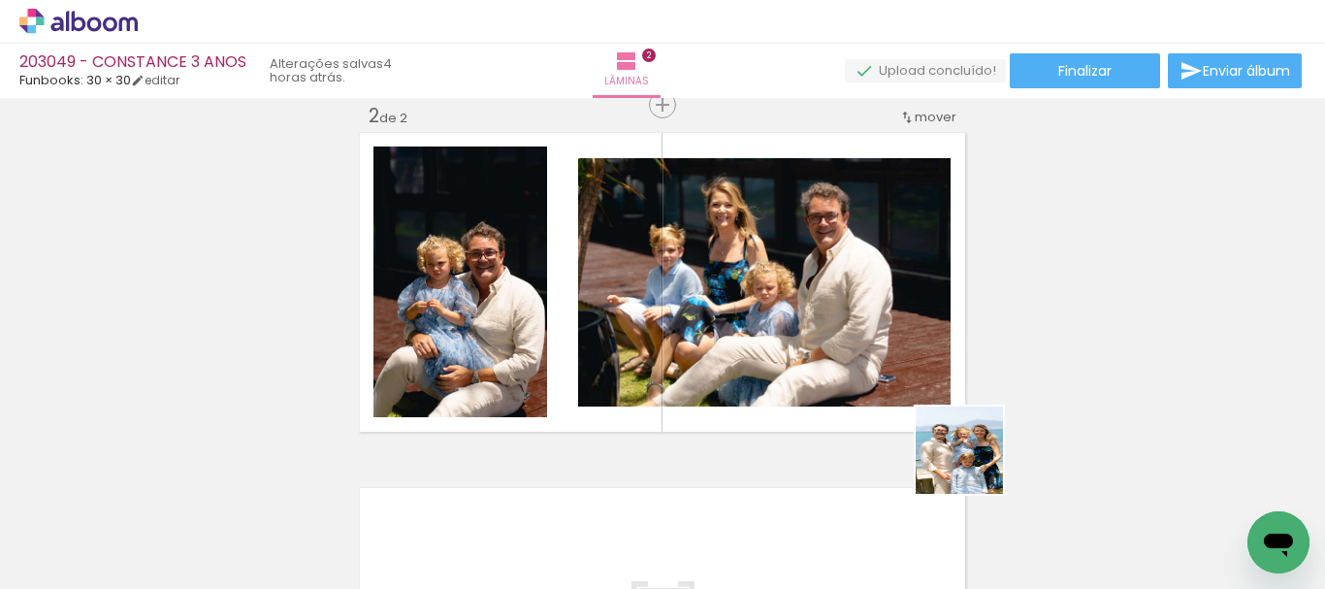
drag, startPoint x: 967, startPoint y: 534, endPoint x: 944, endPoint y: 348, distance: 186.8
click at [950, 332] on quentale-workspace at bounding box center [662, 294] width 1325 height 589
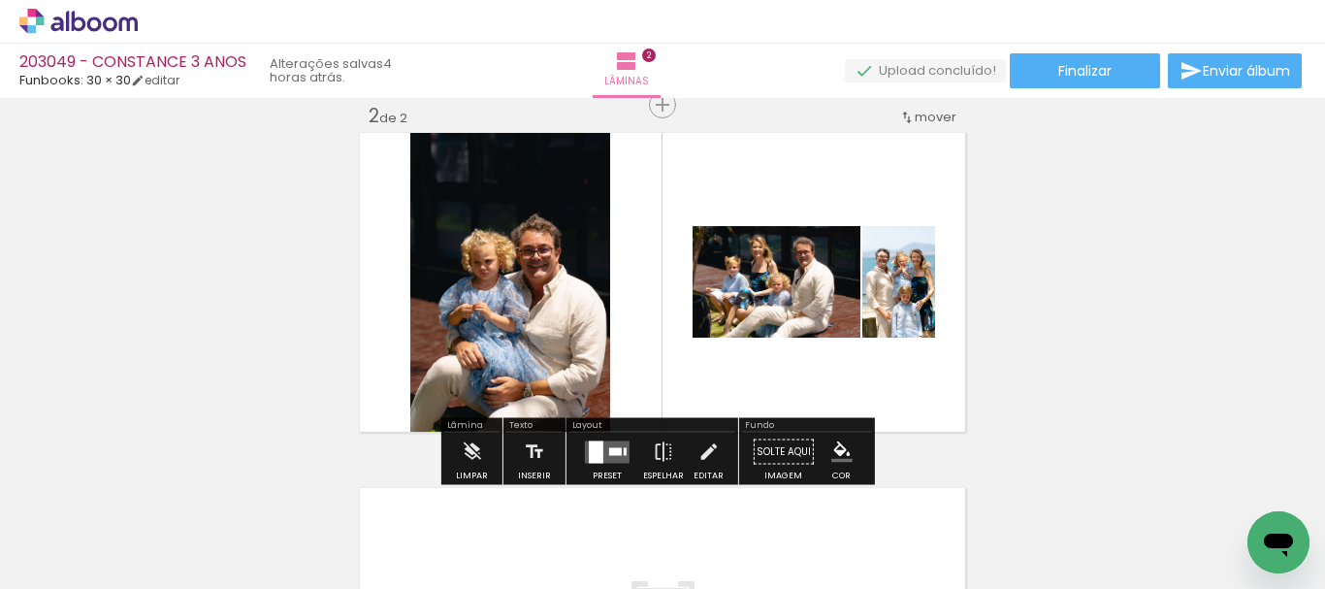
click at [613, 447] on div at bounding box center [615, 451] width 13 height 8
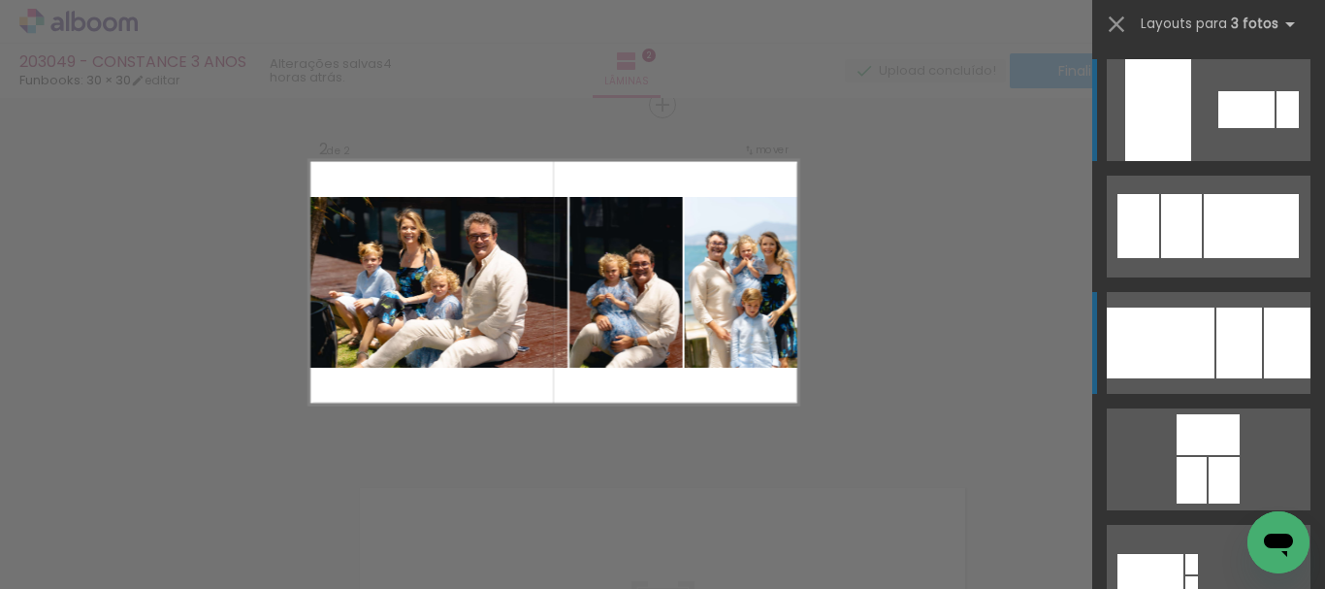
click at [1226, 128] on div at bounding box center [1247, 109] width 56 height 37
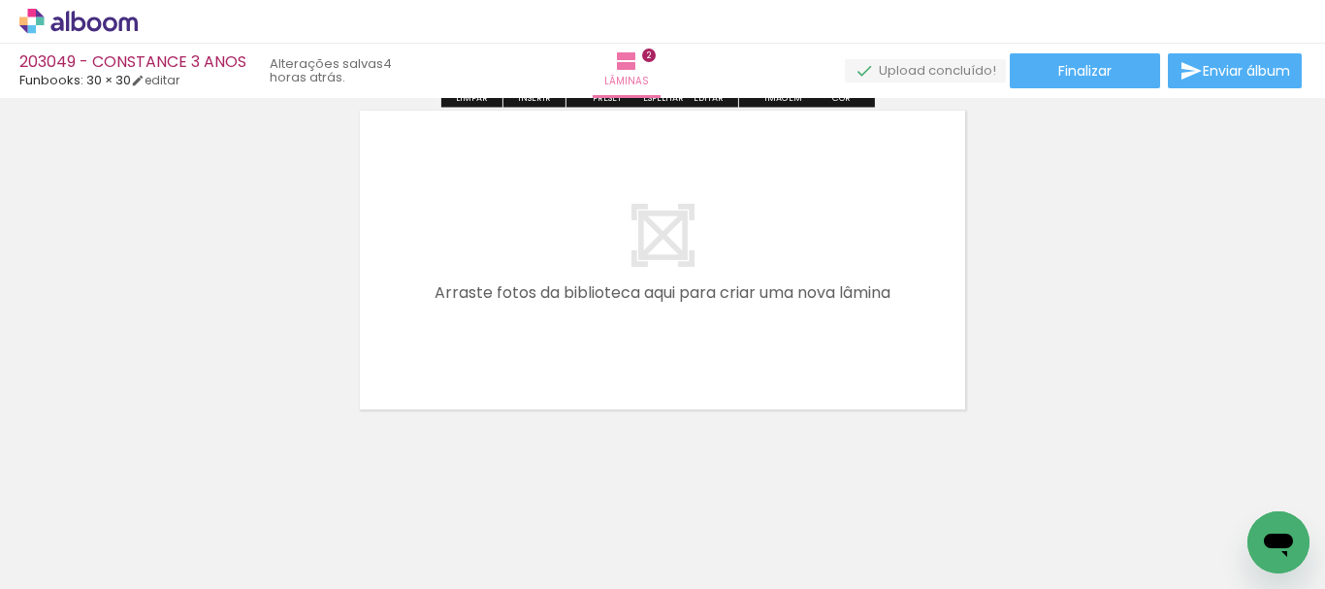
scroll to position [768, 0]
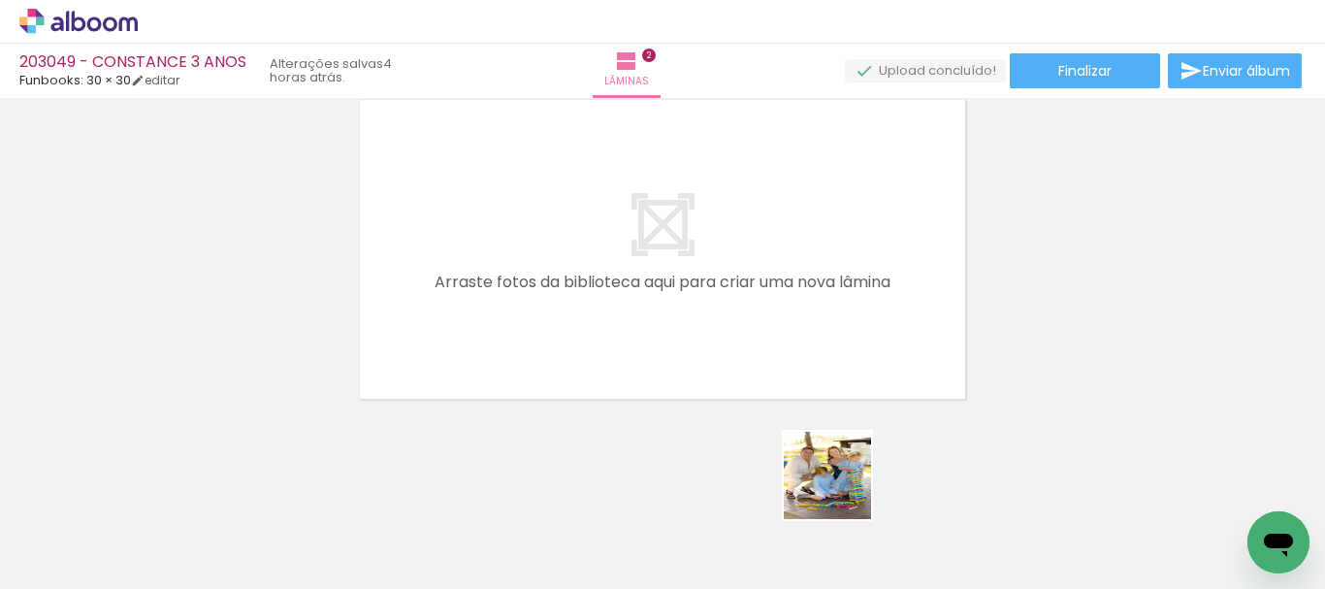
drag, startPoint x: 842, startPoint y: 490, endPoint x: 679, endPoint y: 331, distance: 227.8
click at [673, 334] on quentale-workspace at bounding box center [662, 294] width 1325 height 589
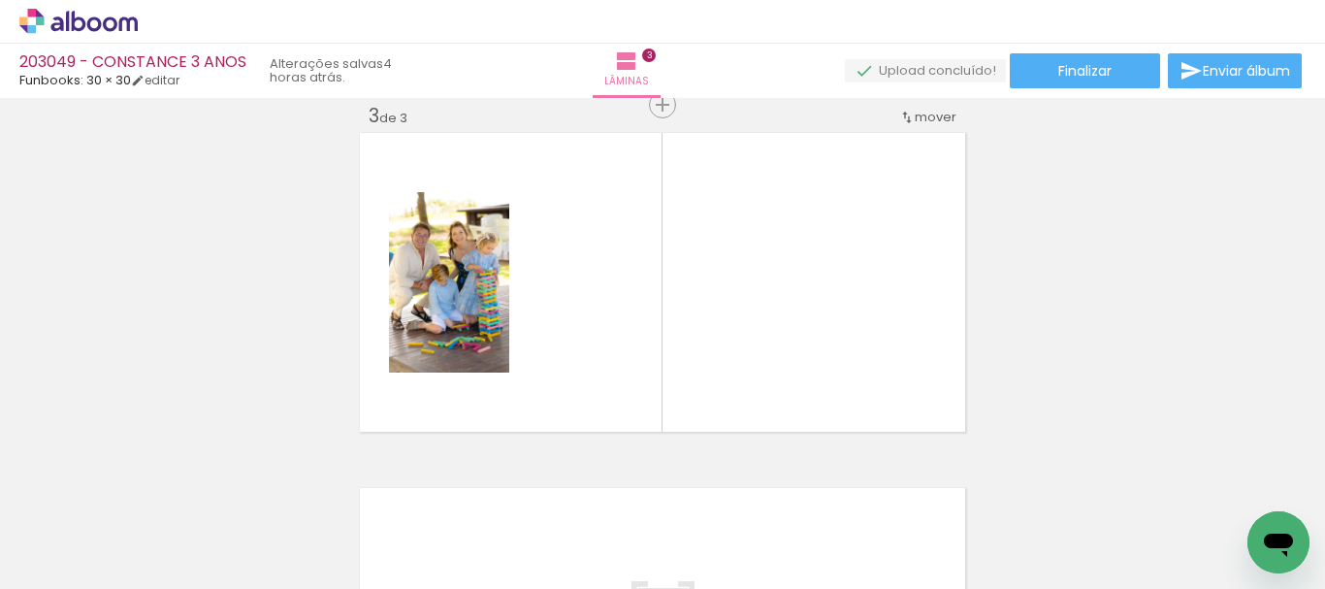
scroll to position [0, 576]
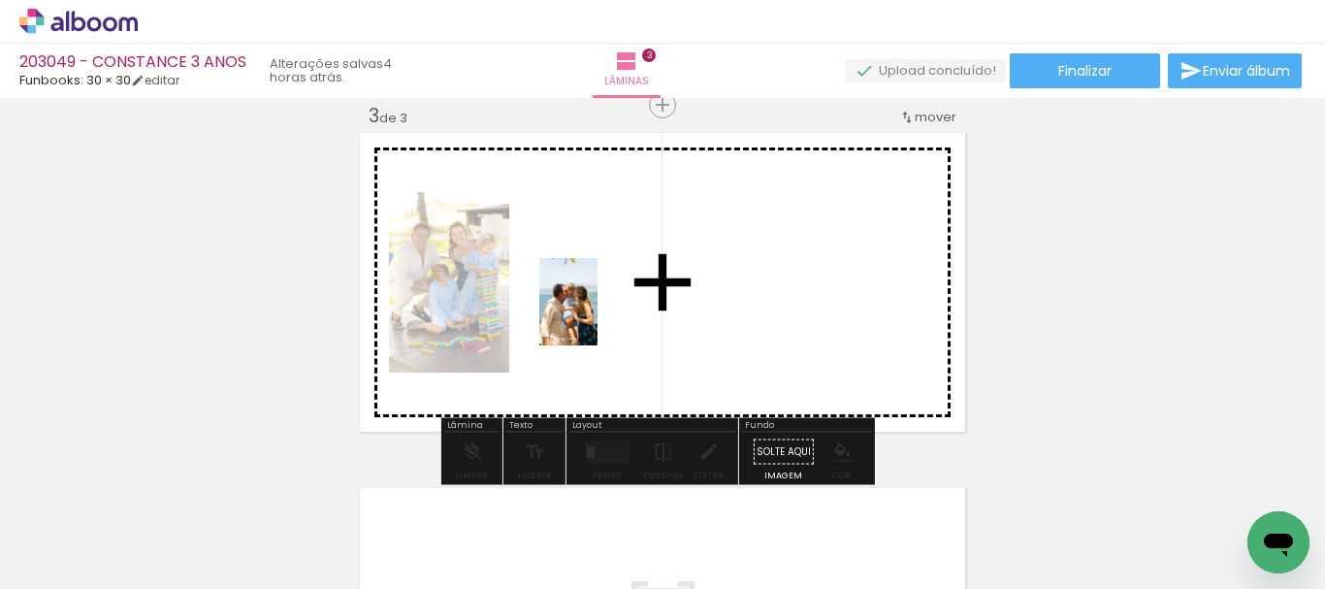
drag, startPoint x: 492, startPoint y: 532, endPoint x: 622, endPoint y: 390, distance: 192.3
click at [599, 309] on quentale-workspace at bounding box center [662, 294] width 1325 height 589
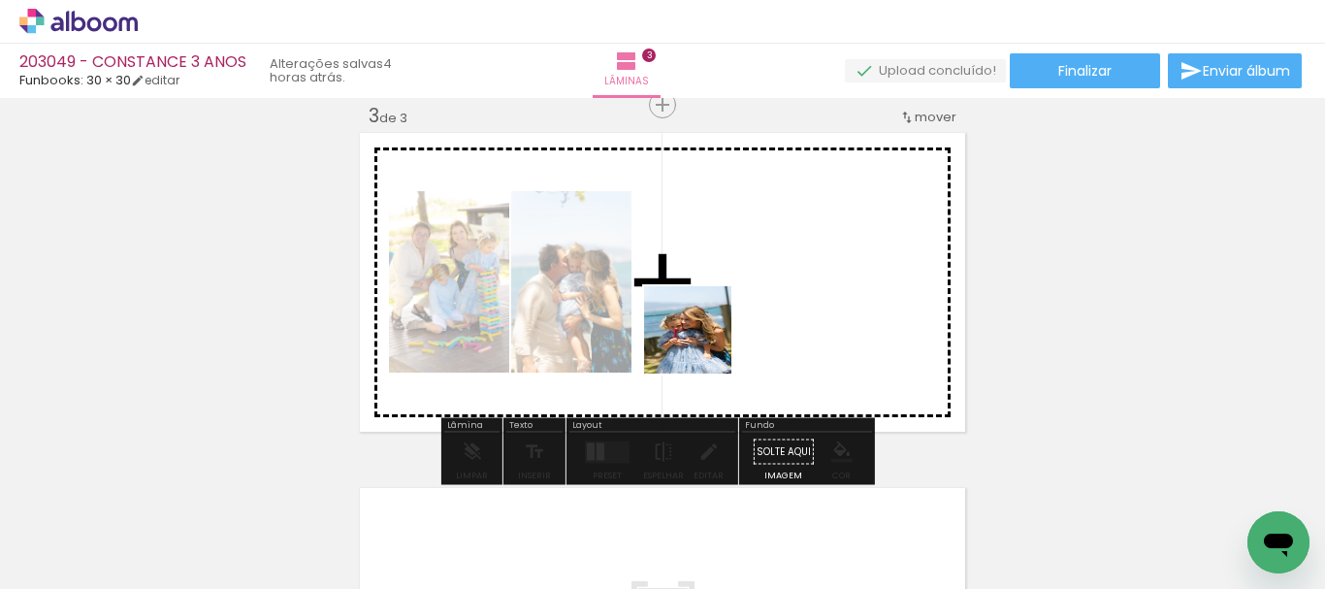
drag, startPoint x: 606, startPoint y: 532, endPoint x: 717, endPoint y: 317, distance: 241.3
click at [717, 317] on quentale-workspace at bounding box center [662, 294] width 1325 height 589
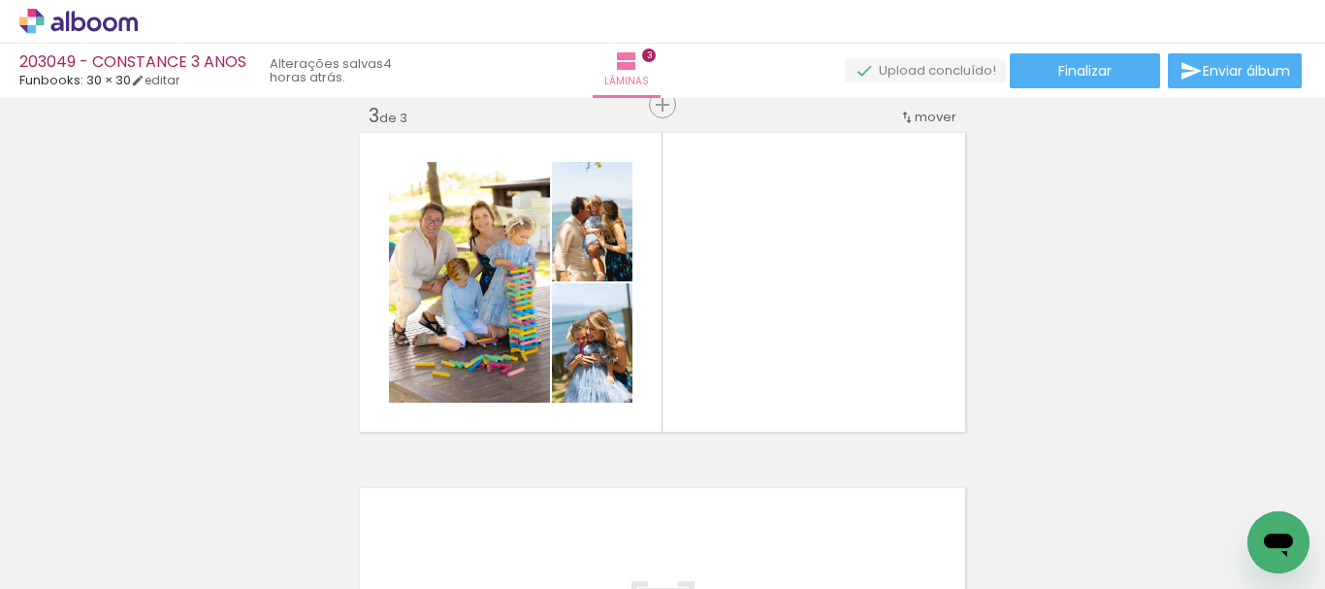
scroll to position [0, 755]
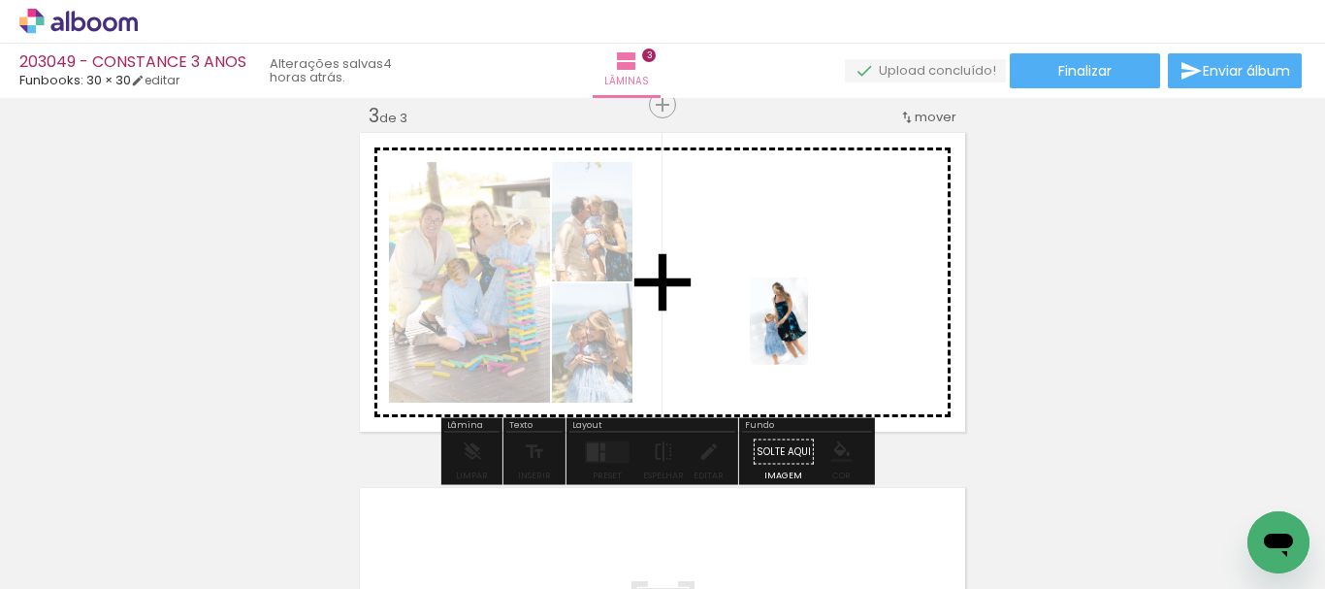
drag, startPoint x: 968, startPoint y: 534, endPoint x: 825, endPoint y: 368, distance: 219.4
click at [785, 322] on quentale-workspace at bounding box center [662, 294] width 1325 height 589
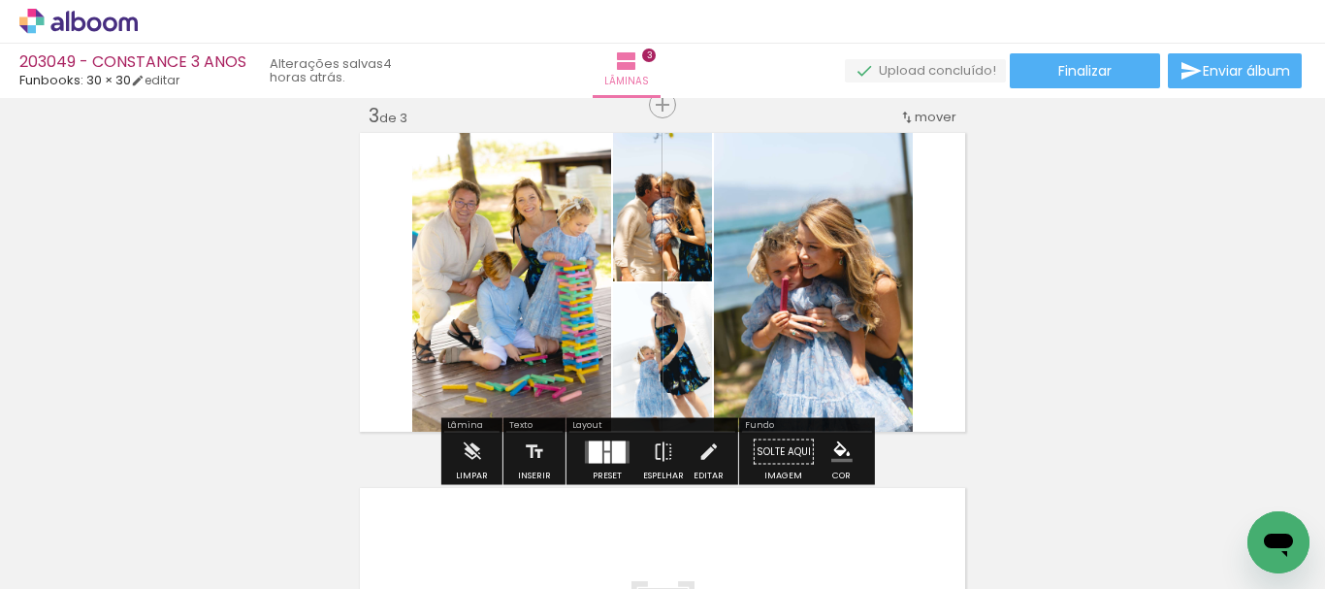
click at [612, 447] on div at bounding box center [619, 452] width 14 height 22
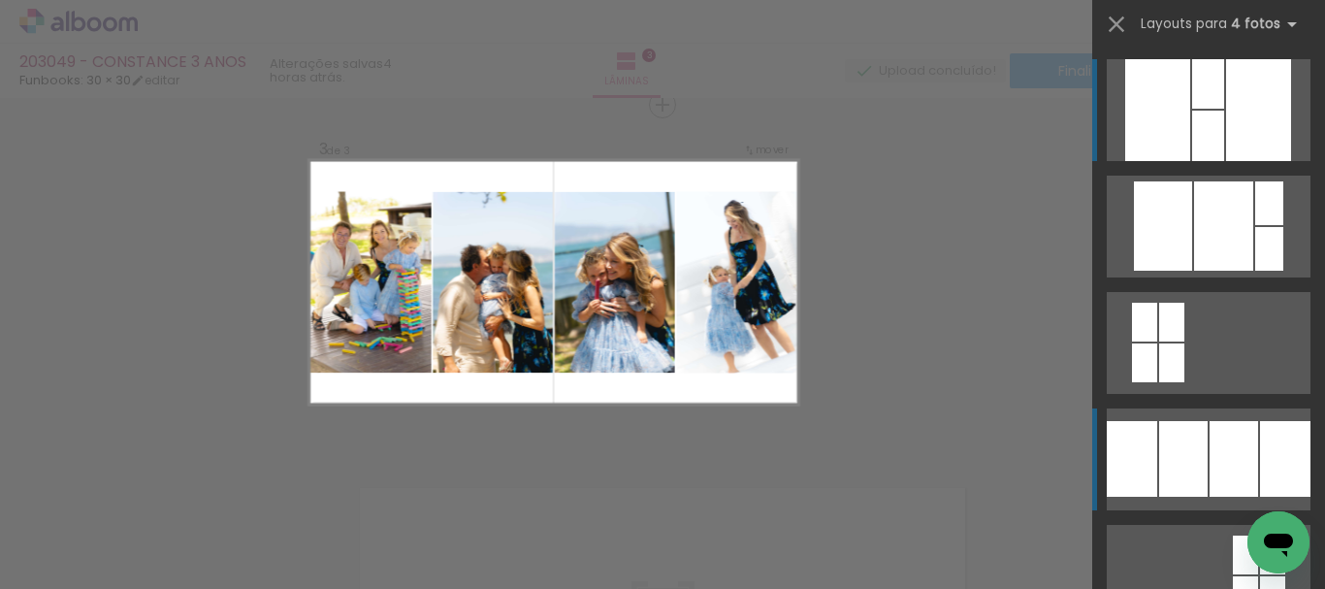
click at [1226, 161] on div at bounding box center [1258, 110] width 65 height 102
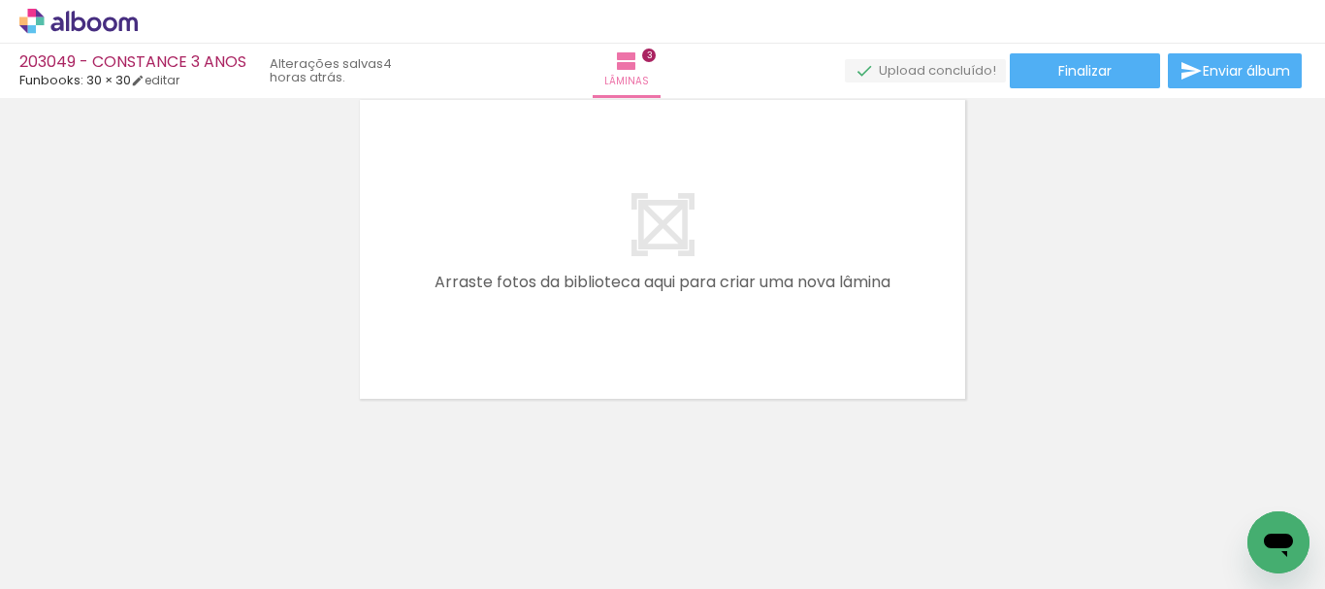
scroll to position [1027, 0]
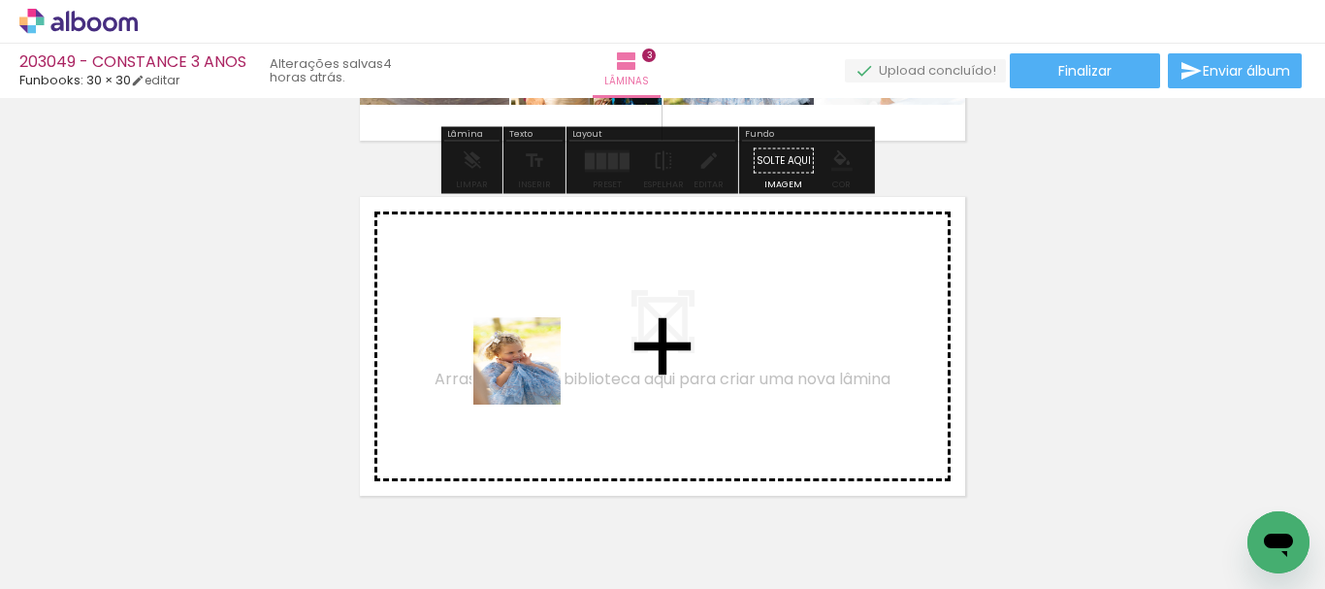
drag, startPoint x: 536, startPoint y: 539, endPoint x: 631, endPoint y: 480, distance: 111.5
click at [532, 372] on quentale-workspace at bounding box center [662, 294] width 1325 height 589
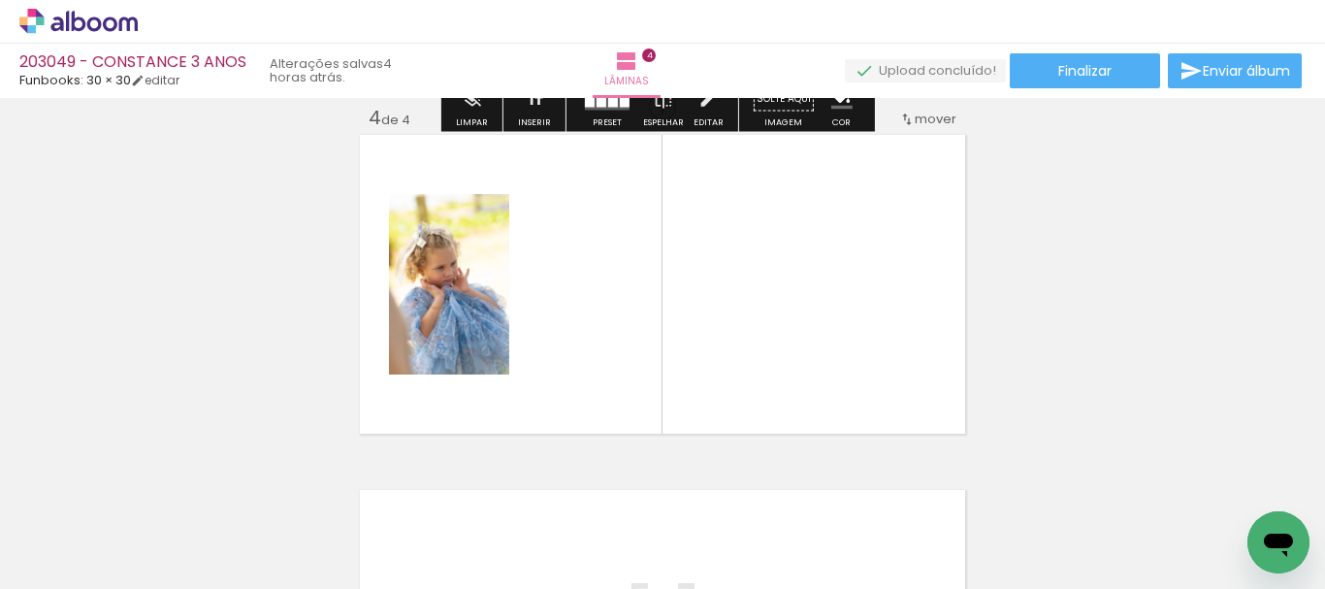
scroll to position [1091, 0]
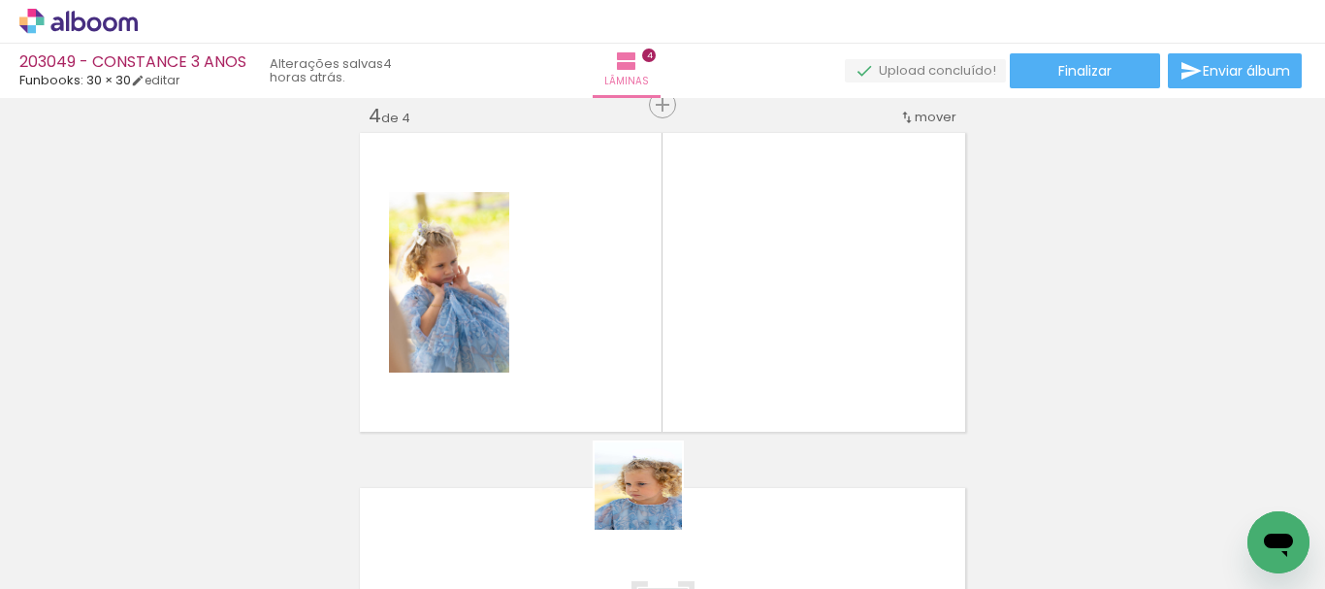
drag, startPoint x: 646, startPoint y: 518, endPoint x: 722, endPoint y: 445, distance: 105.0
click at [665, 345] on quentale-workspace at bounding box center [662, 294] width 1325 height 589
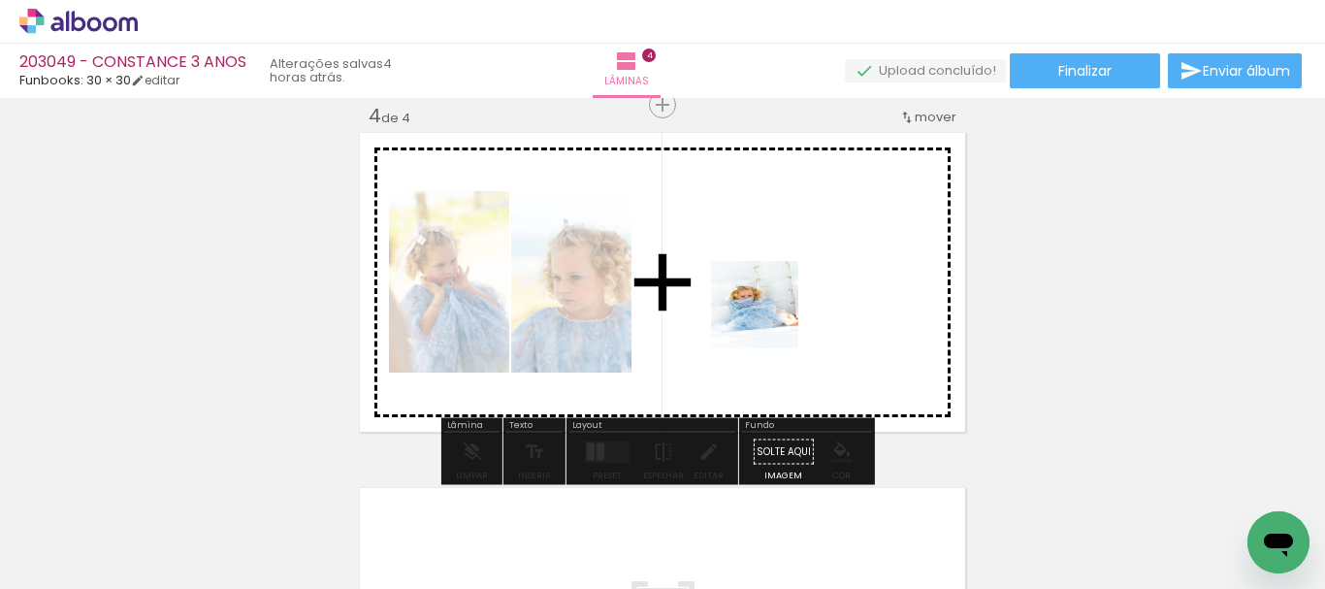
drag, startPoint x: 745, startPoint y: 513, endPoint x: 769, endPoint y: 319, distance: 195.6
click at [769, 319] on quentale-workspace at bounding box center [662, 294] width 1325 height 589
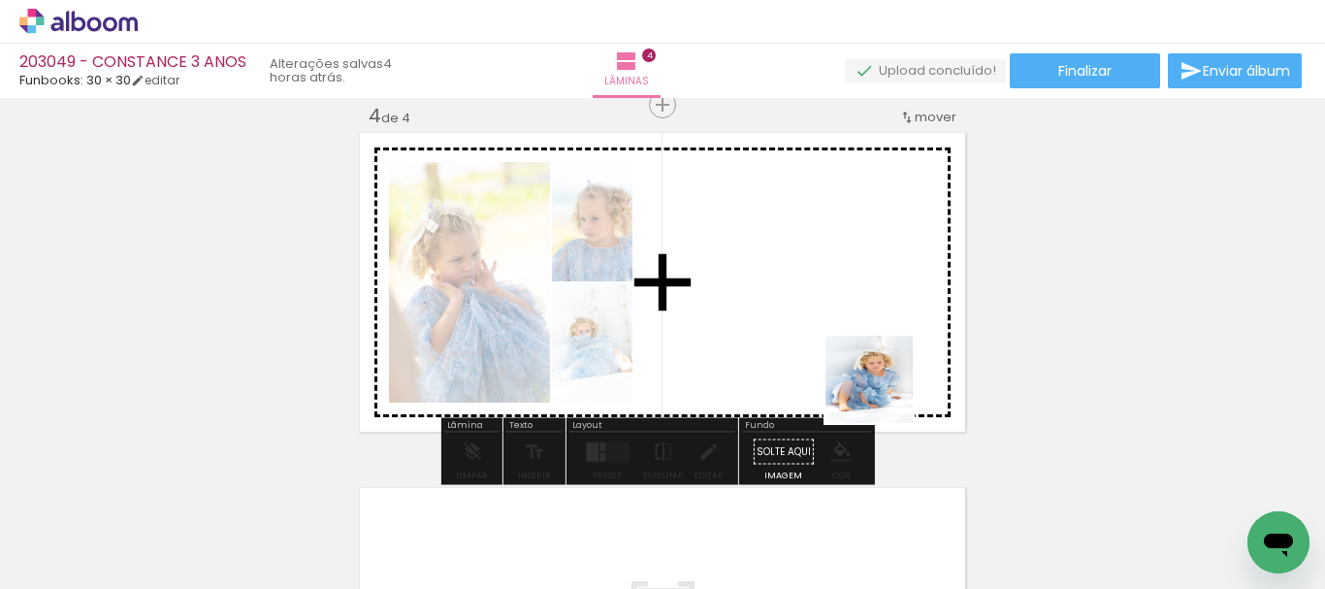
drag, startPoint x: 884, startPoint y: 536, endPoint x: 880, endPoint y: 360, distance: 175.7
click at [884, 365] on quentale-workspace at bounding box center [662, 294] width 1325 height 589
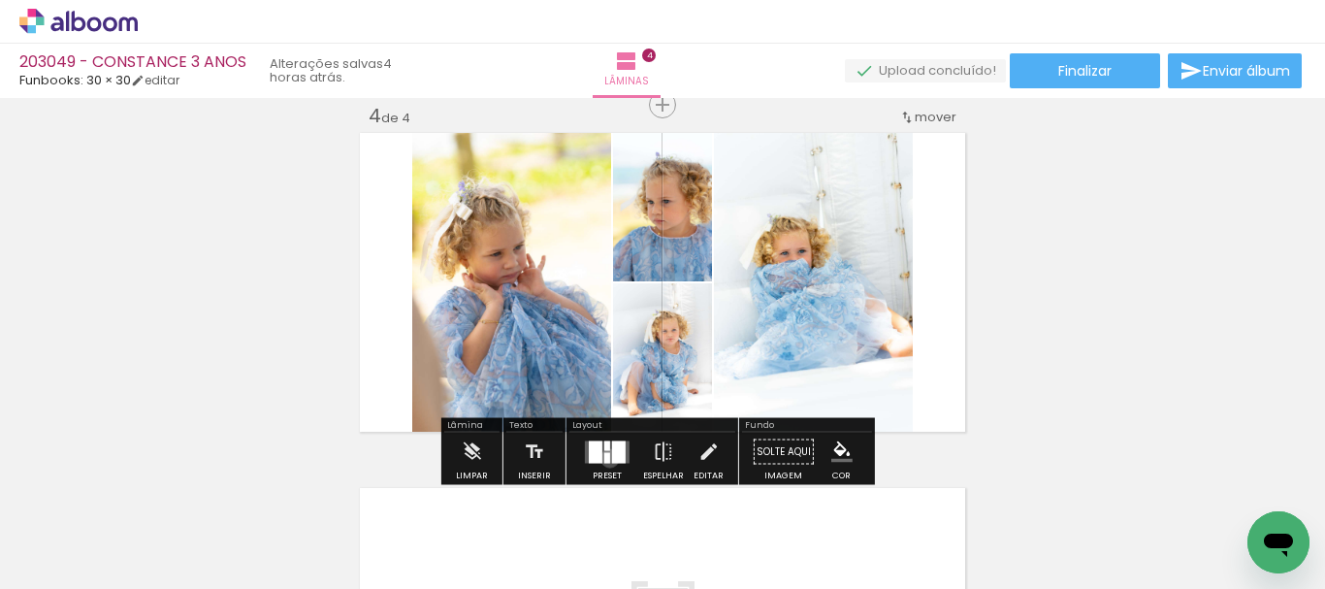
click at [605, 458] on div at bounding box center [607, 457] width 6 height 11
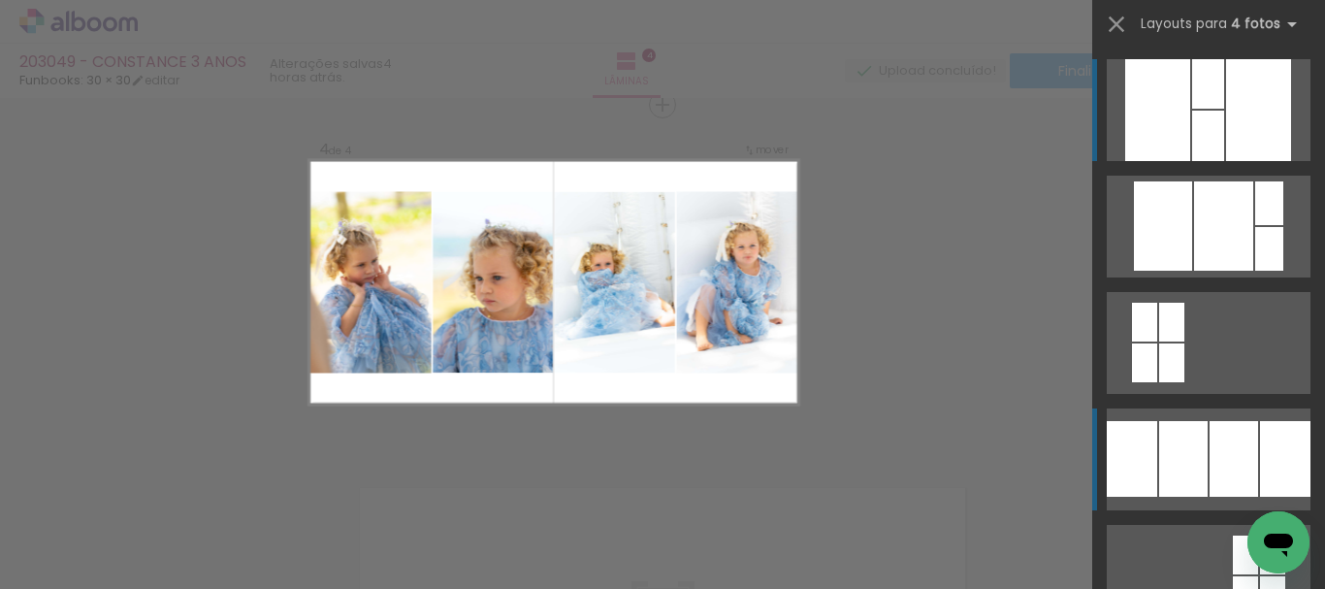
click at [1226, 161] on div at bounding box center [1258, 110] width 65 height 102
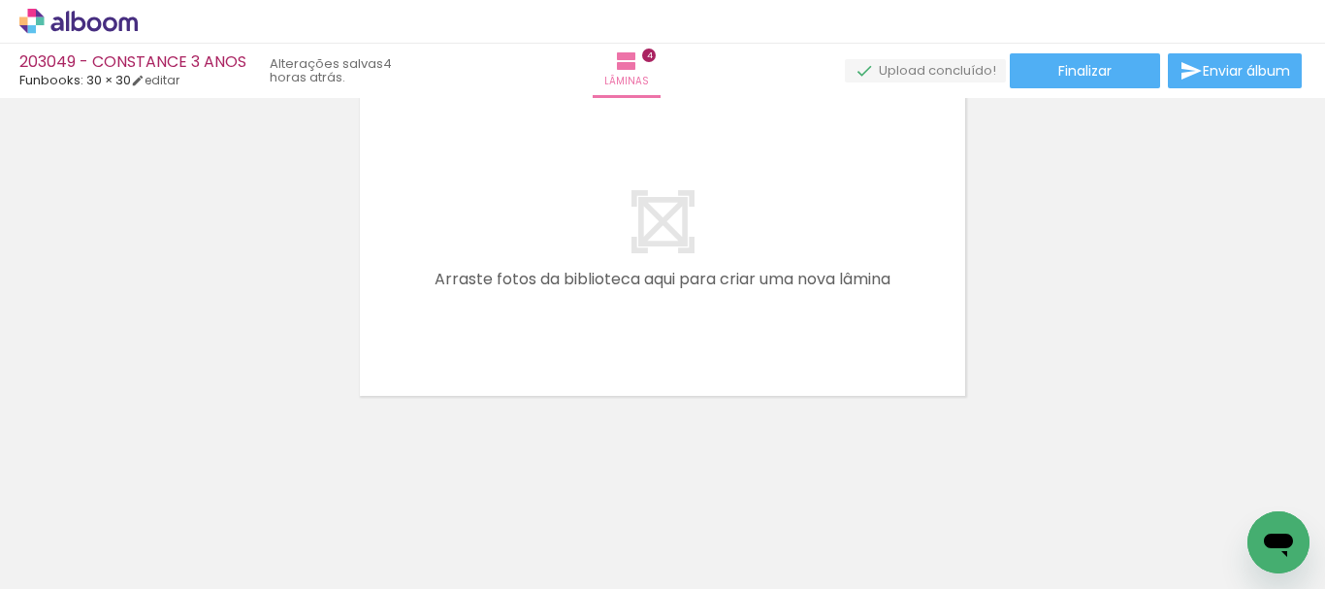
scroll to position [0, 1528]
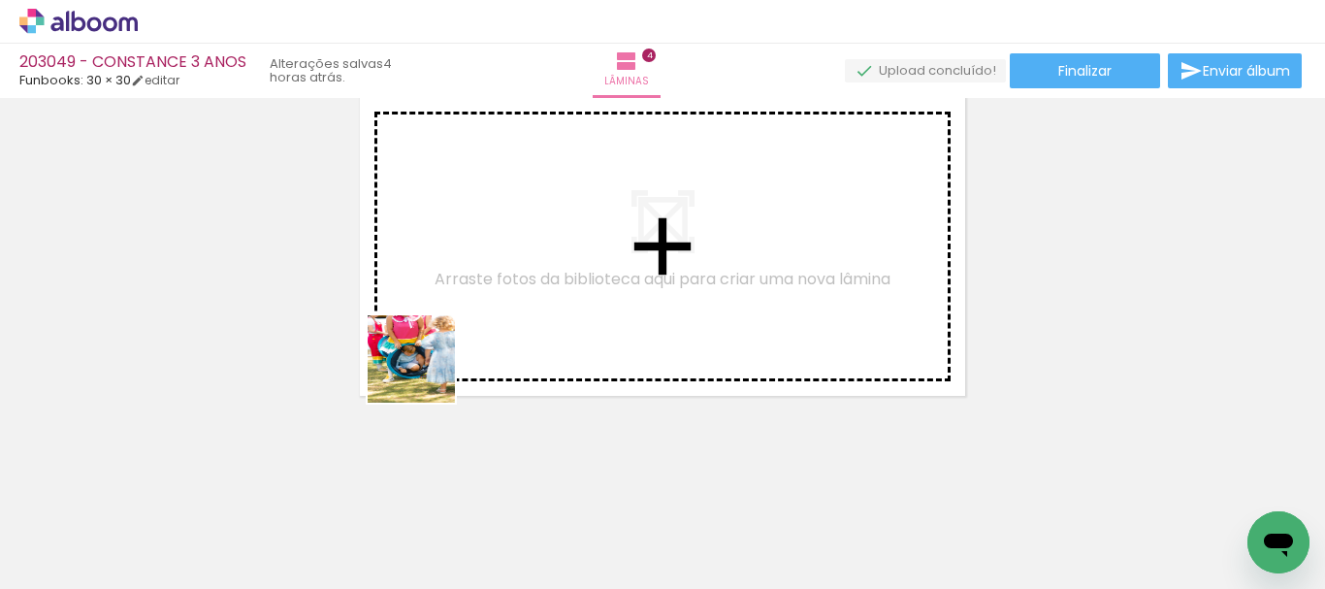
drag, startPoint x: 296, startPoint y: 517, endPoint x: 479, endPoint y: 382, distance: 227.6
click at [483, 318] on quentale-workspace at bounding box center [662, 294] width 1325 height 589
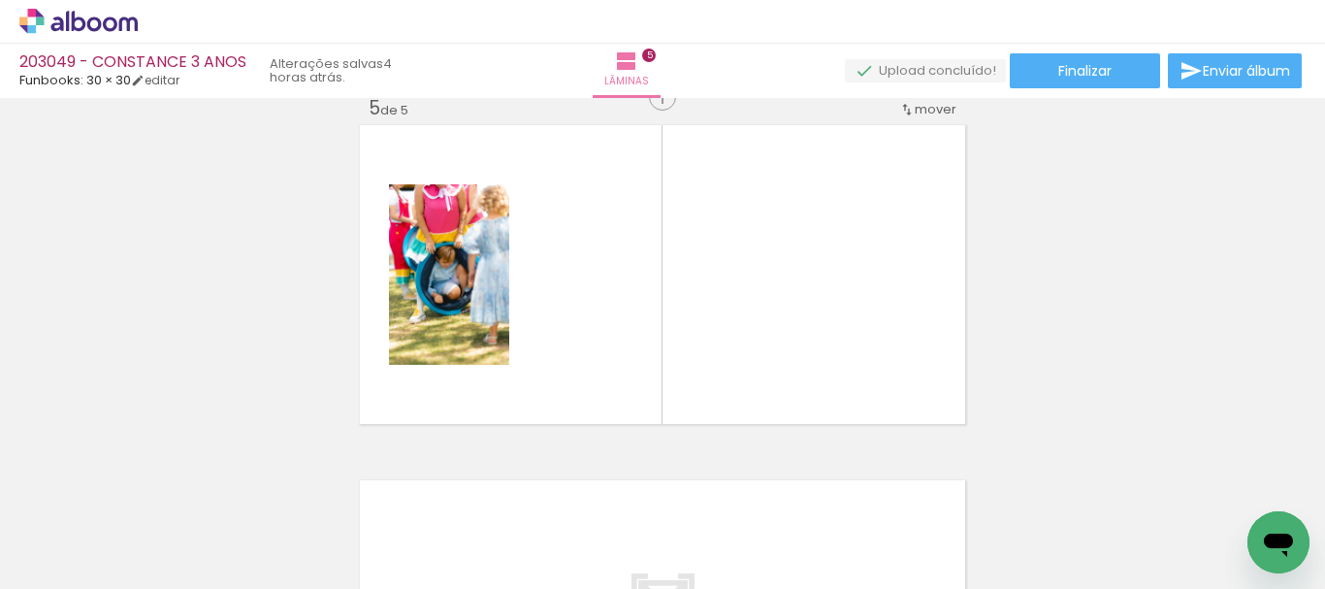
scroll to position [1446, 0]
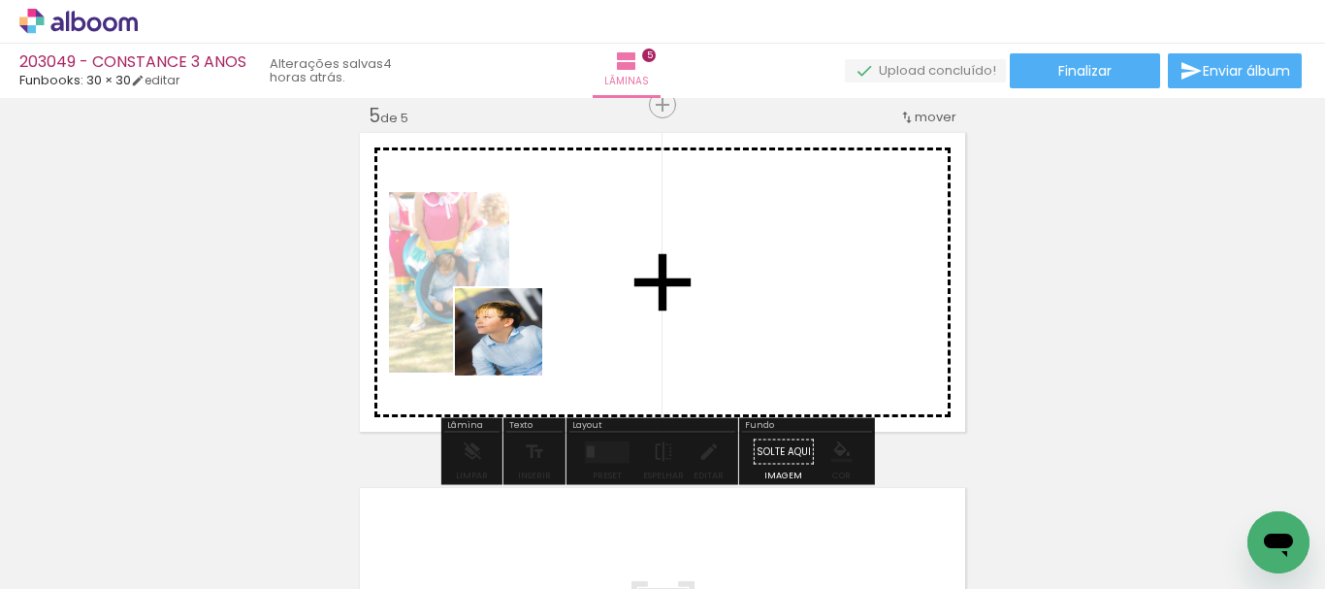
drag, startPoint x: 413, startPoint y: 523, endPoint x: 553, endPoint y: 425, distance: 170.7
click at [519, 340] on quentale-workspace at bounding box center [662, 294] width 1325 height 589
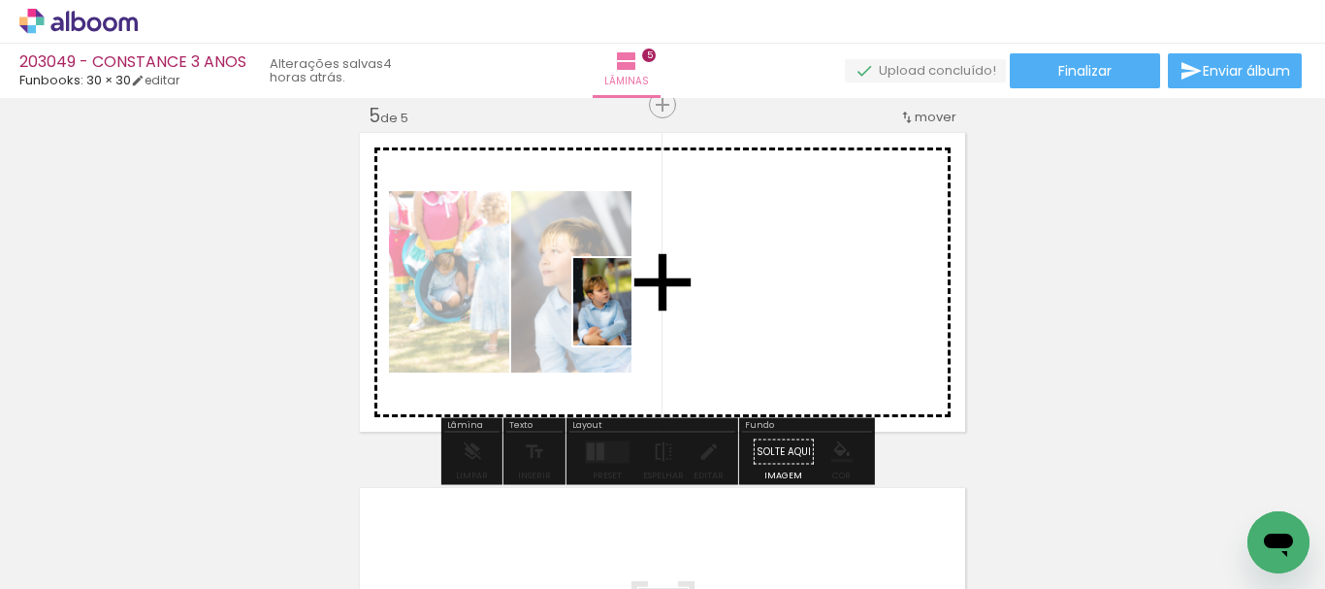
drag, startPoint x: 522, startPoint y: 541, endPoint x: 712, endPoint y: 469, distance: 203.6
click at [632, 315] on quentale-workspace at bounding box center [662, 294] width 1325 height 589
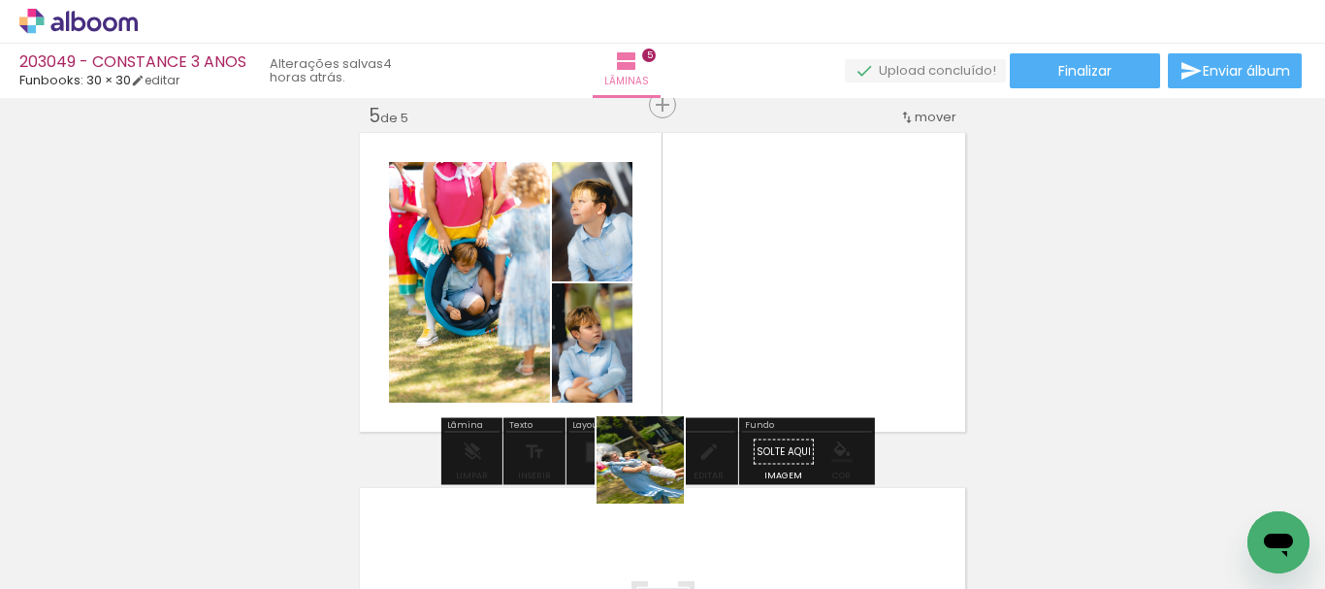
drag, startPoint x: 637, startPoint y: 526, endPoint x: 758, endPoint y: 496, distance: 125.0
click at [728, 336] on quentale-workspace at bounding box center [662, 294] width 1325 height 589
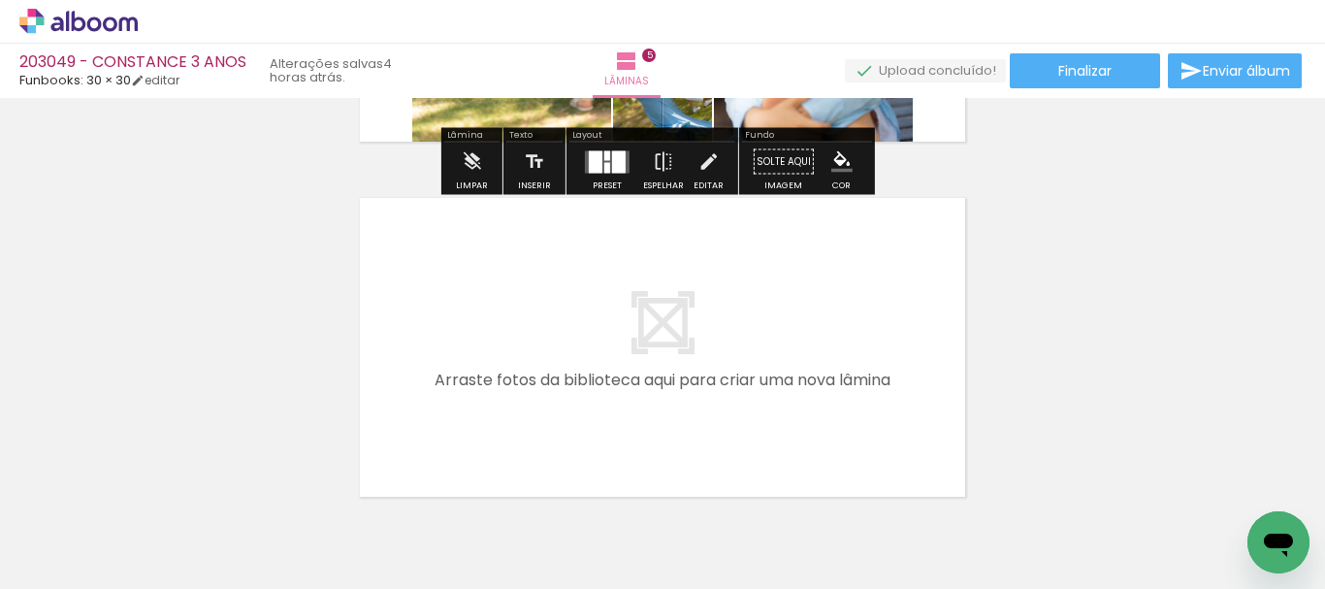
scroll to position [1737, 0]
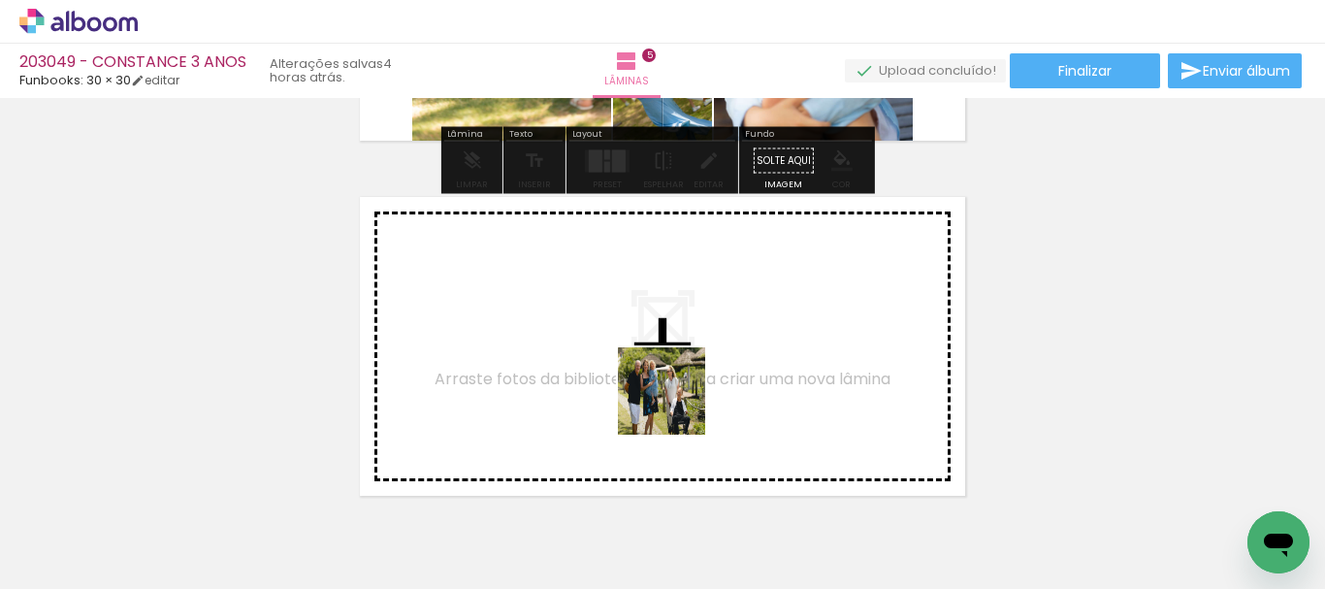
drag, startPoint x: 729, startPoint y: 525, endPoint x: 631, endPoint y: 352, distance: 198.6
click at [631, 352] on quentale-workspace at bounding box center [662, 294] width 1325 height 589
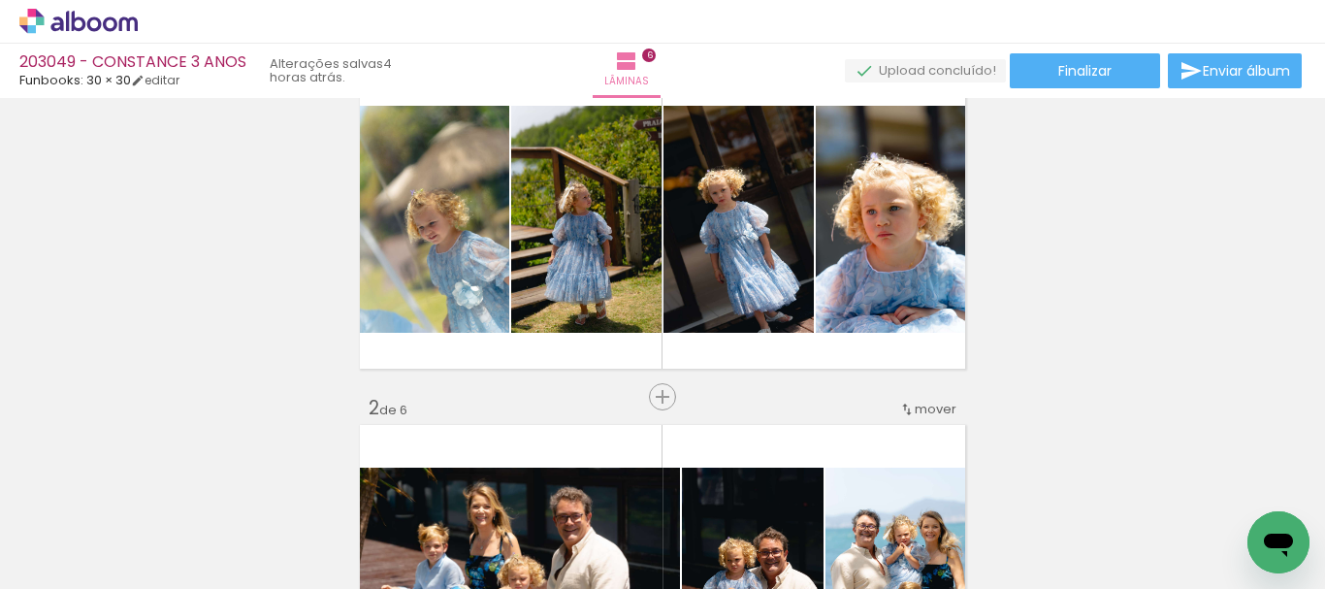
scroll to position [0, 0]
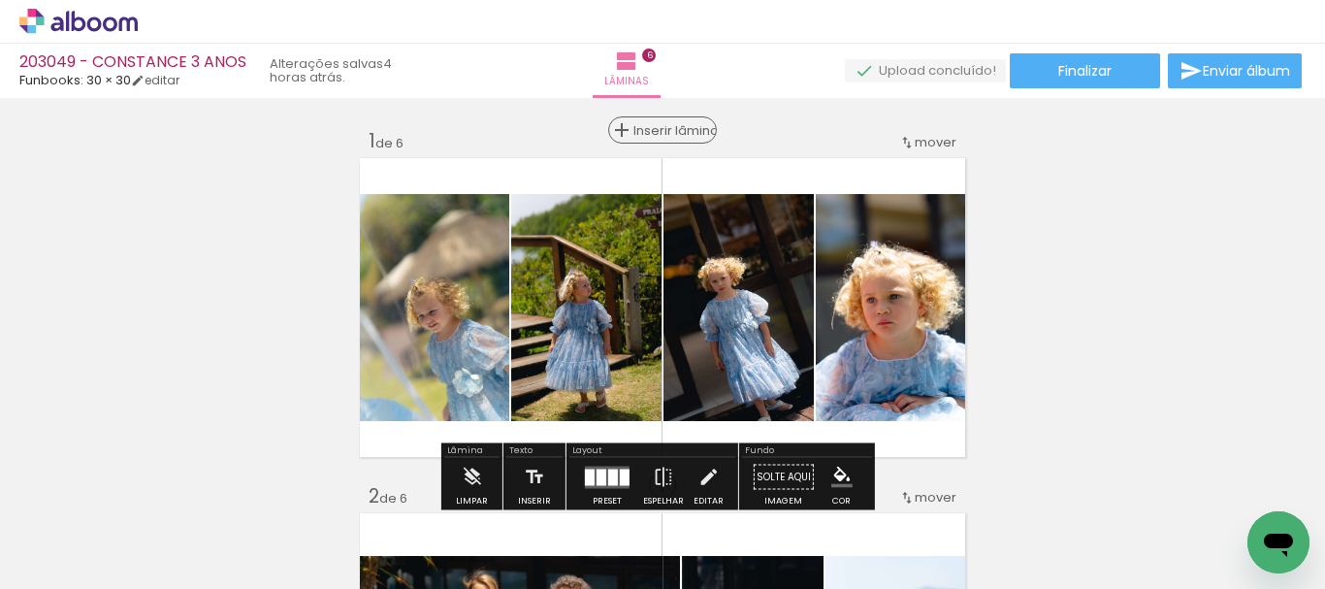
click at [656, 127] on span "Inserir lâmina" at bounding box center [672, 130] width 76 height 13
